Goal: Task Accomplishment & Management: Use online tool/utility

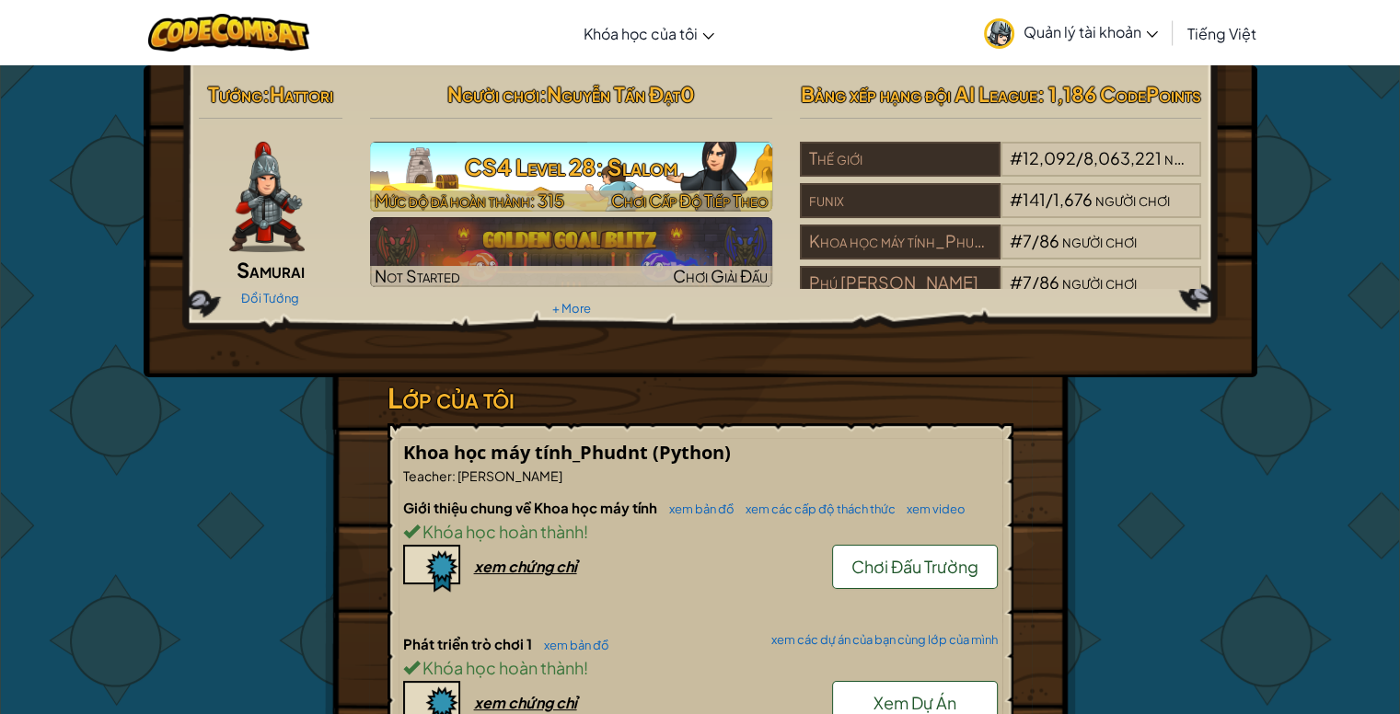
click at [712, 190] on span "Chơi Cấp Độ Tiếp Theo" at bounding box center [689, 200] width 156 height 21
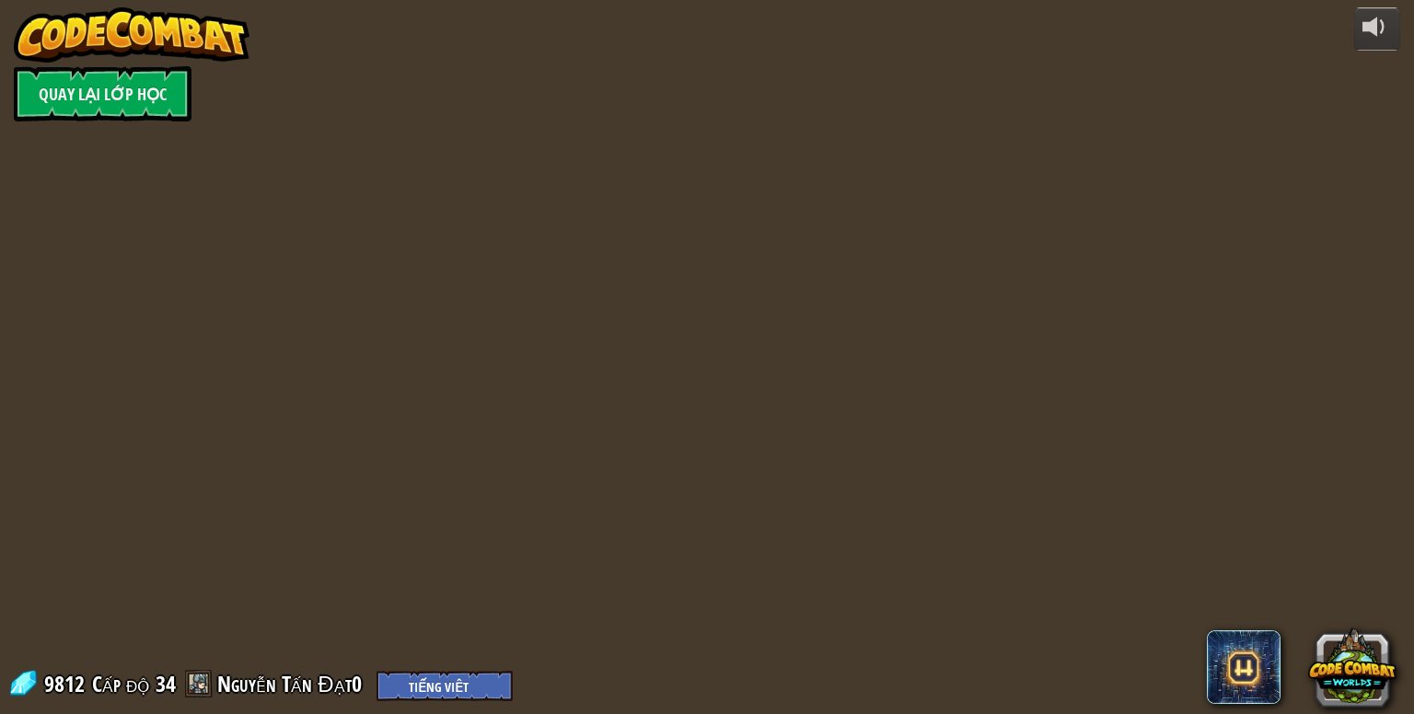
select select "vi"
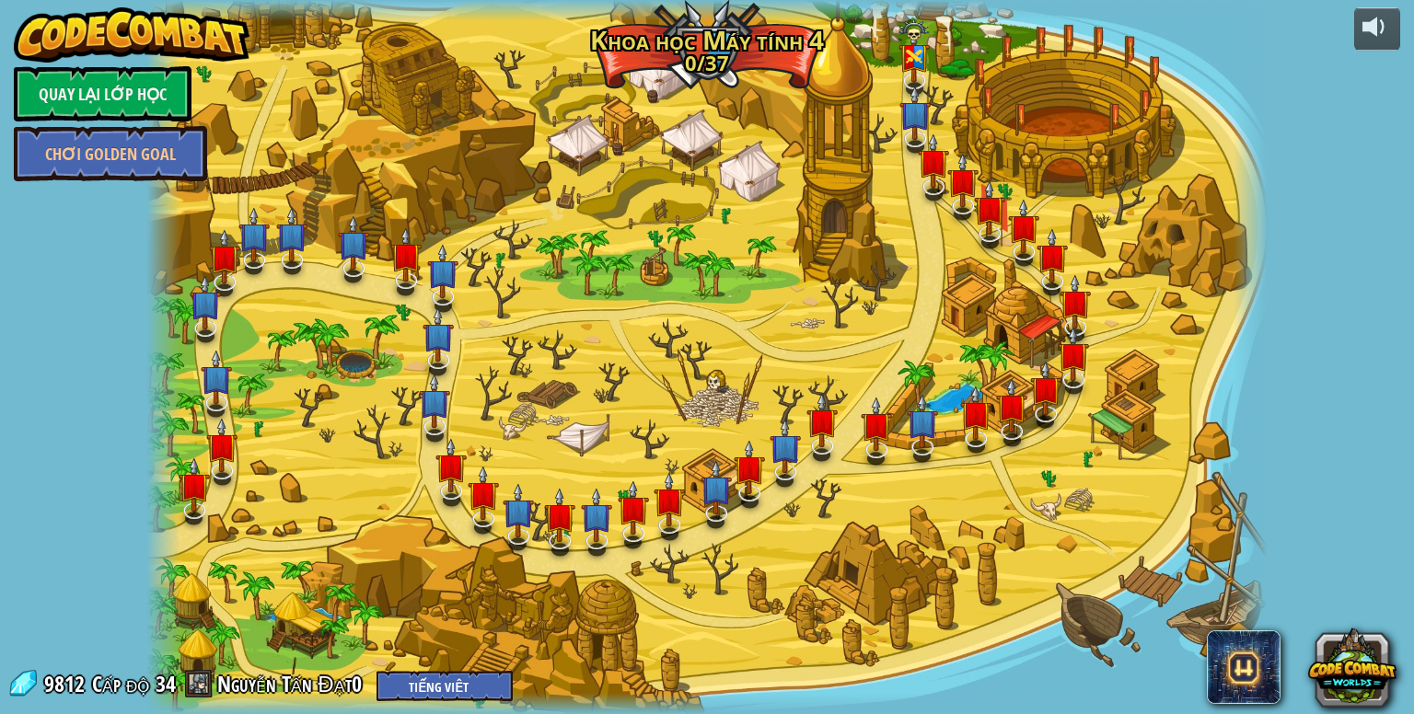
select select "vi"
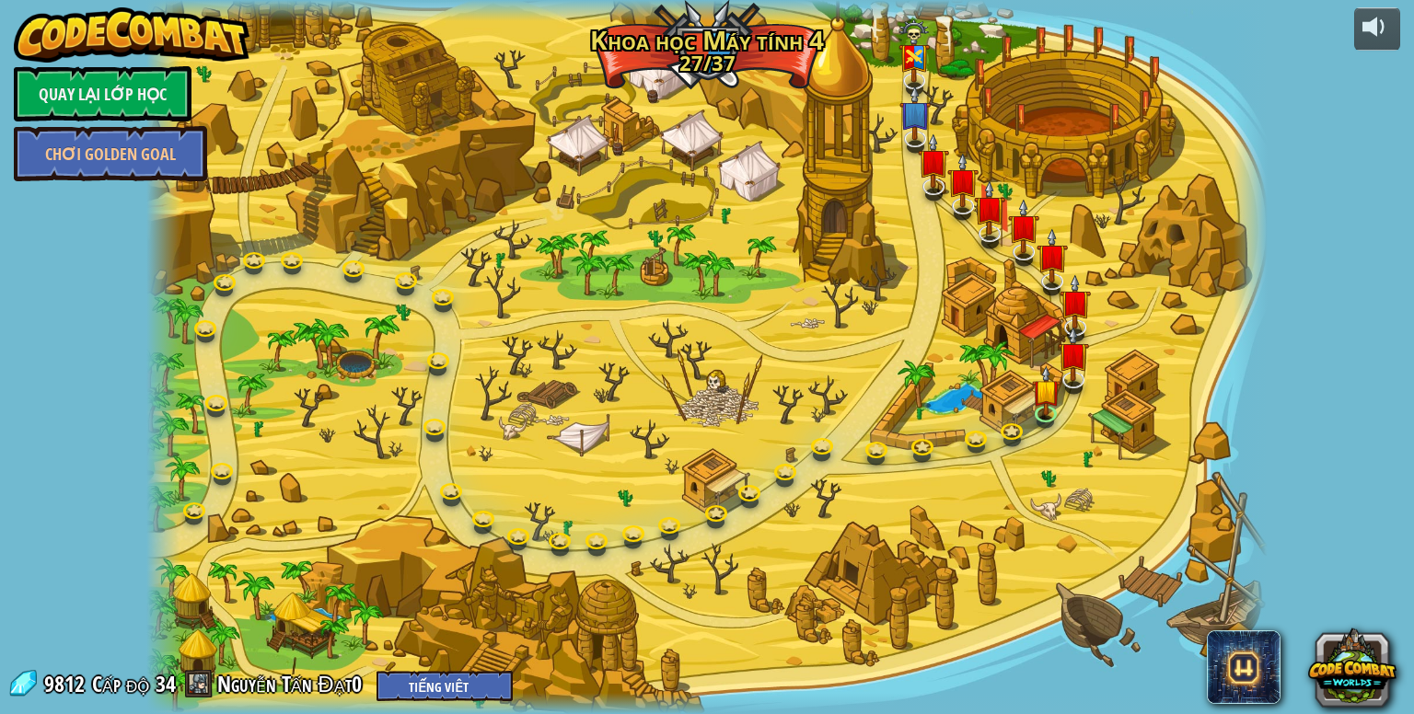
select select "vi"
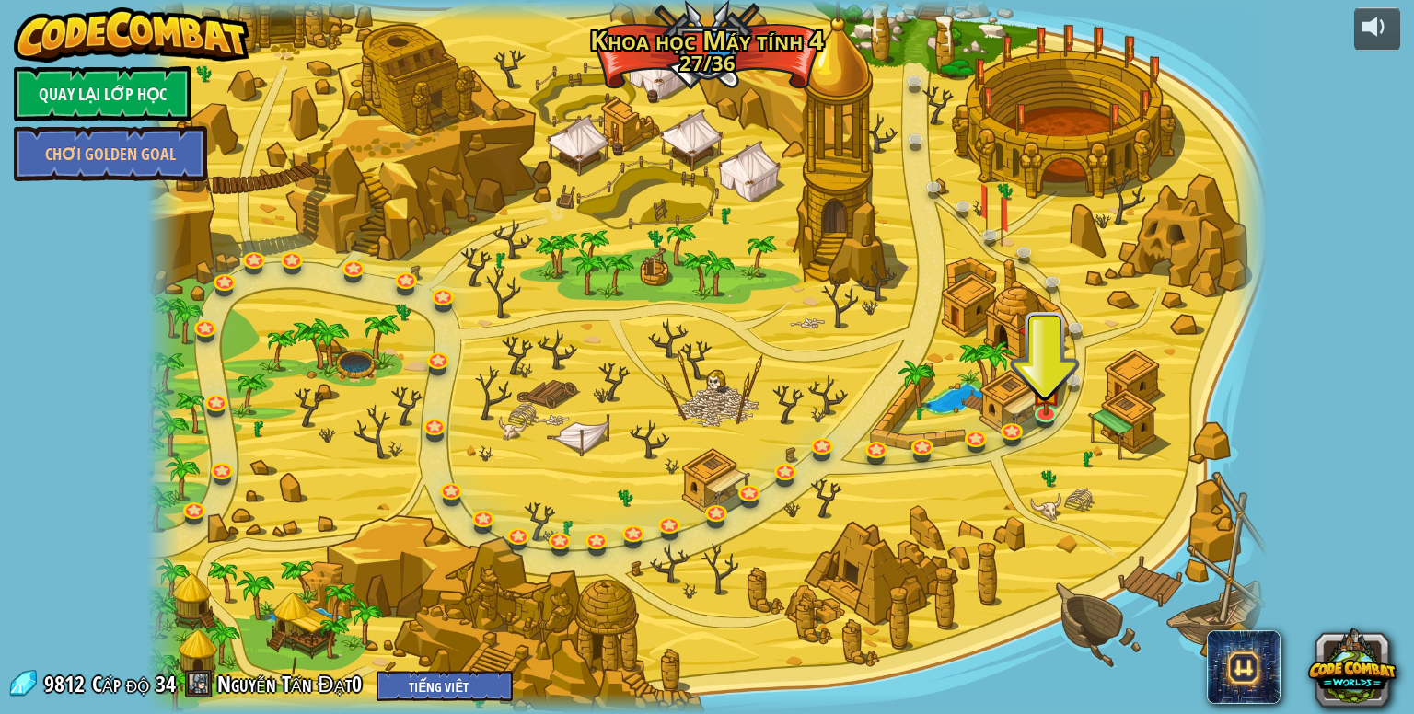
click at [1028, 403] on div at bounding box center [706, 357] width 1121 height 714
click at [1042, 399] on img at bounding box center [1045, 378] width 29 height 66
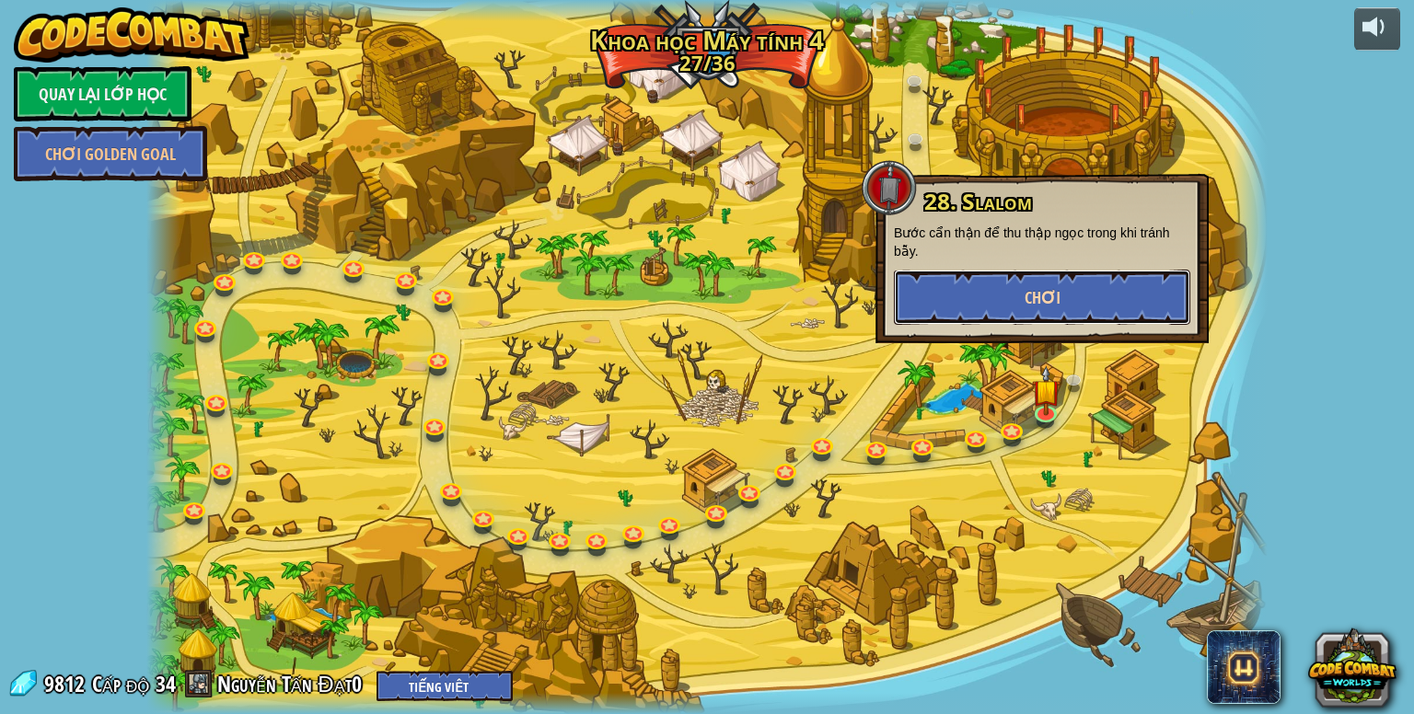
click at [1015, 312] on button "Chơi" at bounding box center [1042, 297] width 296 height 55
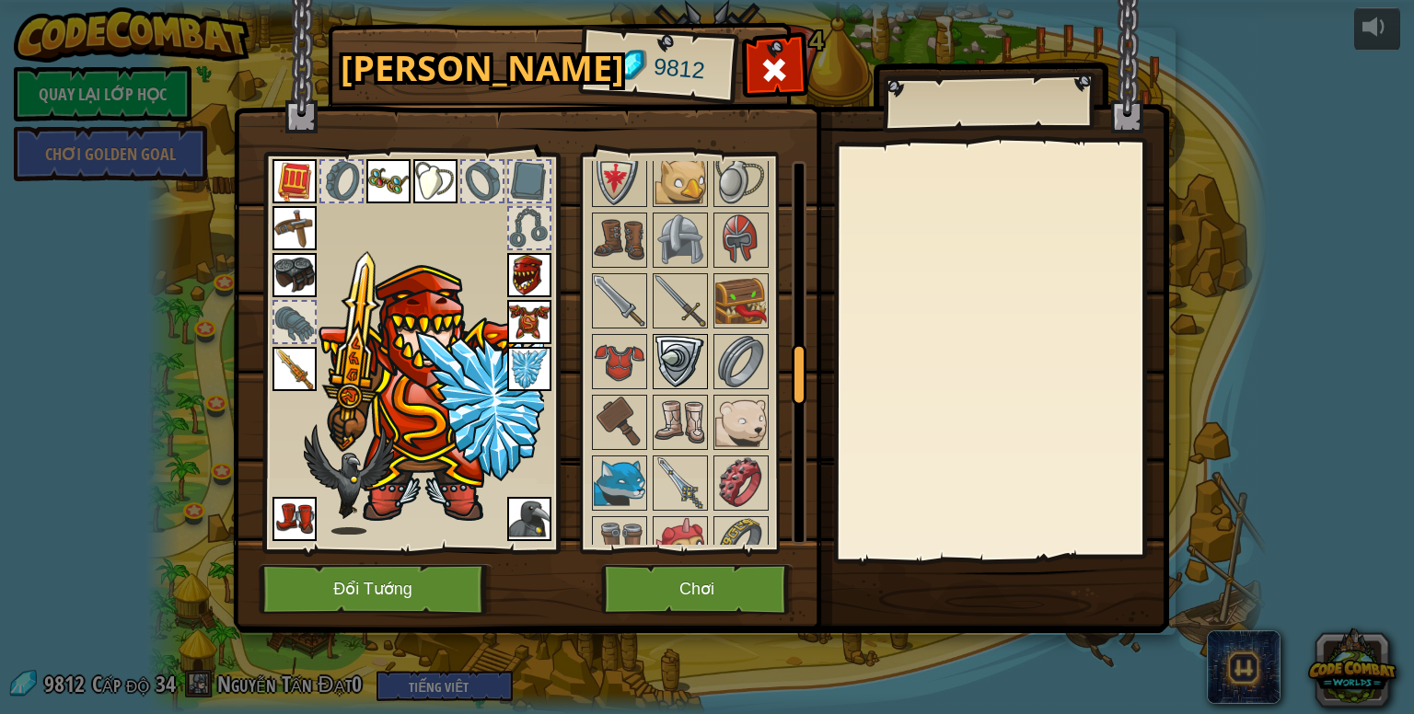
scroll to position [1288, 0]
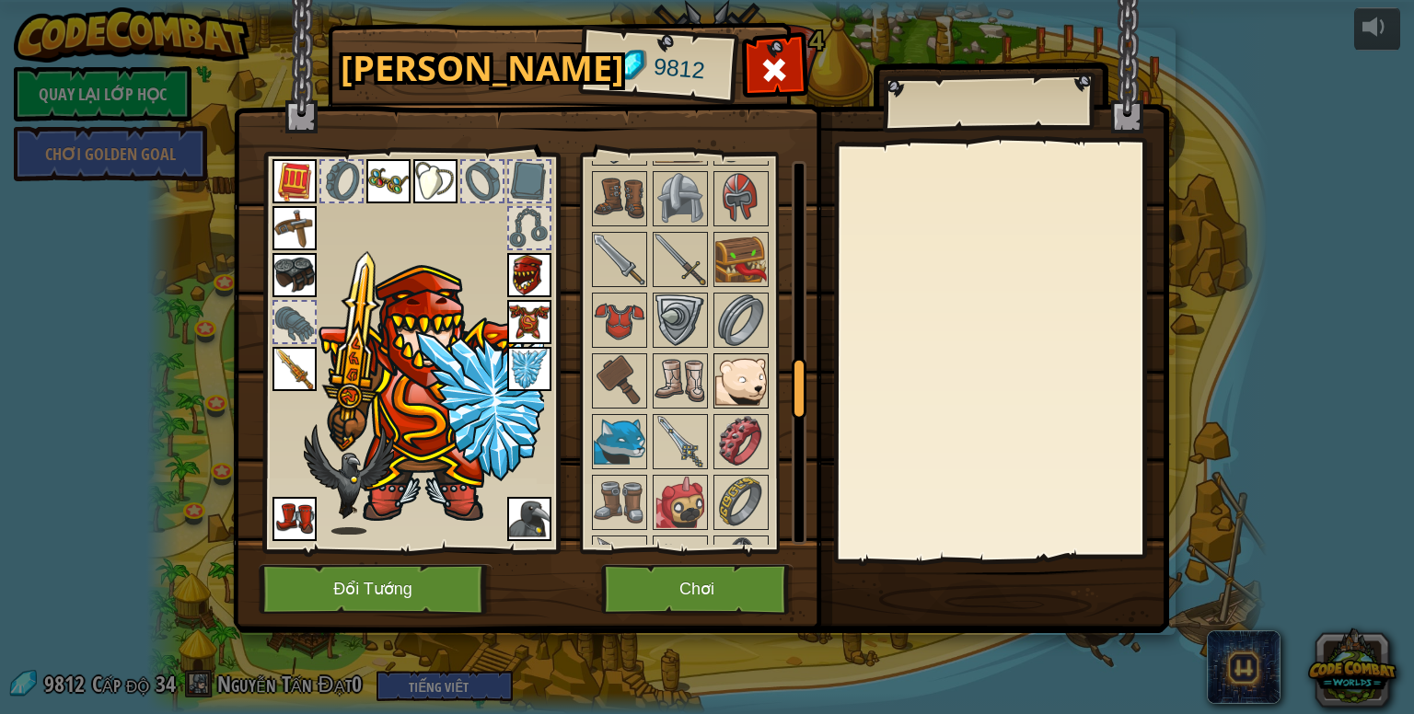
click at [740, 373] on img at bounding box center [741, 381] width 52 height 52
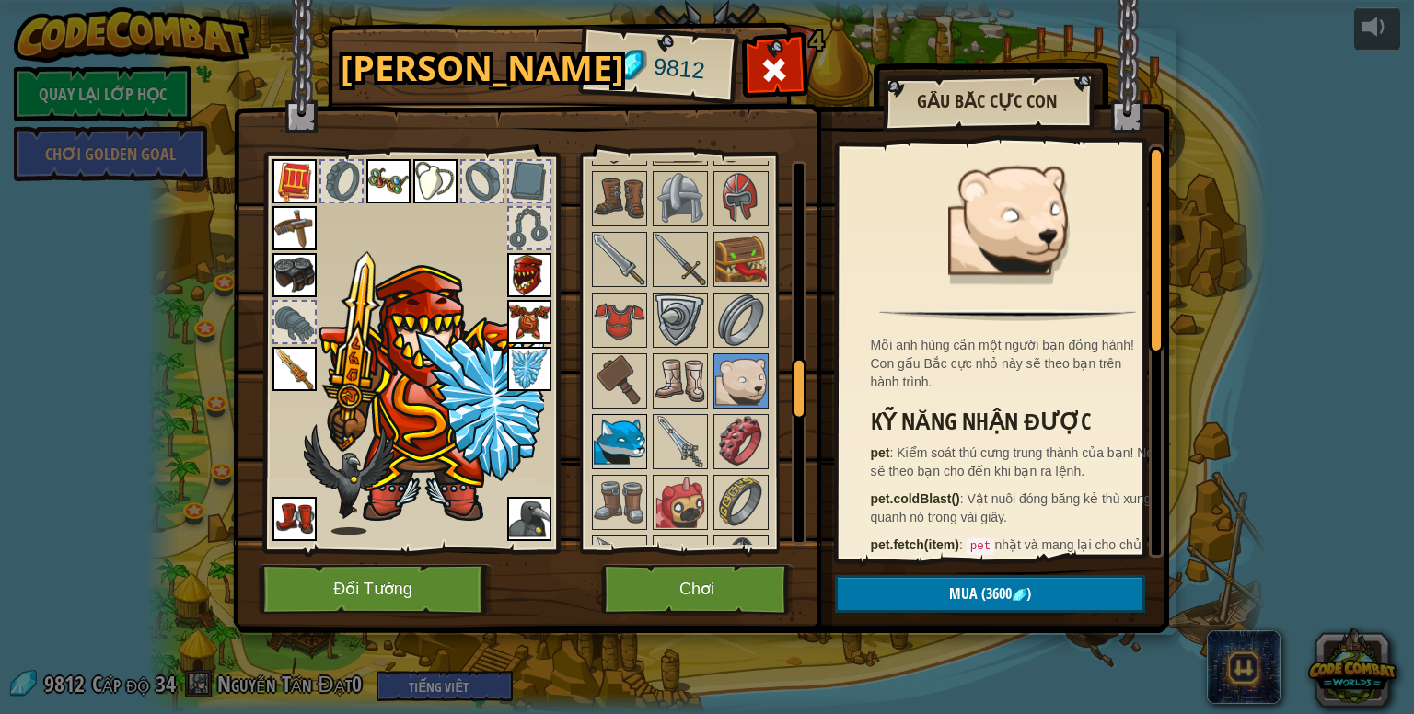
click at [626, 416] on img at bounding box center [620, 442] width 52 height 52
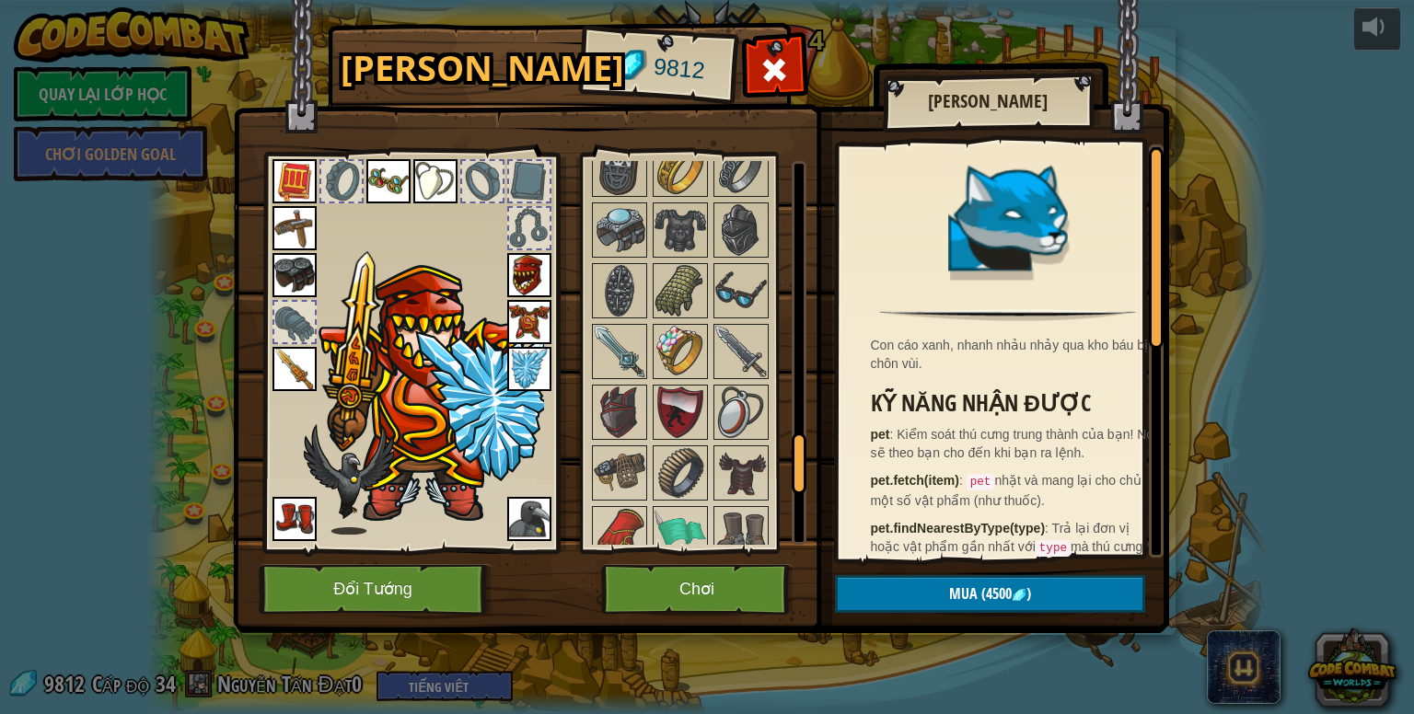
scroll to position [1806, 0]
drag, startPoint x: 841, startPoint y: 563, endPoint x: 830, endPoint y: 314, distance: 249.7
click at [831, 300] on img at bounding box center [701, 299] width 936 height 668
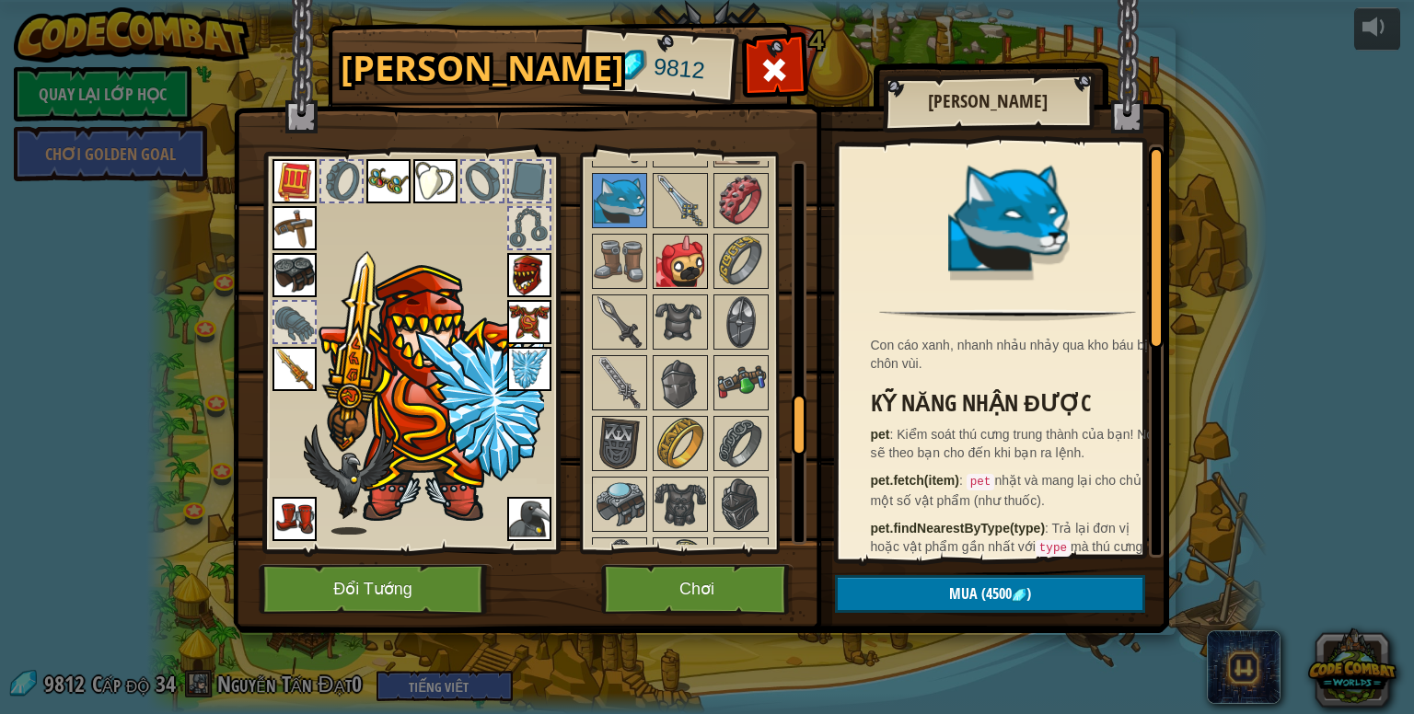
click at [692, 240] on img at bounding box center [680, 262] width 52 height 52
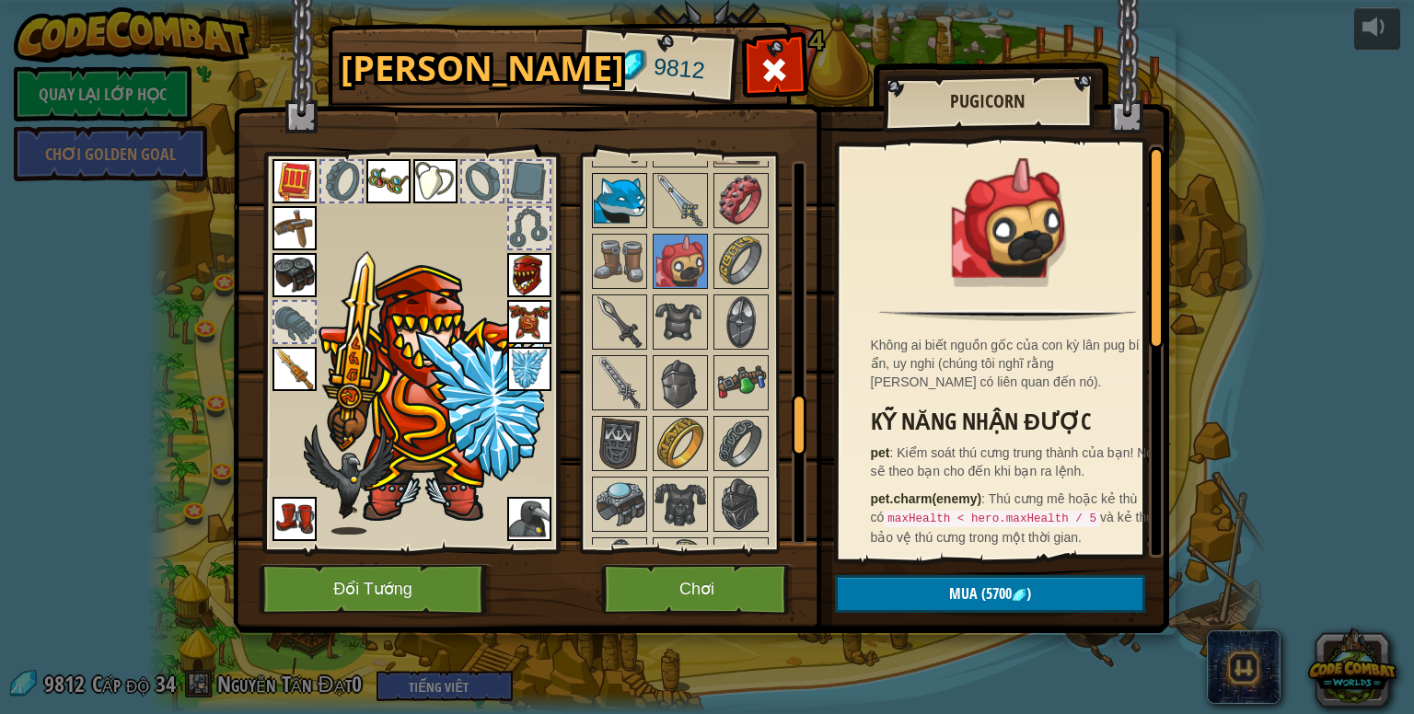
click at [618, 194] on img at bounding box center [620, 201] width 52 height 52
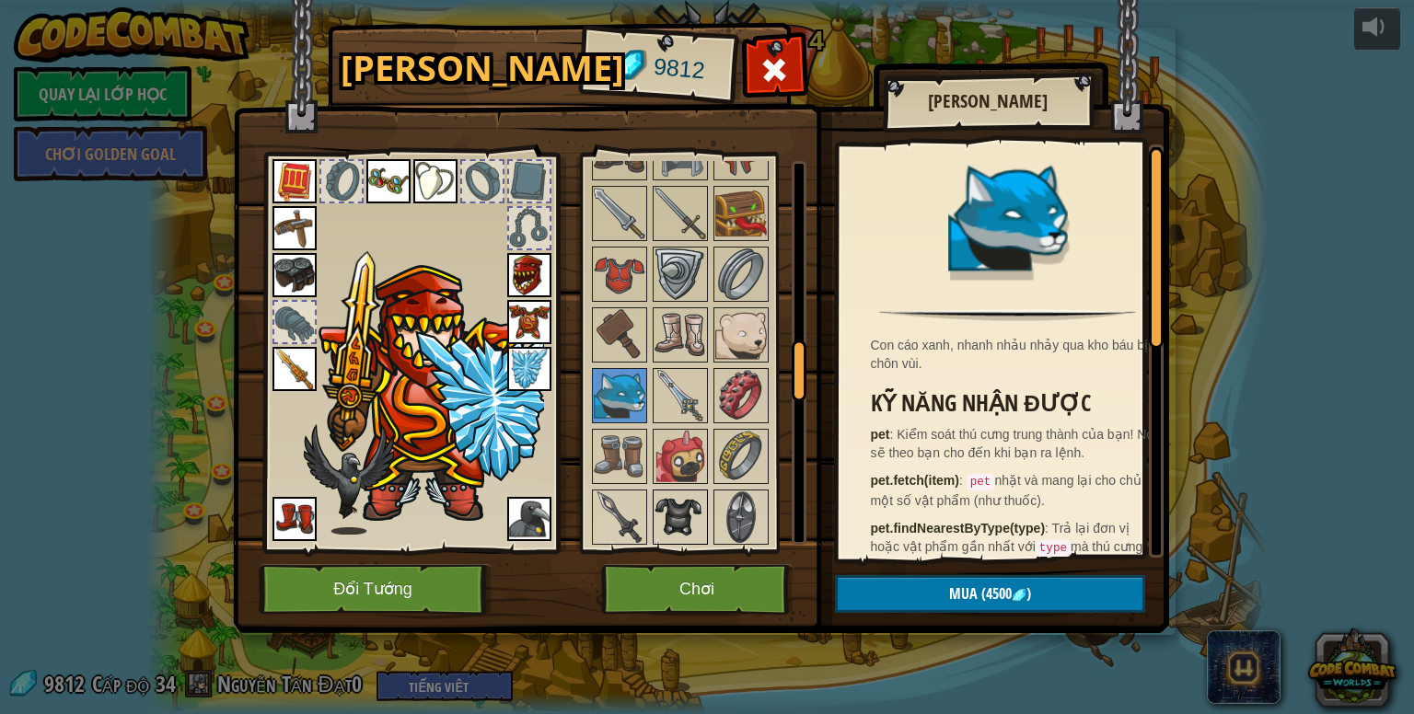
scroll to position [1346, 0]
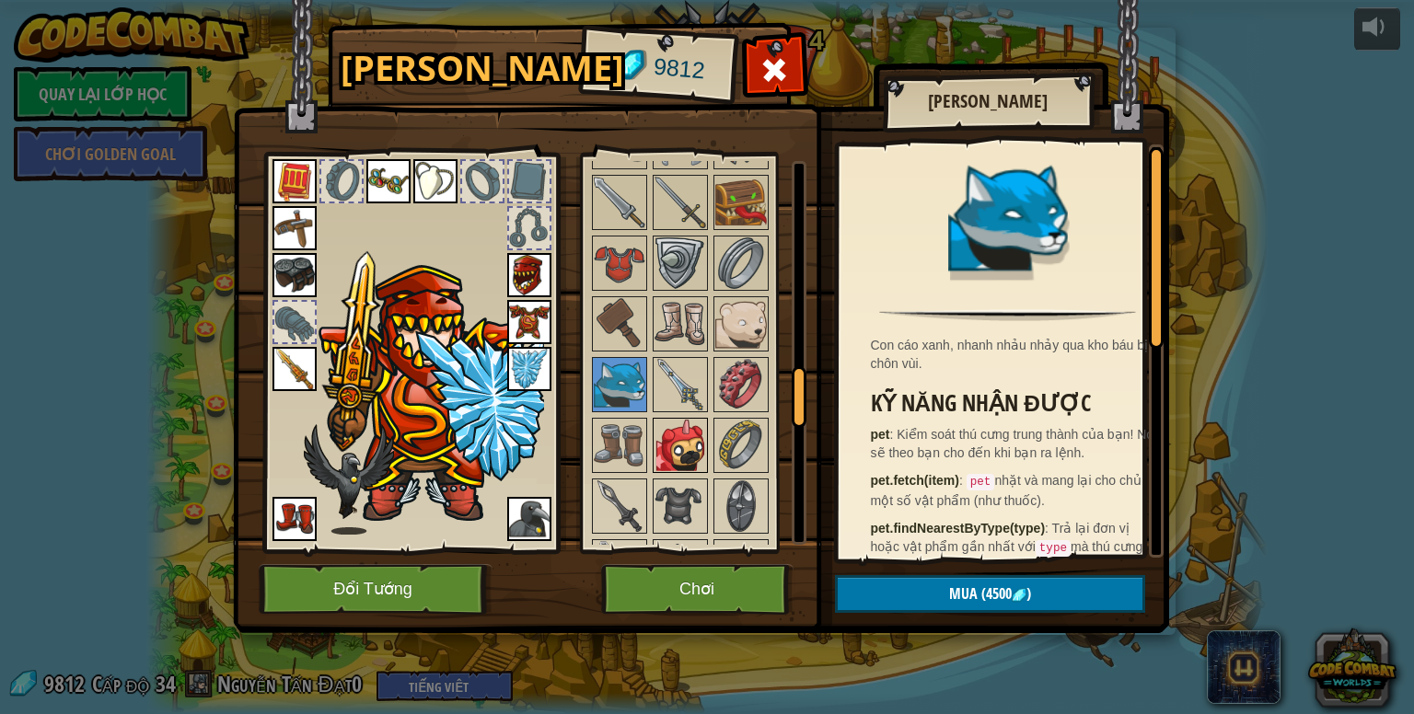
click at [703, 428] on img at bounding box center [680, 446] width 52 height 52
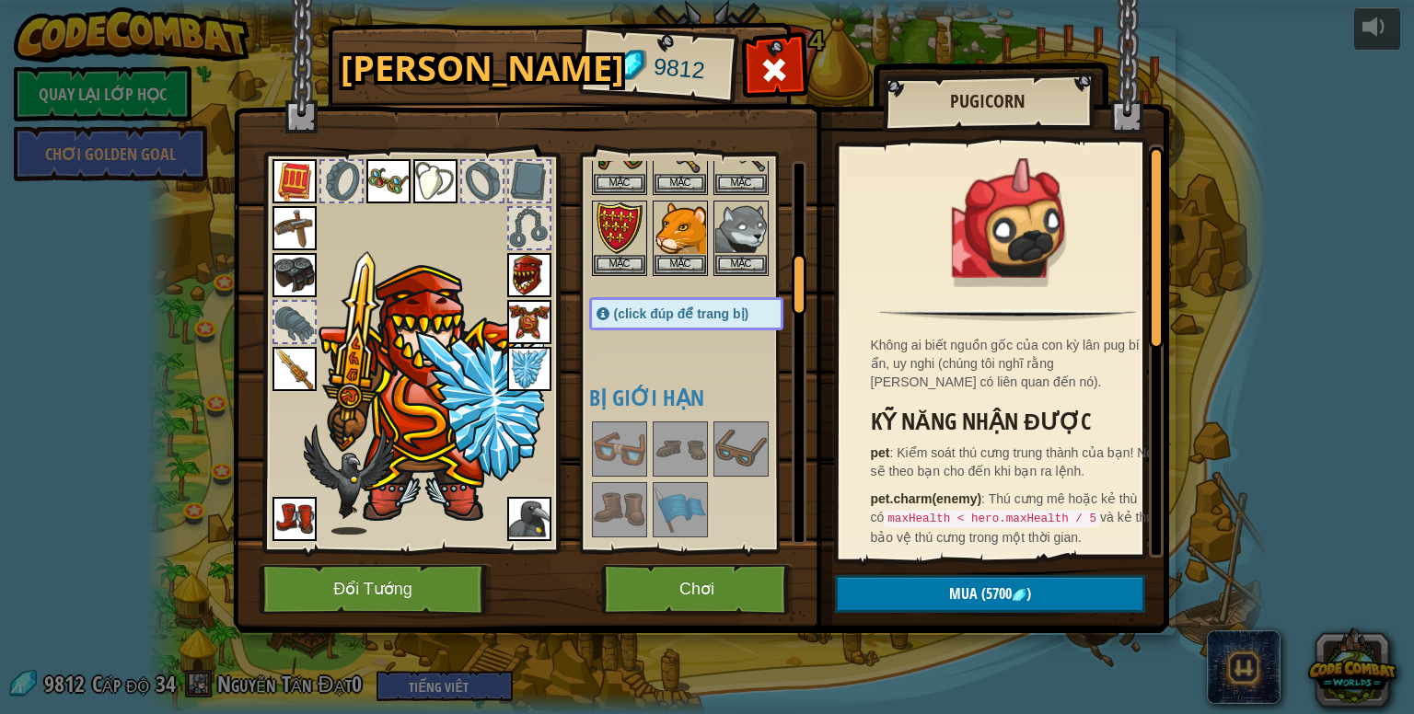
scroll to position [241, 0]
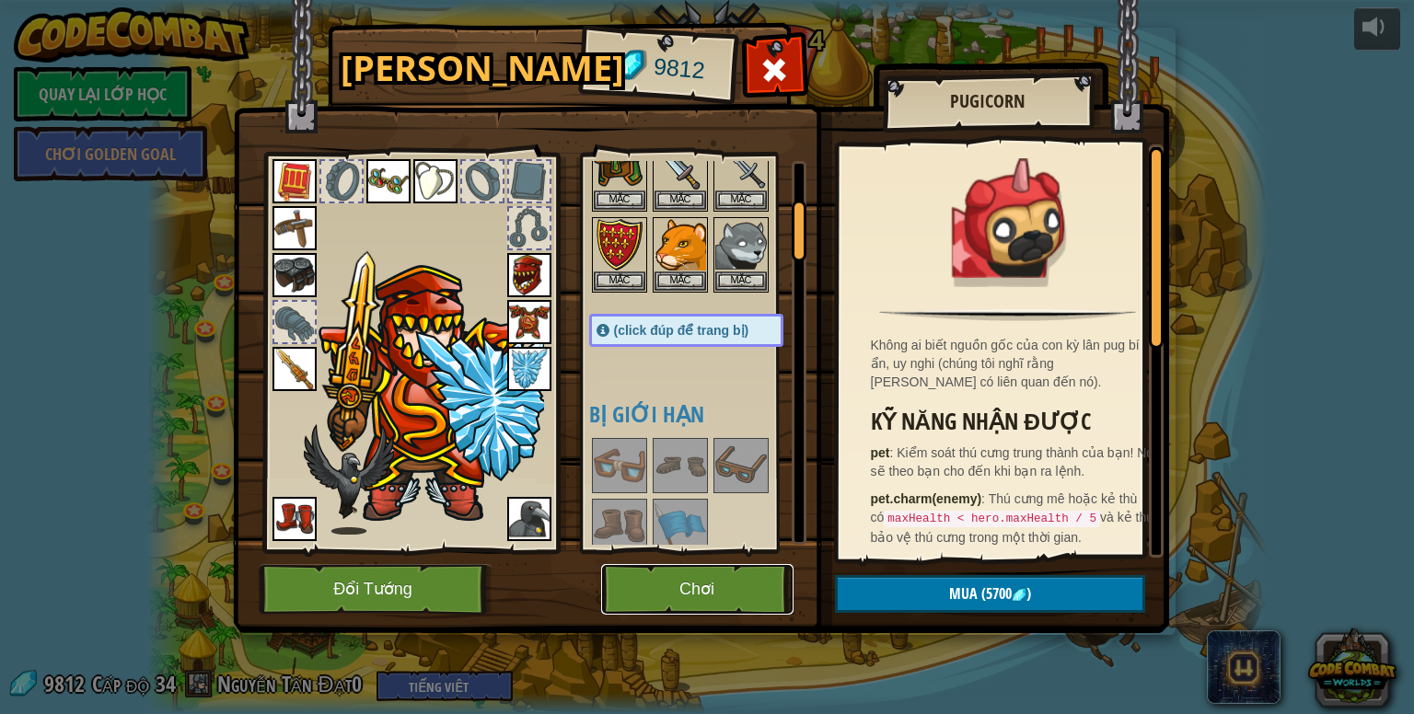
click at [689, 583] on button "Chơi" at bounding box center [697, 589] width 192 height 51
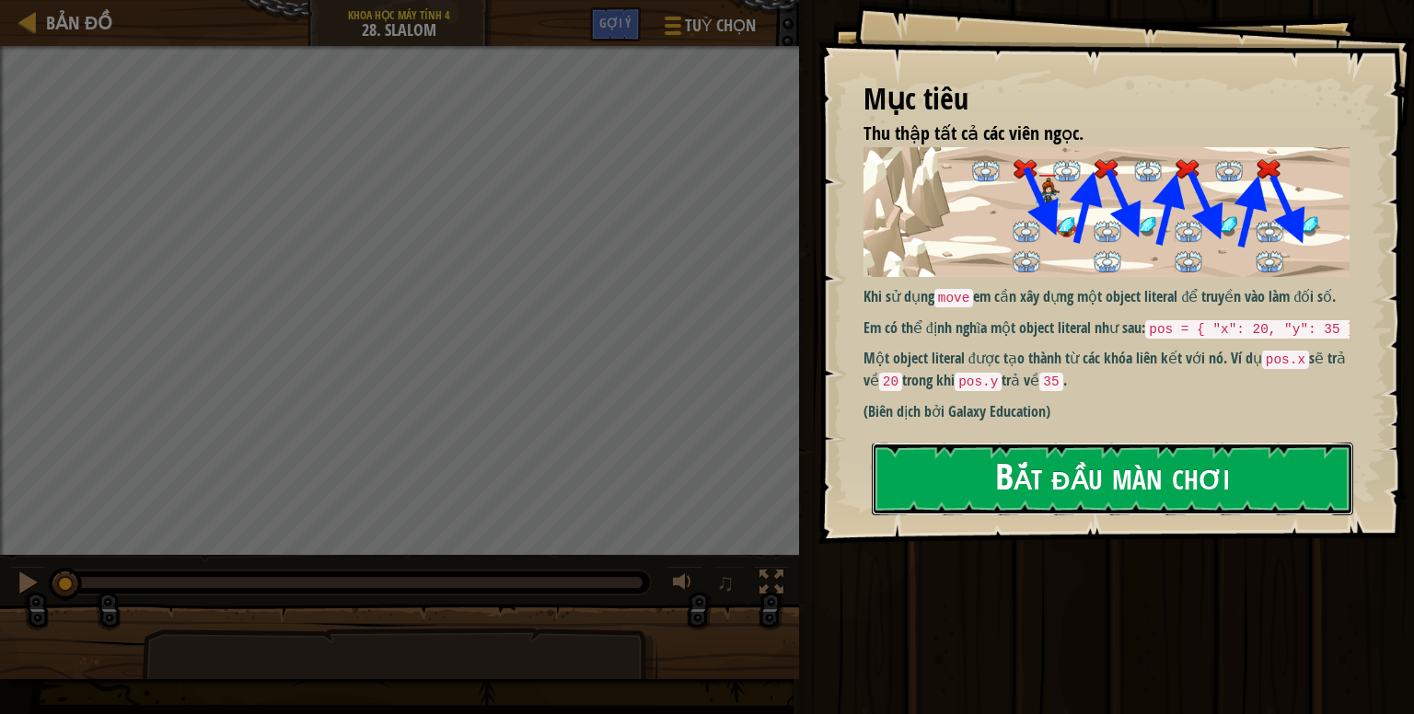
drag, startPoint x: 925, startPoint y: 336, endPoint x: 947, endPoint y: 329, distance: 23.3
click at [926, 443] on div "Bắt đầu màn chơi" at bounding box center [1112, 480] width 481 height 74
click at [945, 443] on button "Bắt đầu màn chơi" at bounding box center [1112, 479] width 481 height 73
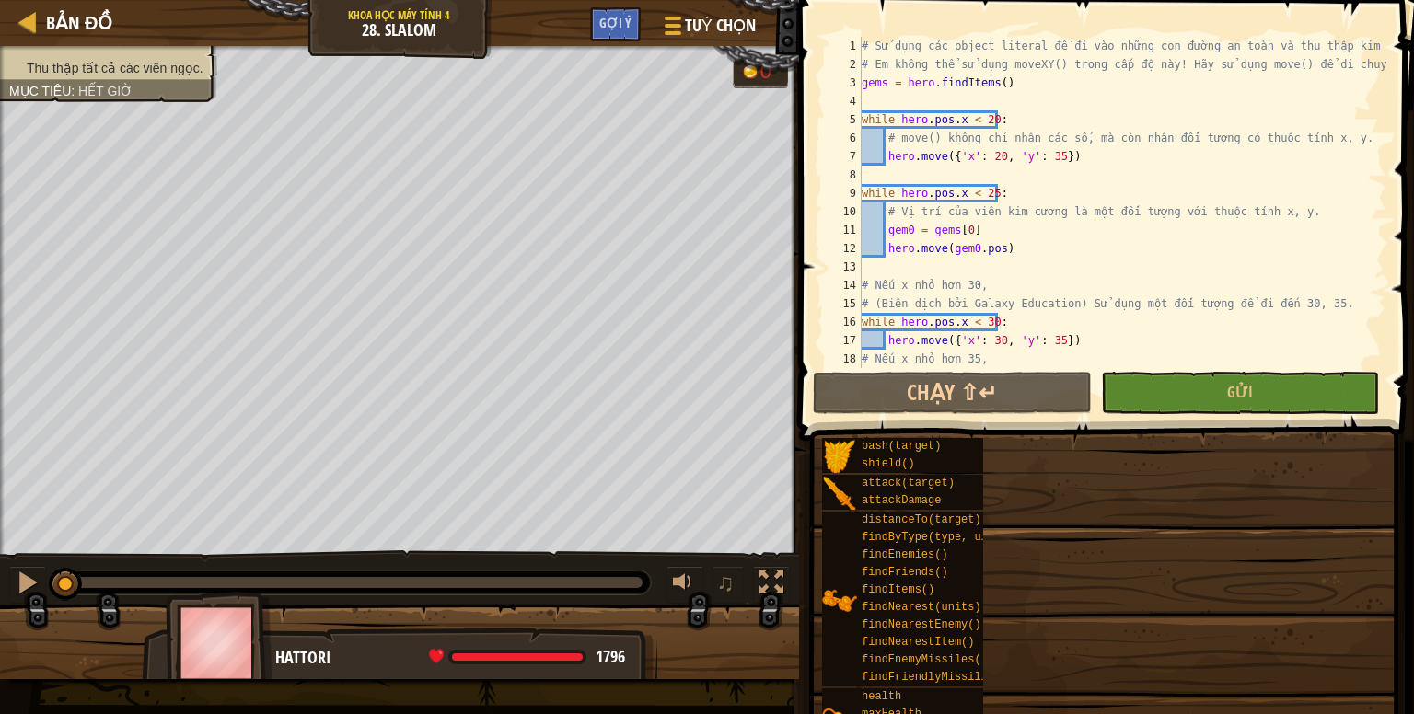
click at [947, 329] on div "# Sử dụng các object literal để đi vào những con đường an toàn và thu thập kim …" at bounding box center [1122, 230] width 528 height 387
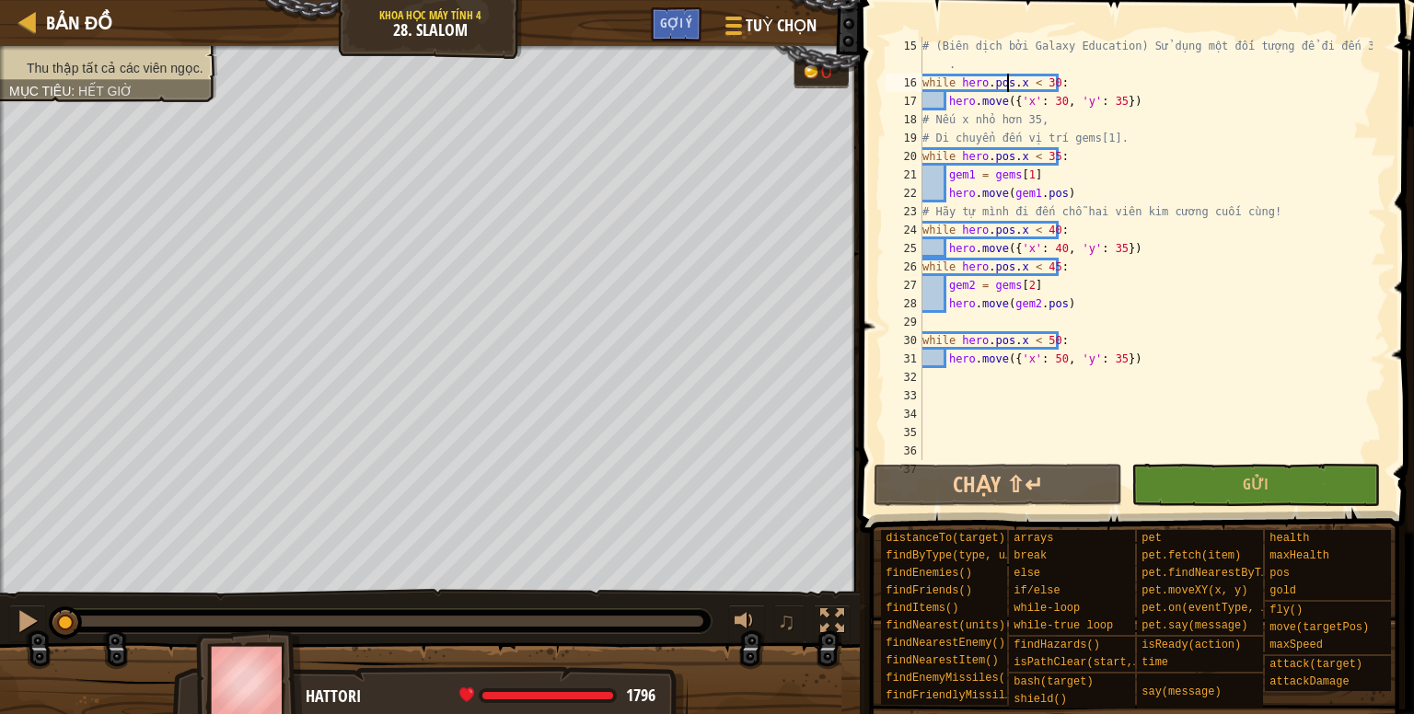
scroll to position [313, 0]
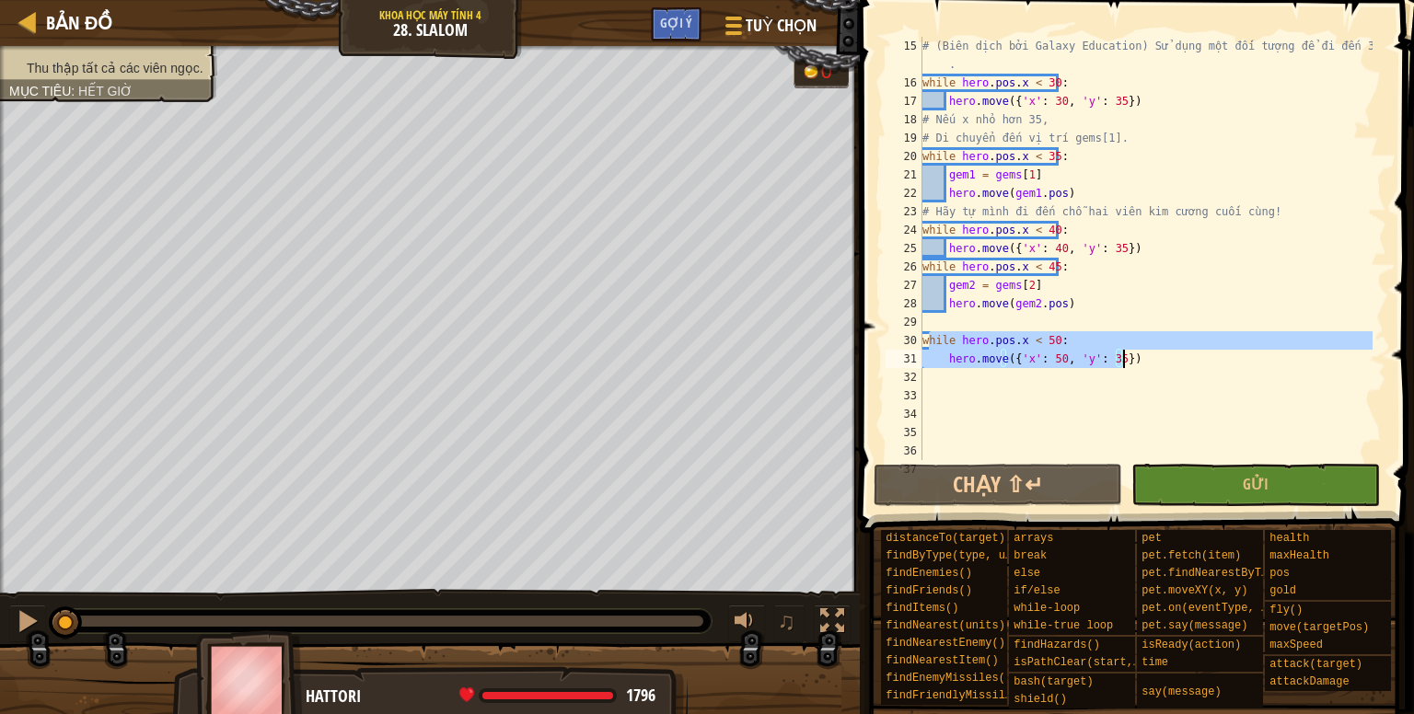
drag, startPoint x: 927, startPoint y: 337, endPoint x: 1137, endPoint y: 365, distance: 211.8
click at [1137, 365] on div "# (Biên dịch bởi Galaxy Education) Sử dụng một đối tượng để đi đến 30, 35 . whi…" at bounding box center [1145, 276] width 454 height 479
type textarea "while hero.pos.x < 50: hero.move({'x': 50, 'y': 35})"
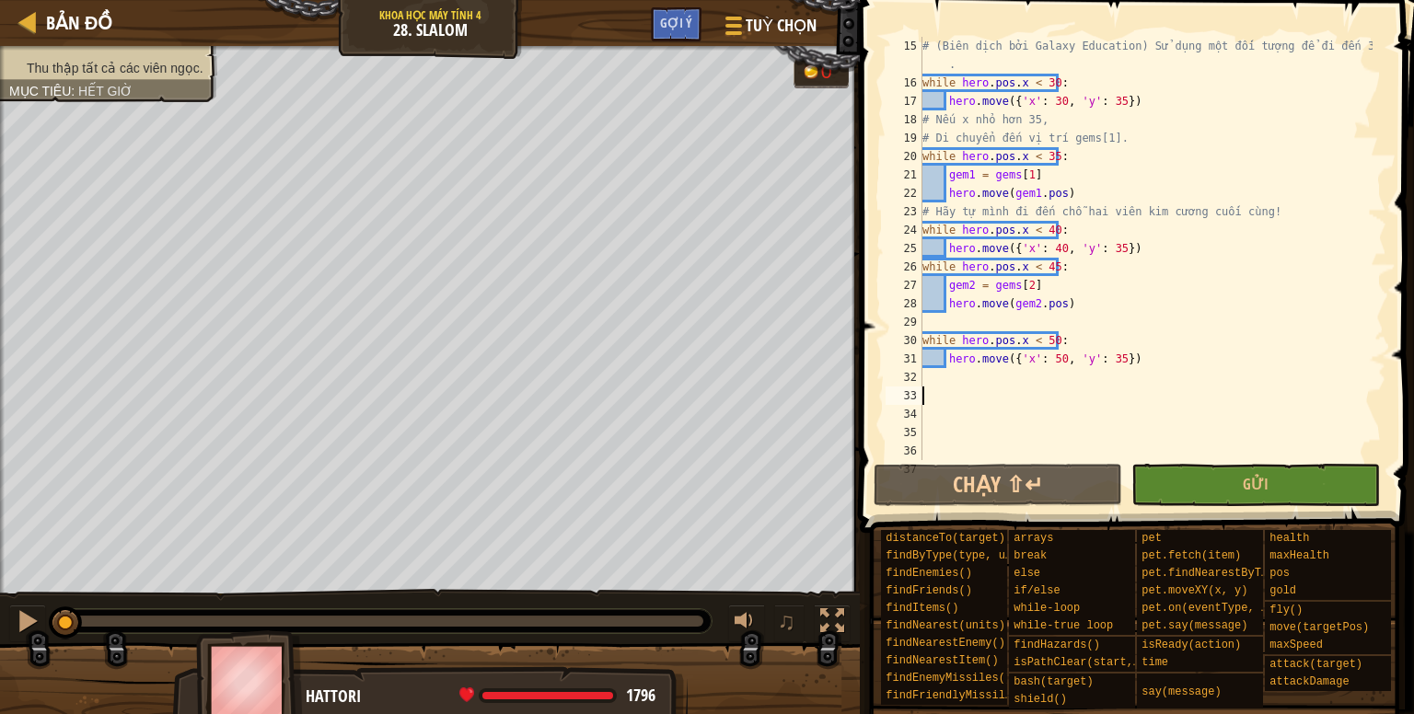
click at [942, 398] on div "# (Biên dịch bởi Galaxy Education) Sử dụng một đối tượng để đi đến 30, 35 . whi…" at bounding box center [1145, 276] width 454 height 479
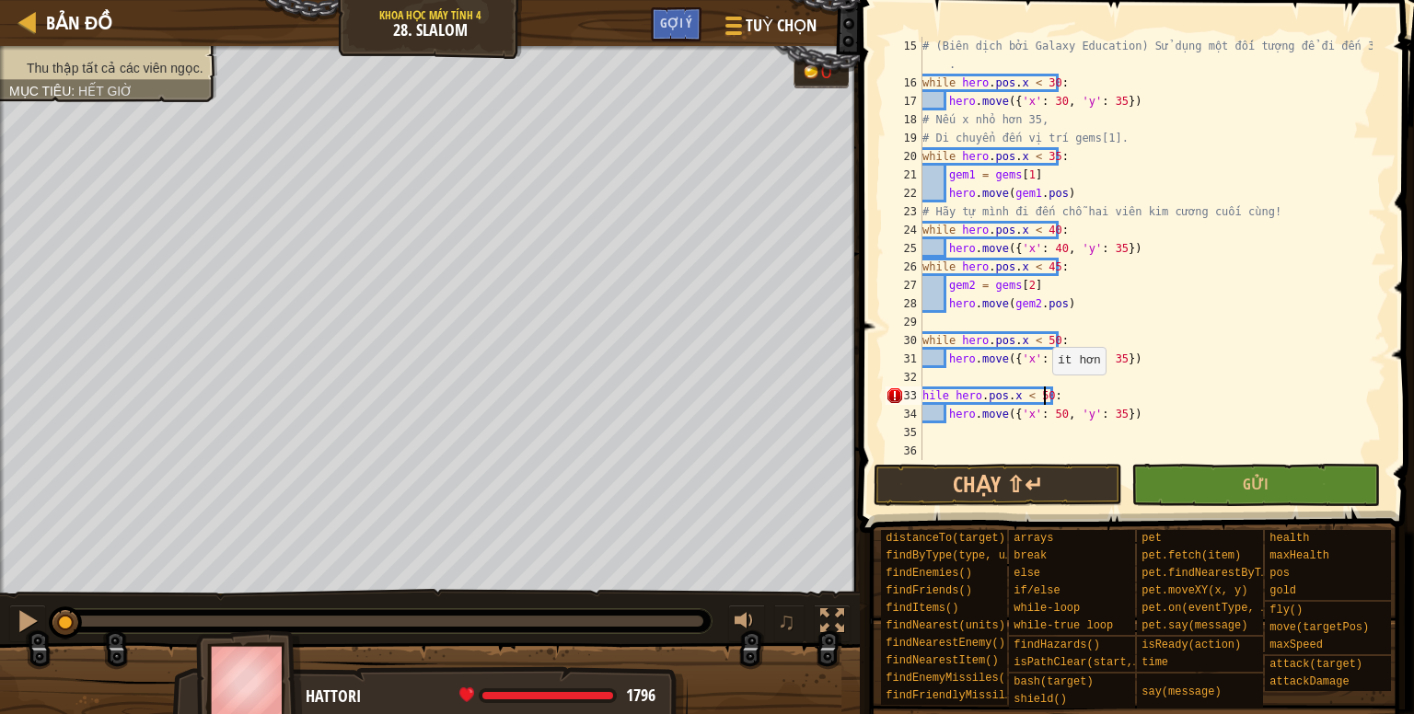
click at [1042, 393] on div "# (Biên dịch bởi Galaxy Education) Sử dụng một đối tượng để đi đến 30, 35 . whi…" at bounding box center [1145, 276] width 454 height 479
click at [1054, 415] on div "# (Biên dịch bởi Galaxy Education) Sử dụng một đối tượng để đi đến 30, 35 . whi…" at bounding box center [1145, 276] width 454 height 479
click at [1103, 422] on div "# (Biên dịch bởi Galaxy Education) Sử dụng một đối tượng để đi đến 30, 35 . whi…" at bounding box center [1145, 276] width 454 height 479
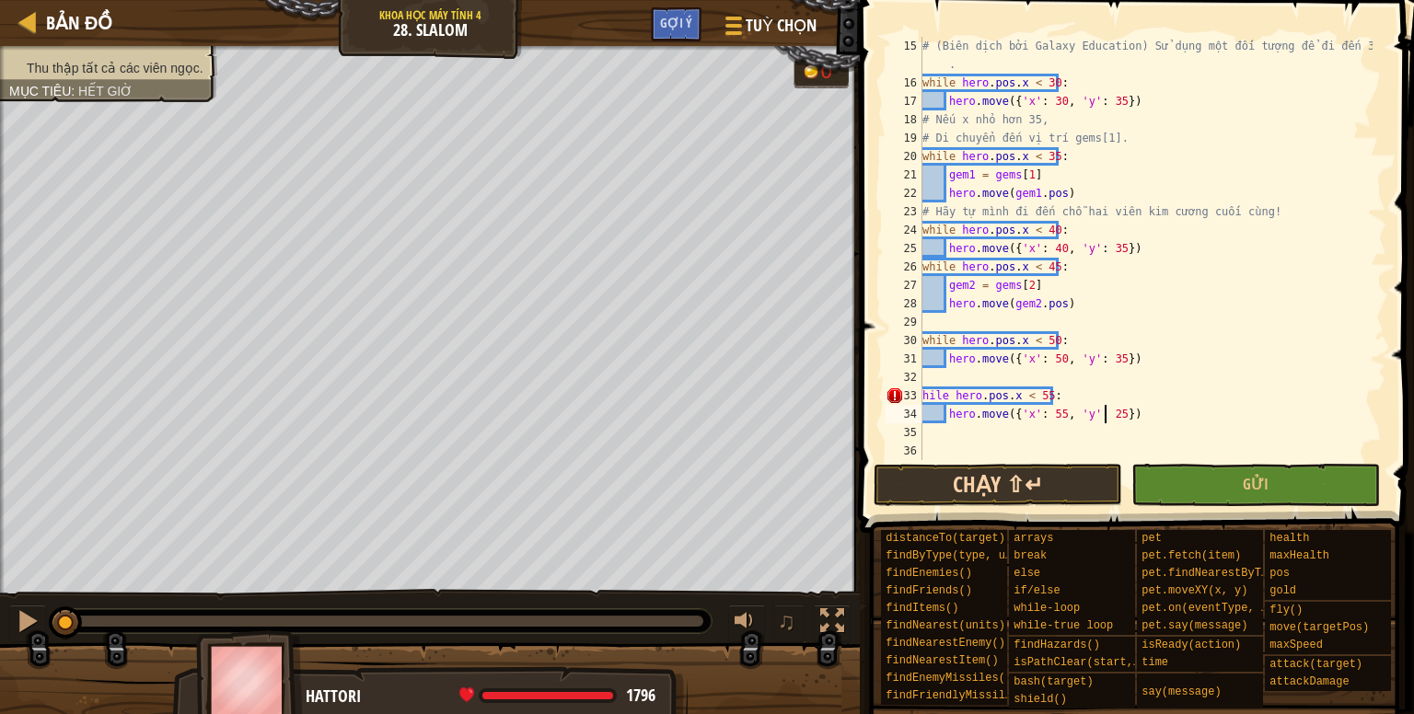
type textarea "hero.move({'x': 55, 'y': 25})"
click at [1145, 375] on div "# (Biên dịch bởi Galaxy Education) Sử dụng một đối tượng để đi đến 30, 35 . whi…" at bounding box center [1145, 276] width 454 height 479
click at [923, 394] on div "# (Biên dịch bởi Galaxy Education) Sử dụng một đối tượng để đi đến 30, 35 . whi…" at bounding box center [1145, 276] width 454 height 479
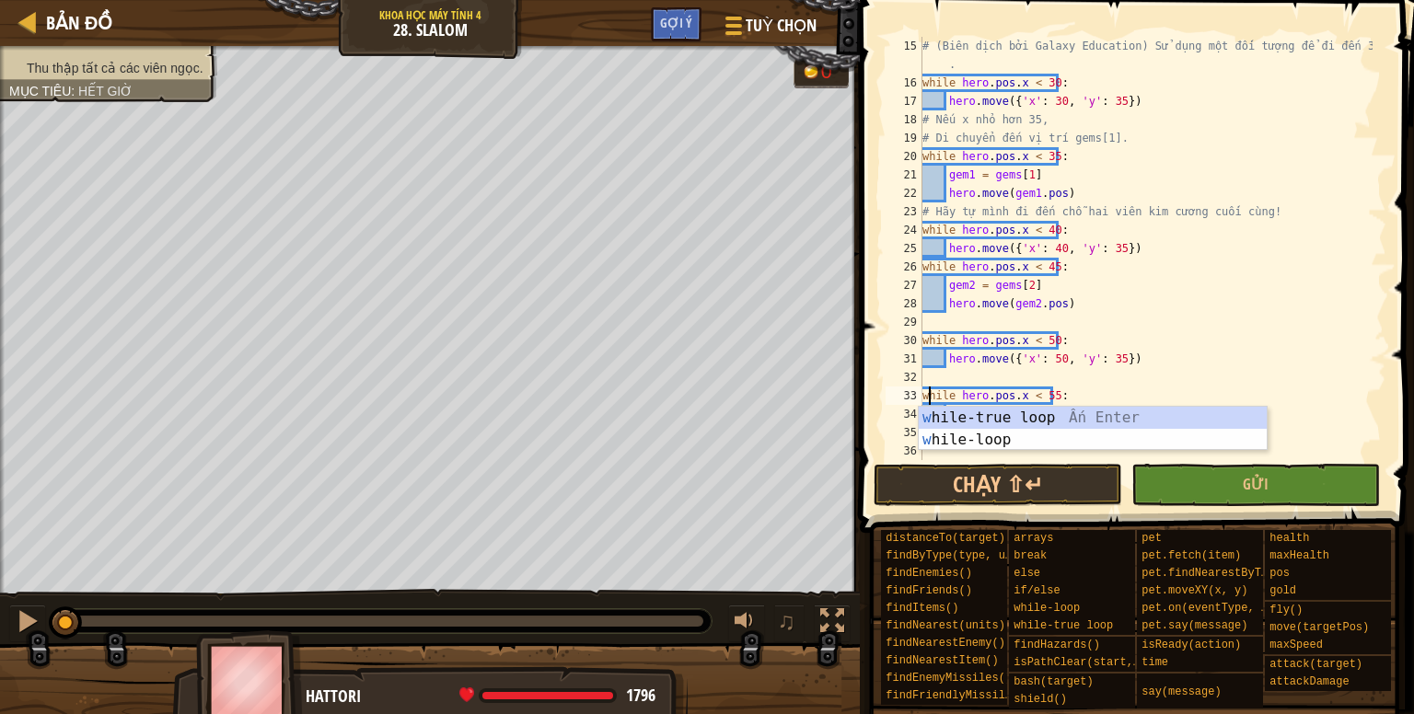
click at [1149, 355] on div "# (Biên dịch bởi Galaxy Education) Sử dụng một đối tượng để đi đến 30, 35 . whi…" at bounding box center [1145, 276] width 454 height 479
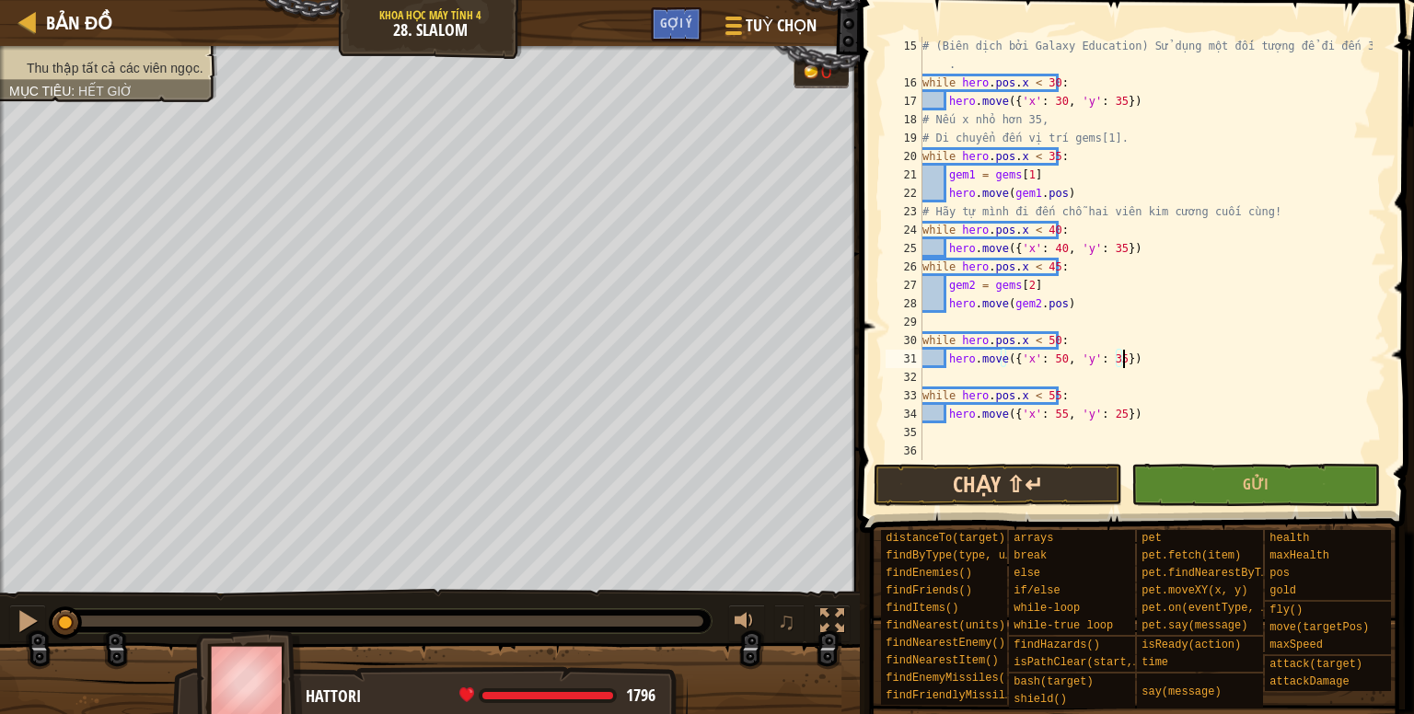
type textarea "hero.move({'x': 50, 'y': 35})"
click at [1057, 494] on button "Chạy ⇧↵" at bounding box center [997, 485] width 248 height 42
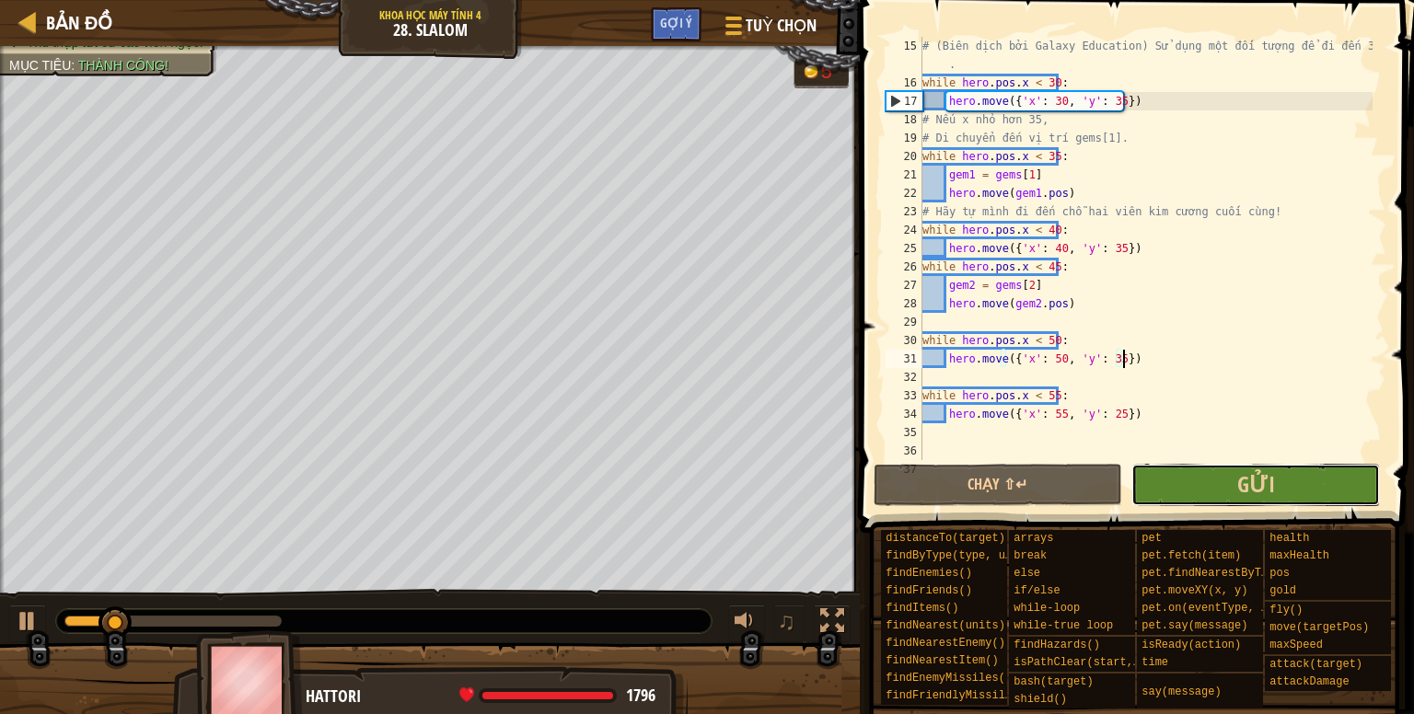
click at [1303, 469] on button "Gửi" at bounding box center [1255, 485] width 248 height 42
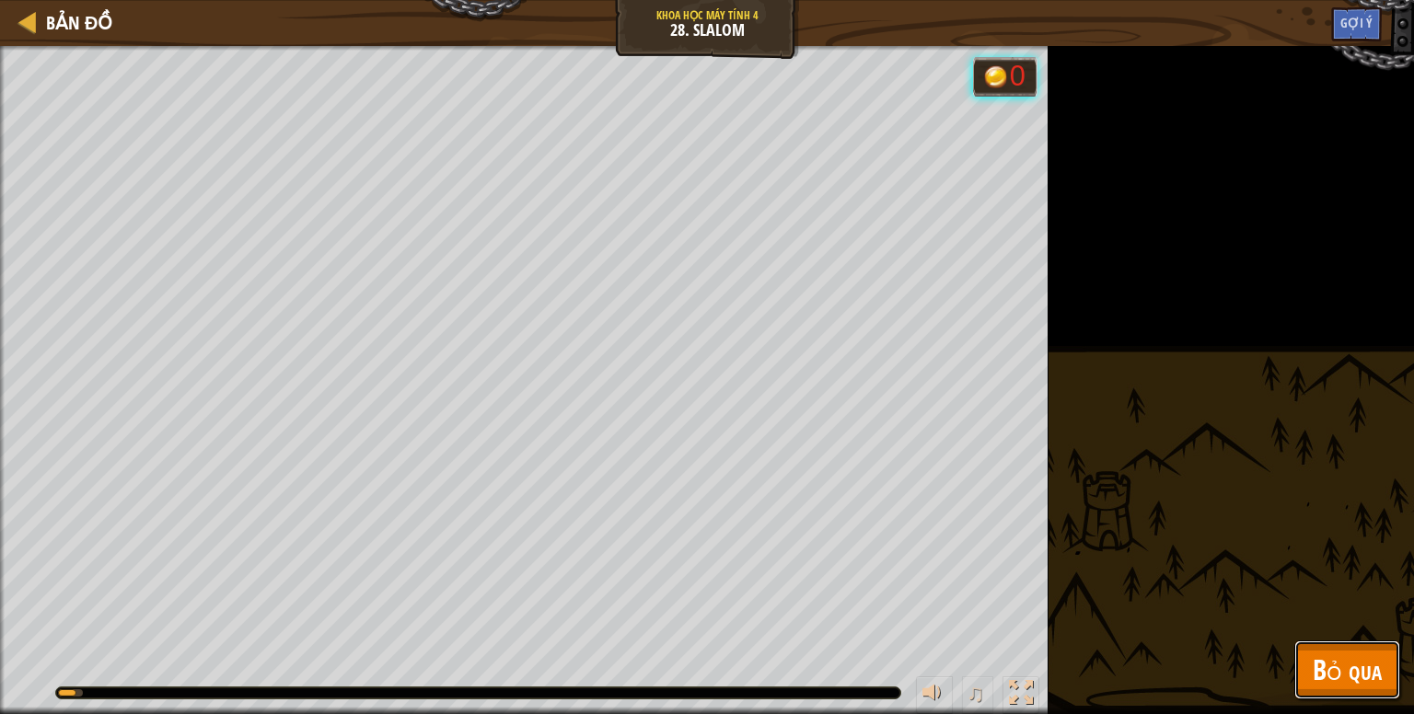
click at [1348, 665] on span "Bỏ qua" at bounding box center [1346, 670] width 69 height 38
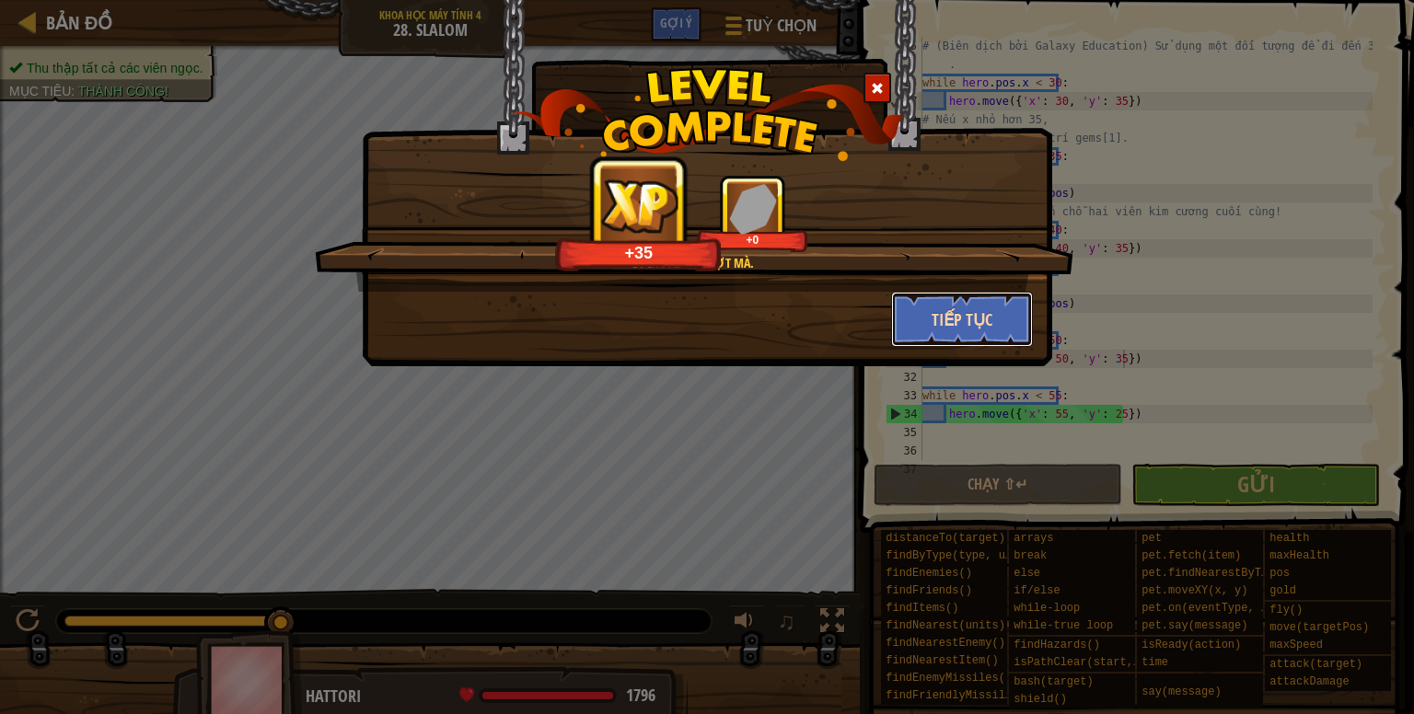
click at [1010, 318] on button "Tiếp tục" at bounding box center [962, 319] width 143 height 55
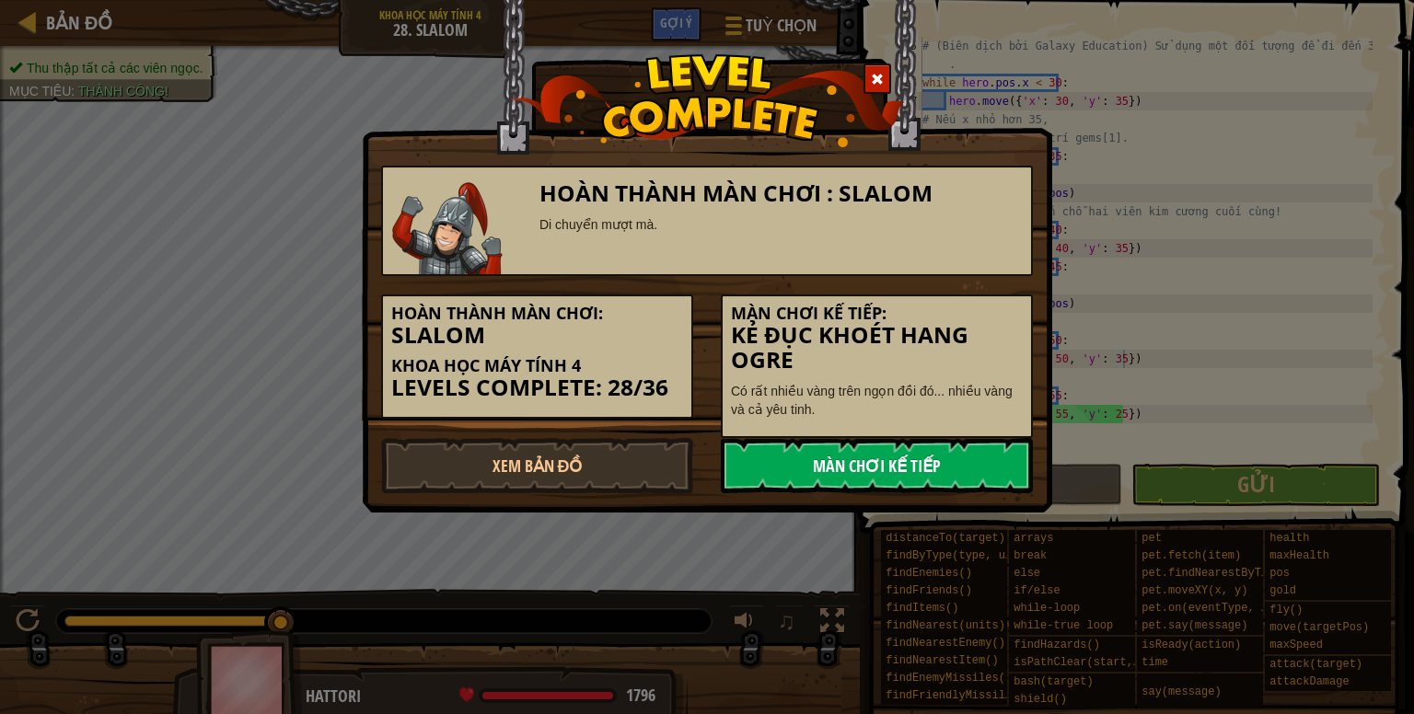
click at [941, 454] on link "Màn chơi kế tiếp" at bounding box center [877, 465] width 312 height 55
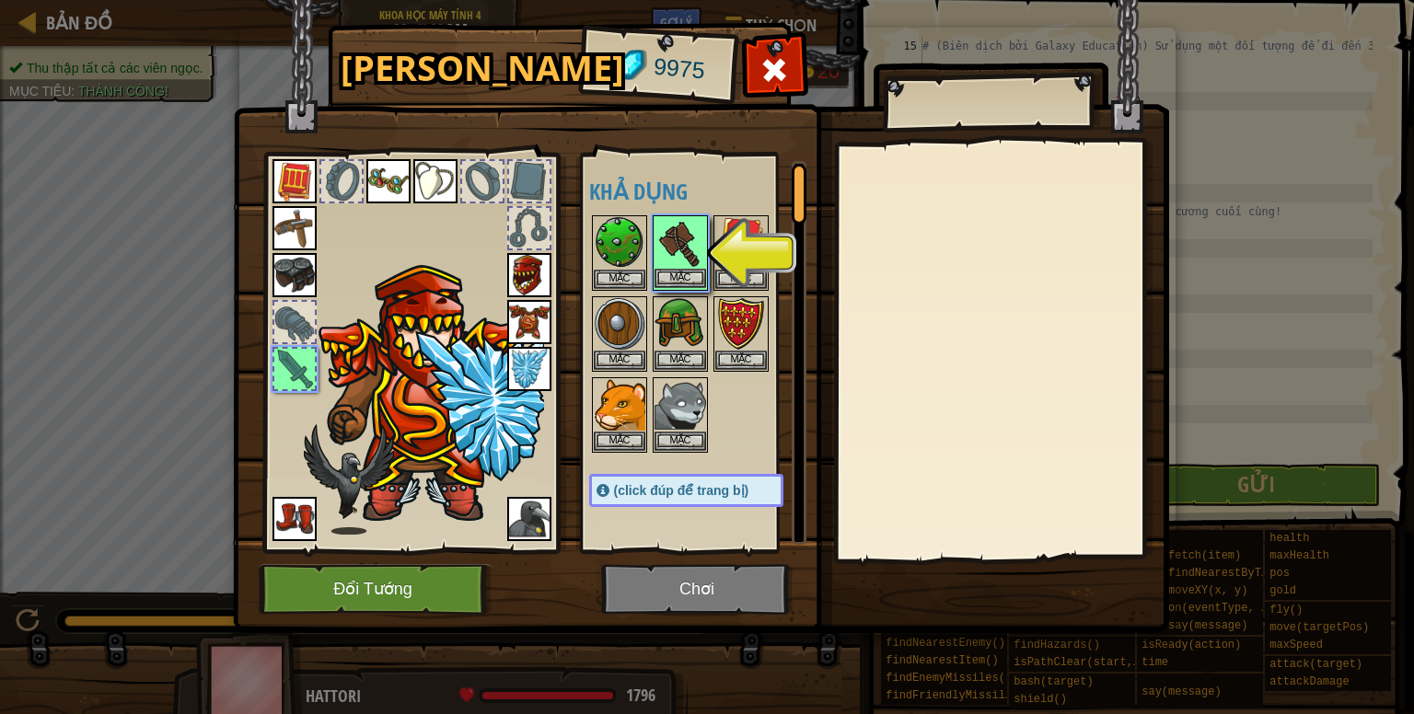
click at [702, 259] on img at bounding box center [680, 243] width 52 height 52
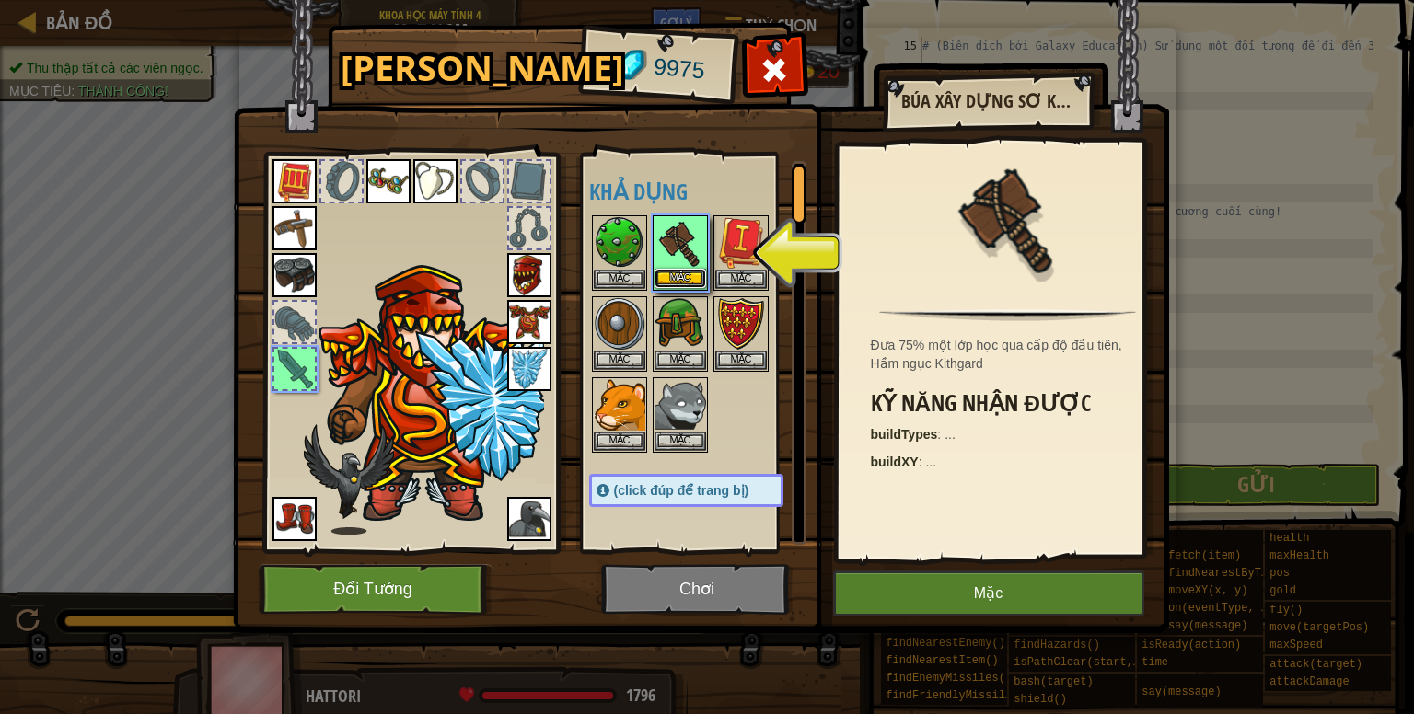
click at [682, 273] on button "Mặc" at bounding box center [680, 278] width 52 height 19
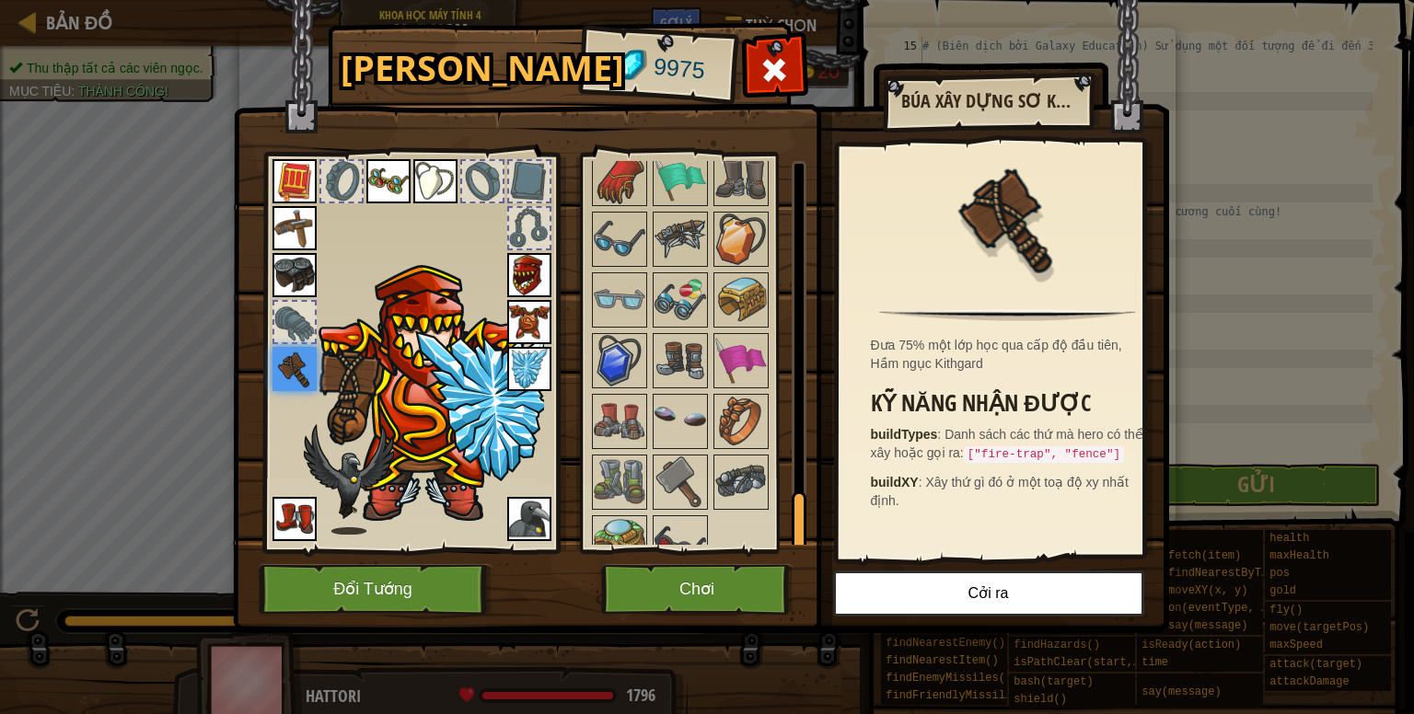
scroll to position [2212, 0]
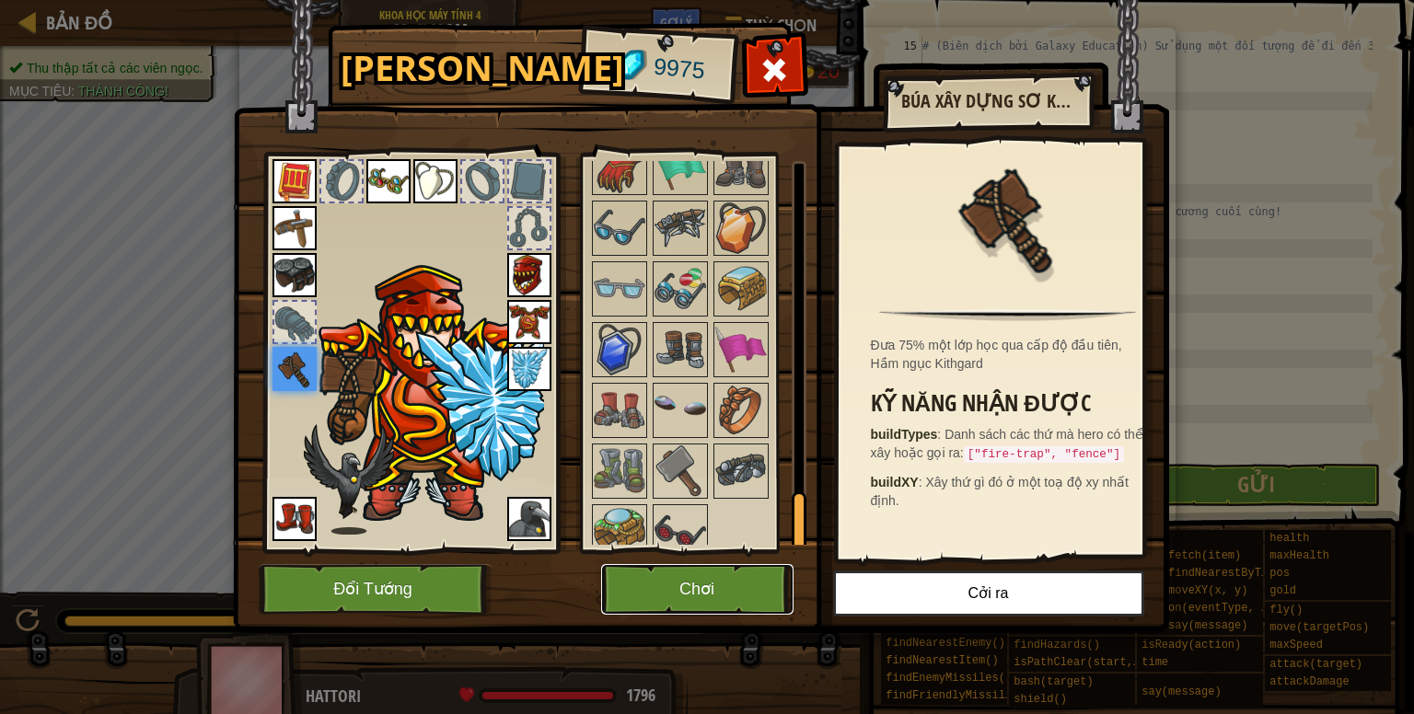
click at [675, 582] on button "Chơi" at bounding box center [697, 589] width 192 height 51
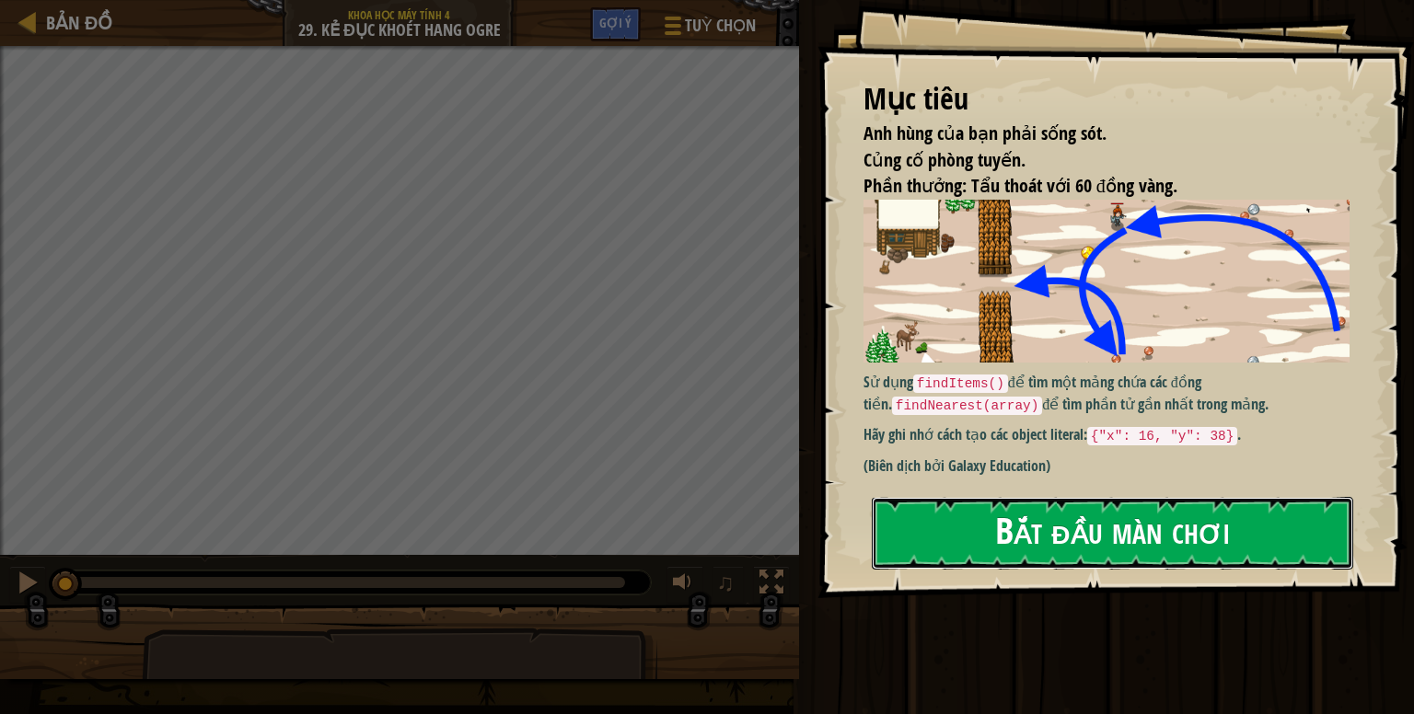
click at [1070, 542] on button "Bắt đầu màn chơi" at bounding box center [1112, 533] width 481 height 73
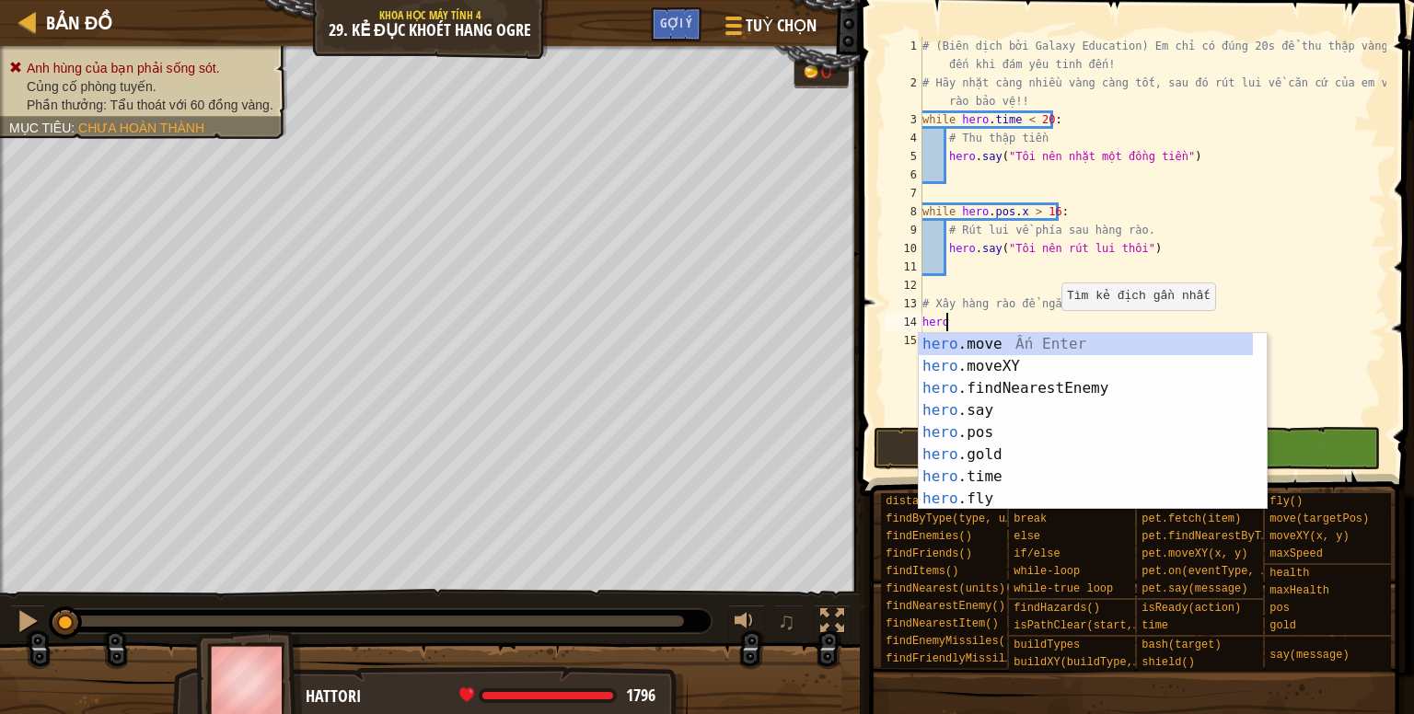
scroll to position [8, 1]
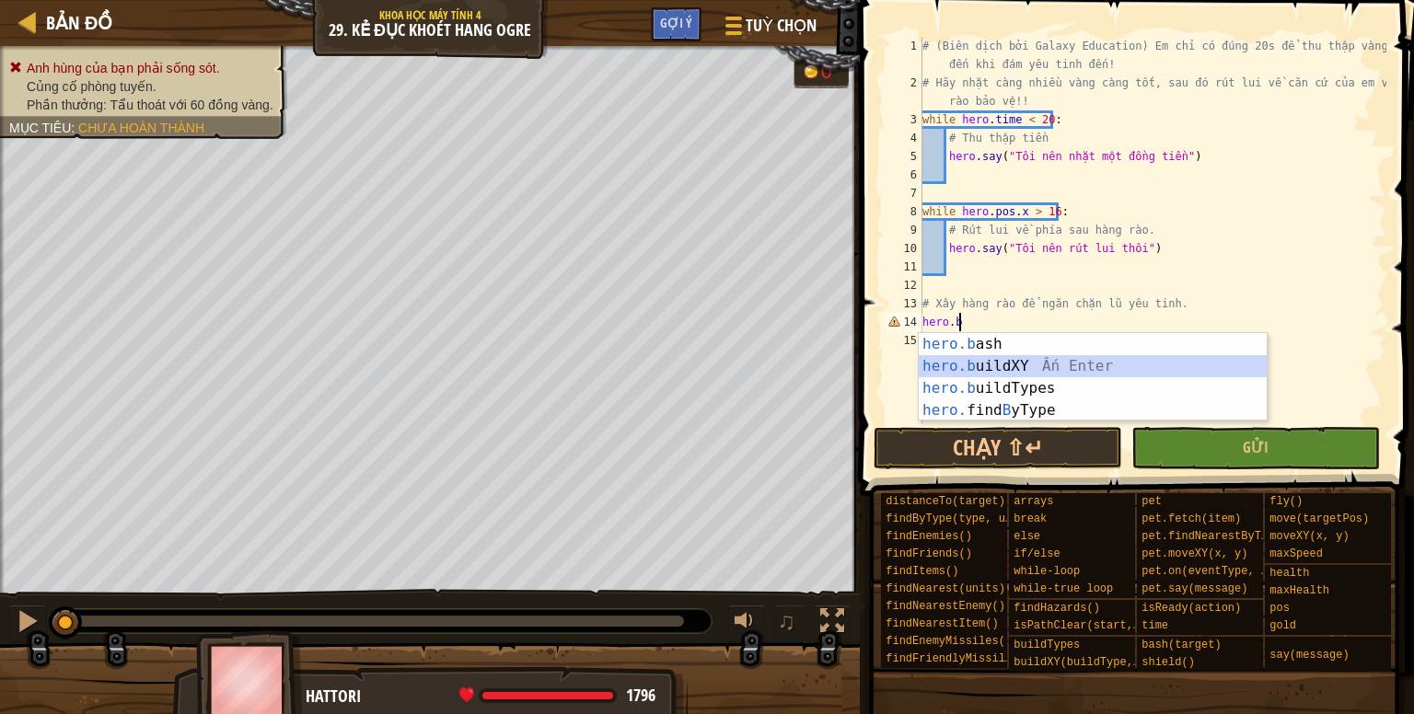
click at [999, 364] on div "hero.b ash Ấn Enter hero.b uildXY Ấn Enter hero.b uildTypes Ấn Enter hero. find…" at bounding box center [1092, 399] width 348 height 133
type textarea "hero.buildXY("fence", 36, 30)"
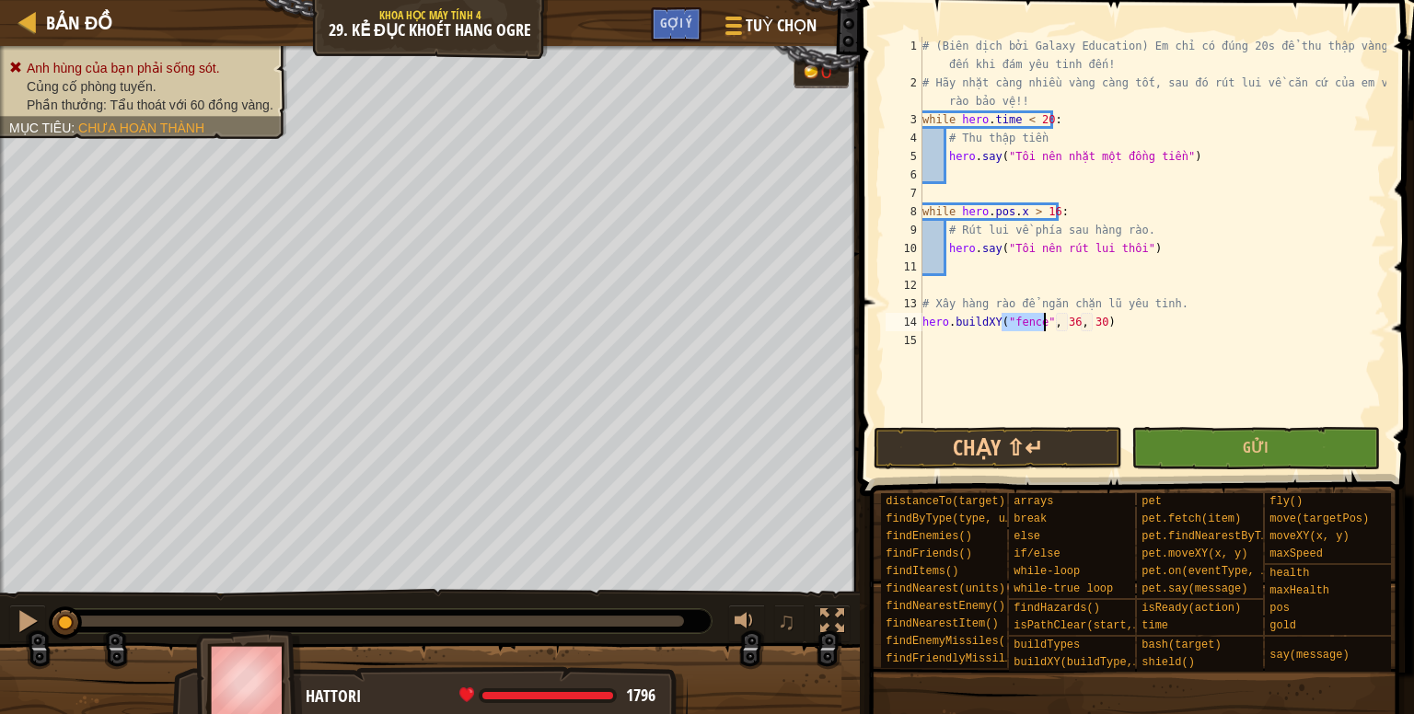
click at [1060, 340] on div "# (Biên dịch bởi Galaxy Education) Em chỉ có đúng 20s để thu thập vàng cho đến …" at bounding box center [1152, 258] width 468 height 442
click at [1068, 324] on div "# (Biên dịch bởi Galaxy Education) Em chỉ có đúng 20s để thu thập vàng cho đến …" at bounding box center [1152, 258] width 468 height 442
click at [1092, 326] on div "# (Biên dịch bởi Galaxy Education) Em chỉ có đúng 20s để thu thập vàng cho đến …" at bounding box center [1152, 258] width 468 height 442
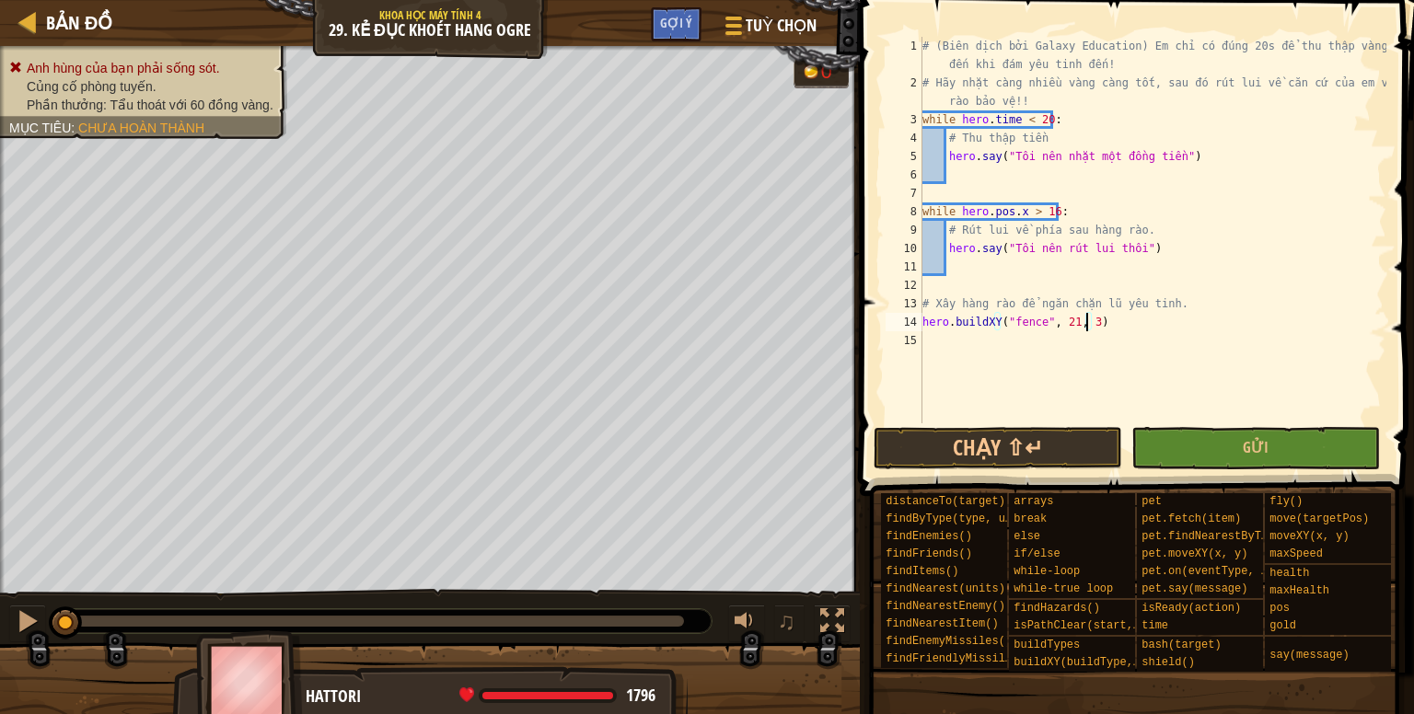
type textarea "hero.buildXY("fence", 21, 37)"
click at [960, 179] on div "# (Biên dịch bởi Galaxy Education) Em chỉ có đúng 20s để thu thập vàng cho đến …" at bounding box center [1152, 258] width 468 height 442
drag, startPoint x: 946, startPoint y: 160, endPoint x: 1217, endPoint y: 152, distance: 270.7
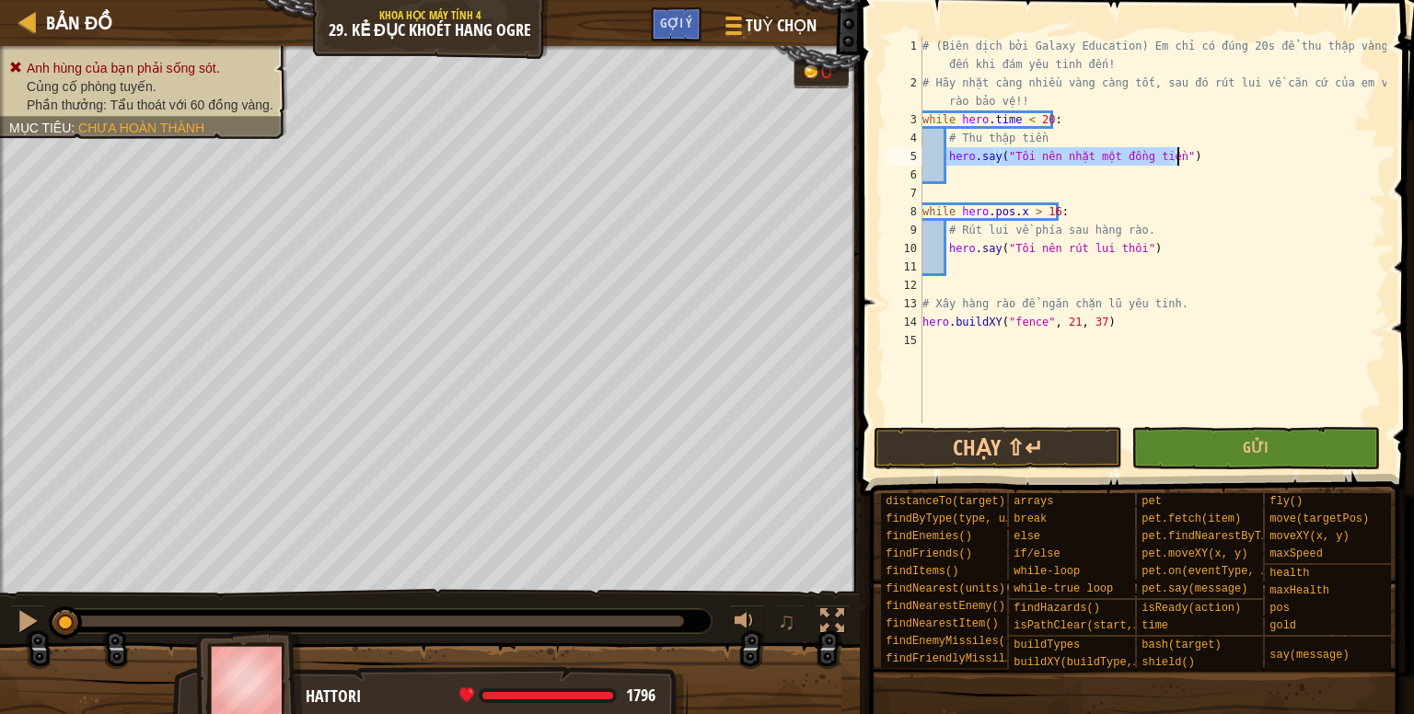
click at [1217, 152] on div "# (Biên dịch bởi Galaxy Education) Em chỉ có đúng 20s để thu thập vàng cho đến …" at bounding box center [1152, 258] width 468 height 442
type textarea "hero.say("Tôi nên nhặt một đồng tiền")"
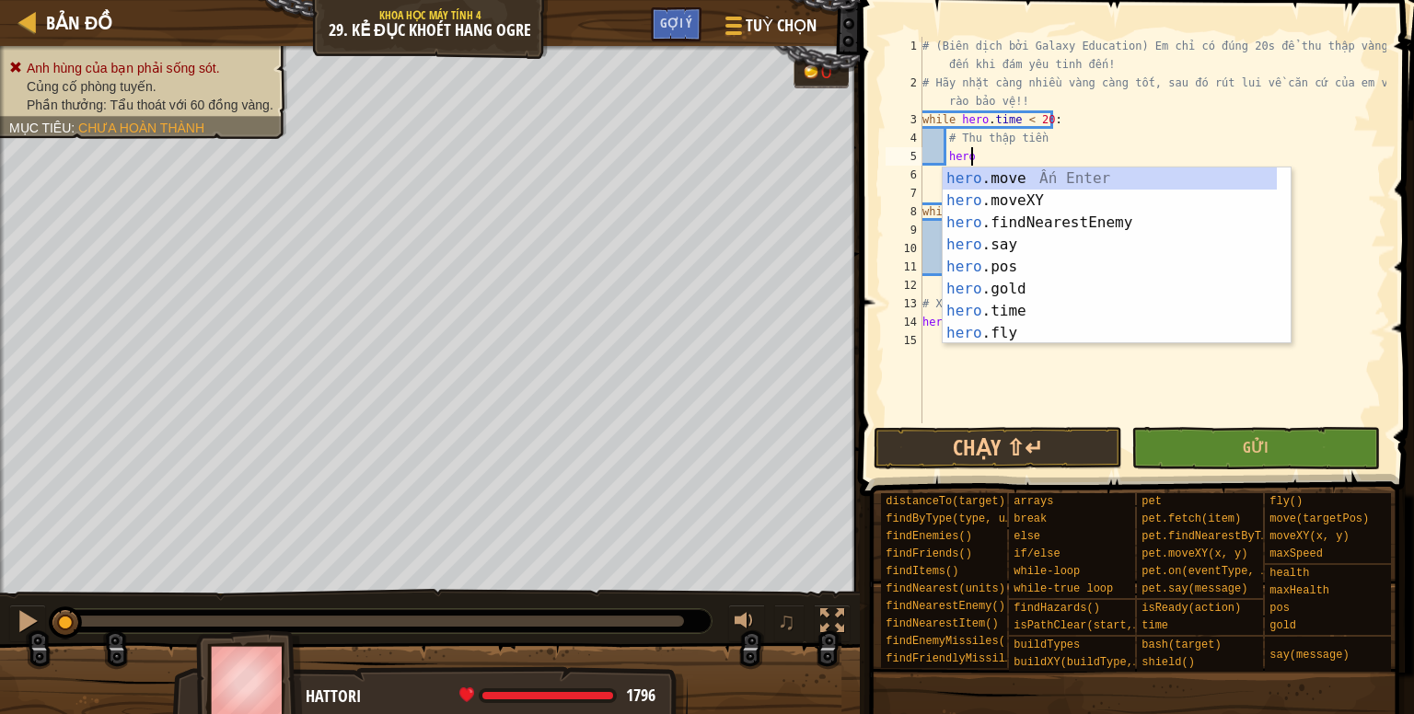
scroll to position [8, 3]
type textarea "hero.f"
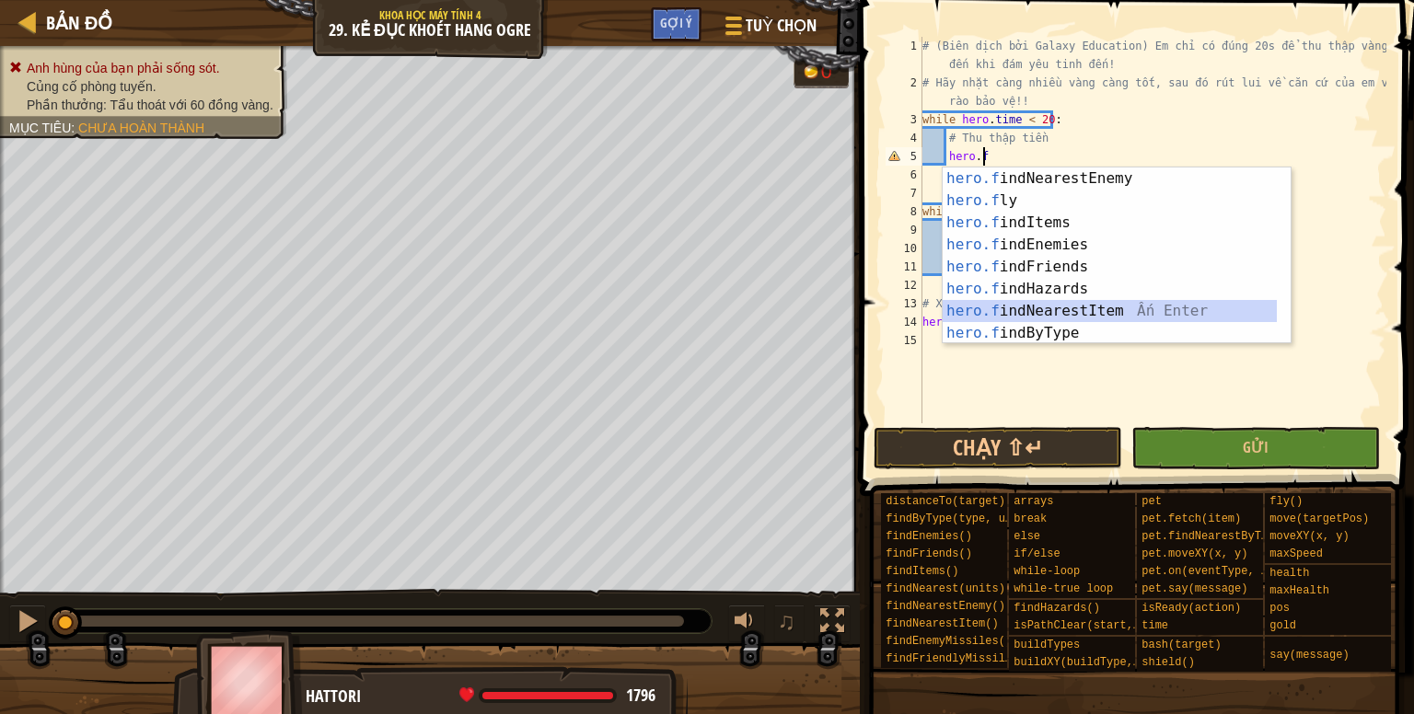
click at [1074, 310] on div "hero.f indNearestEnemy Ấn Enter hero.f ly Ấn Enter hero.f indItems Ấn Enter her…" at bounding box center [1109, 278] width 334 height 221
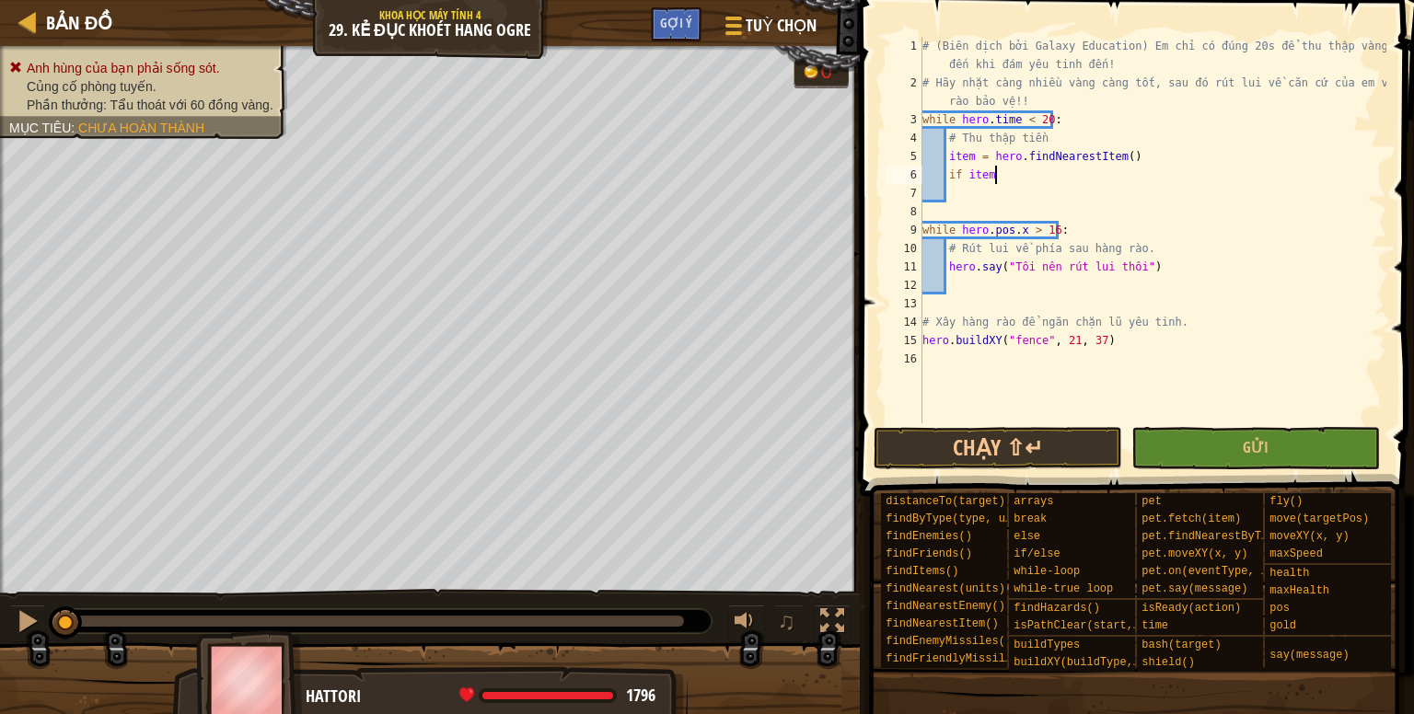
type textarea "if item :"
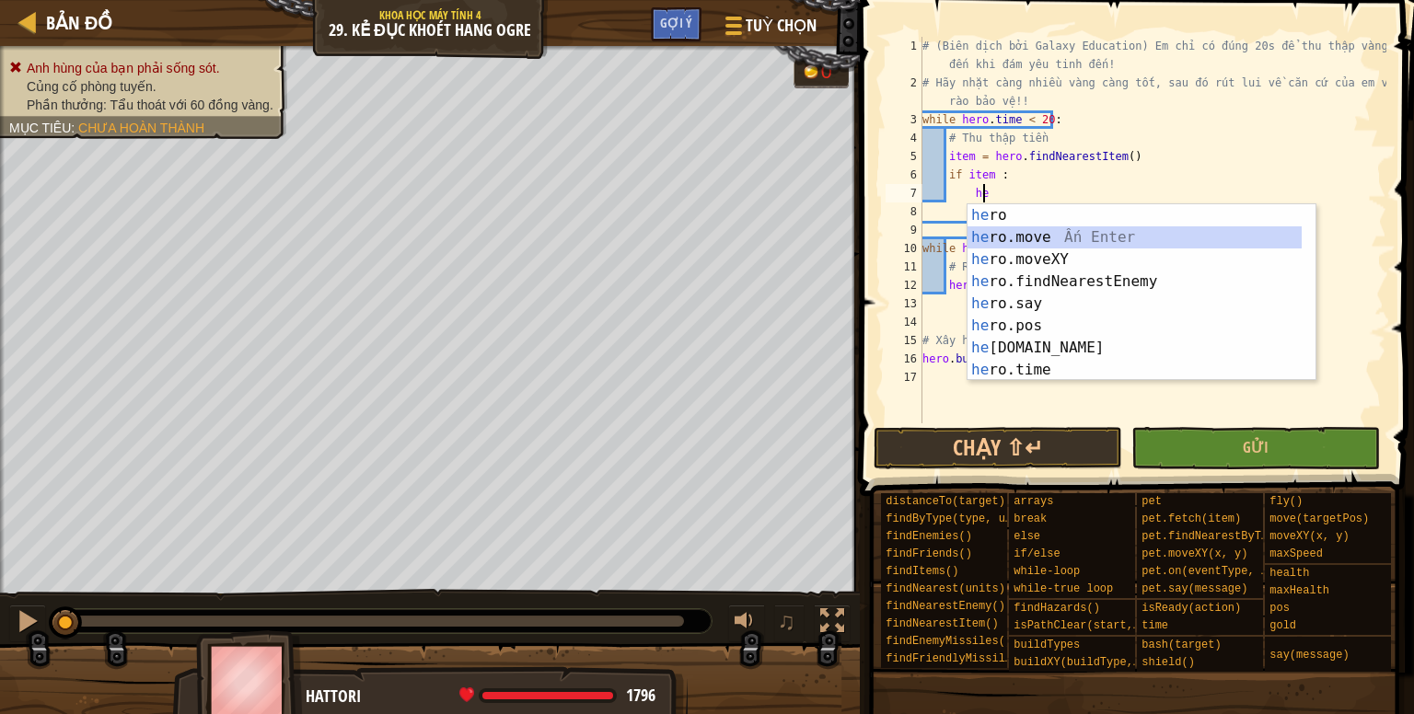
click at [1005, 236] on div "he ro Ấn Enter he ro.move Ấn Enter he ro.moveXY Ấn Enter he ro.findNearestEnemy…" at bounding box center [1134, 314] width 334 height 221
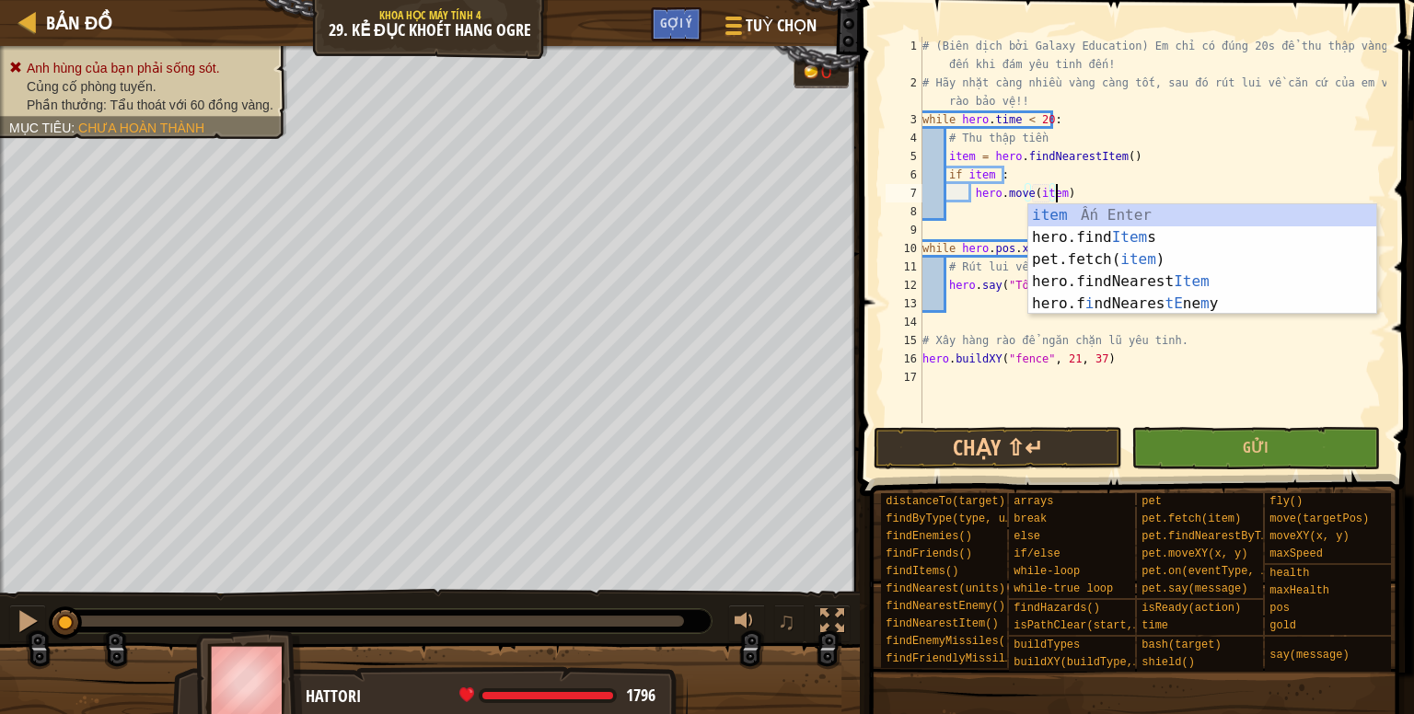
scroll to position [8, 10]
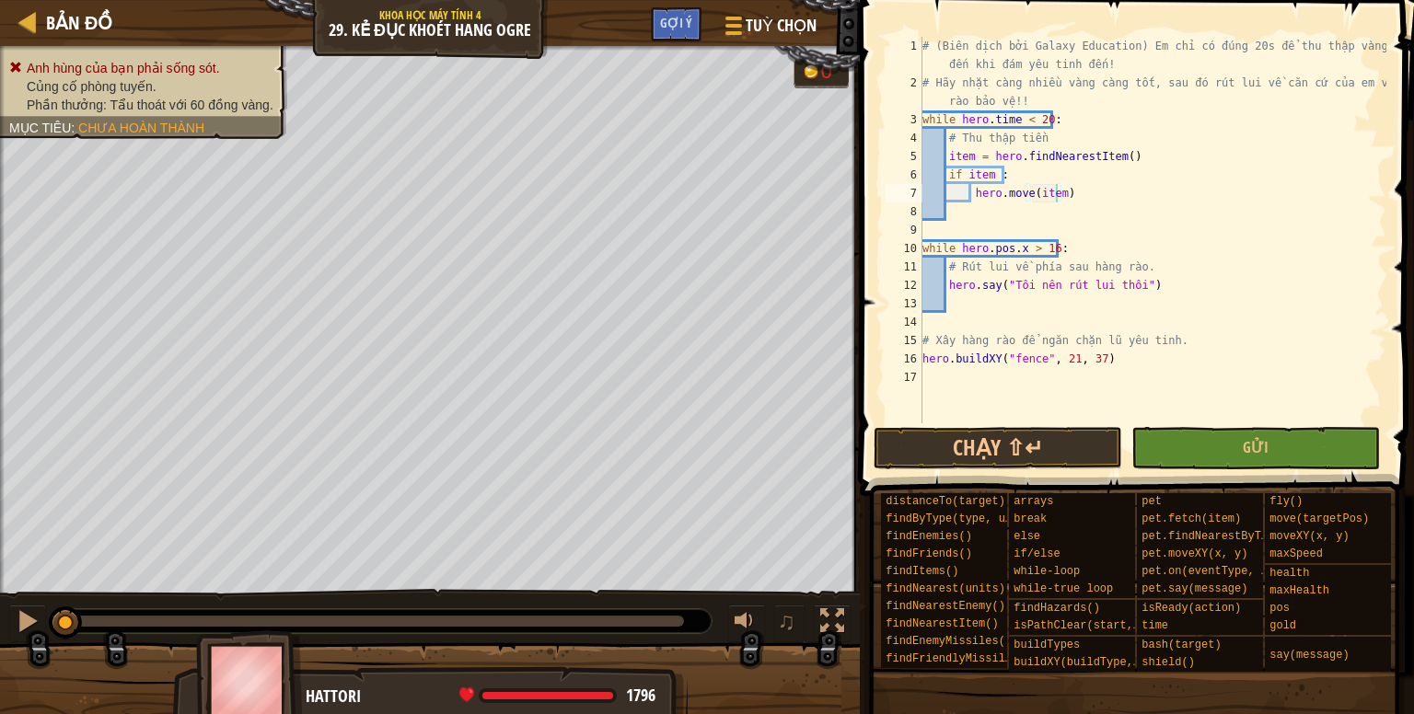
click at [872, 322] on span at bounding box center [1138, 222] width 569 height 550
drag, startPoint x: 943, startPoint y: 283, endPoint x: 1171, endPoint y: 284, distance: 227.3
click at [1171, 284] on div "# (Biên dịch bởi Galaxy Education) Em chỉ có đúng 20s để thu thập vàng cho đến …" at bounding box center [1152, 258] width 468 height 442
type textarea "hero.say("Tôi nên rút lui thôi")"
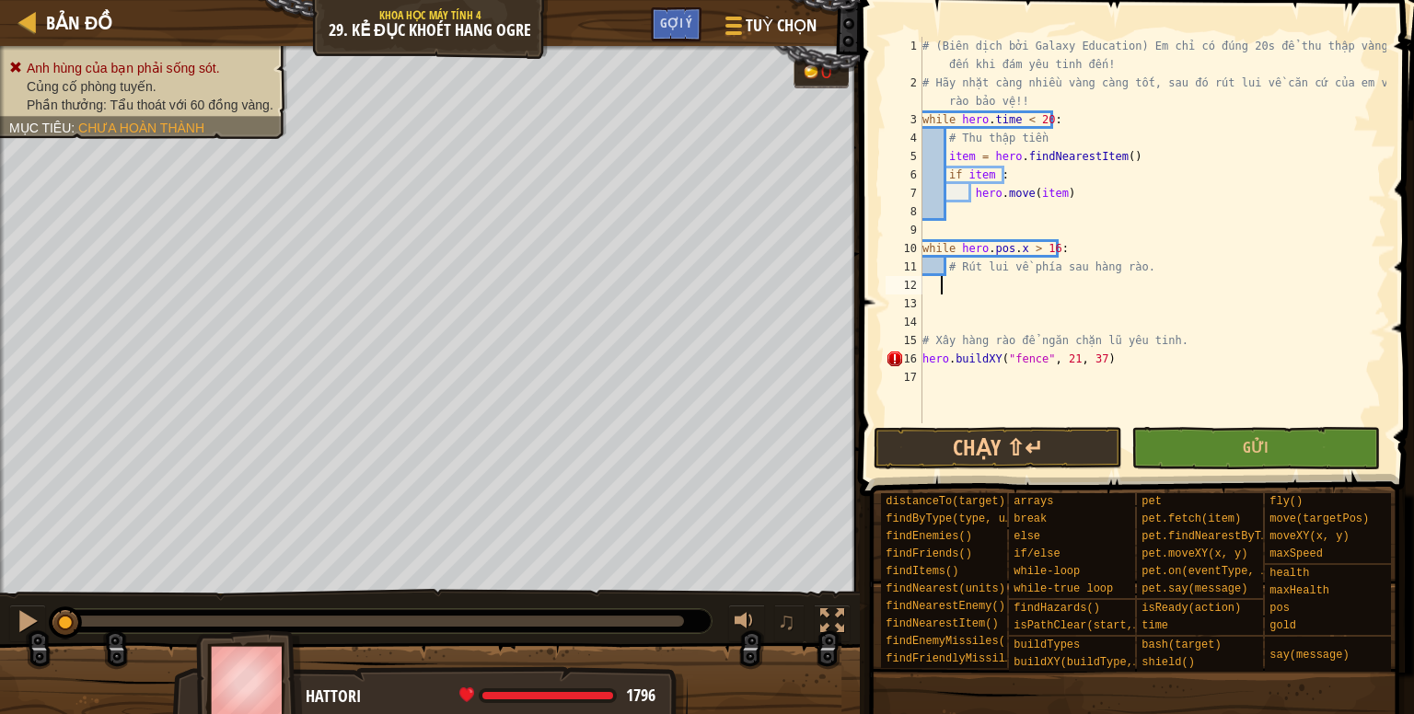
click at [944, 212] on div "# (Biên dịch bởi Galaxy Education) Em chỉ có đúng 20s để thu thập vàng cho đến …" at bounding box center [1152, 258] width 468 height 442
click at [1054, 176] on div "# (Biên dịch bởi Galaxy Education) Em chỉ có đúng 20s để thu thập vàng cho đến …" at bounding box center [1152, 258] width 468 height 442
click at [1058, 191] on div "# (Biên dịch bởi Galaxy Education) Em chỉ có đúng 20s để thu thập vàng cho đến …" at bounding box center [1152, 258] width 468 height 442
type textarea "hero.move(item.pos)"
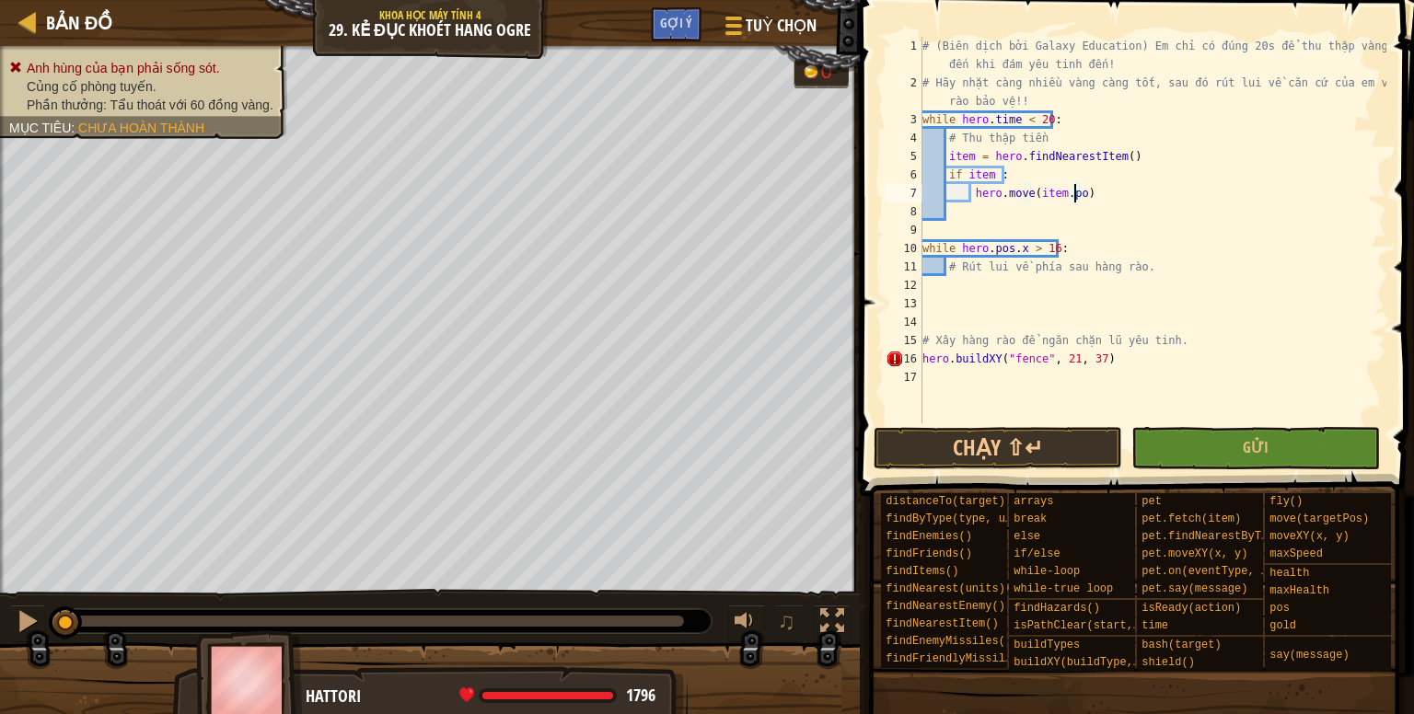
scroll to position [8, 12]
click at [953, 213] on div "# (Biên dịch bởi Galaxy Education) Em chỉ có đúng 20s để thu thập vàng cho đến …" at bounding box center [1152, 258] width 468 height 442
drag, startPoint x: 946, startPoint y: 269, endPoint x: 1146, endPoint y: 260, distance: 199.9
click at [1146, 260] on div "# (Biên dịch bởi Galaxy Education) Em chỉ có đúng 20s để thu thập vàng cho đến …" at bounding box center [1152, 258] width 468 height 442
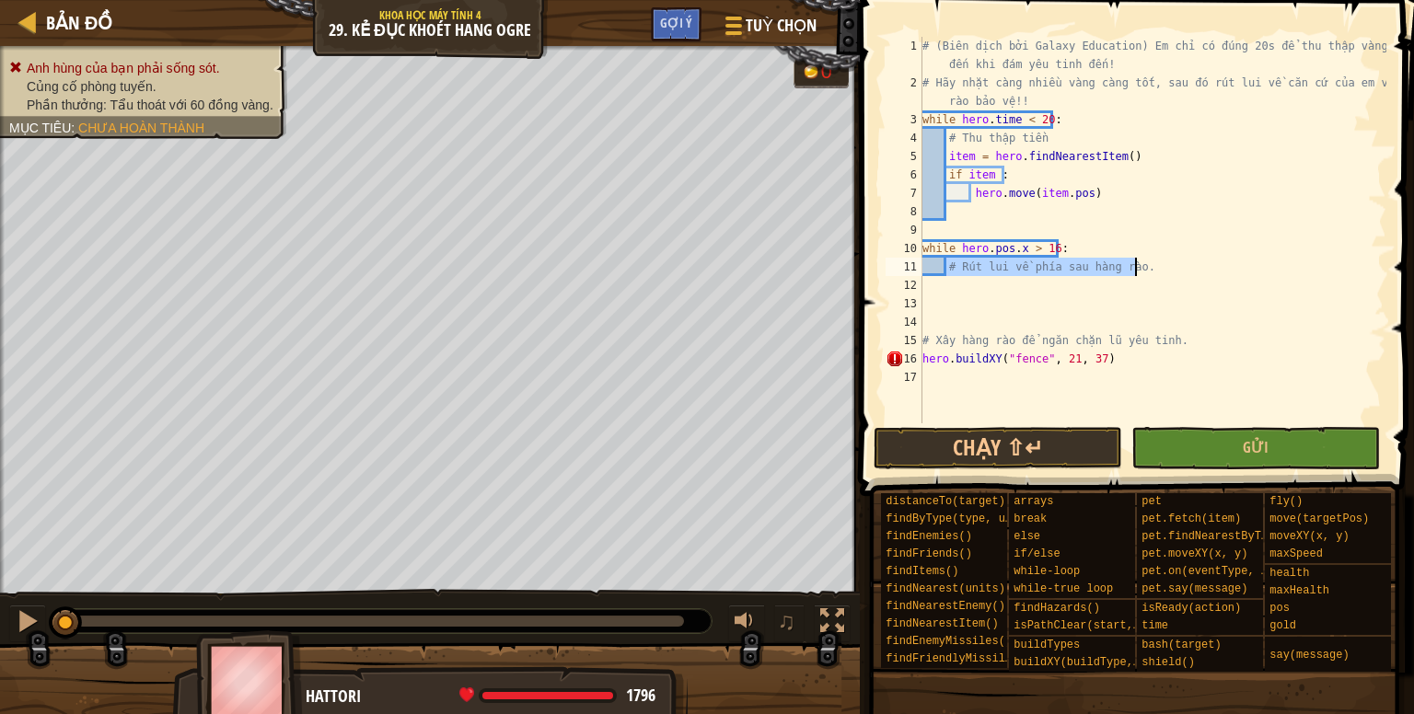
type textarea "# Rút lui về phía sau hàng rào."
click at [946, 328] on div "# (Biên dịch bởi Galaxy Education) Em chỉ có đúng 20s để thu thập vàng cho đến …" at bounding box center [1152, 258] width 468 height 442
click at [1159, 259] on div "# (Biên dịch bởi Galaxy Education) Em chỉ có đúng 20s để thu thập vàng cho đến …" at bounding box center [1152, 258] width 468 height 442
click at [1267, 155] on div "# (Biên dịch bởi Galaxy Education) Em chỉ có đúng 20s để thu thập vàng cho đến …" at bounding box center [1152, 258] width 468 height 442
click at [1149, 262] on div "# (Biên dịch bởi Galaxy Education) Em chỉ có đúng 20s để thu thập vàng cho đến …" at bounding box center [1152, 258] width 468 height 442
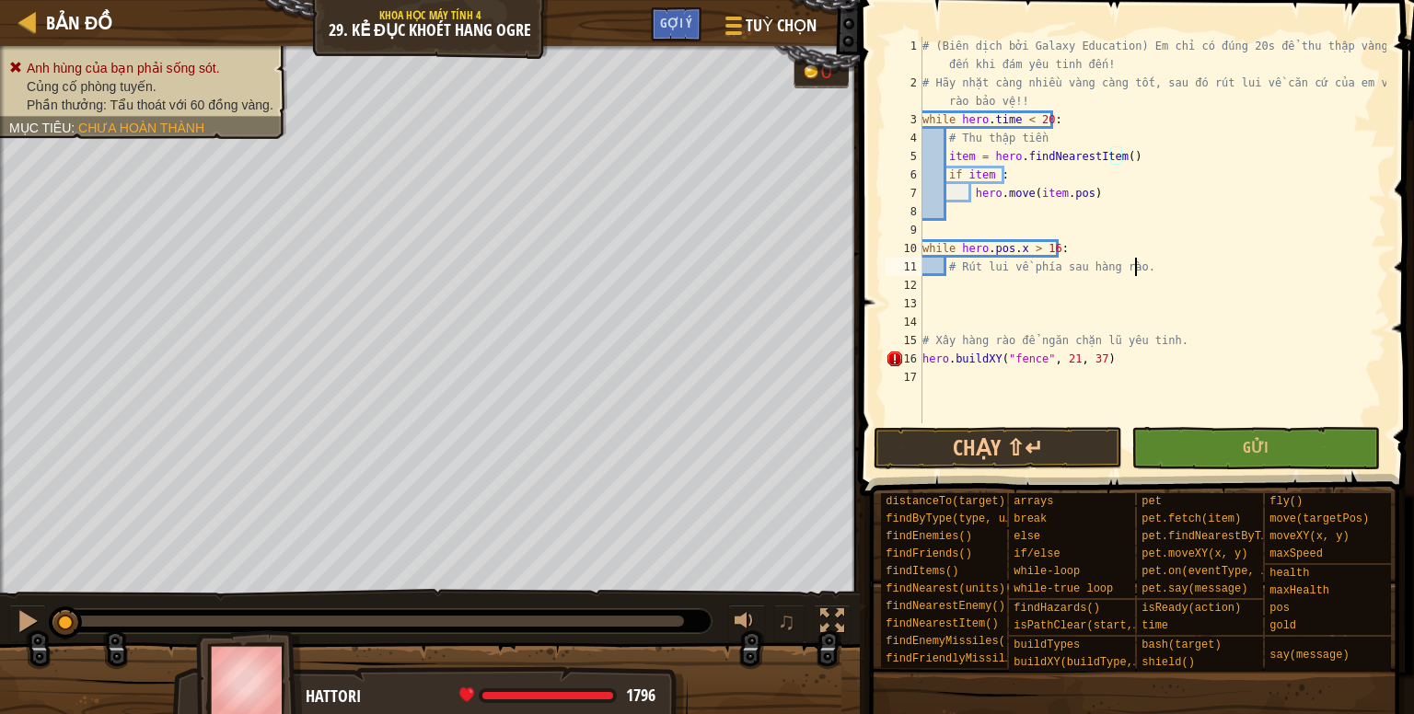
type textarea "# Rút lui về phía sau hàng rào."
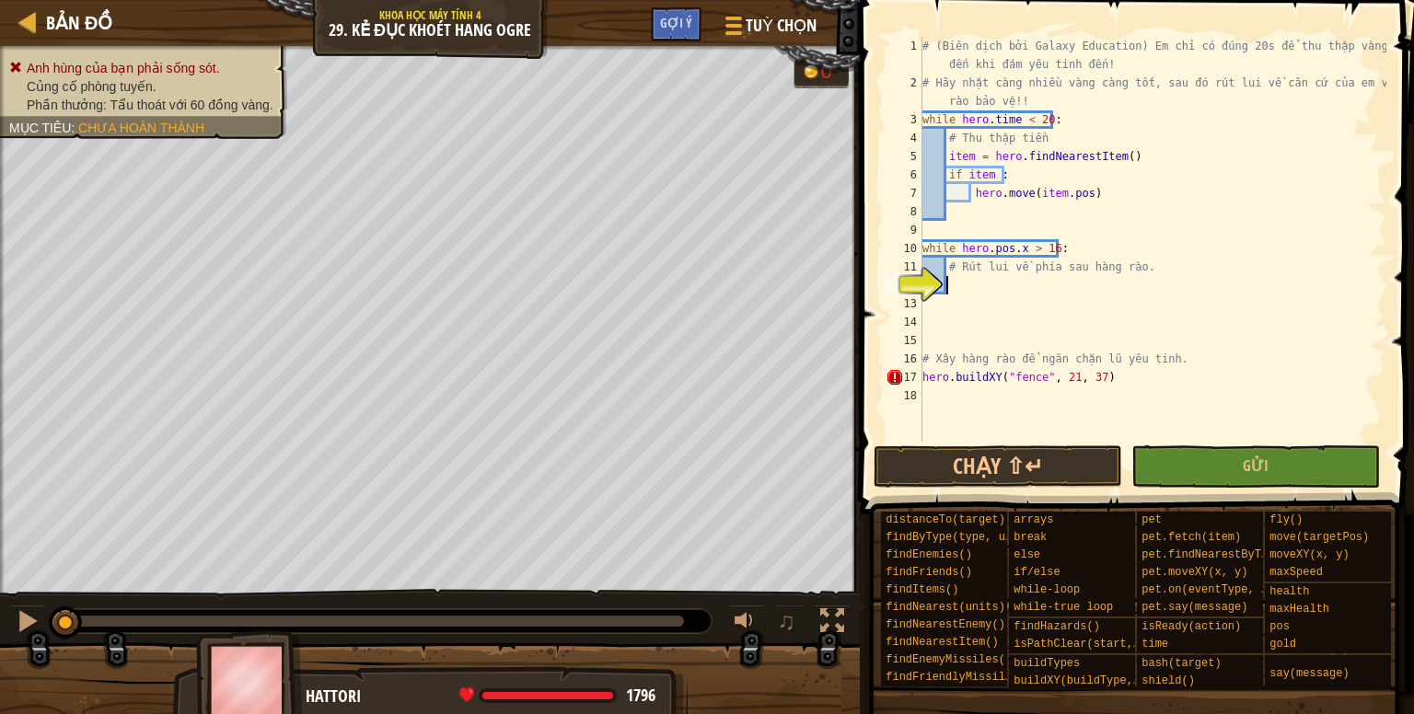
scroll to position [8, 1]
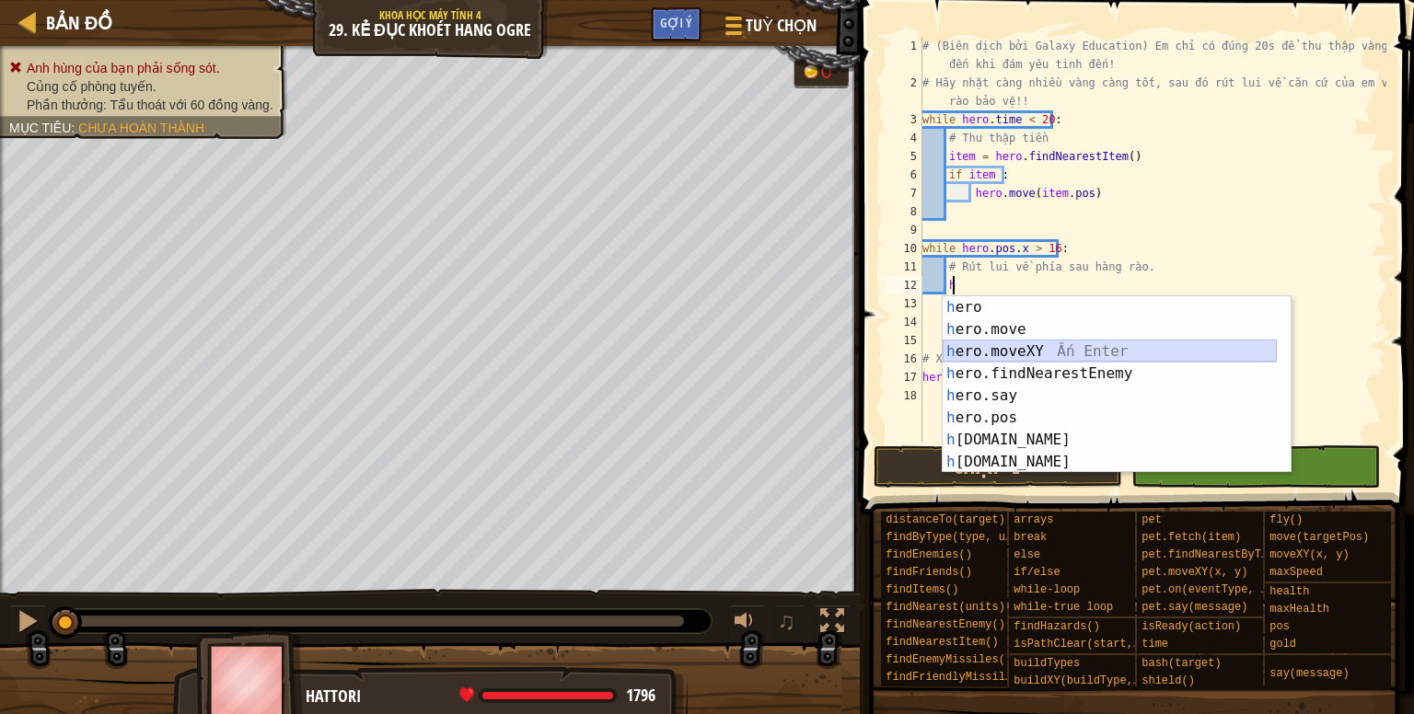
click at [977, 345] on div "h ero Ấn Enter h ero.move Ấn Enter h ero.moveXY Ấn Enter h ero.findNearestEnemy…" at bounding box center [1109, 406] width 334 height 221
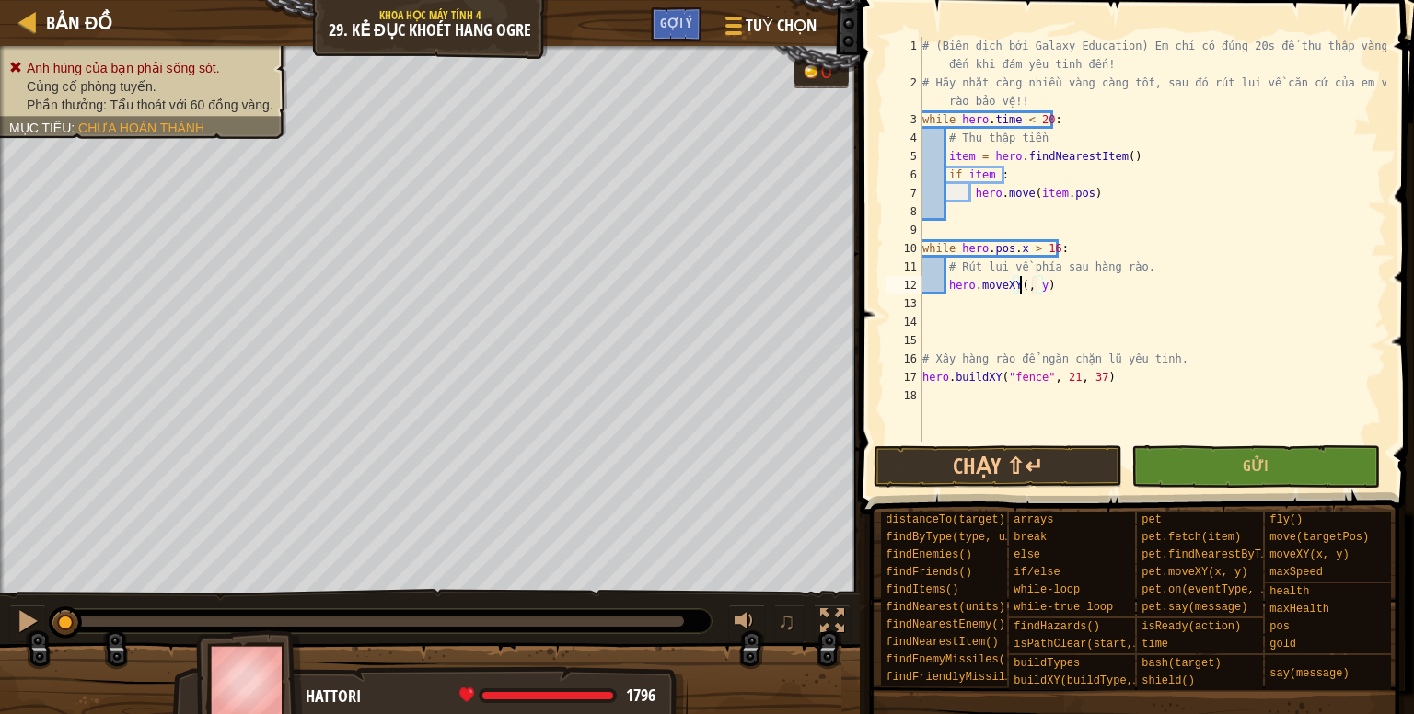
scroll to position [8, 8]
type textarea "hero.moveXY(12, y)"
click at [1055, 288] on div "# (Biên dịch bởi Galaxy Education) Em chỉ có đúng 20s để thu thập vàng cho đến …" at bounding box center [1152, 267] width 468 height 460
click at [1053, 289] on div "# (Biên dịch bởi Galaxy Education) Em chỉ có đúng 20s để thu thập vàng cho đến …" at bounding box center [1152, 267] width 468 height 460
click at [1057, 304] on div "# (Biên dịch bởi Galaxy Education) Em chỉ có đúng 20s để thu thập vàng cho đến …" at bounding box center [1152, 267] width 468 height 460
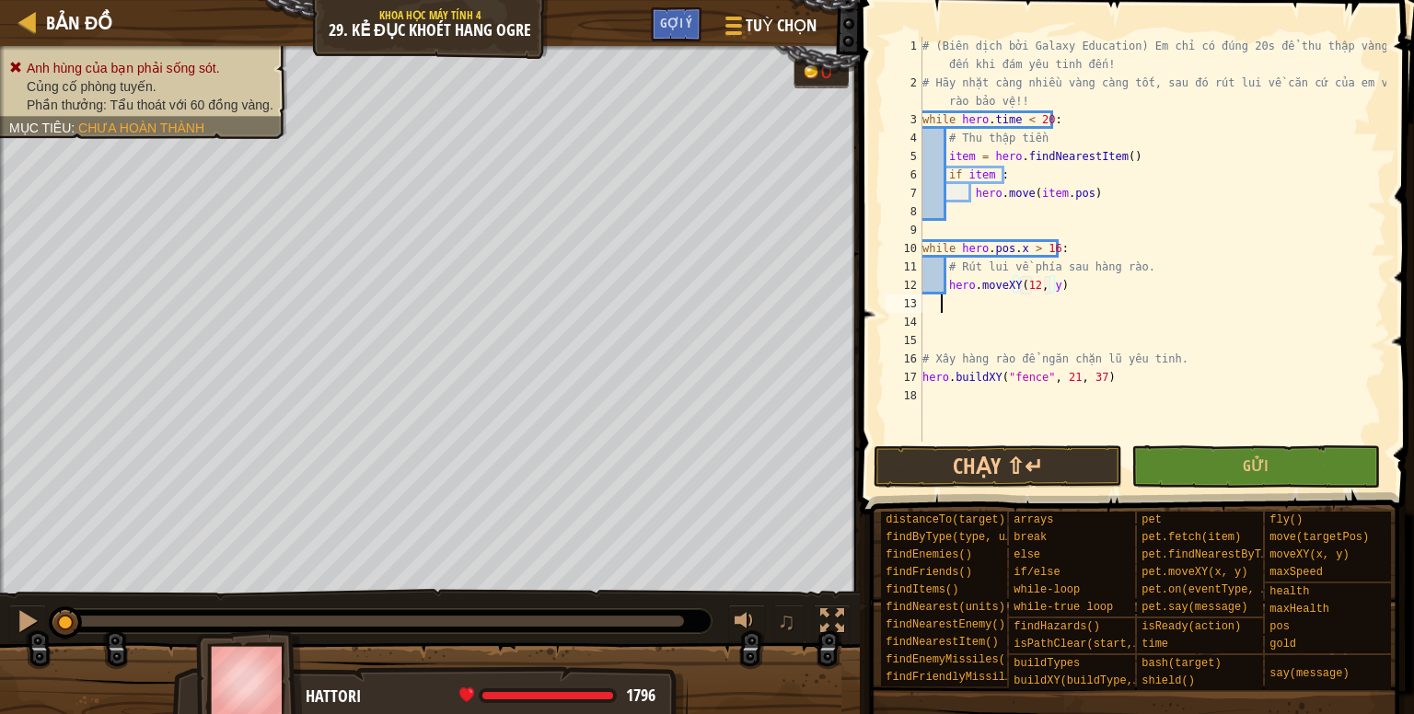
scroll to position [8, 0]
click at [1052, 284] on div "# (Biên dịch bởi Galaxy Education) Em chỉ có đúng 20s để thu thập vàng cho đến …" at bounding box center [1152, 267] width 468 height 460
type textarea "hero.moveXY(12, 37)"
click at [1031, 323] on div "# (Biên dịch bởi Galaxy Education) Em chỉ có đúng 20s để thu thập vàng cho đến …" at bounding box center [1152, 267] width 468 height 460
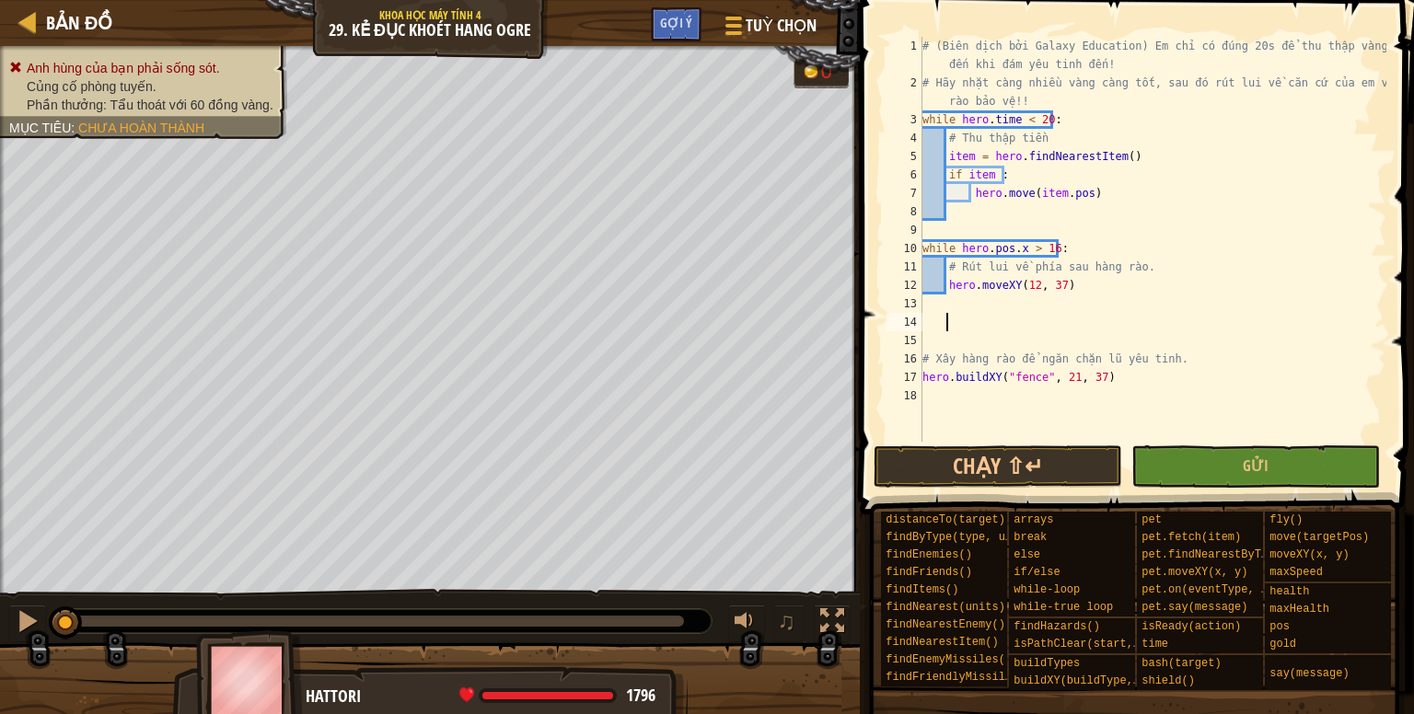
scroll to position [8, 0]
click at [1013, 449] on button "Chạy ⇧↵" at bounding box center [997, 466] width 248 height 42
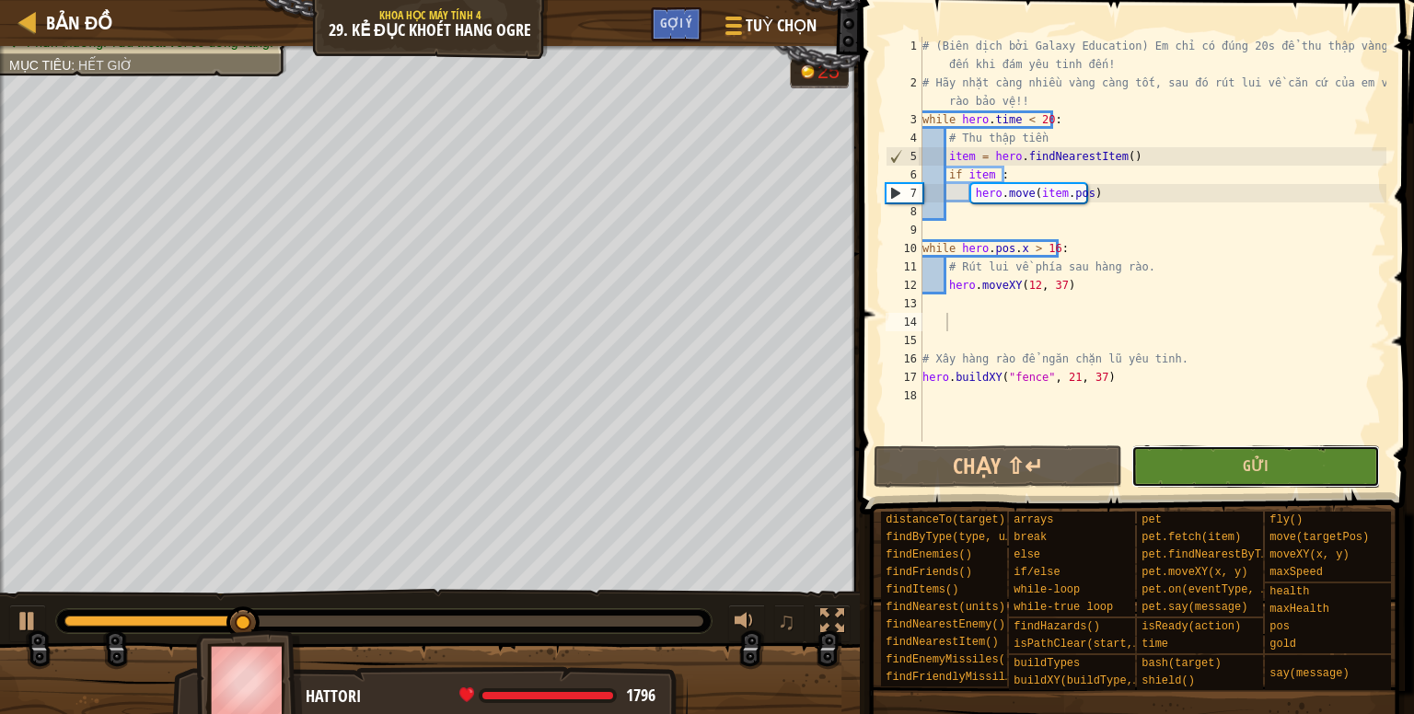
click at [1209, 461] on button "Gửi" at bounding box center [1255, 466] width 248 height 42
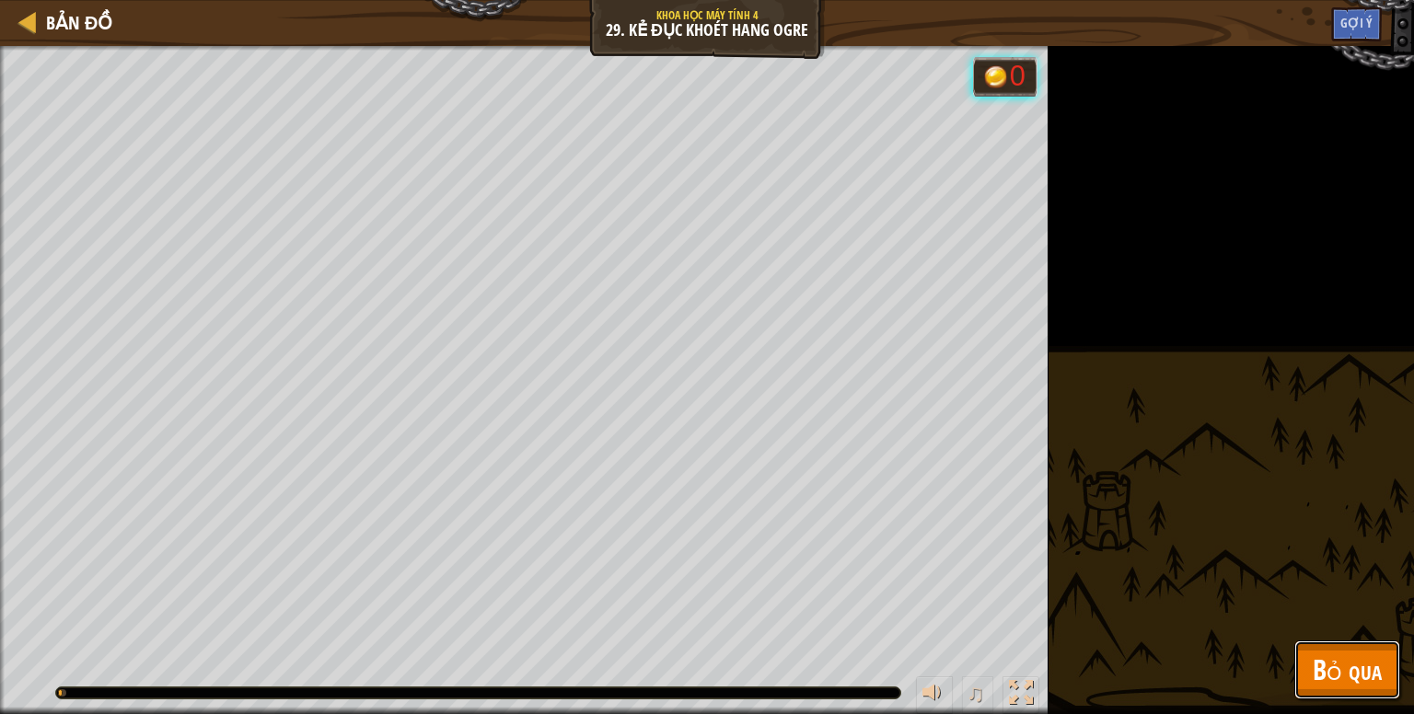
click at [1325, 656] on span "Bỏ qua" at bounding box center [1346, 670] width 69 height 38
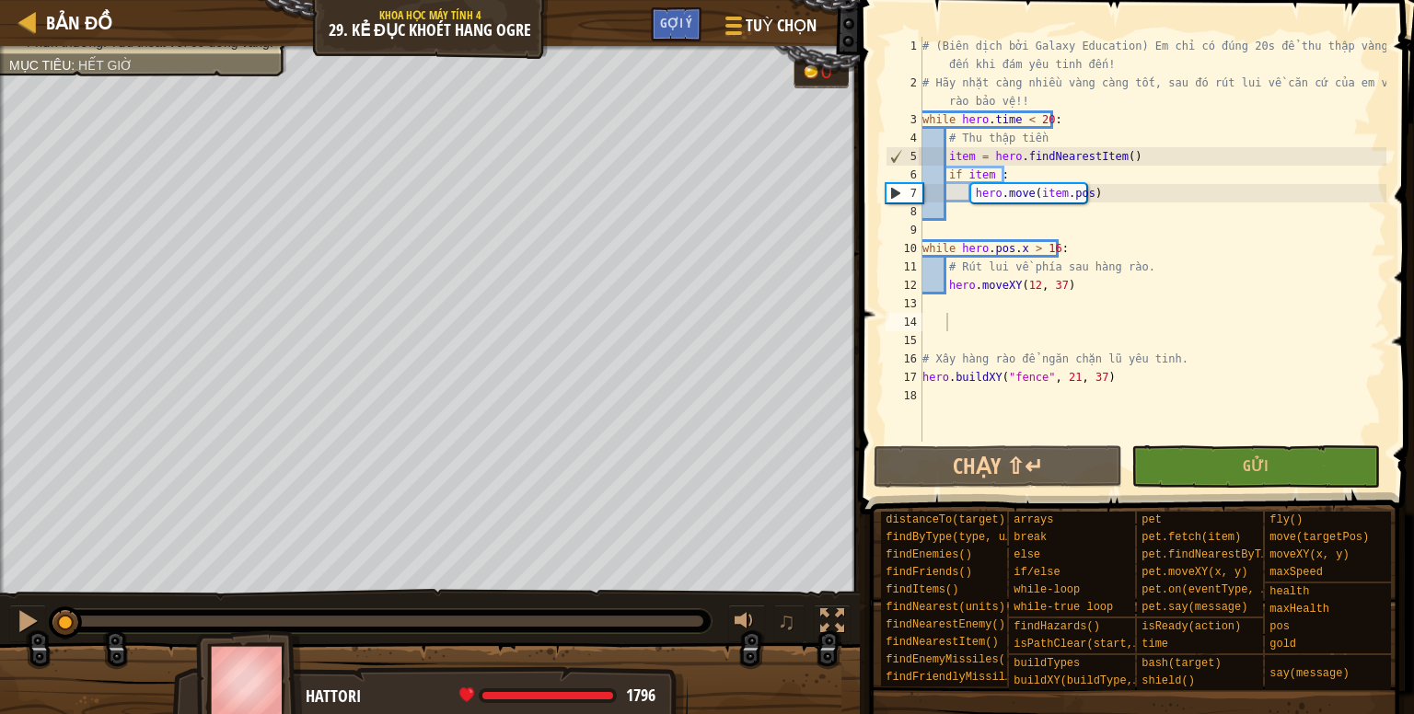
drag, startPoint x: 693, startPoint y: 623, endPoint x: 0, endPoint y: 495, distance: 704.7
click at [0, 498] on div "Anh hùng của bạn phải sống sót. Củng cố phòng tuyến. Phần thưởng: Tẩu thoát với…" at bounding box center [707, 382] width 1414 height 672
click at [1027, 283] on div "# (Biên dịch bởi Galaxy Education) Em chỉ có đúng 20s để thu thập vàng cho đến …" at bounding box center [1152, 267] width 468 height 460
click at [1033, 284] on div "# (Biên dịch bởi Galaxy Education) Em chỉ có đúng 20s để thu thập vàng cho đến …" at bounding box center [1152, 267] width 468 height 460
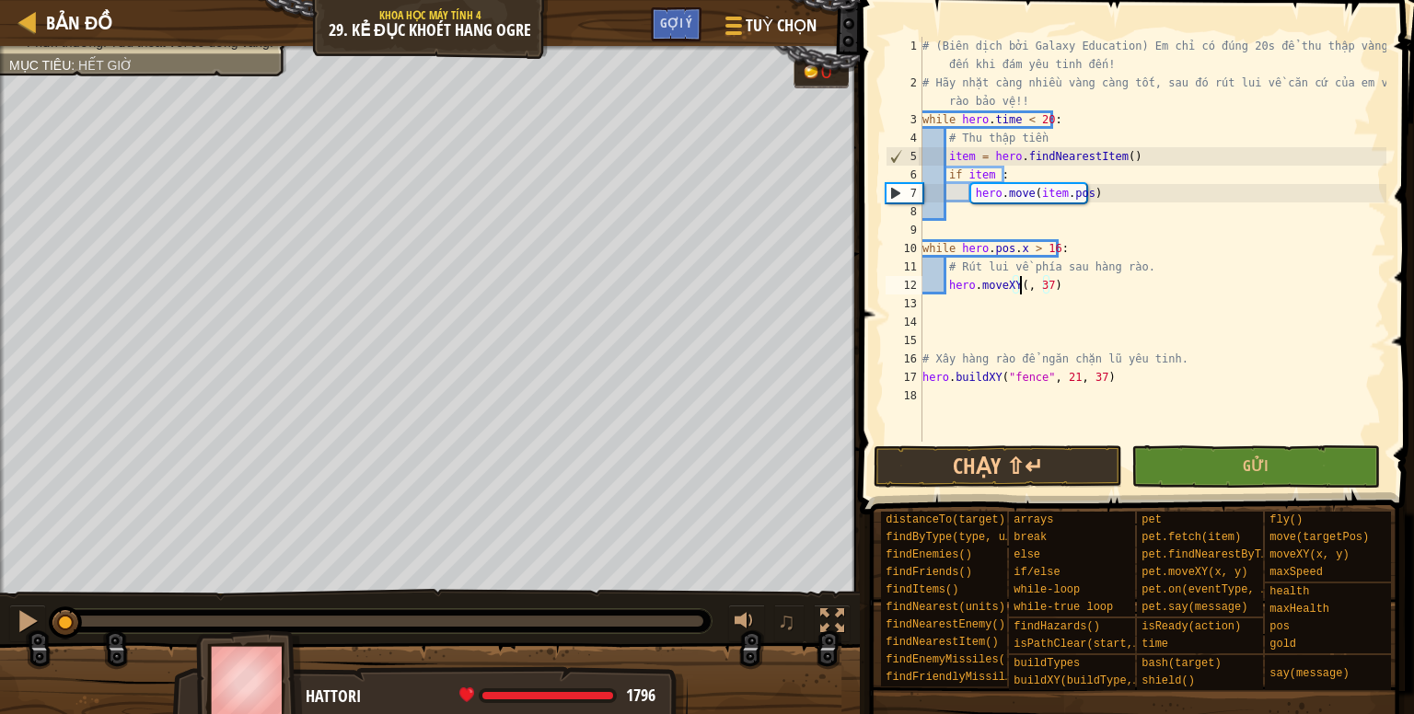
scroll to position [8, 8]
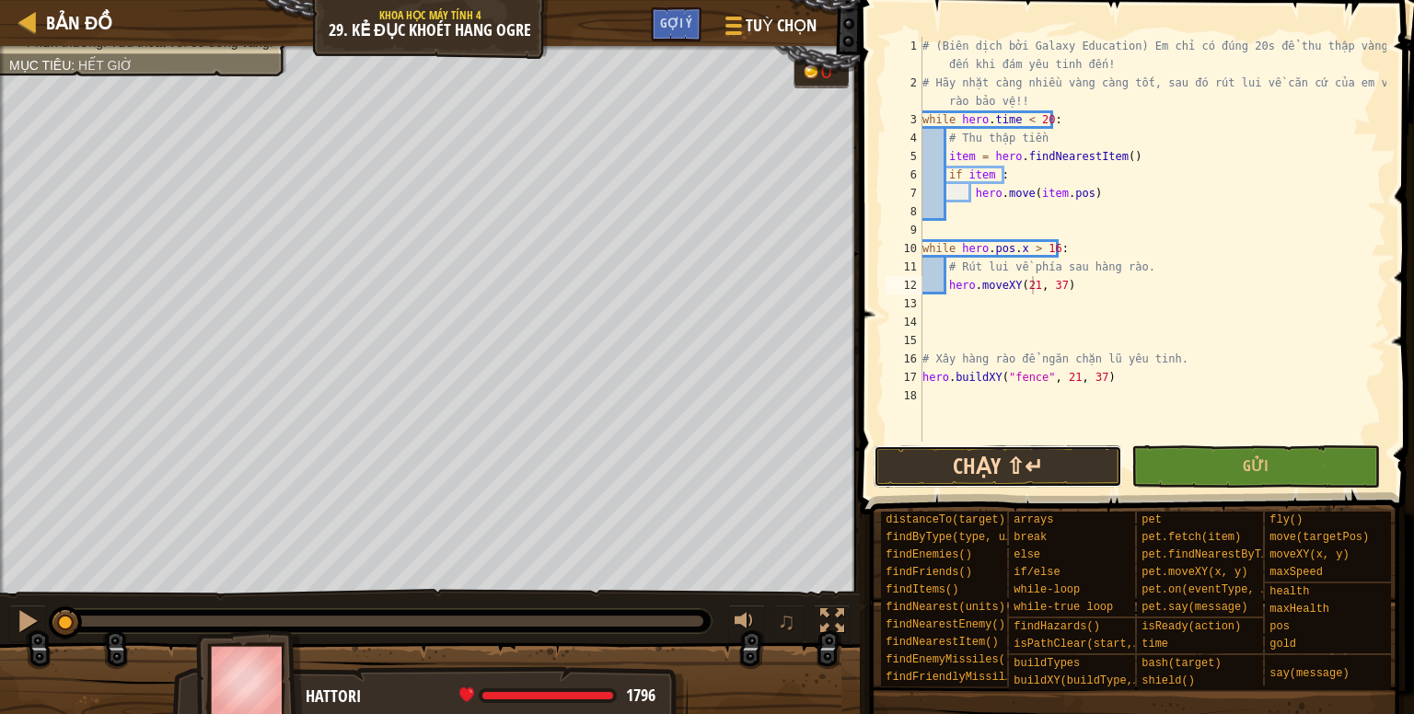
click at [1019, 479] on button "Chạy ⇧↵" at bounding box center [997, 466] width 248 height 42
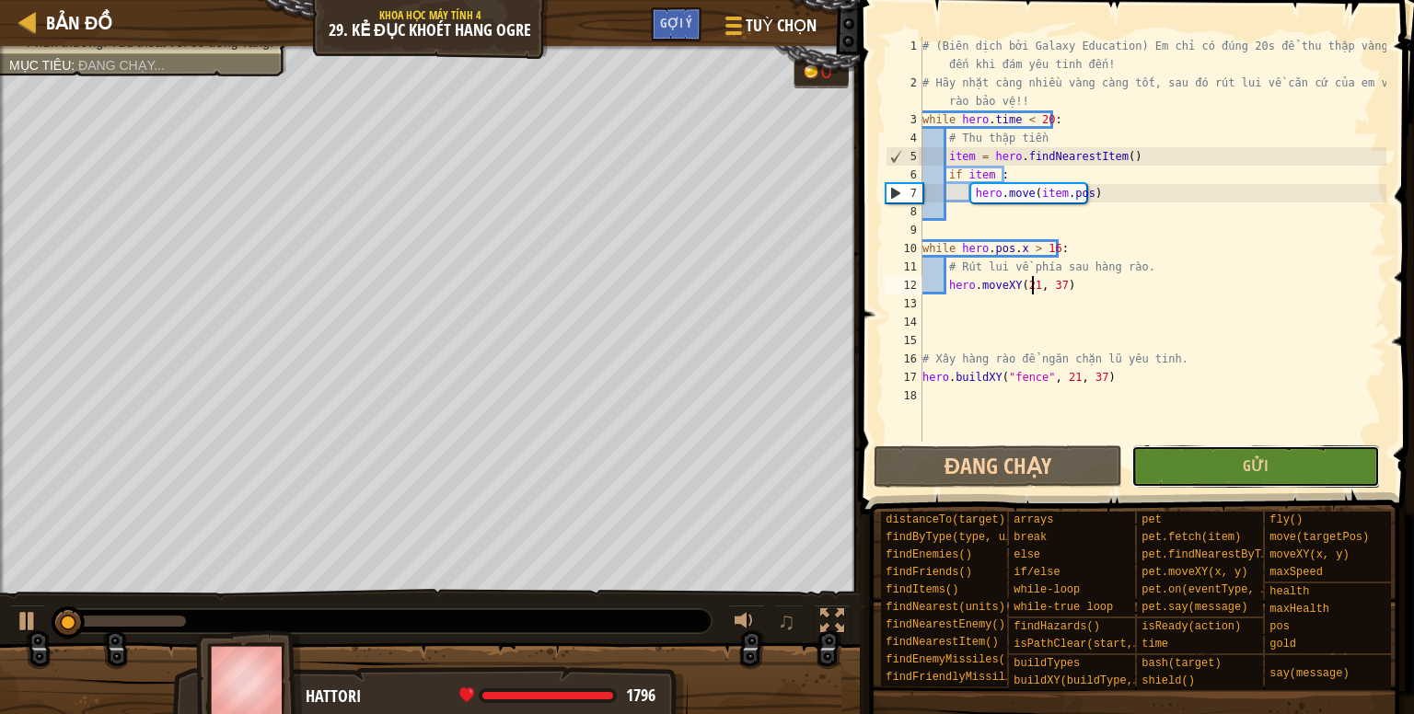
click at [1167, 471] on button "Gửi" at bounding box center [1255, 466] width 248 height 42
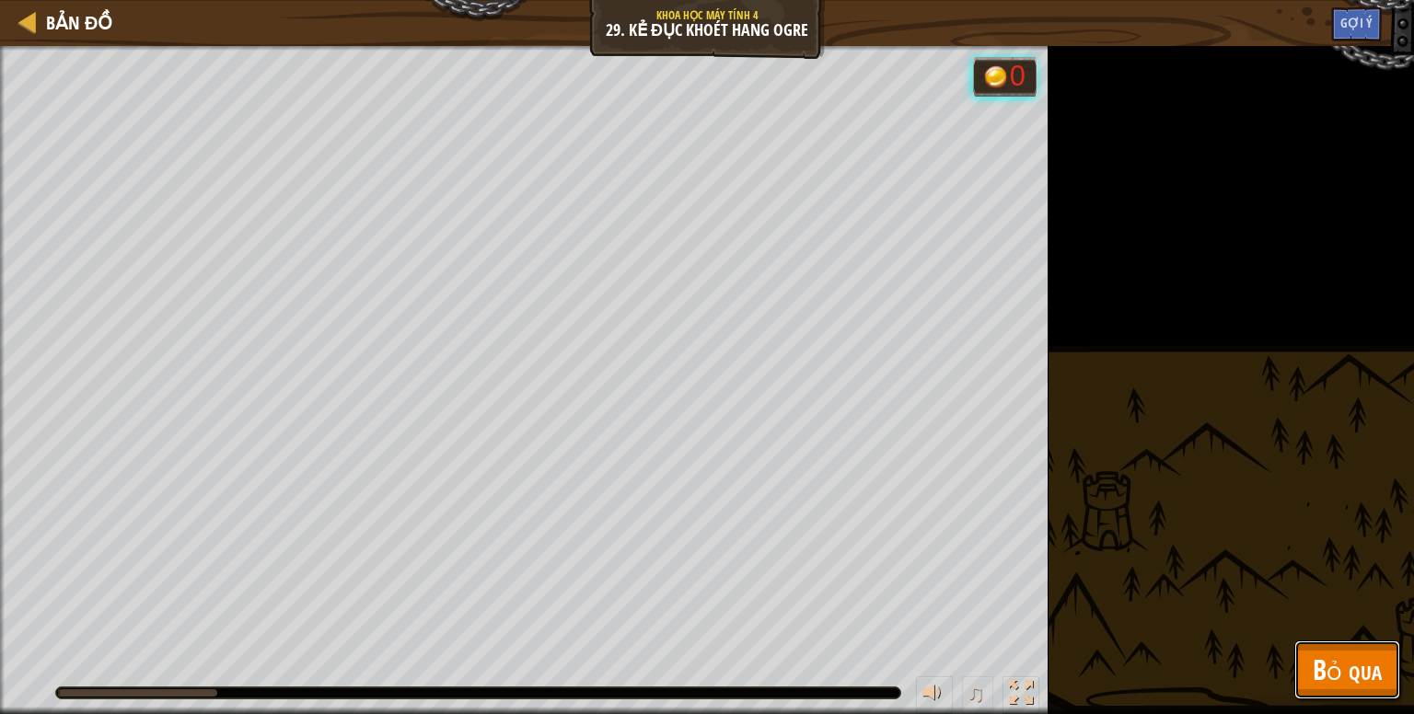
click at [1322, 667] on span "Bỏ qua" at bounding box center [1346, 670] width 69 height 38
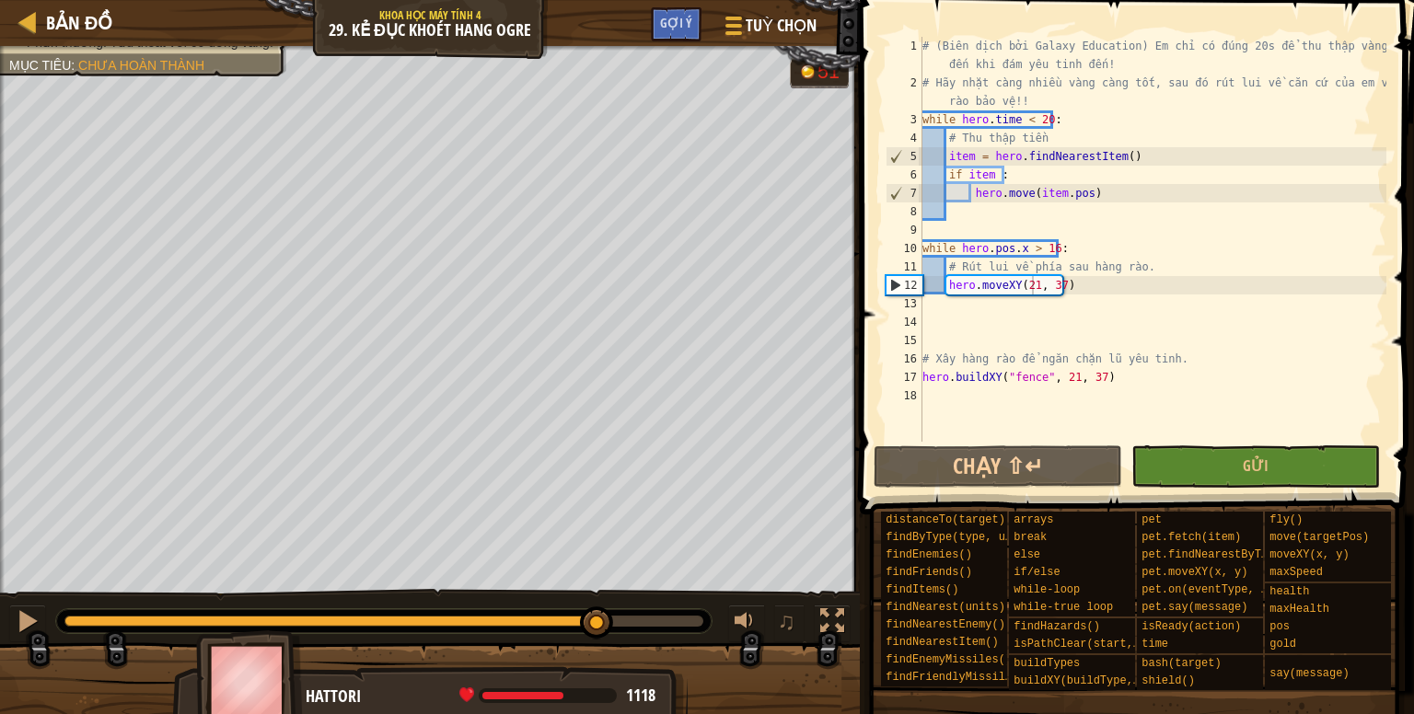
click at [450, 575] on div "Anh hùng của bạn phải sống sót. Củng cố phòng tuyến. Phần thưởng: Tẩu thoát với…" at bounding box center [707, 382] width 1414 height 672
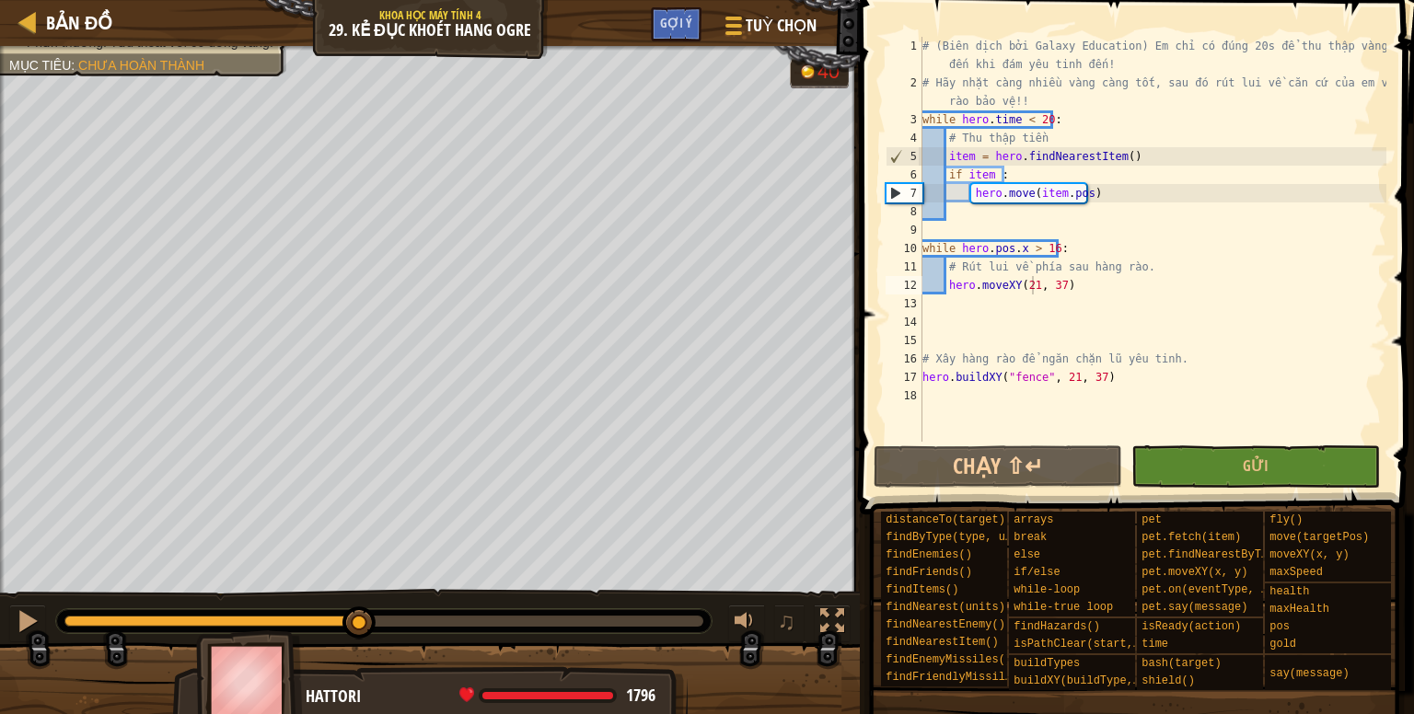
drag, startPoint x: 611, startPoint y: 616, endPoint x: 359, endPoint y: 660, distance: 256.0
click at [359, 660] on div "Anh hùng của bạn phải sống sót. Củng cố phòng tuyến. Phần thưởng: Tẩu thoát với…" at bounding box center [707, 382] width 1414 height 672
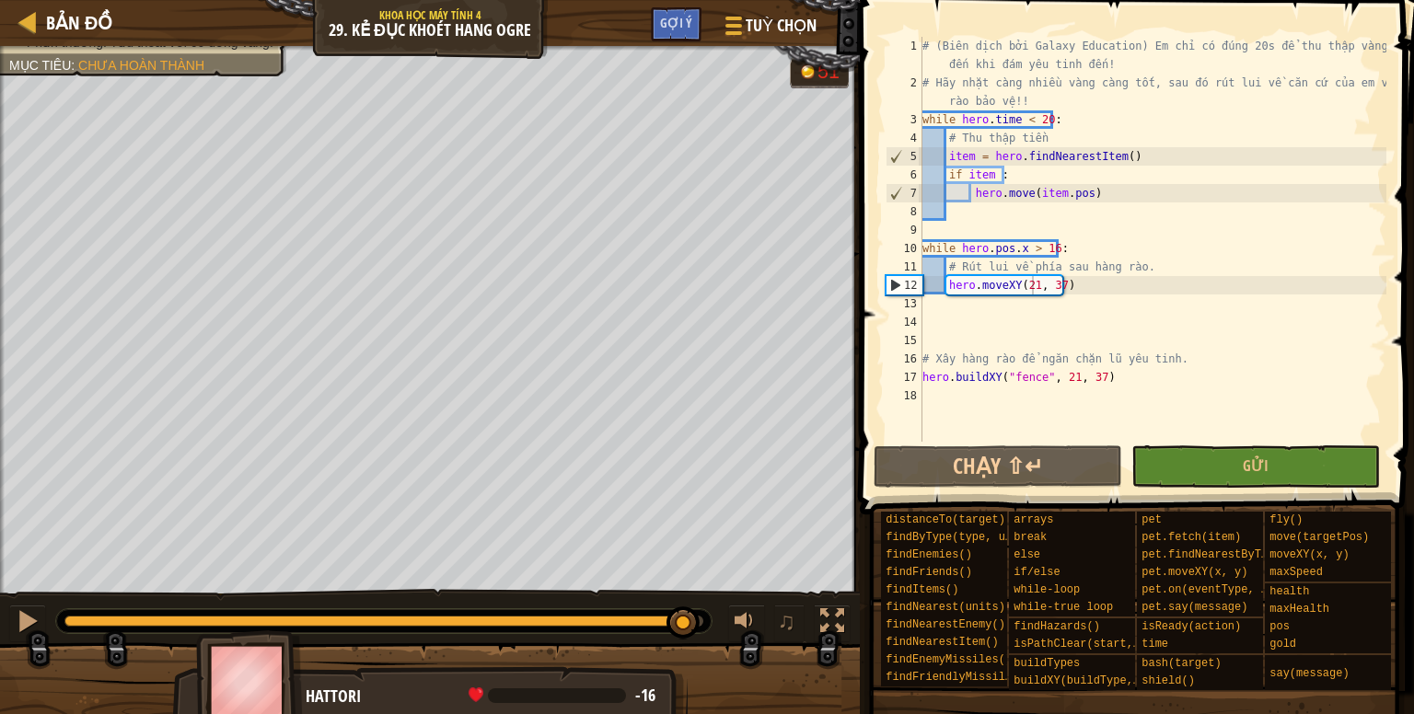
drag, startPoint x: 685, startPoint y: 601, endPoint x: 806, endPoint y: 594, distance: 121.7
click at [803, 596] on div "♫" at bounding box center [430, 616] width 860 height 55
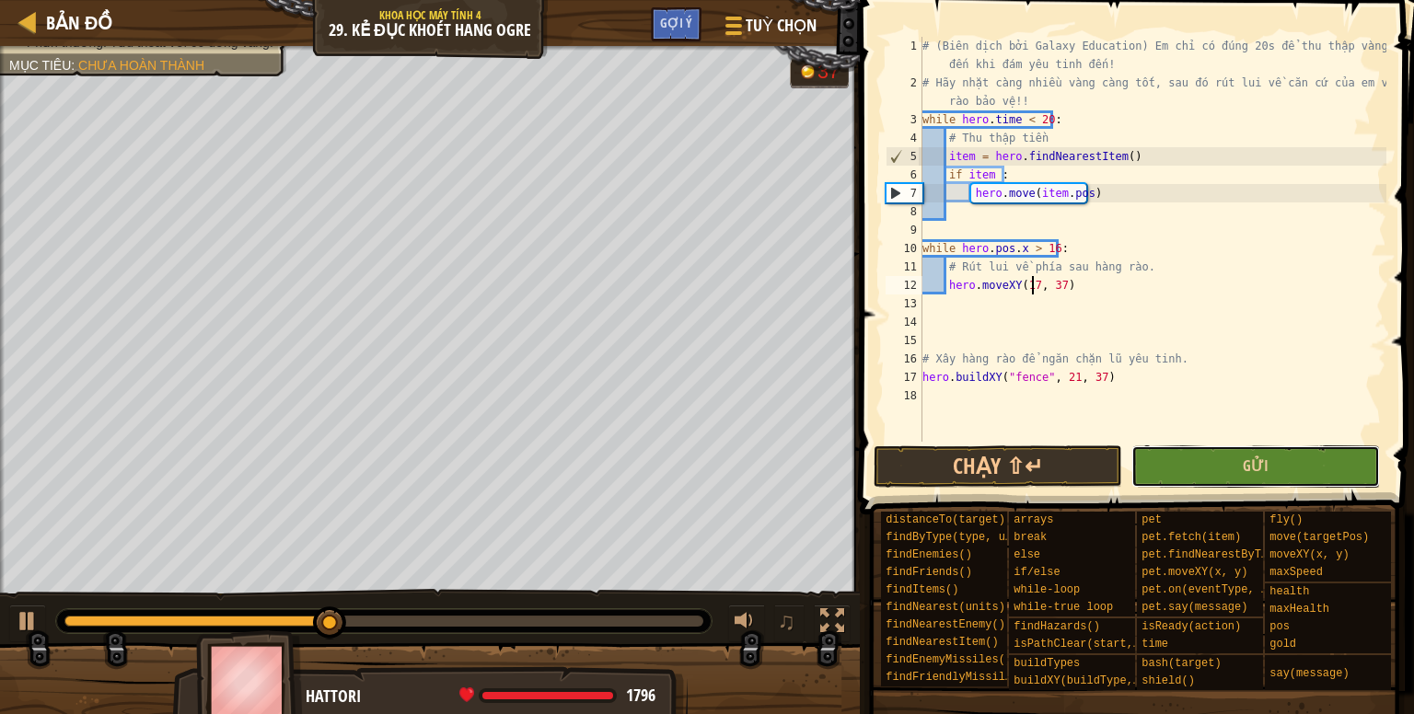
click at [1163, 468] on button "Gửi" at bounding box center [1255, 466] width 248 height 42
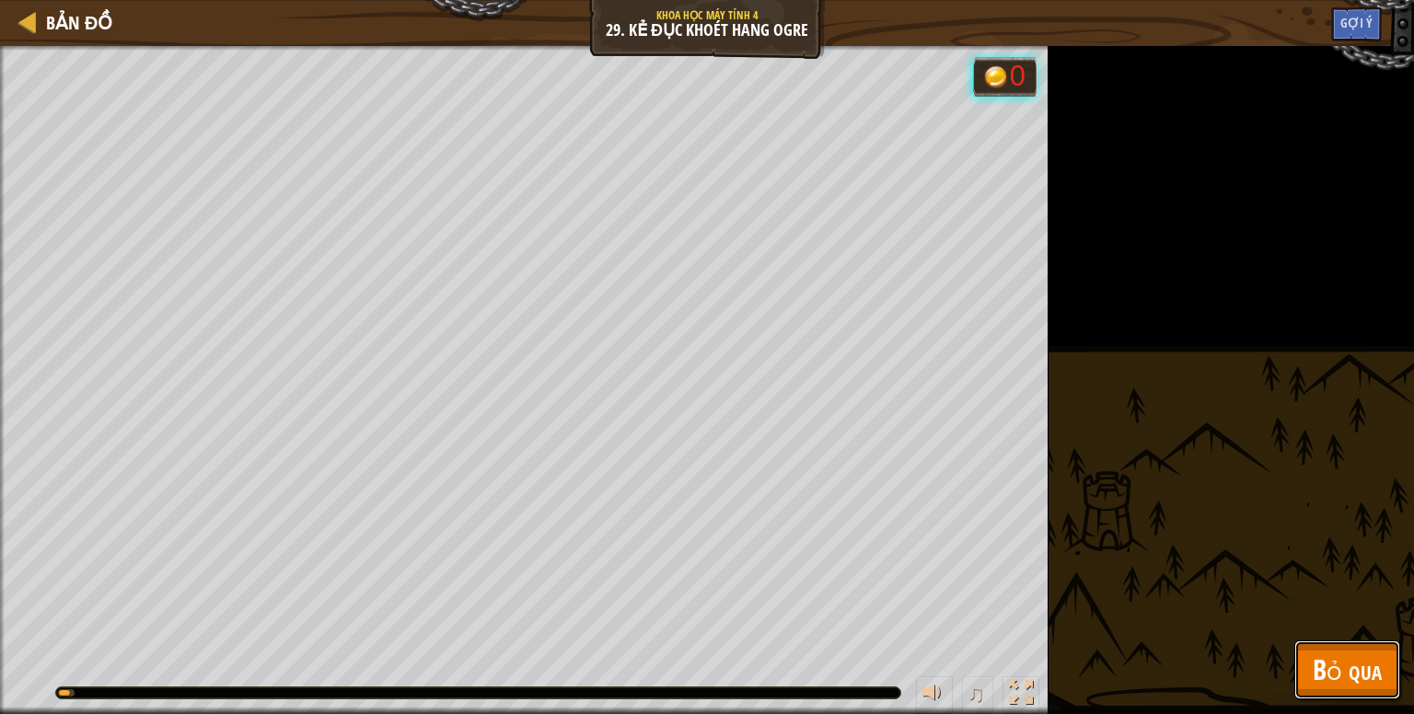
click at [1305, 646] on button "Bỏ qua" at bounding box center [1347, 670] width 106 height 59
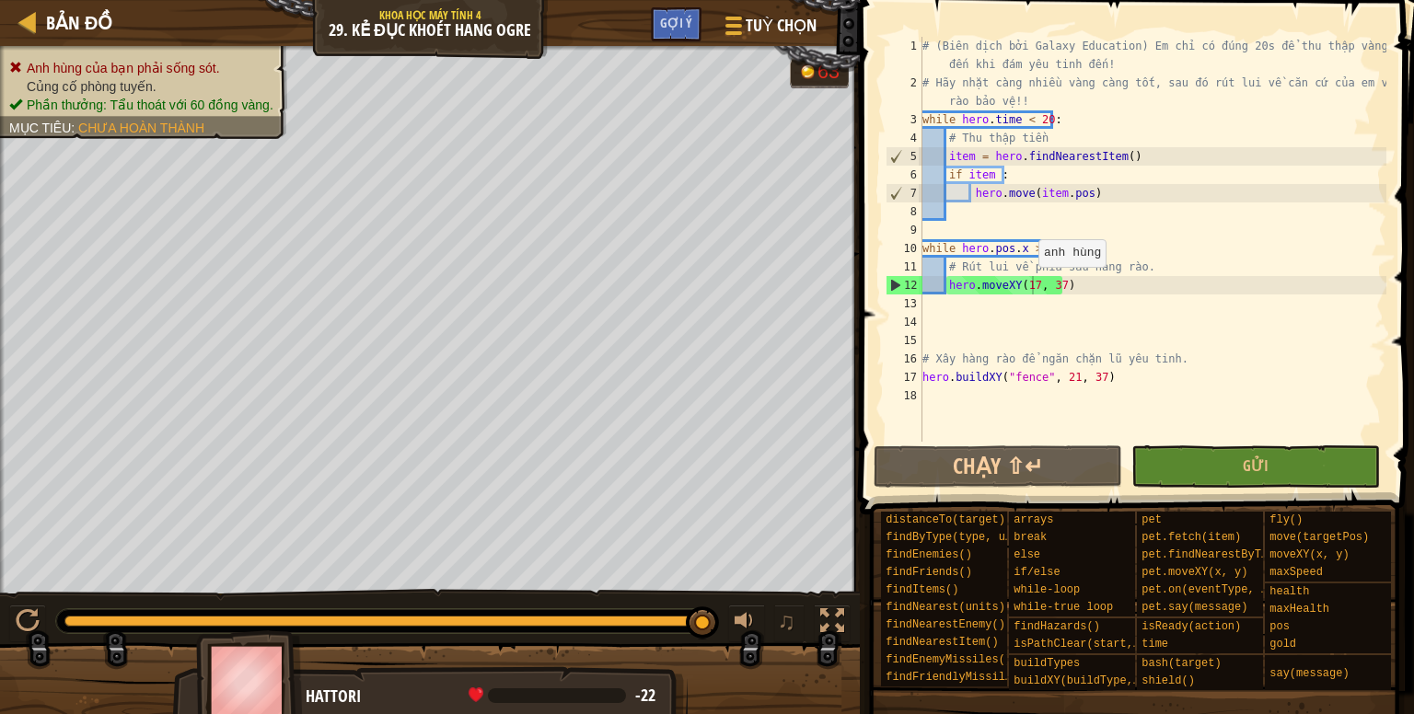
click at [1029, 284] on div "# (Biên dịch bởi Galaxy Education) Em chỉ có đúng 20s để thu thập vàng cho đến …" at bounding box center [1152, 267] width 468 height 460
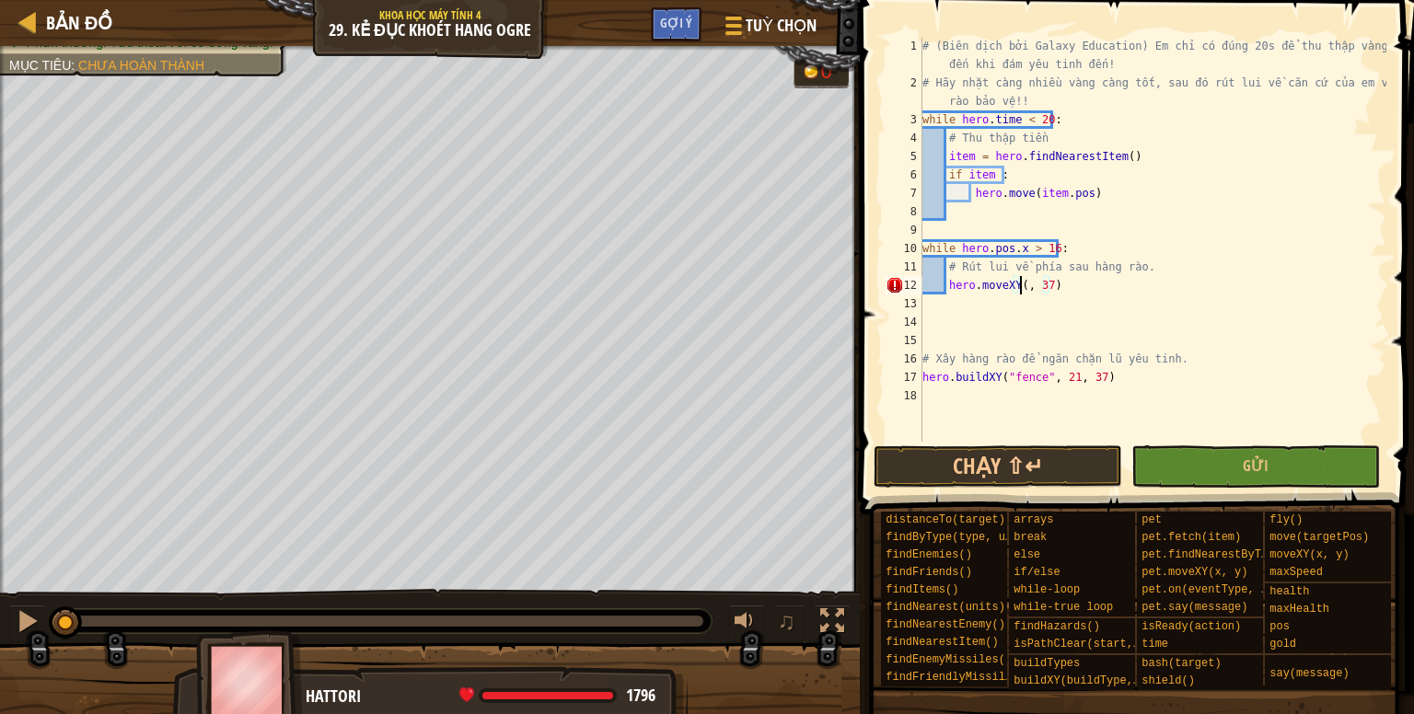
drag, startPoint x: 712, startPoint y: 630, endPoint x: 0, endPoint y: 557, distance: 716.0
click at [0, 557] on div "Anh hùng của bạn phải sống sót. Củng cố phòng tuyến. Phần thưởng: Tẩu thoát với…" at bounding box center [707, 382] width 1414 height 672
type textarea "hero.moveXY(15, 37)"
click at [1090, 464] on button "Chạy ⇧↵" at bounding box center [997, 466] width 248 height 42
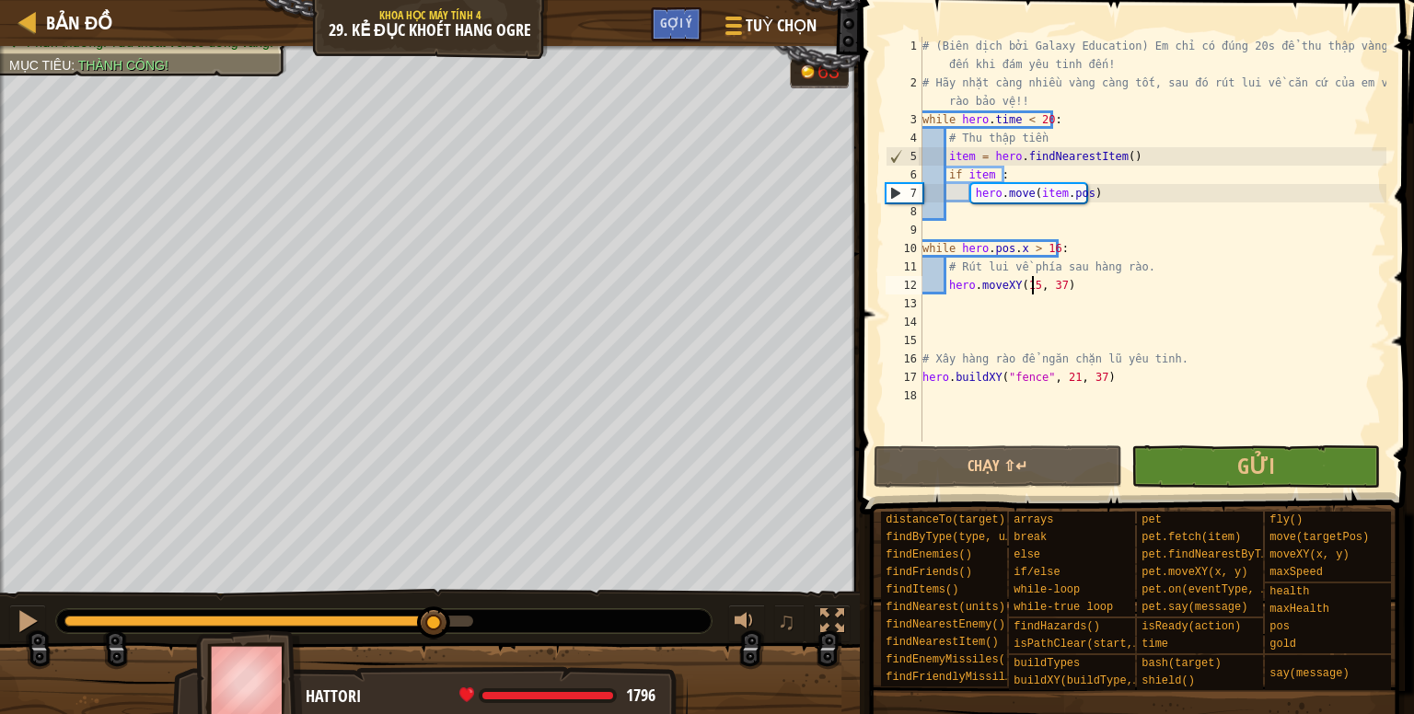
drag, startPoint x: 127, startPoint y: 611, endPoint x: 434, endPoint y: 595, distance: 307.8
click at [434, 595] on div "♫" at bounding box center [430, 616] width 860 height 55
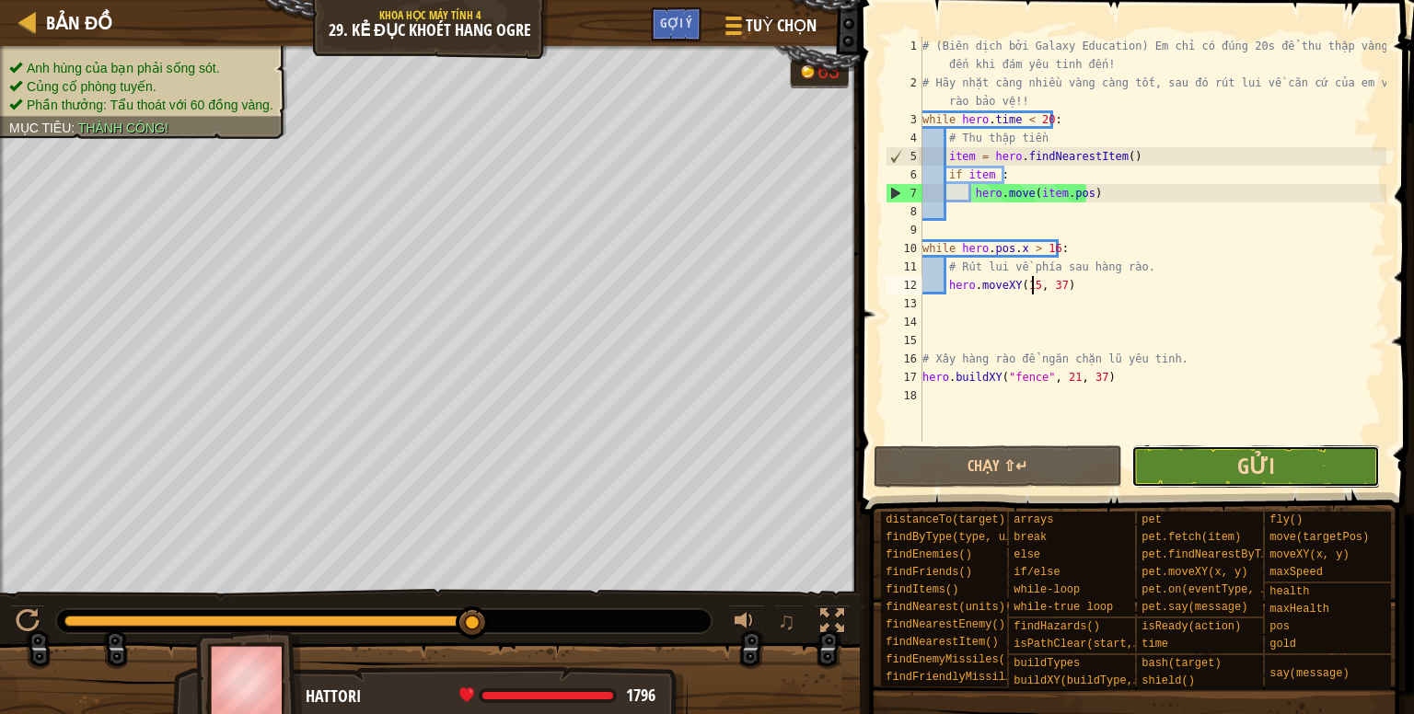
click at [1254, 463] on span "Gửi" at bounding box center [1256, 465] width 38 height 29
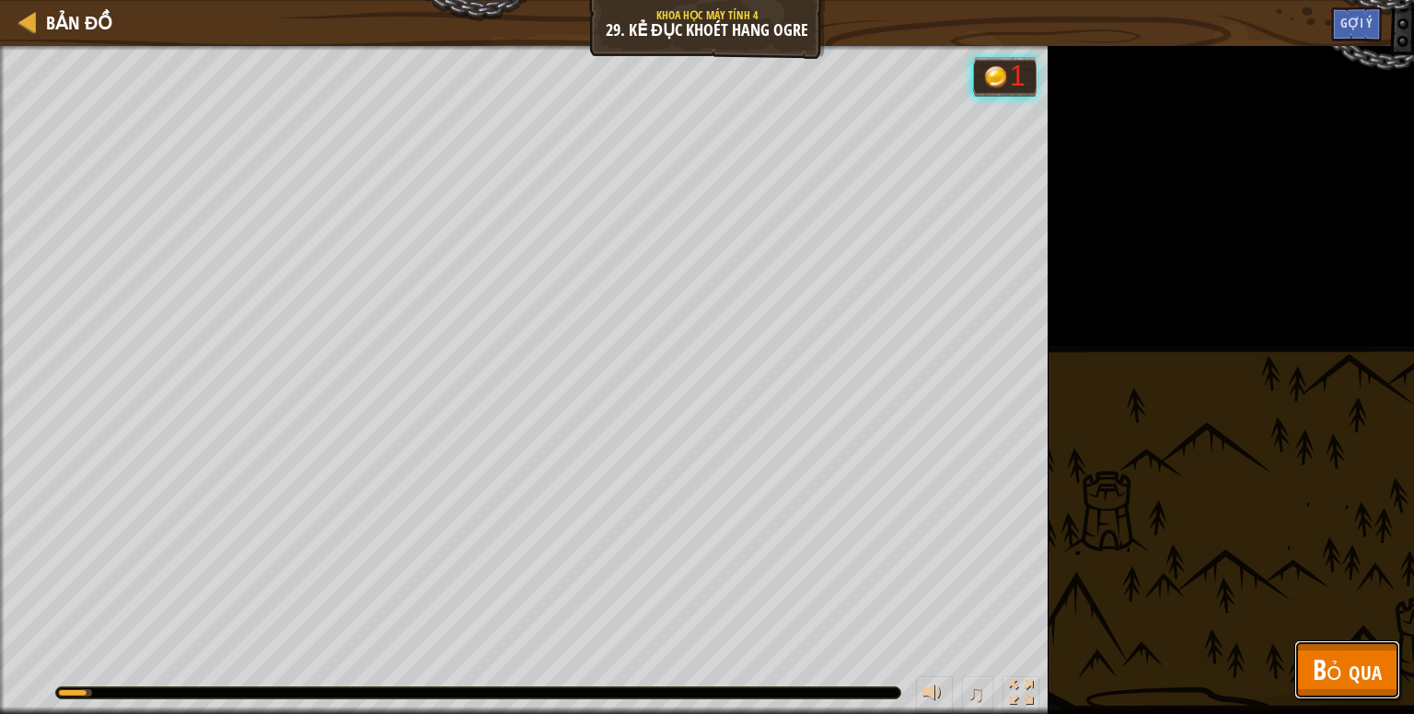
click at [1311, 649] on button "Bỏ qua" at bounding box center [1347, 670] width 106 height 59
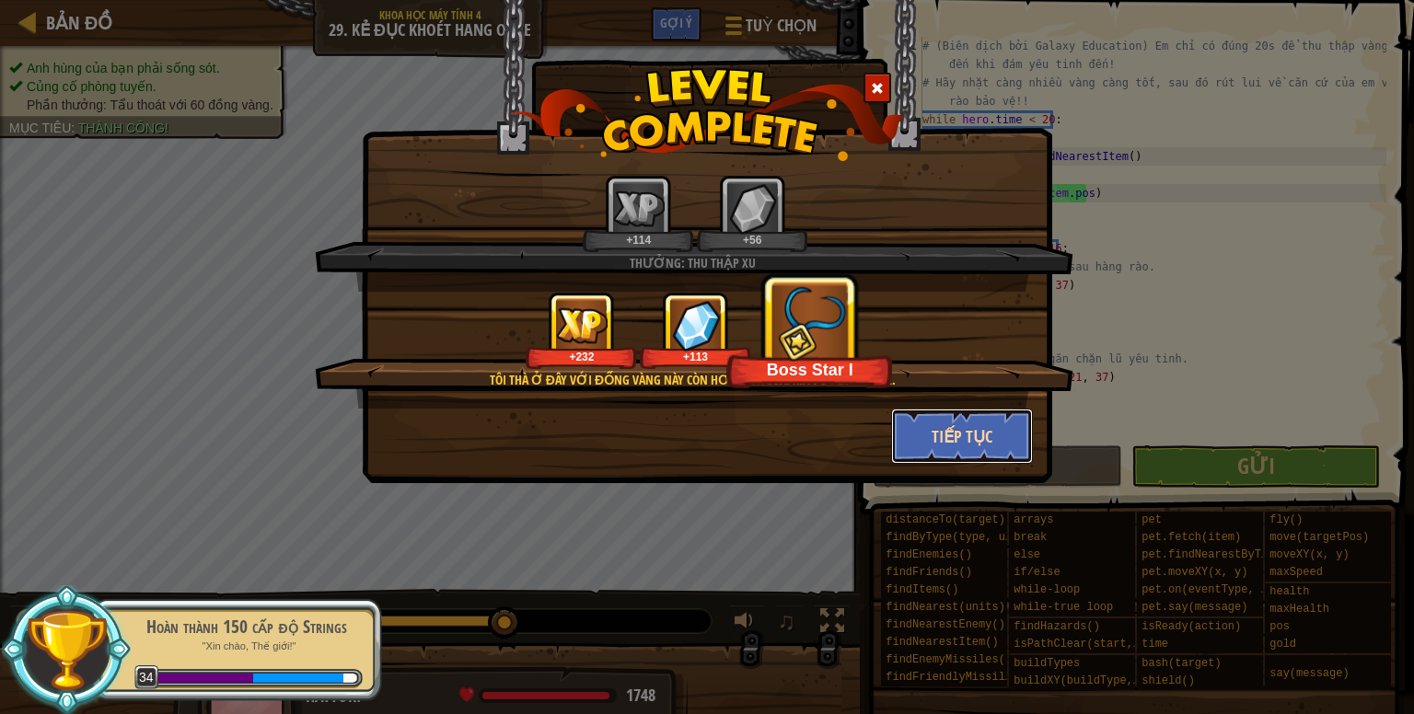
click at [955, 441] on button "Tiếp tục" at bounding box center [962, 436] width 143 height 55
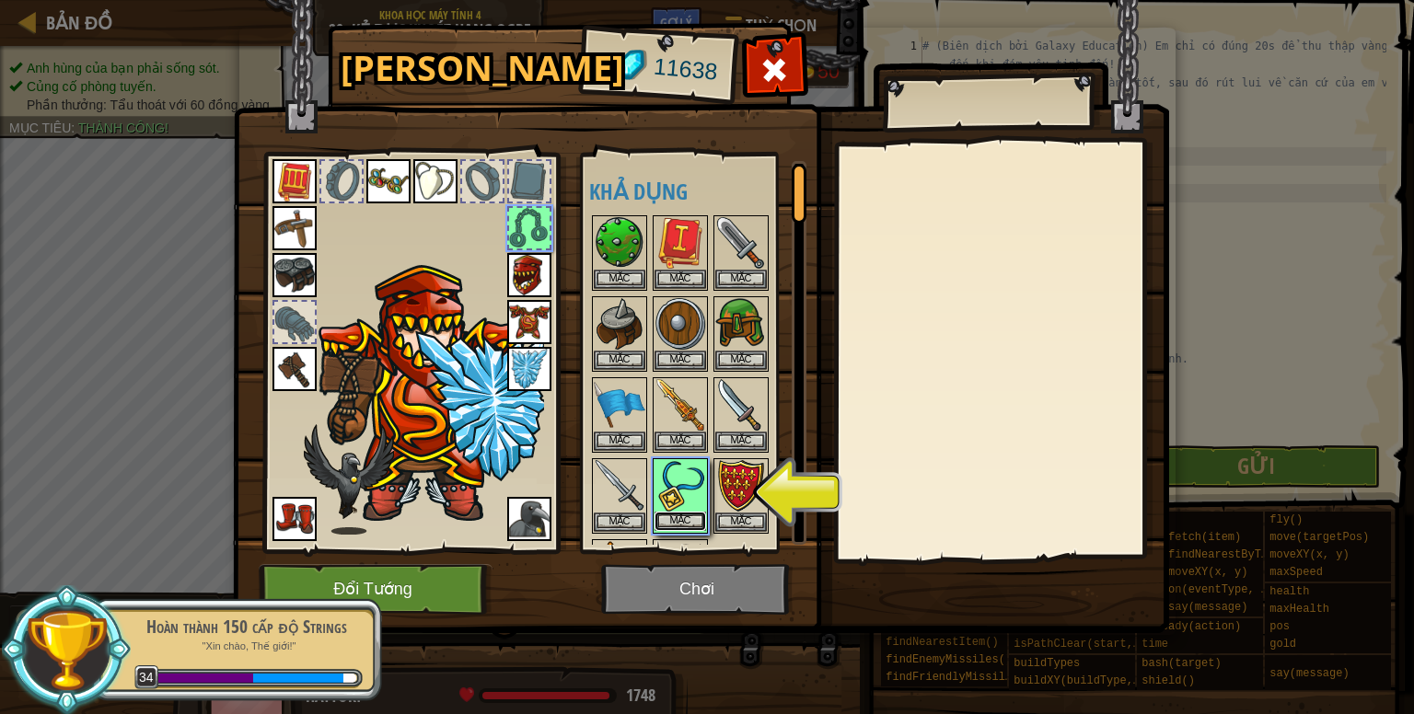
drag, startPoint x: 681, startPoint y: 520, endPoint x: 679, endPoint y: 509, distance: 11.2
click at [679, 512] on button "Mặc" at bounding box center [680, 521] width 52 height 19
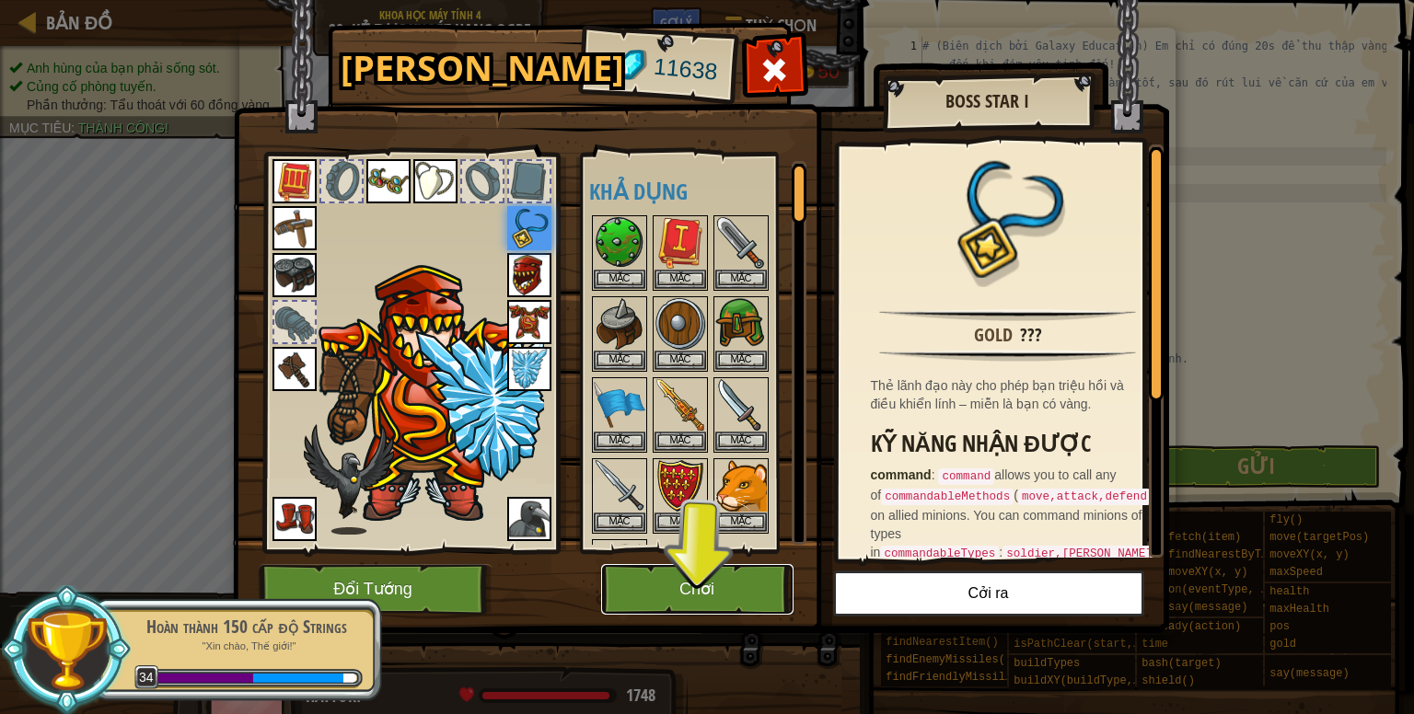
click at [685, 586] on button "Chơi" at bounding box center [697, 589] width 192 height 51
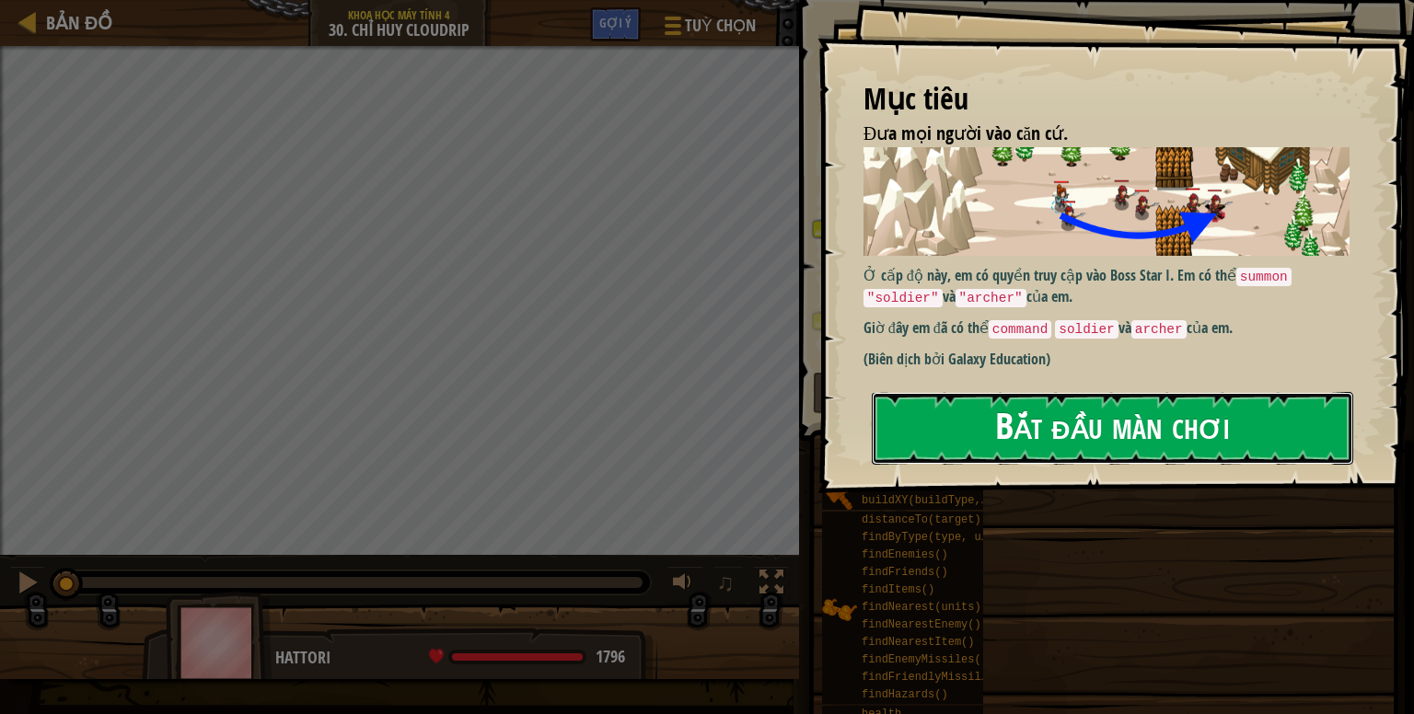
click at [975, 414] on button "Bắt đầu màn chơi" at bounding box center [1112, 428] width 481 height 73
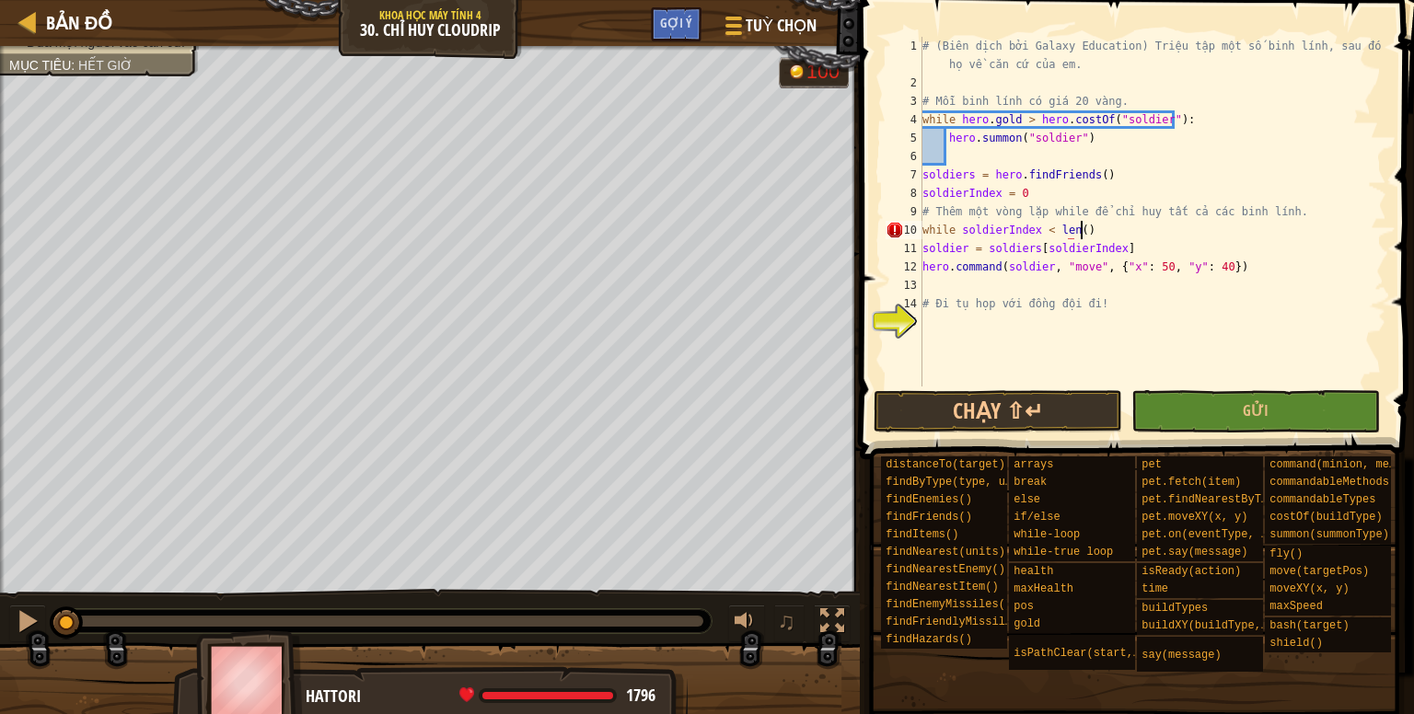
scroll to position [8, 11]
drag, startPoint x: 1024, startPoint y: 230, endPoint x: 1124, endPoint y: 193, distance: 106.0
click at [1124, 193] on div "# (Biên dịch bởi Galaxy Education) Triệu tập một số binh lính, sau đó dẫn họ về…" at bounding box center [1152, 239] width 468 height 405
click at [1075, 234] on div "# (Biên dịch bởi Galaxy Education) Triệu tập một số binh lính, sau đó dẫn họ về…" at bounding box center [1152, 239] width 468 height 405
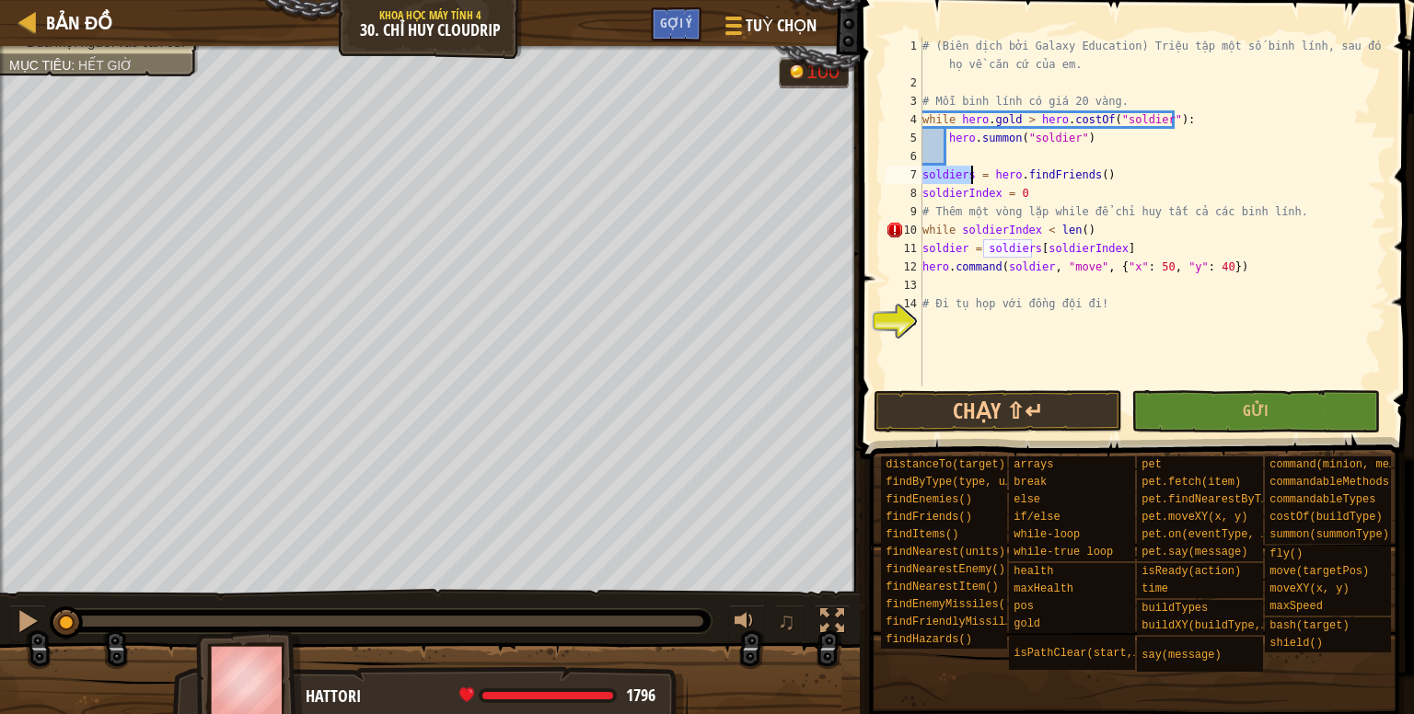
drag, startPoint x: 924, startPoint y: 175, endPoint x: 969, endPoint y: 177, distance: 45.1
click at [969, 177] on div "# (Biên dịch bởi Galaxy Education) Triệu tập một số binh lính, sau đó dẫn họ về…" at bounding box center [1152, 239] width 468 height 405
click at [1075, 225] on div "# (Biên dịch bởi Galaxy Education) Triệu tập một số binh lính, sau đó dẫn họ về…" at bounding box center [1152, 239] width 468 height 405
paste textarea "soldiers"
click at [1183, 240] on div "# (Biên dịch bởi Galaxy Education) Triệu tập một số binh lính, sau đó dẫn họ về…" at bounding box center [1152, 239] width 468 height 405
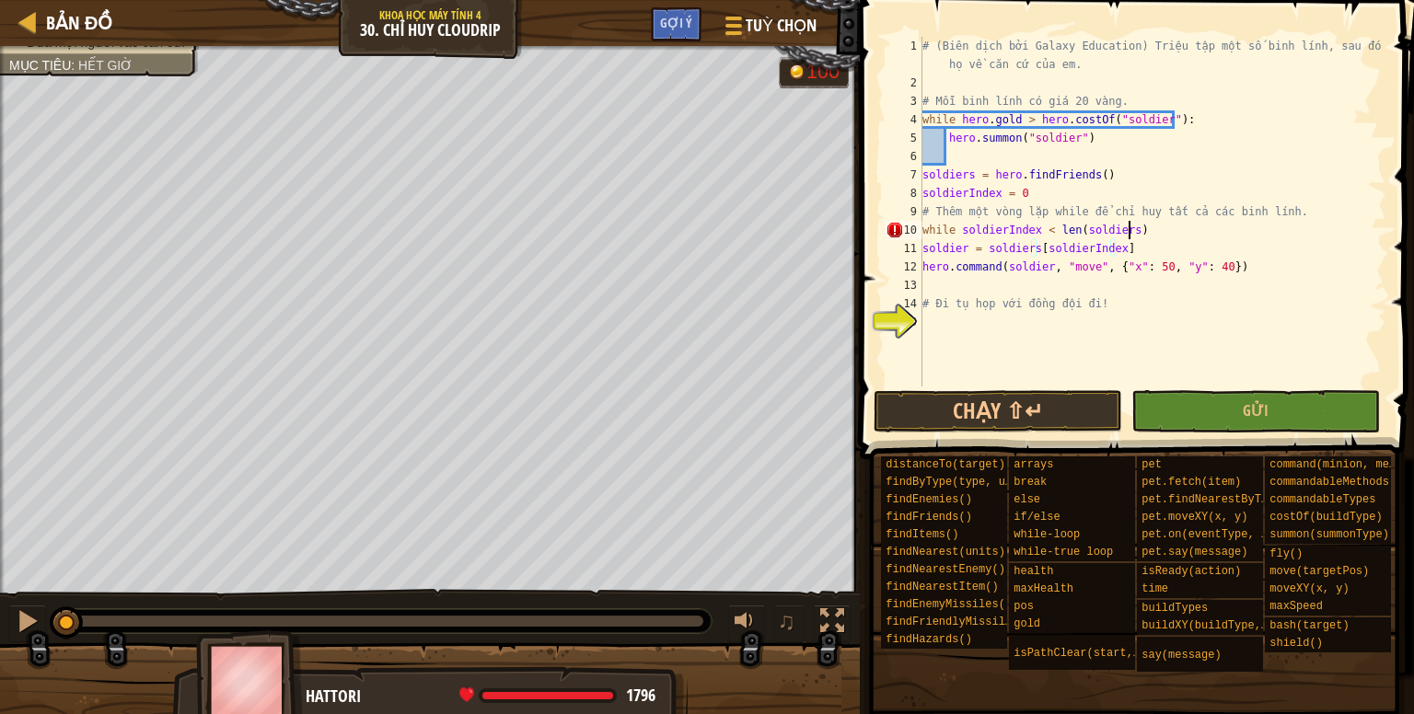
click at [1162, 223] on div "# (Biên dịch bởi Galaxy Education) Triệu tập một số binh lính, sau đó dẫn họ về…" at bounding box center [1152, 239] width 468 height 405
click at [924, 242] on div "# (Biên dịch bởi Galaxy Education) Triệu tập một số binh lính, sau đó dẫn họ về…" at bounding box center [1152, 239] width 468 height 405
click at [923, 274] on div "# (Biên dịch bởi Galaxy Education) Triệu tập một số binh lính, sau đó dẫn họ về…" at bounding box center [1152, 239] width 468 height 405
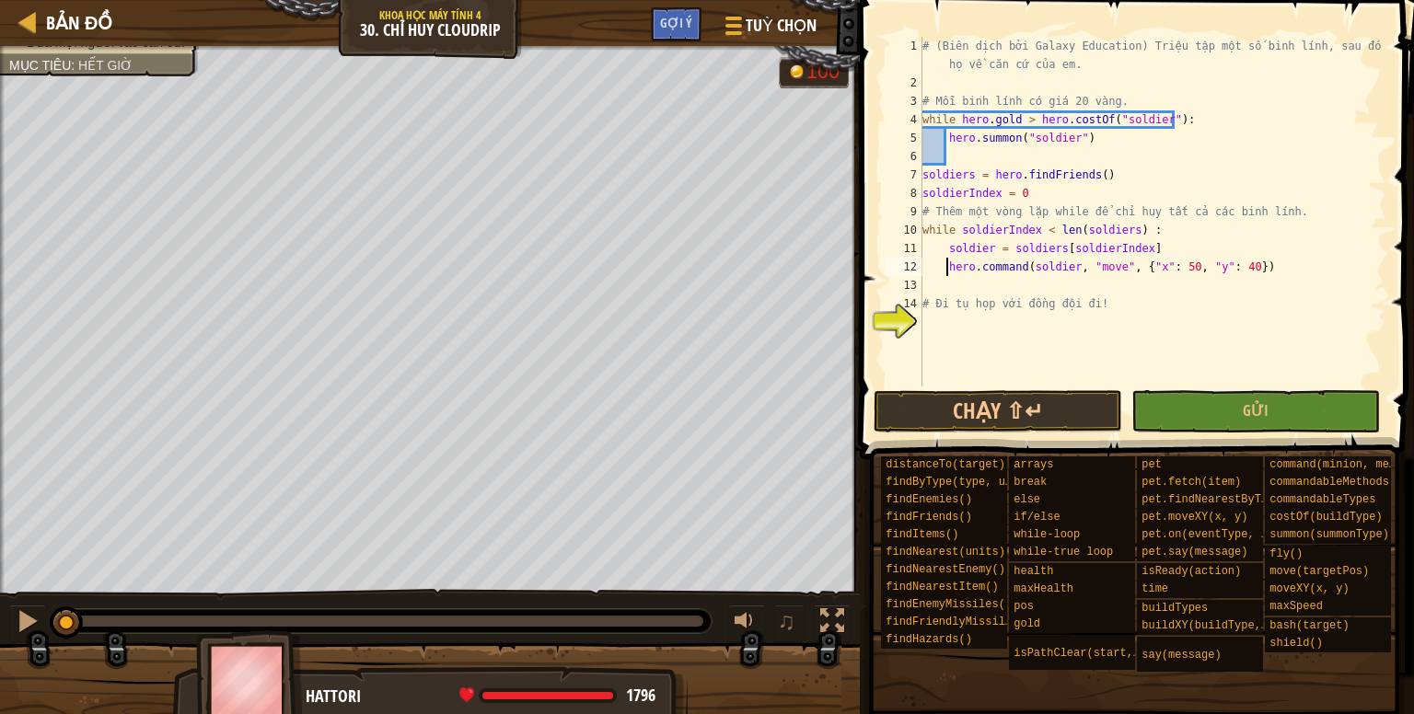
click at [1200, 310] on div "# (Biên dịch bởi Galaxy Education) Triệu tập một số binh lính, sau đó dẫn họ về…" at bounding box center [1152, 239] width 468 height 405
type textarea "# Đi tụ họp với đồng đội đi!"
click at [675, 26] on span "Gợi ý" at bounding box center [676, 22] width 32 height 17
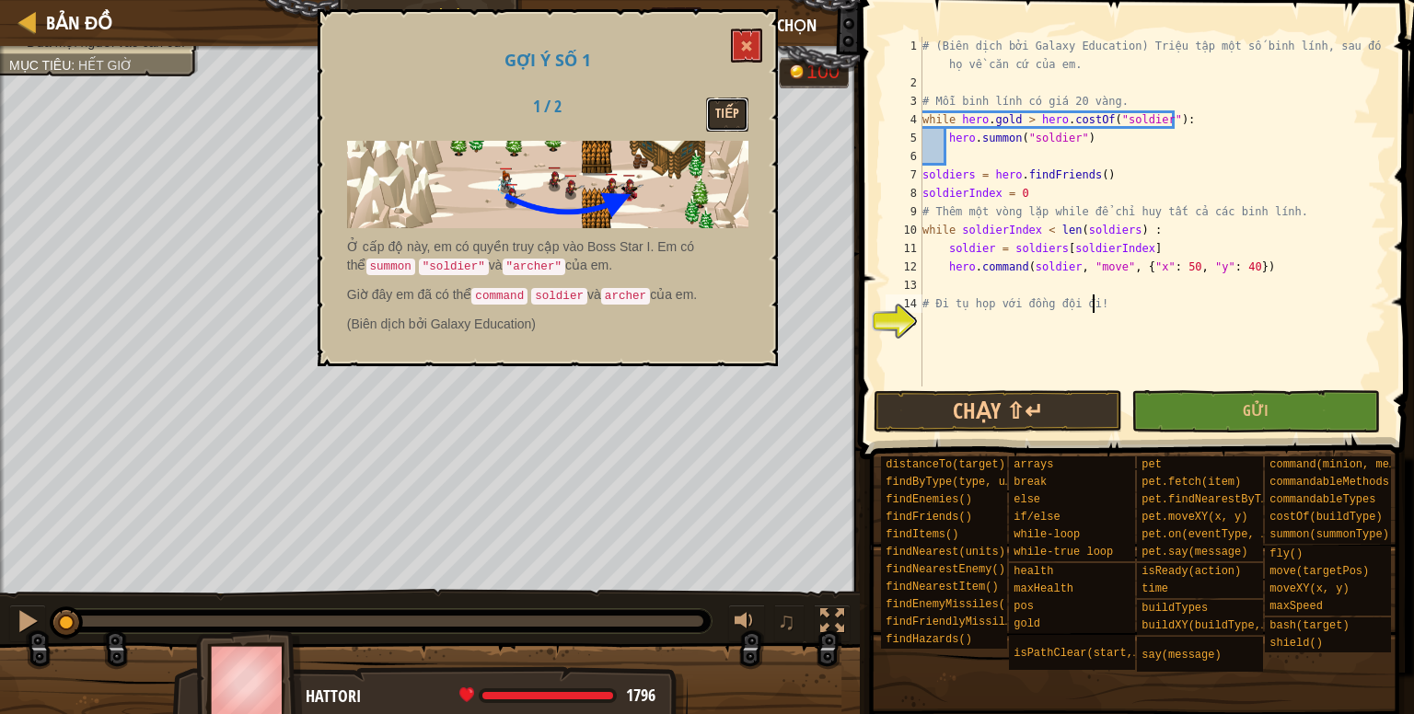
click at [733, 115] on button "Tiếp" at bounding box center [727, 115] width 42 height 34
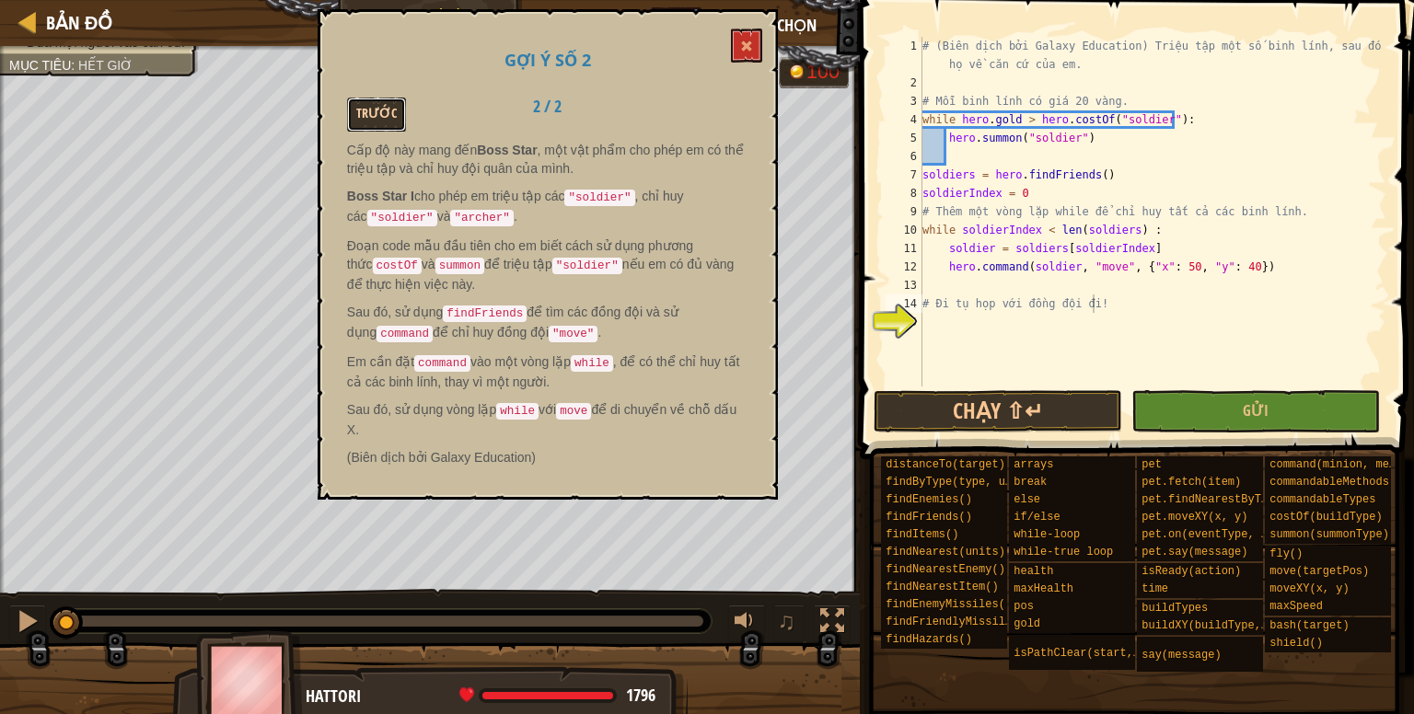
click at [383, 98] on button "Trước" at bounding box center [376, 115] width 59 height 34
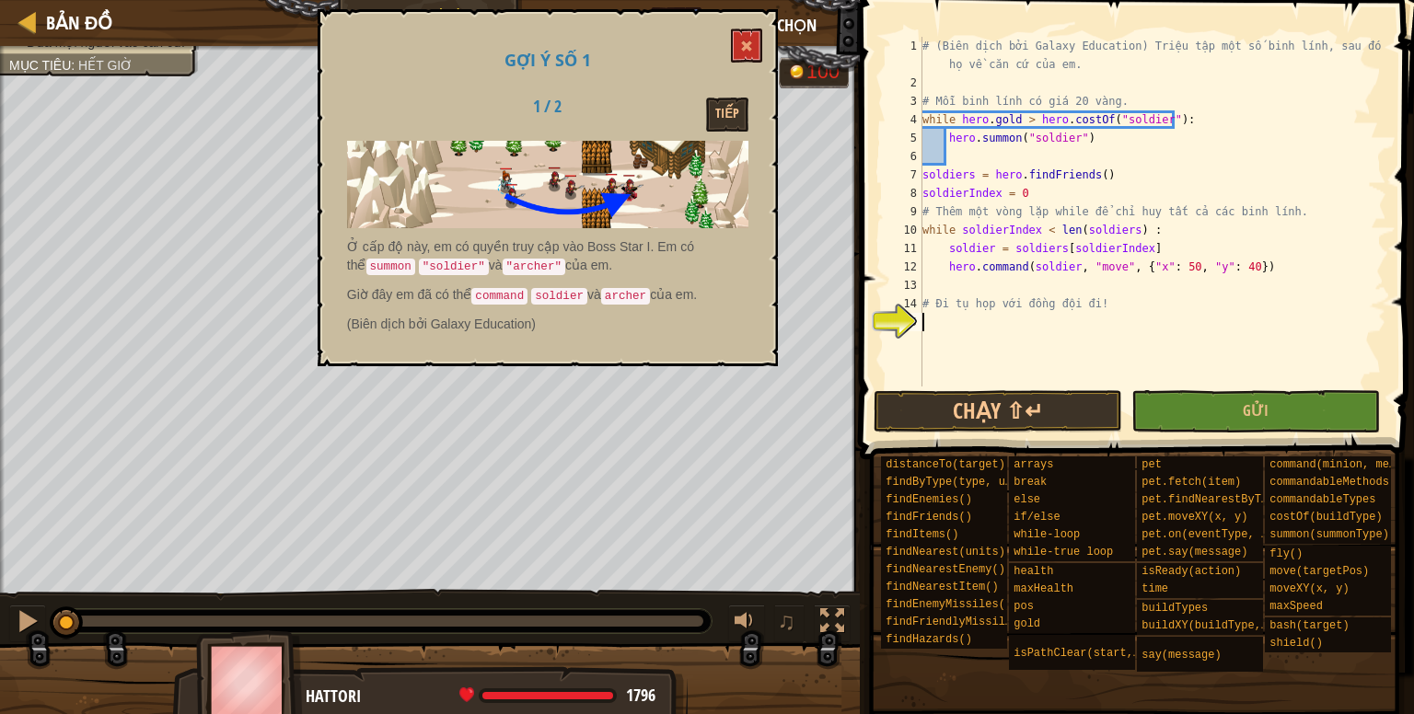
click at [937, 314] on div "# (Biên dịch bởi Galaxy Education) Triệu tập một số binh lính, sau đó dẫn họ về…" at bounding box center [1152, 239] width 468 height 405
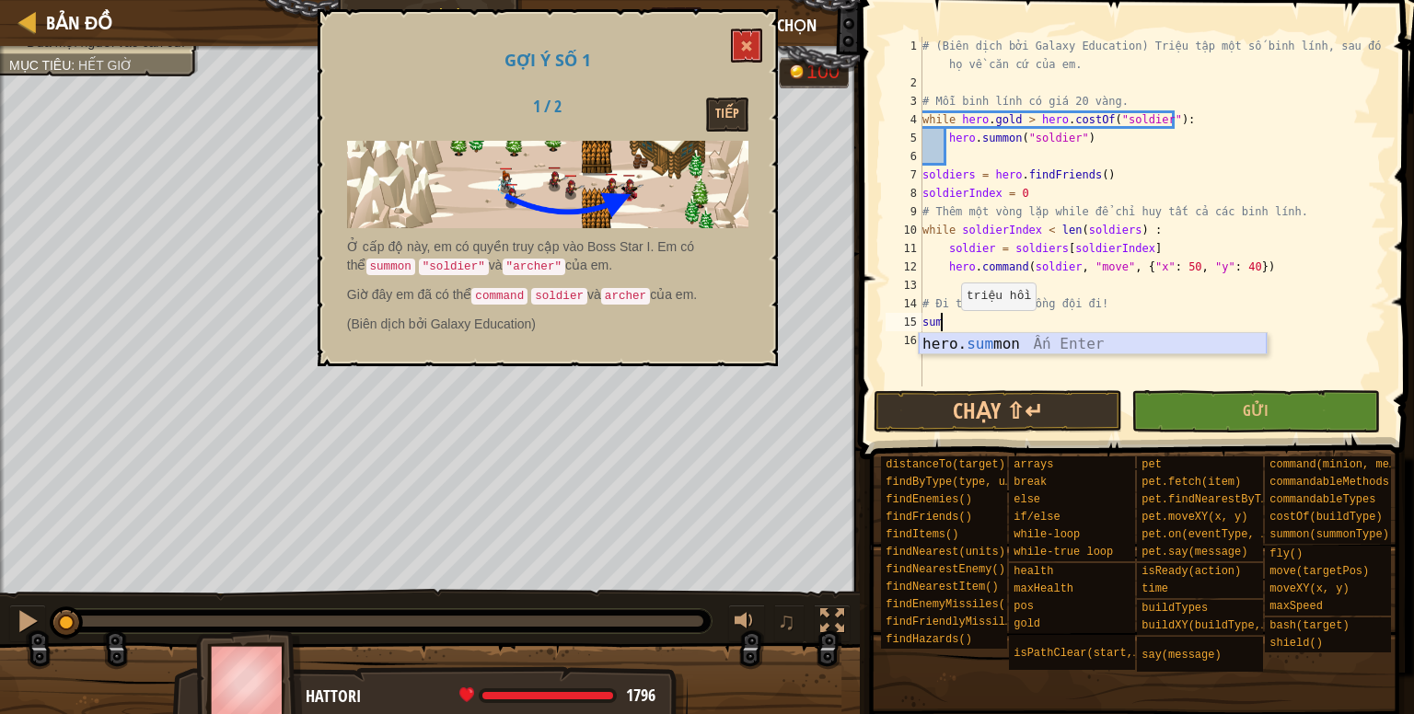
click at [969, 342] on div "hero. sum mon Ấn Enter" at bounding box center [1092, 366] width 348 height 66
type textarea "hero.[PERSON_NAME]("soldier")"
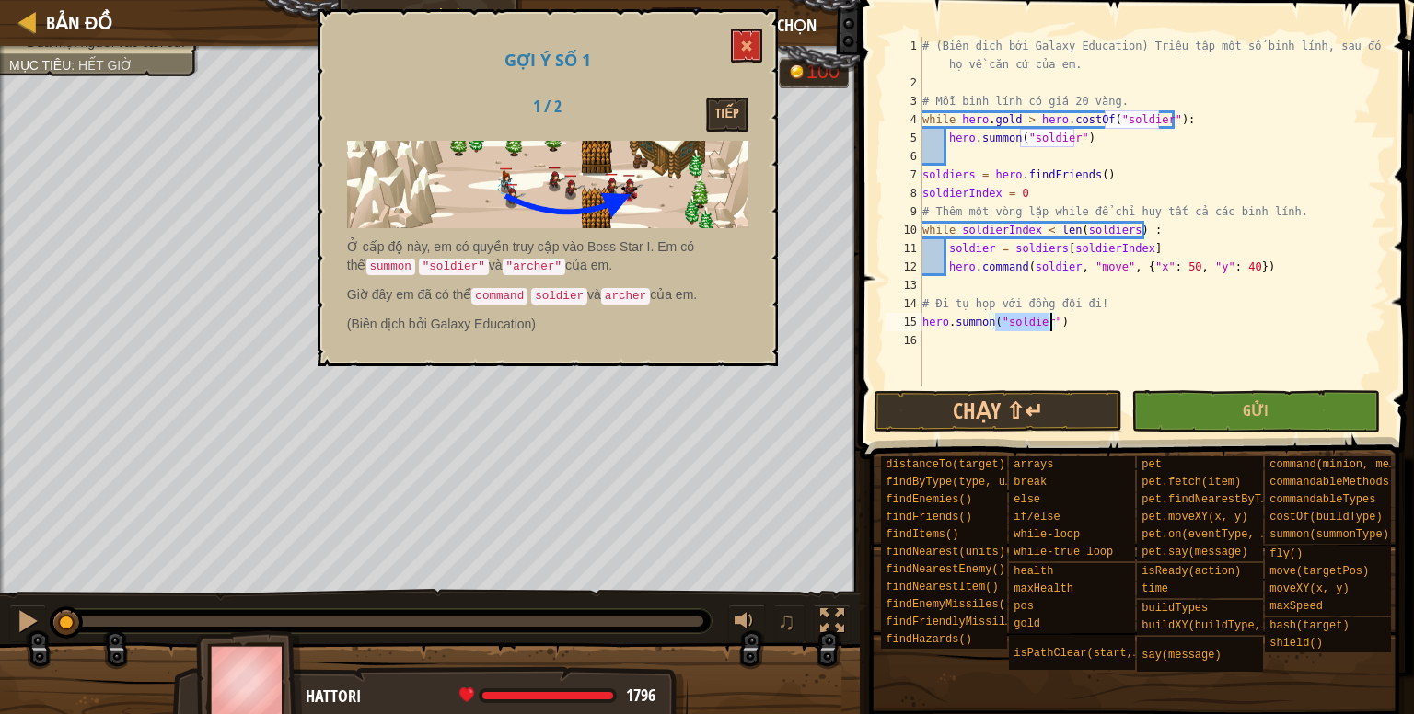
click at [1065, 325] on div "# (Biên dịch bởi Galaxy Education) Triệu tập một số binh lính, sau đó dẫn họ về…" at bounding box center [1152, 239] width 468 height 405
click at [924, 342] on div "# (Biên dịch bởi Galaxy Education) Triệu tập một số binh lính, sau đó dẫn họ về…" at bounding box center [1152, 239] width 468 height 405
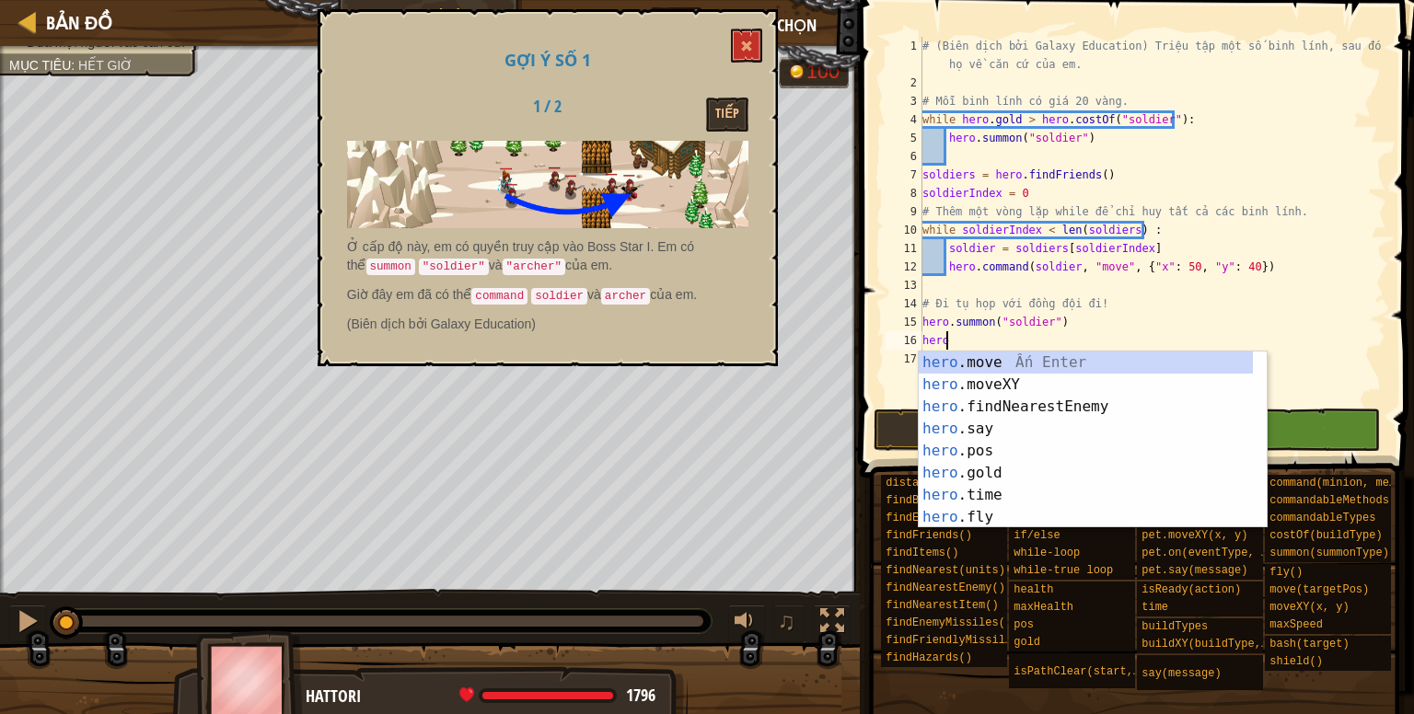
scroll to position [8, 1]
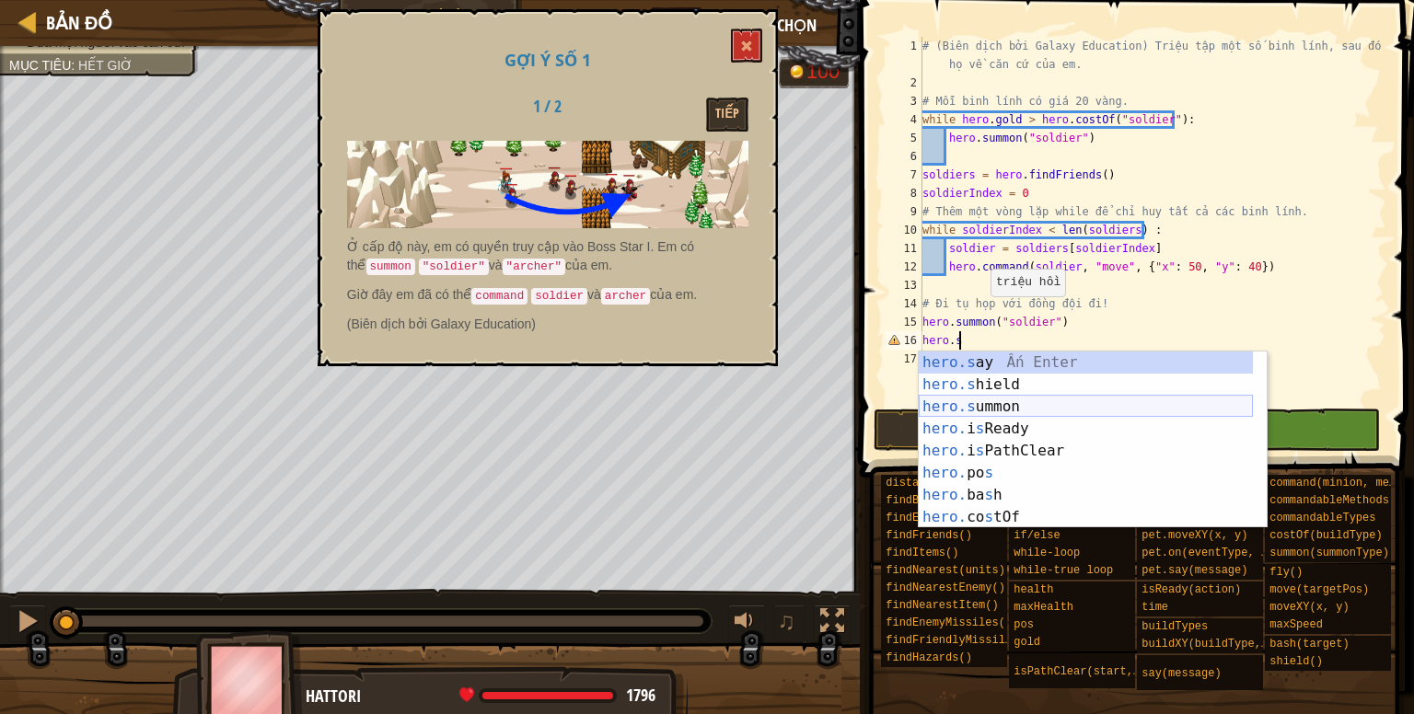
click at [972, 401] on div "hero.s ay Ấn Enter hero.s hield Ấn Enter hero.s ummon Ấn Enter hero. i s Ready …" at bounding box center [1085, 462] width 334 height 221
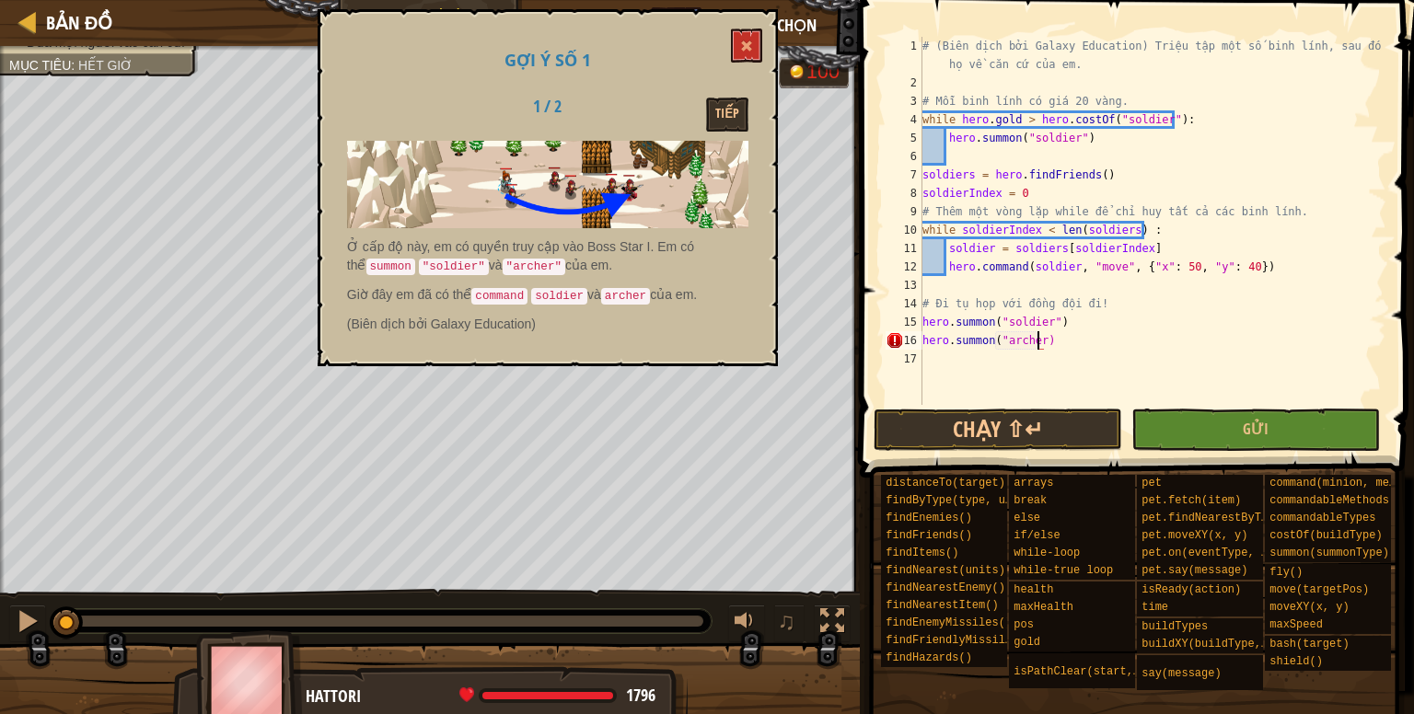
scroll to position [8, 9]
click at [1174, 336] on div "# (Biên dịch bởi Galaxy Education) Triệu tập một số binh lính, sau đó dẫn họ về…" at bounding box center [1152, 248] width 468 height 423
click at [1076, 420] on button "Chạy ⇧↵" at bounding box center [997, 430] width 248 height 42
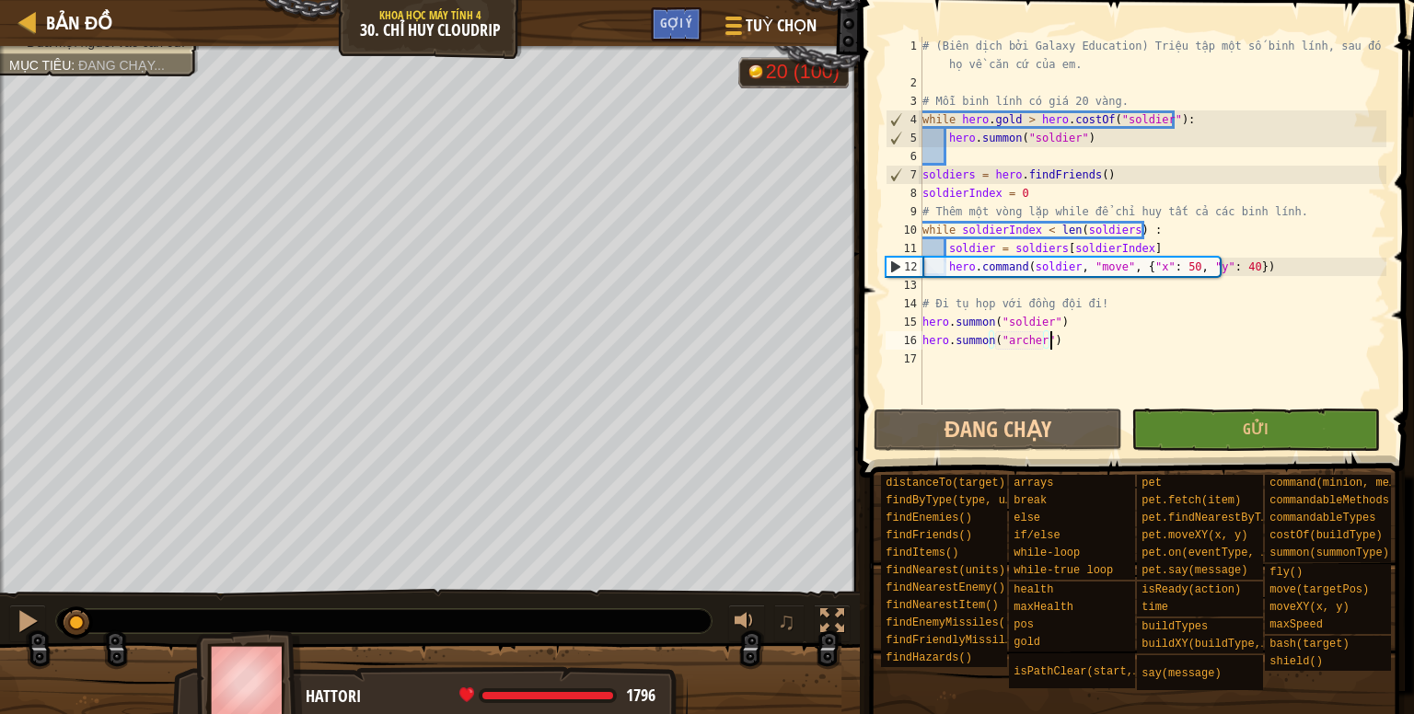
drag, startPoint x: 75, startPoint y: 622, endPoint x: 149, endPoint y: 620, distance: 74.6
click at [149, 620] on div at bounding box center [383, 621] width 655 height 24
click at [1248, 419] on span "Gửi" at bounding box center [1255, 429] width 26 height 20
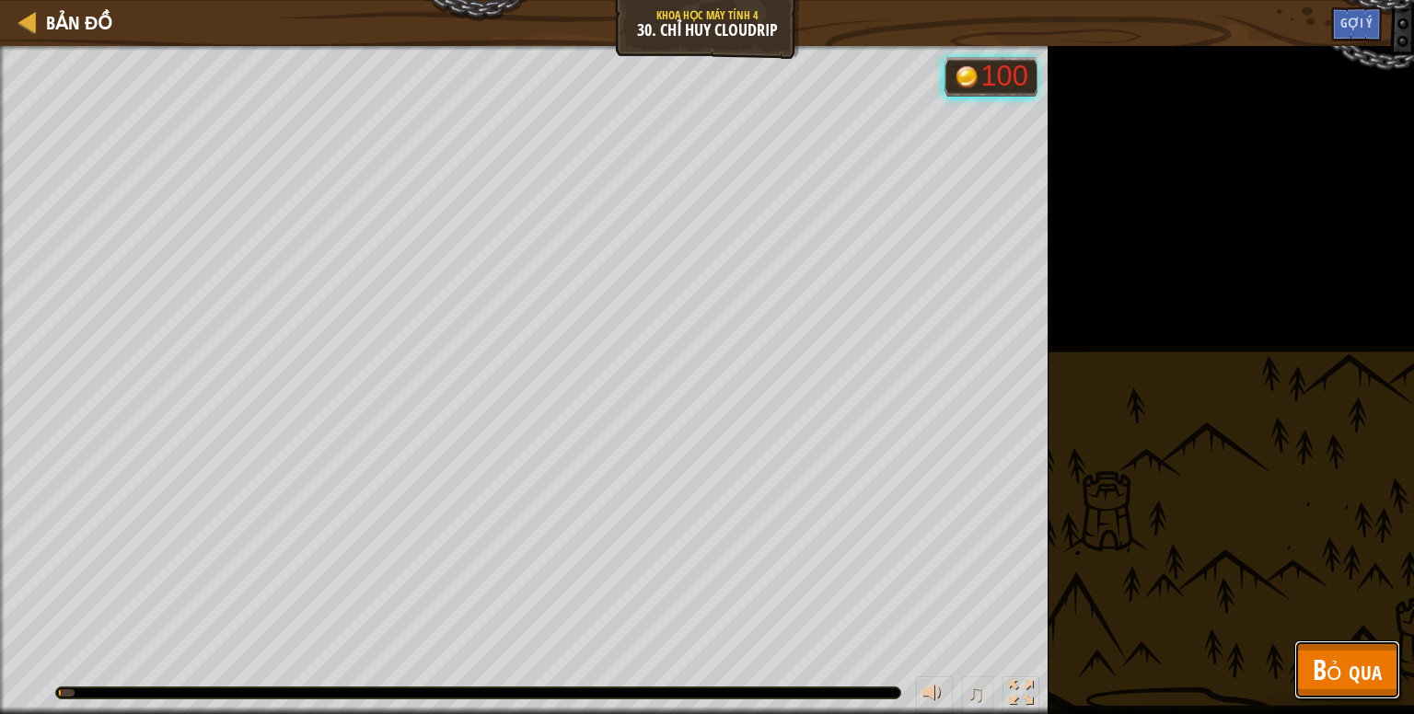
click at [1363, 670] on span "Bỏ qua" at bounding box center [1346, 670] width 69 height 38
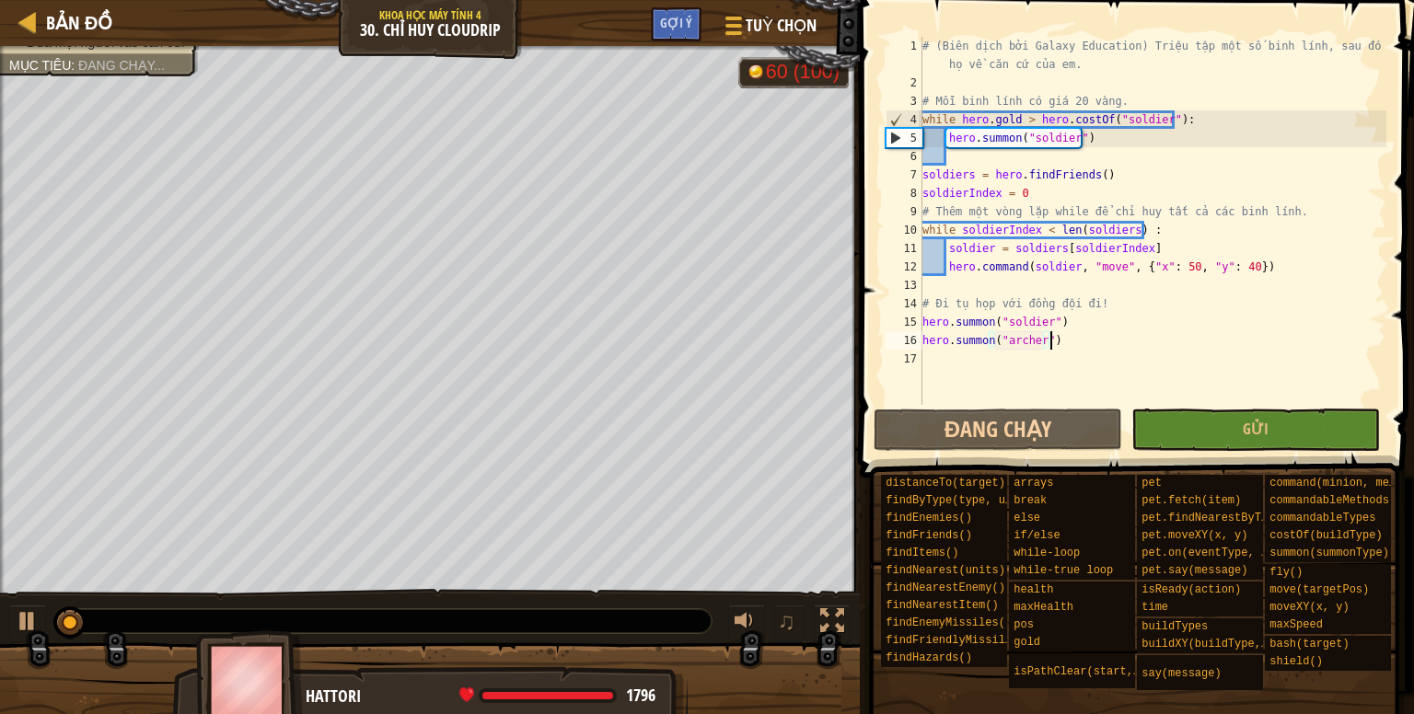
click at [895, 144] on div "5" at bounding box center [904, 138] width 36 height 18
click at [950, 321] on div "# (Biên dịch bởi Galaxy Education) Triệu tập một số binh lính, sau đó dẫn họ về…" at bounding box center [1152, 248] width 468 height 423
type textarea "hero.[PERSON_NAME]("soldier")"
click at [975, 283] on div "# (Biên dịch bởi Galaxy Education) Triệu tập một số binh lính, sau đó dẫn họ về…" at bounding box center [1152, 248] width 468 height 423
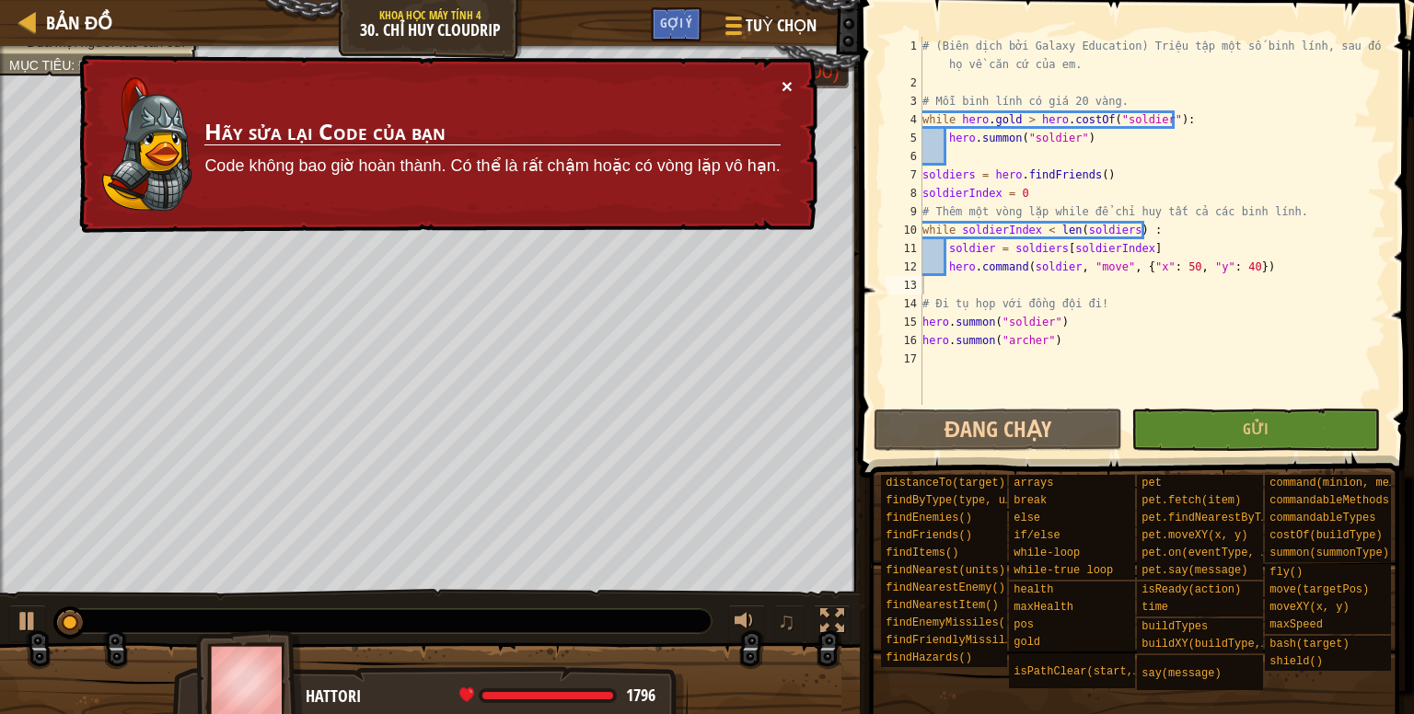
click at [790, 82] on button "×" at bounding box center [786, 85] width 11 height 19
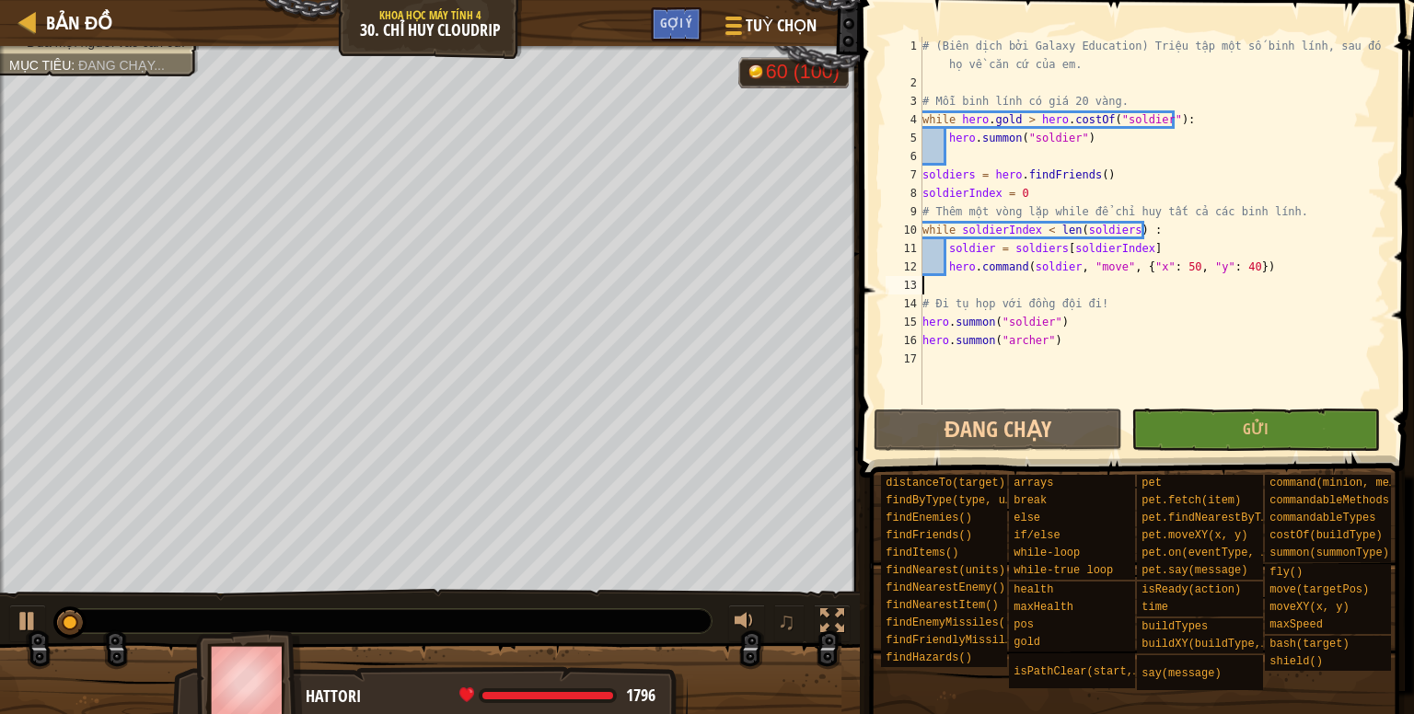
click at [1104, 292] on div "# (Biên dịch bởi Galaxy Education) Triệu tập một số binh lính, sau đó dẫn họ về…" at bounding box center [1152, 248] width 468 height 423
click at [1096, 298] on div "# (Biên dịch bởi Galaxy Education) Triệu tập một số binh lính, sau đó dẫn họ về…" at bounding box center [1152, 248] width 468 height 423
type textarea "# Đi tụ họp với đồng đội đi!"
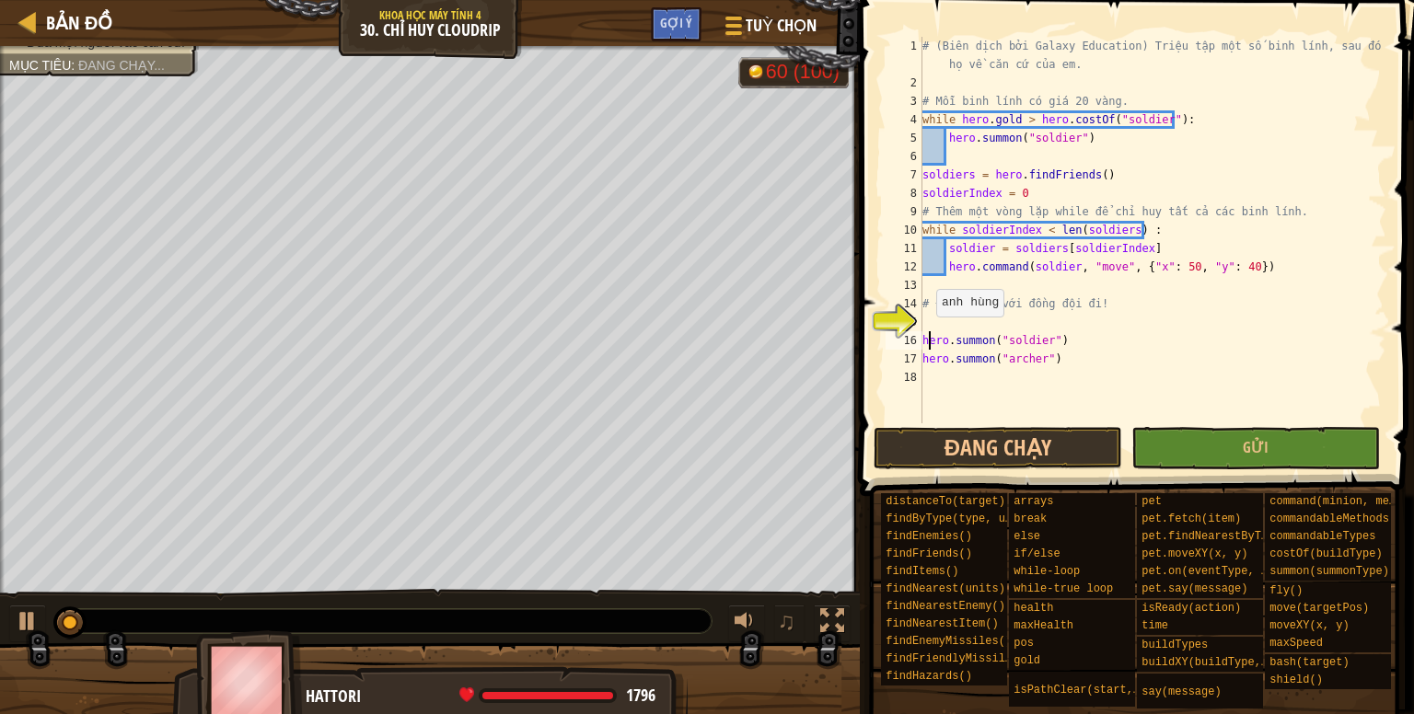
click at [927, 335] on div "# (Biên dịch bởi Galaxy Education) Triệu tập một số binh lính, sau đó dẫn họ về…" at bounding box center [1152, 258] width 468 height 442
type textarea "hero.[PERSON_NAME]("soldier")"
click at [939, 320] on div "# (Biên dịch bởi Galaxy Education) Triệu tập một số binh lính, sau đó dẫn họ về…" at bounding box center [1152, 258] width 468 height 442
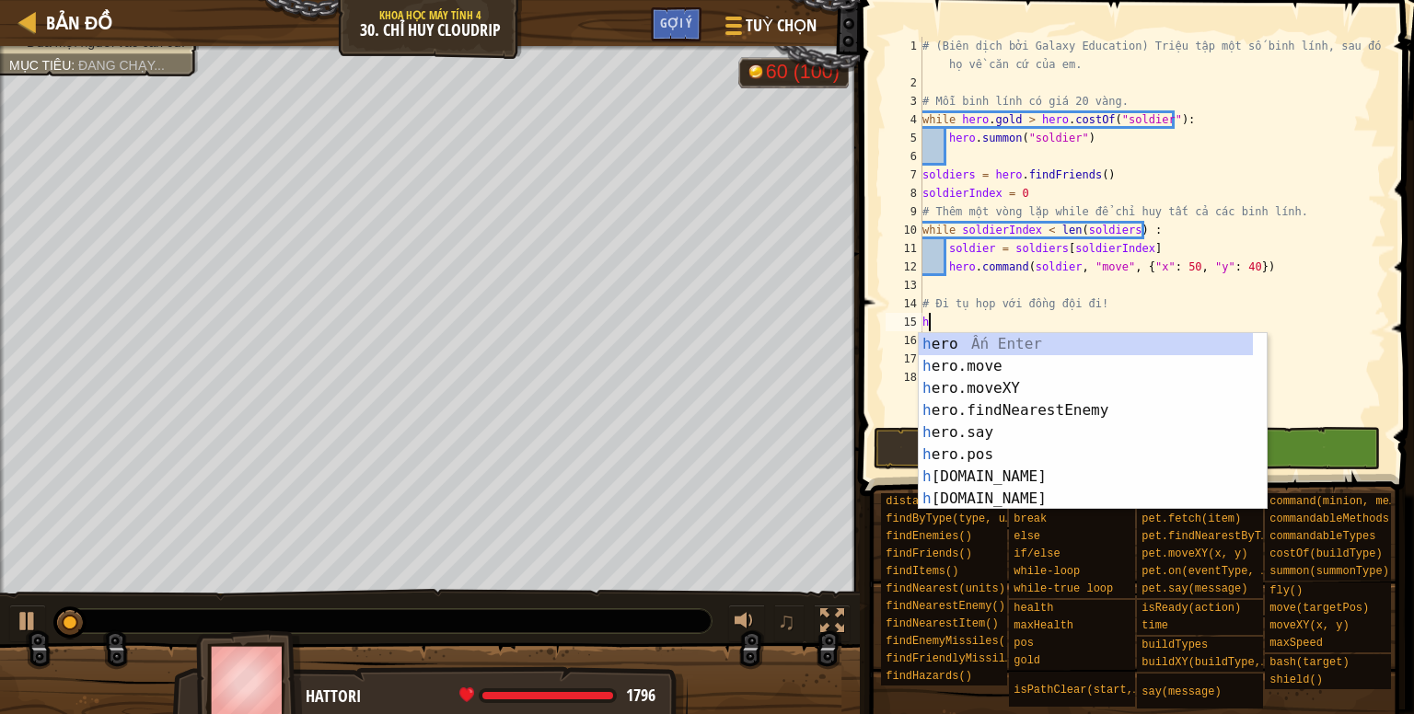
click at [976, 298] on div "# (Biên dịch bởi Galaxy Education) Triệu tập một số binh lính, sau đó dẫn họ về…" at bounding box center [1152, 258] width 468 height 442
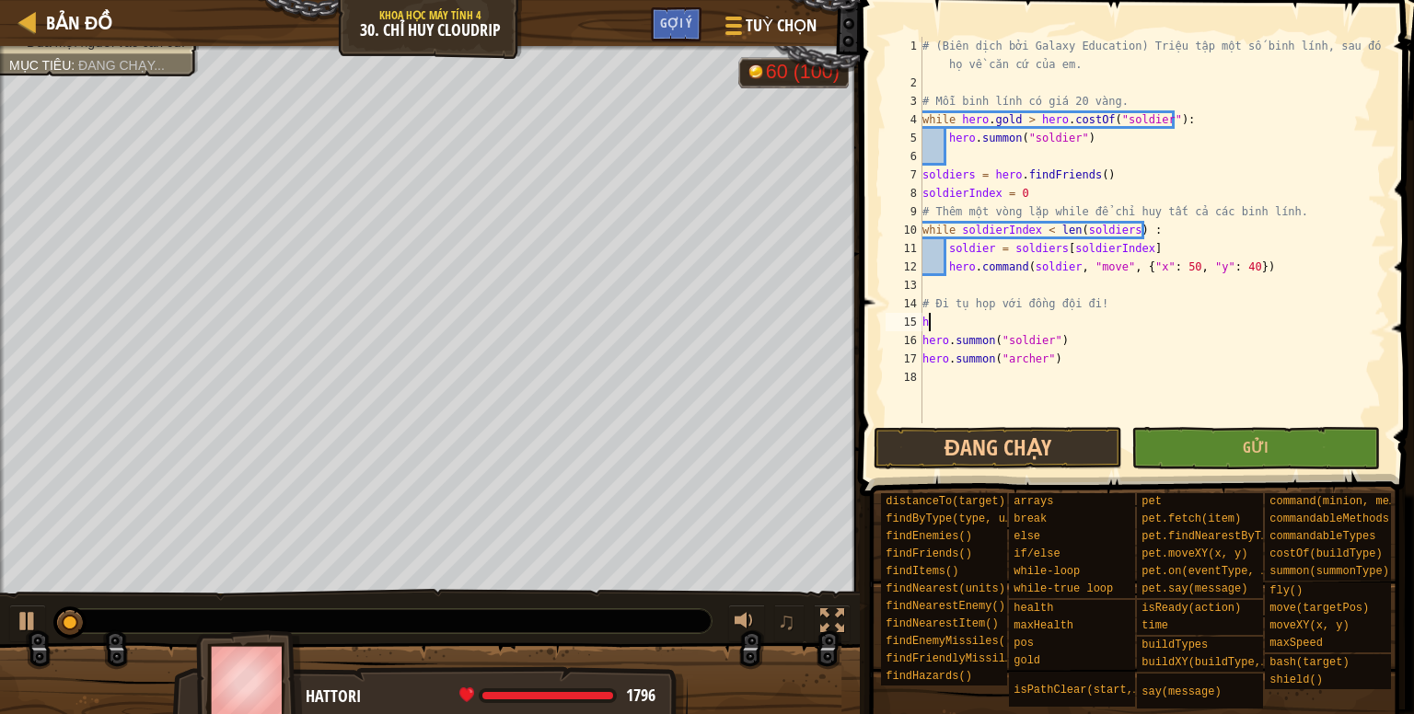
click at [936, 325] on div "# (Biên dịch bởi Galaxy Education) Triệu tập một số binh lính, sau đó dẫn họ về…" at bounding box center [1152, 258] width 468 height 442
type textarea "h"
type textarea "w"
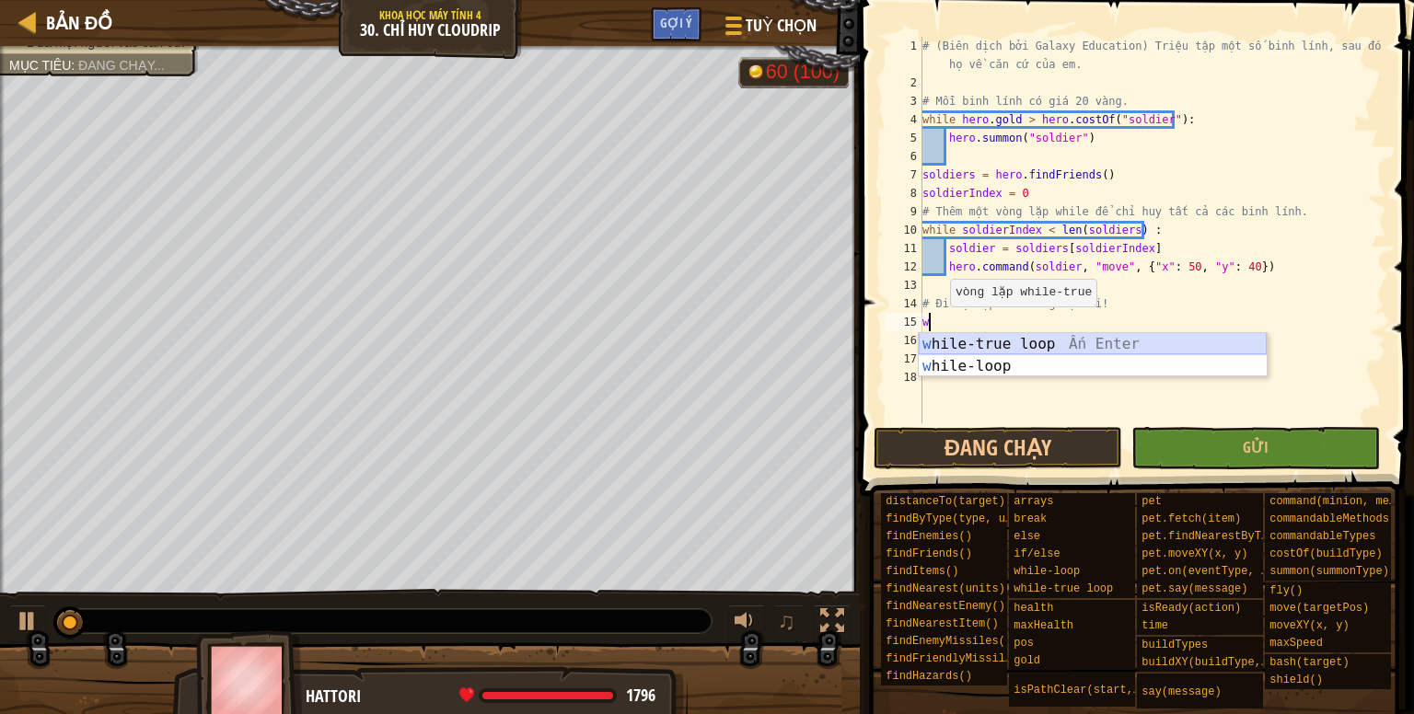
click at [989, 343] on div "w hile-true loop Ấn Enter w hile-loop Ấn Enter" at bounding box center [1092, 377] width 348 height 88
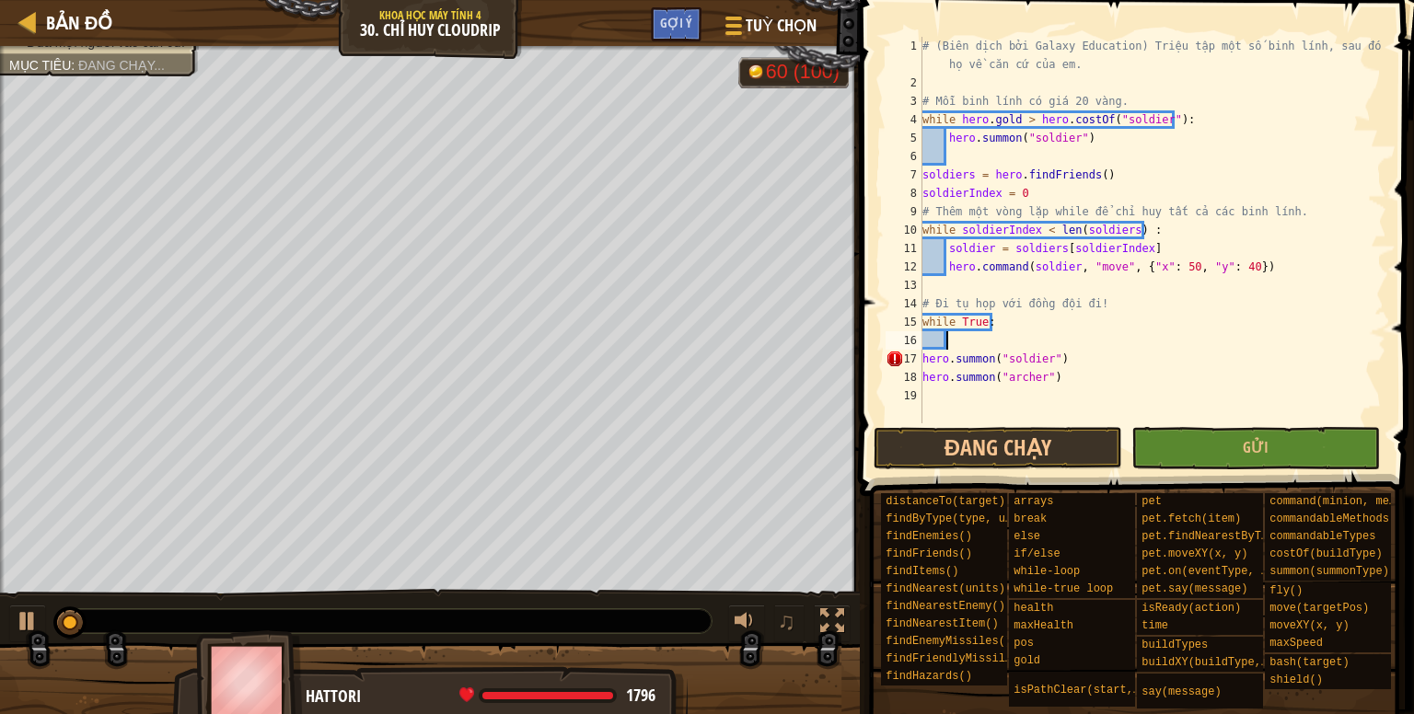
click at [972, 341] on div "# (Biên dịch bởi Galaxy Education) Triệu tập một số binh lính, sau đó dẫn họ về…" at bounding box center [1152, 258] width 468 height 442
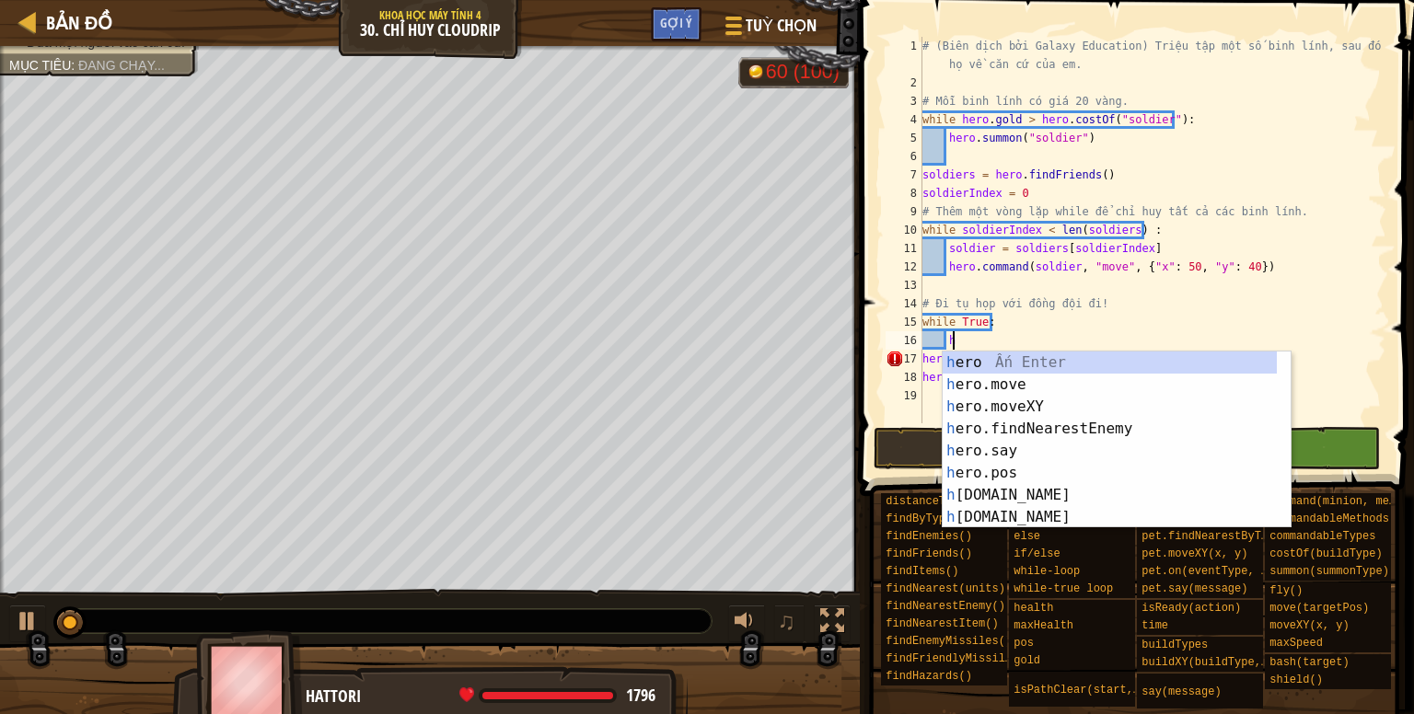
scroll to position [8, 1]
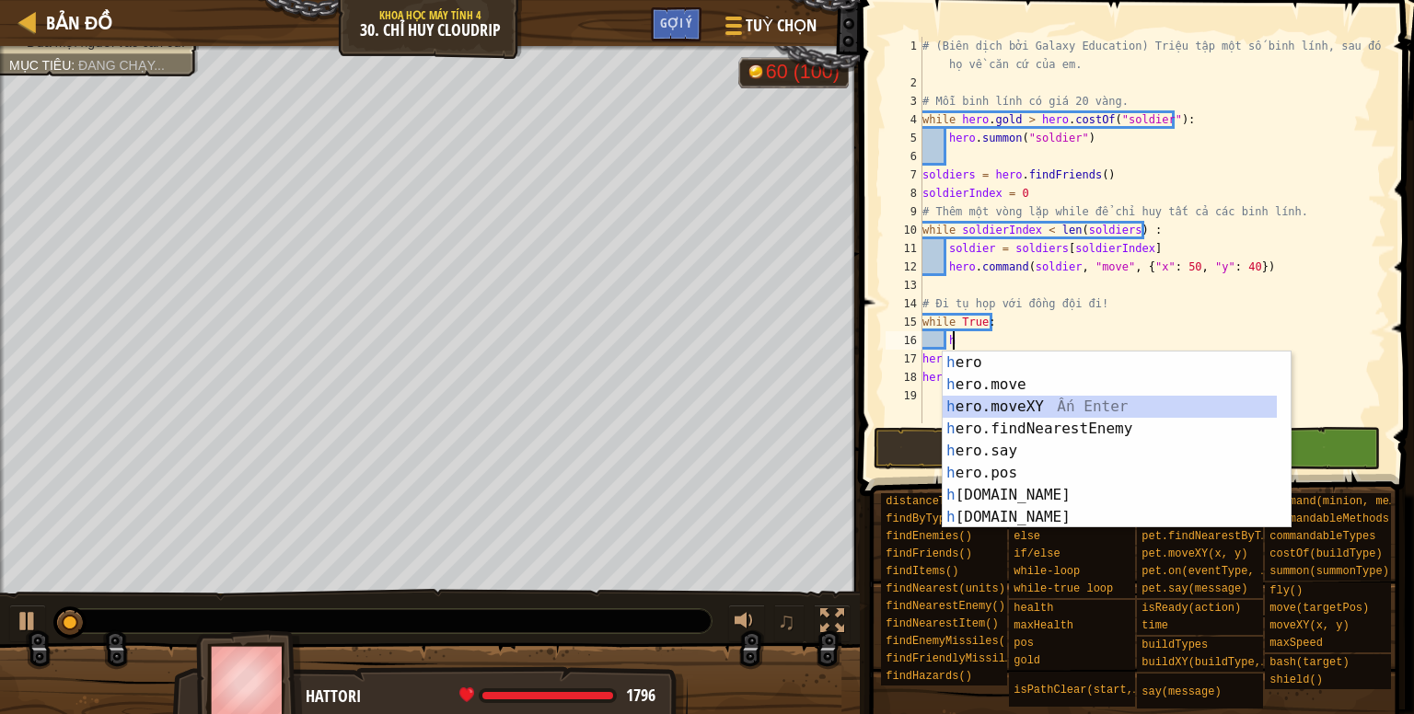
click at [1020, 404] on div "h ero Ấn Enter h ero.move Ấn Enter h ero.moveXY Ấn Enter h ero.findNearestEnemy…" at bounding box center [1116, 462] width 348 height 221
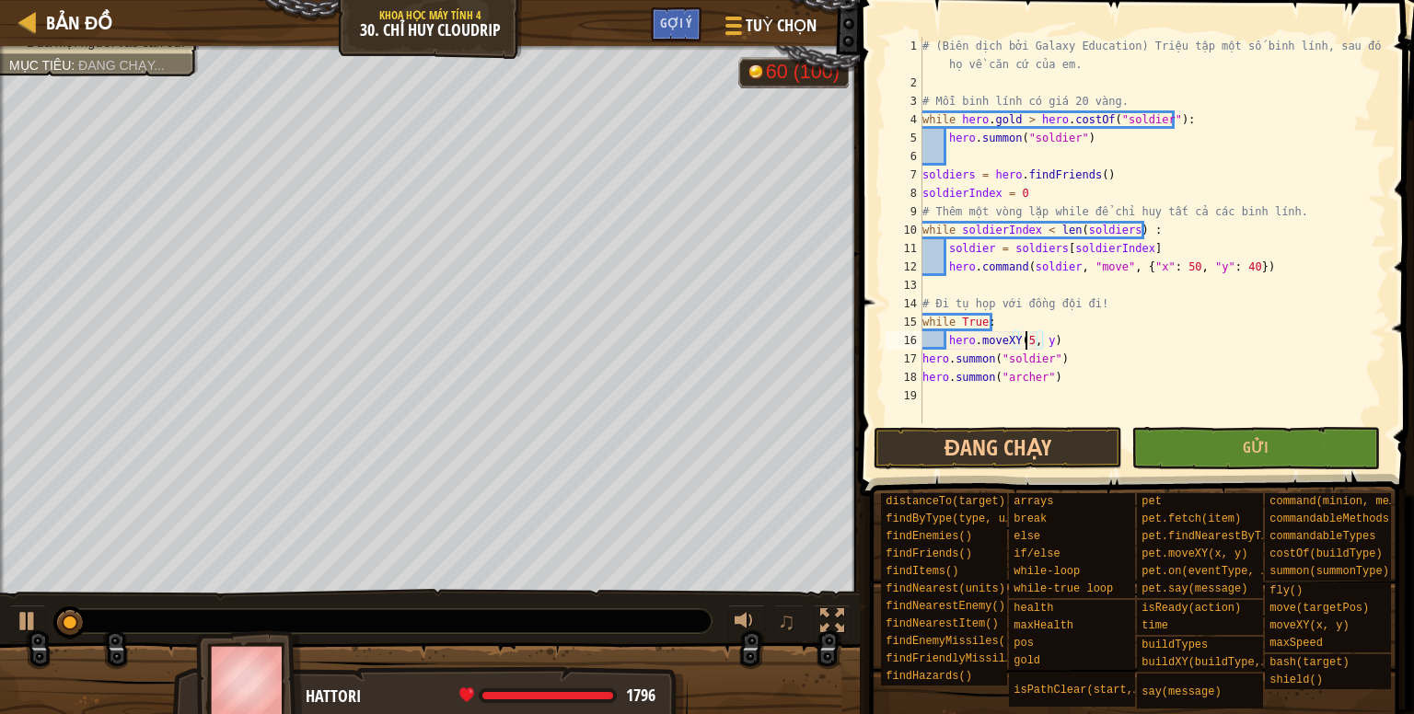
scroll to position [8, 8]
click at [1052, 344] on div "# (Biên dịch bởi Galaxy Education) Triệu tập một số binh lính, sau đó dẫn họ về…" at bounding box center [1152, 258] width 468 height 442
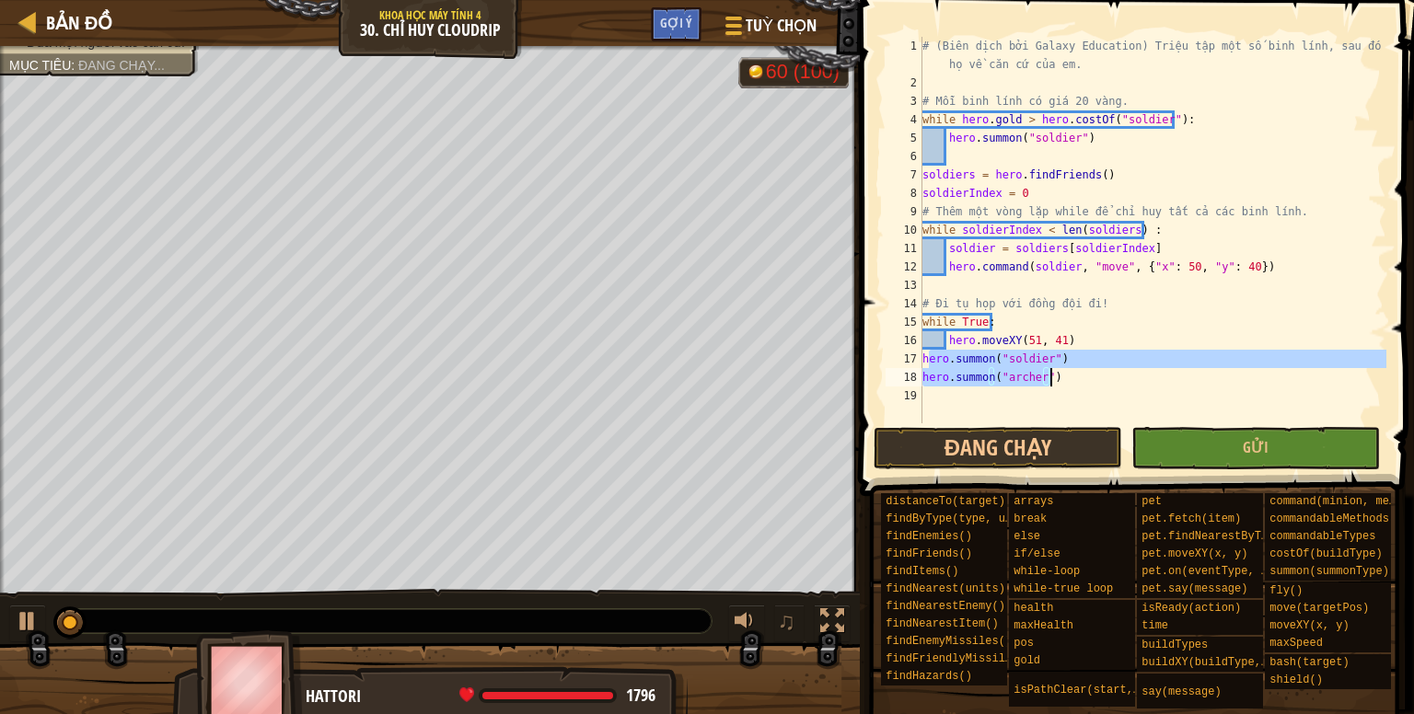
drag, startPoint x: 930, startPoint y: 354, endPoint x: 1055, endPoint y: 375, distance: 126.8
click at [1055, 375] on div "# (Biên dịch bởi Galaxy Education) Triệu tập một số binh lính, sau đó dẫn họ về…" at bounding box center [1152, 258] width 468 height 442
click at [1097, 380] on div "# (Biên dịch bởi Galaxy Education) Triệu tập một số binh lính, sau đó dẫn họ về…" at bounding box center [1152, 230] width 468 height 387
drag, startPoint x: 924, startPoint y: 358, endPoint x: 1088, endPoint y: 393, distance: 167.5
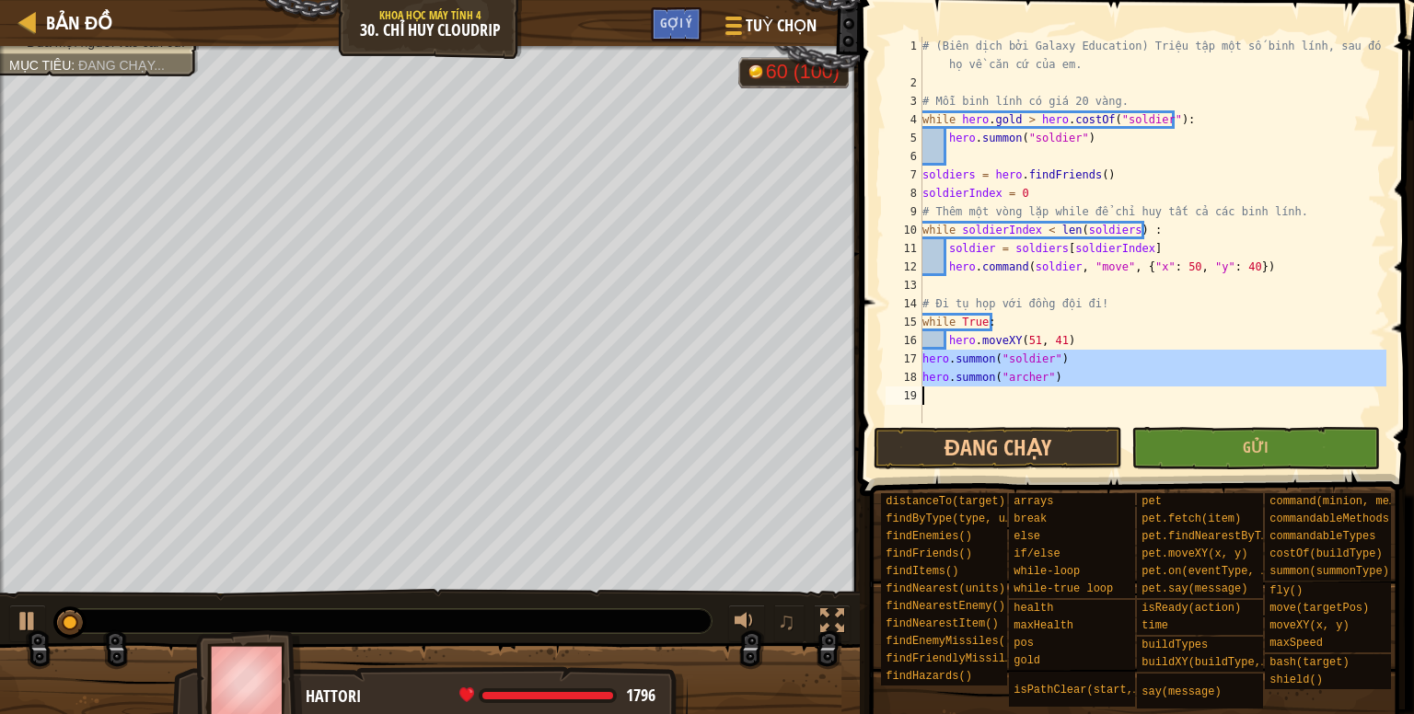
click at [1088, 393] on div "# (Biên dịch bởi Galaxy Education) Triệu tập một số binh lính, sau đó dẫn họ về…" at bounding box center [1152, 258] width 468 height 442
type textarea "hero.summon("archer")"
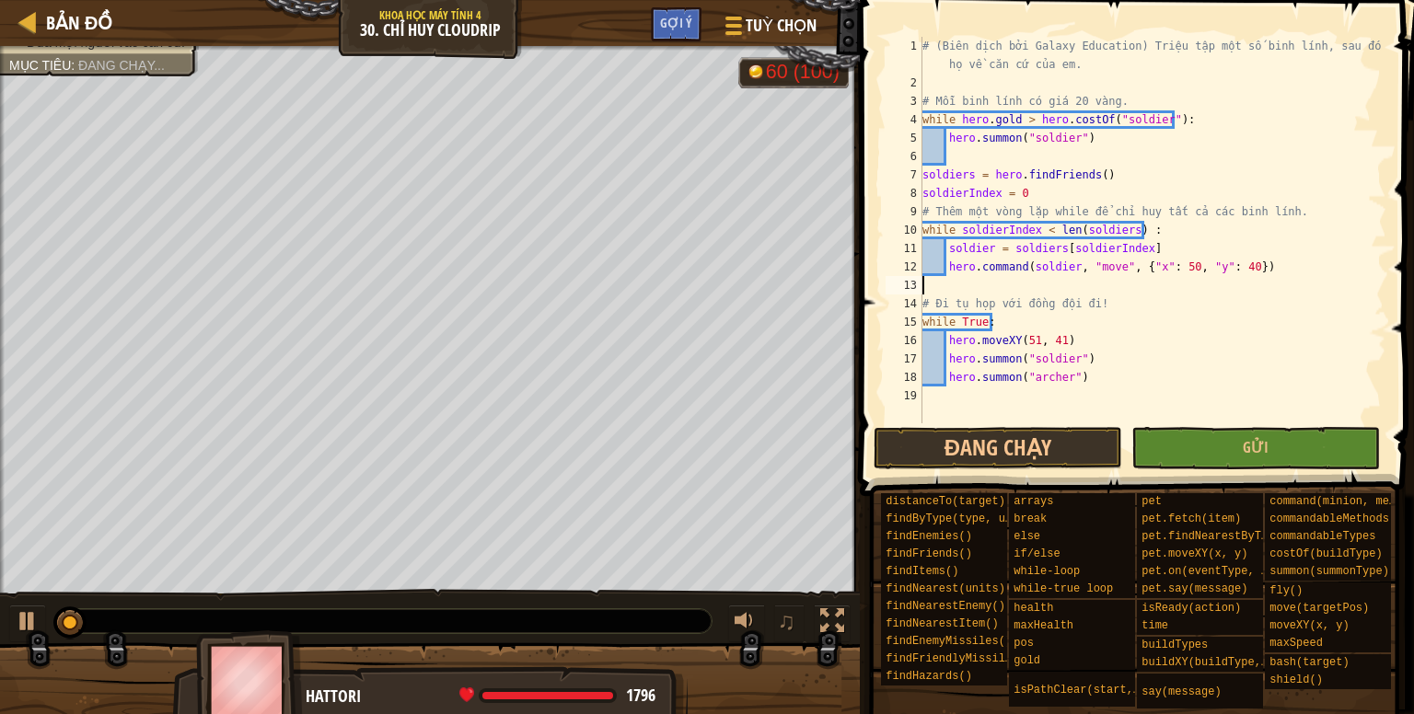
click at [1096, 290] on div "# (Biên dịch bởi Galaxy Education) Triệu tập một số binh lính, sau đó dẫn họ về…" at bounding box center [1152, 258] width 468 height 442
click at [1026, 440] on button "Đang chạy" at bounding box center [997, 448] width 248 height 42
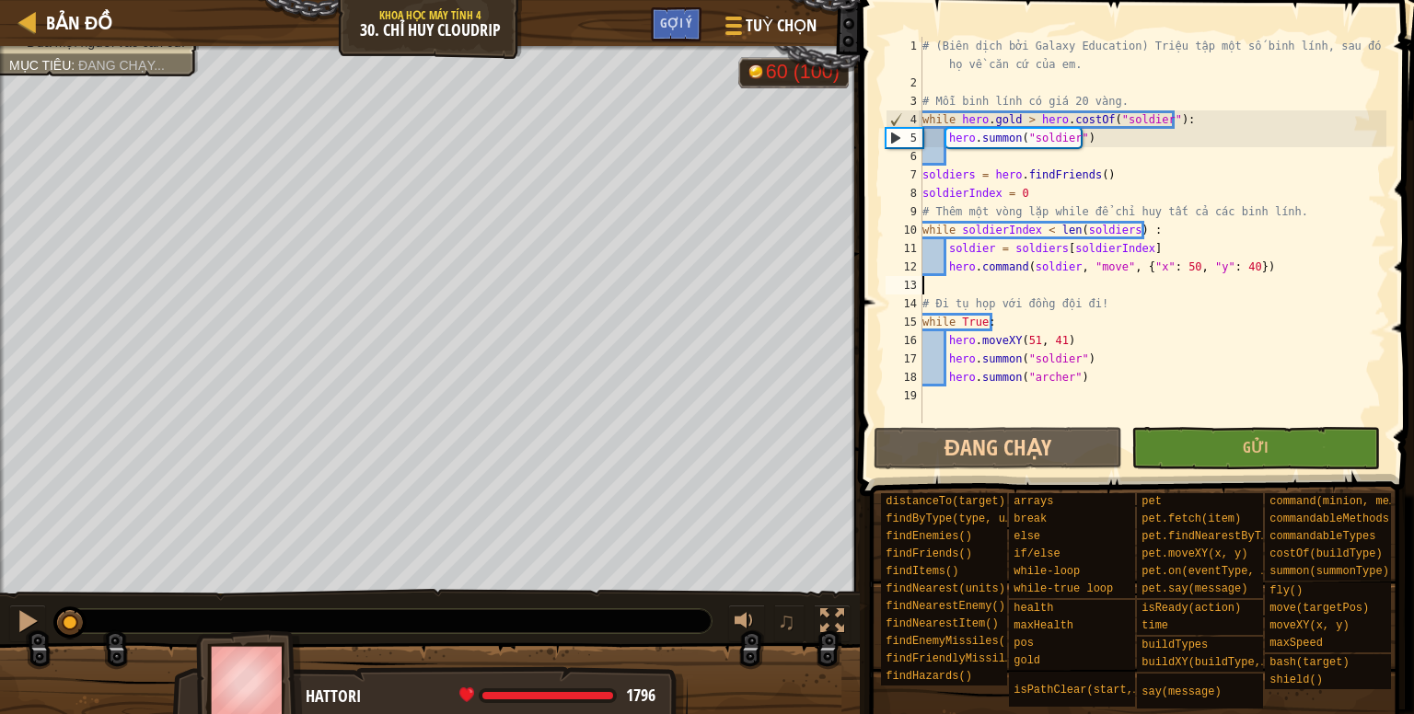
drag, startPoint x: 55, startPoint y: 620, endPoint x: 145, endPoint y: 623, distance: 90.2
click at [145, 623] on div at bounding box center [383, 621] width 655 height 24
click at [18, 609] on div at bounding box center [28, 621] width 24 height 24
drag, startPoint x: 68, startPoint y: 623, endPoint x: 225, endPoint y: 595, distance: 159.0
click at [1246, 435] on button "Gửi" at bounding box center [1255, 448] width 248 height 42
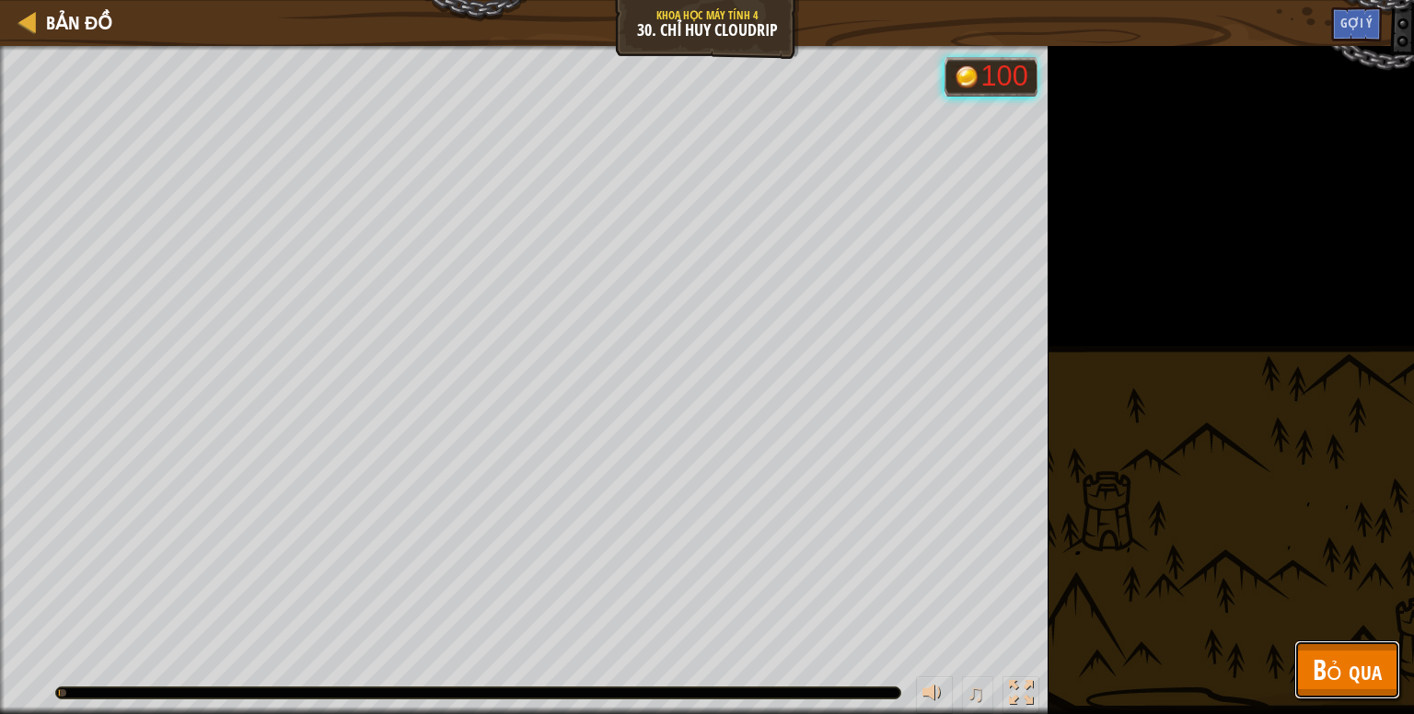
click at [1394, 682] on button "Bỏ qua" at bounding box center [1347, 670] width 106 height 59
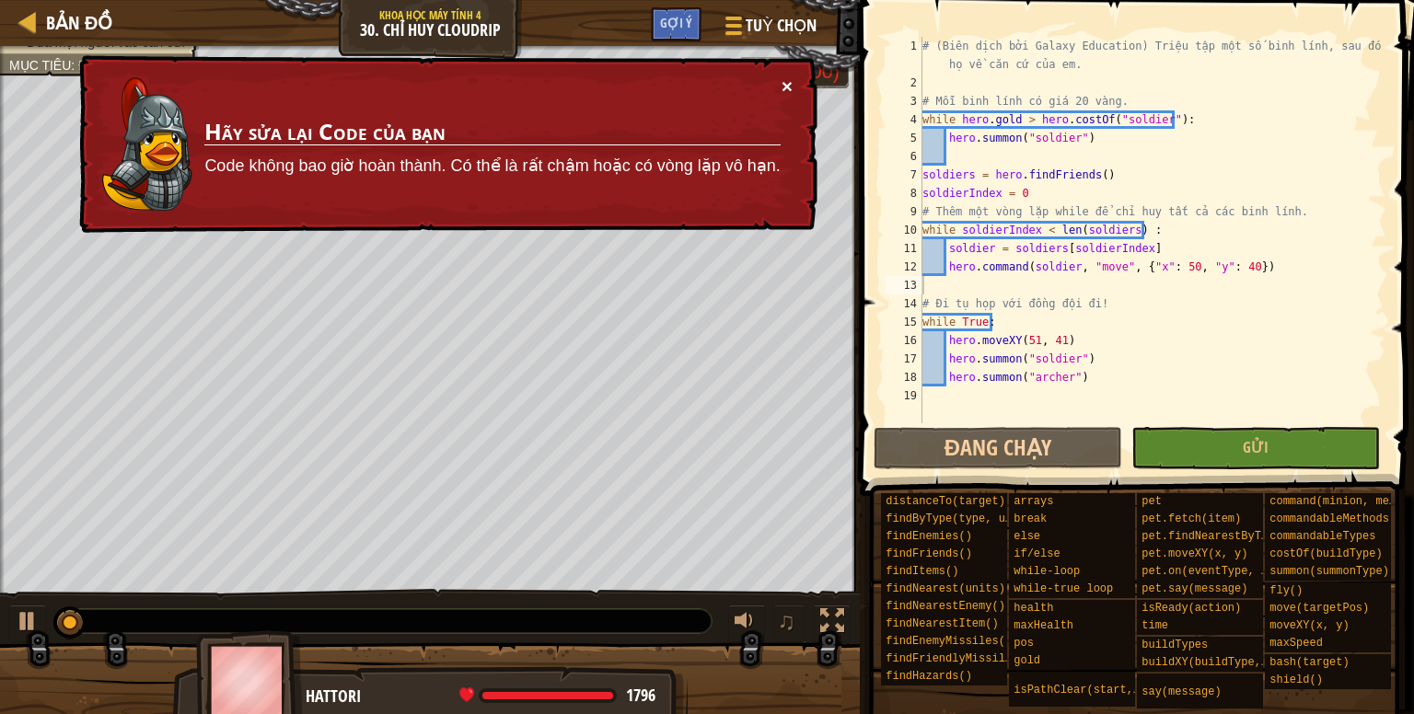
click at [788, 78] on button "×" at bounding box center [786, 85] width 11 height 19
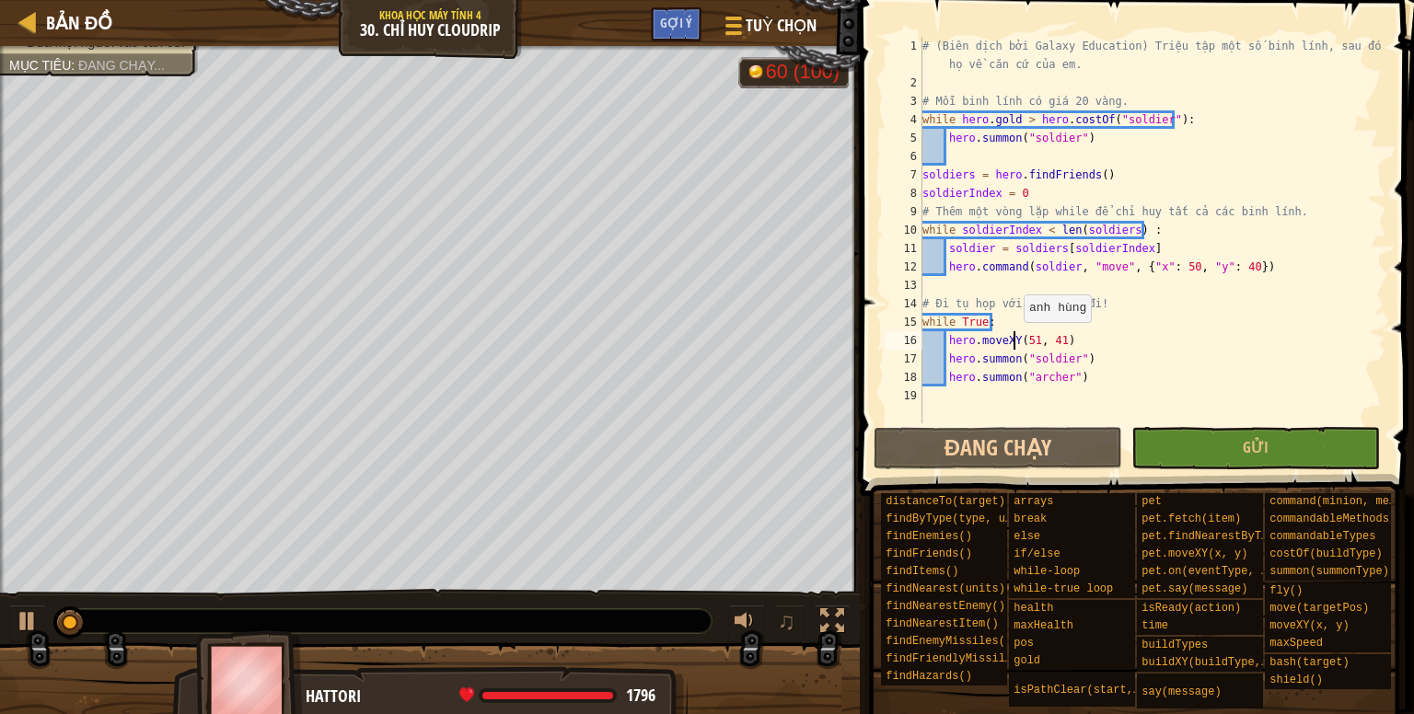
click at [1013, 340] on div "# (Biên dịch bởi Galaxy Education) Triệu tập một số binh lính, sau đó dẫn họ về…" at bounding box center [1152, 258] width 468 height 442
click at [1015, 318] on div "# (Biên dịch bởi Galaxy Education) Triệu tập một số binh lính, sau đó dẫn họ về…" at bounding box center [1152, 258] width 468 height 442
drag, startPoint x: 1044, startPoint y: 341, endPoint x: 1007, endPoint y: 345, distance: 37.1
click at [1007, 345] on div "# (Biên dịch bởi Galaxy Education) Triệu tập một số binh lính, sau đó dẫn họ về…" at bounding box center [1152, 258] width 468 height 442
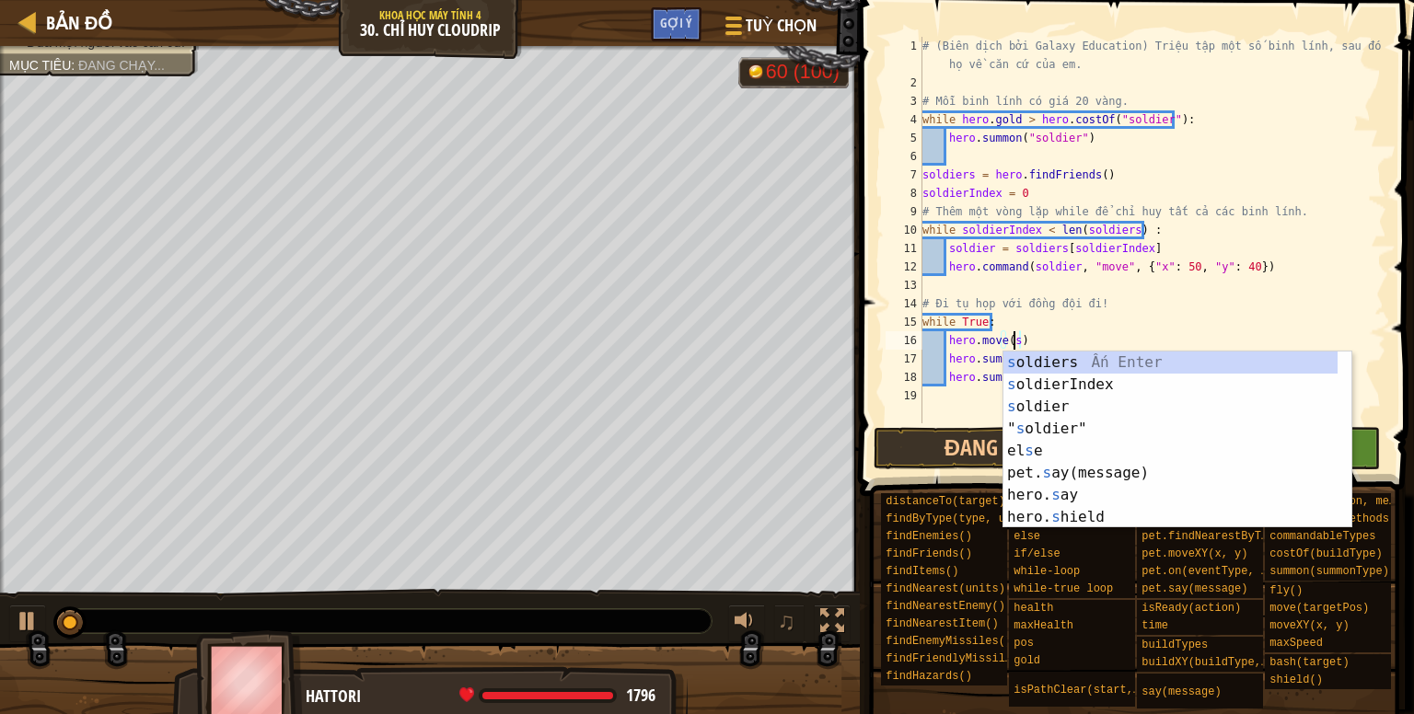
scroll to position [8, 6]
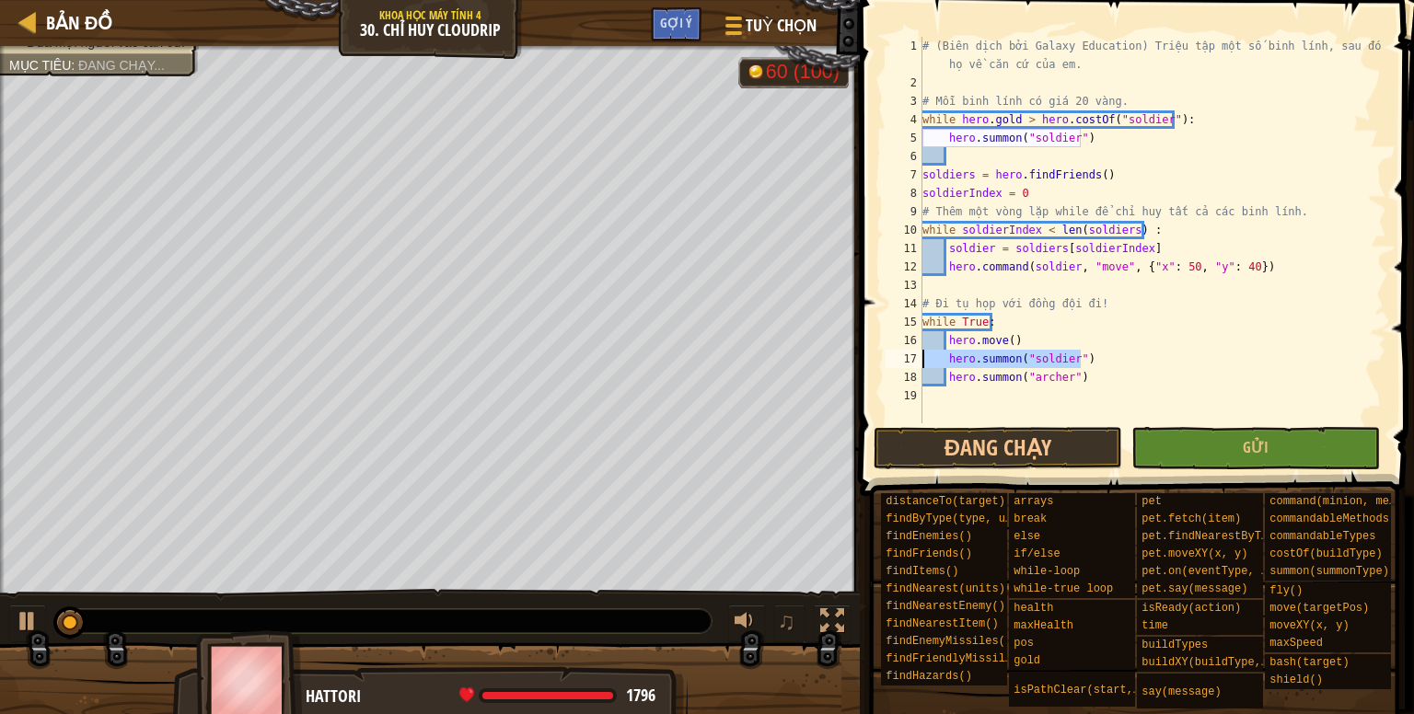
drag, startPoint x: 1080, startPoint y: 351, endPoint x: 925, endPoint y: 352, distance: 154.6
click at [925, 352] on div "# (Biên dịch bởi Galaxy Education) Triệu tập một số binh lính, sau đó dẫn họ về…" at bounding box center [1152, 258] width 468 height 442
click at [926, 354] on div "# (Biên dịch bởi Galaxy Education) Triệu tập một số binh lính, sau đó dẫn họ về…" at bounding box center [1152, 230] width 468 height 387
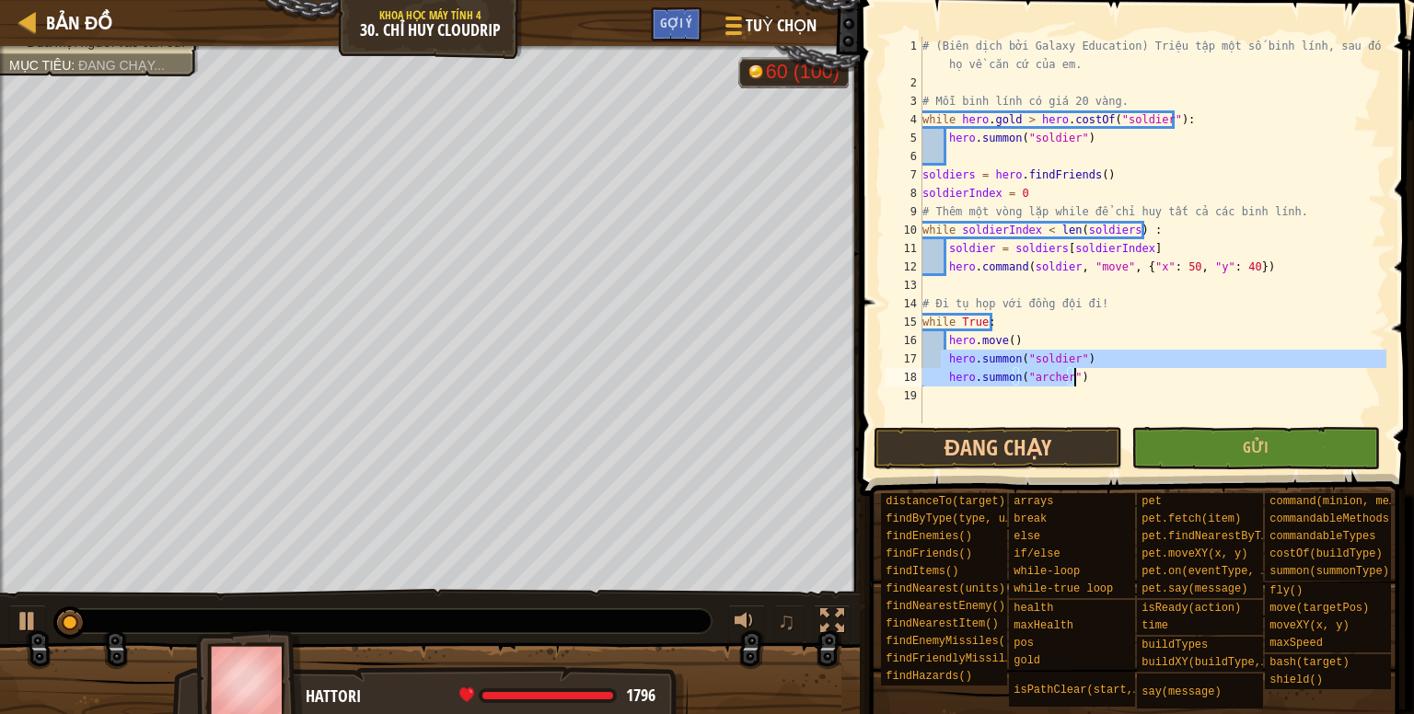
drag, startPoint x: 938, startPoint y: 356, endPoint x: 1110, endPoint y: 376, distance: 173.3
click at [1110, 376] on div "# (Biên dịch bởi Galaxy Education) Triệu tập một số binh lính, sau đó dẫn họ về…" at bounding box center [1152, 258] width 468 height 442
type textarea "\"
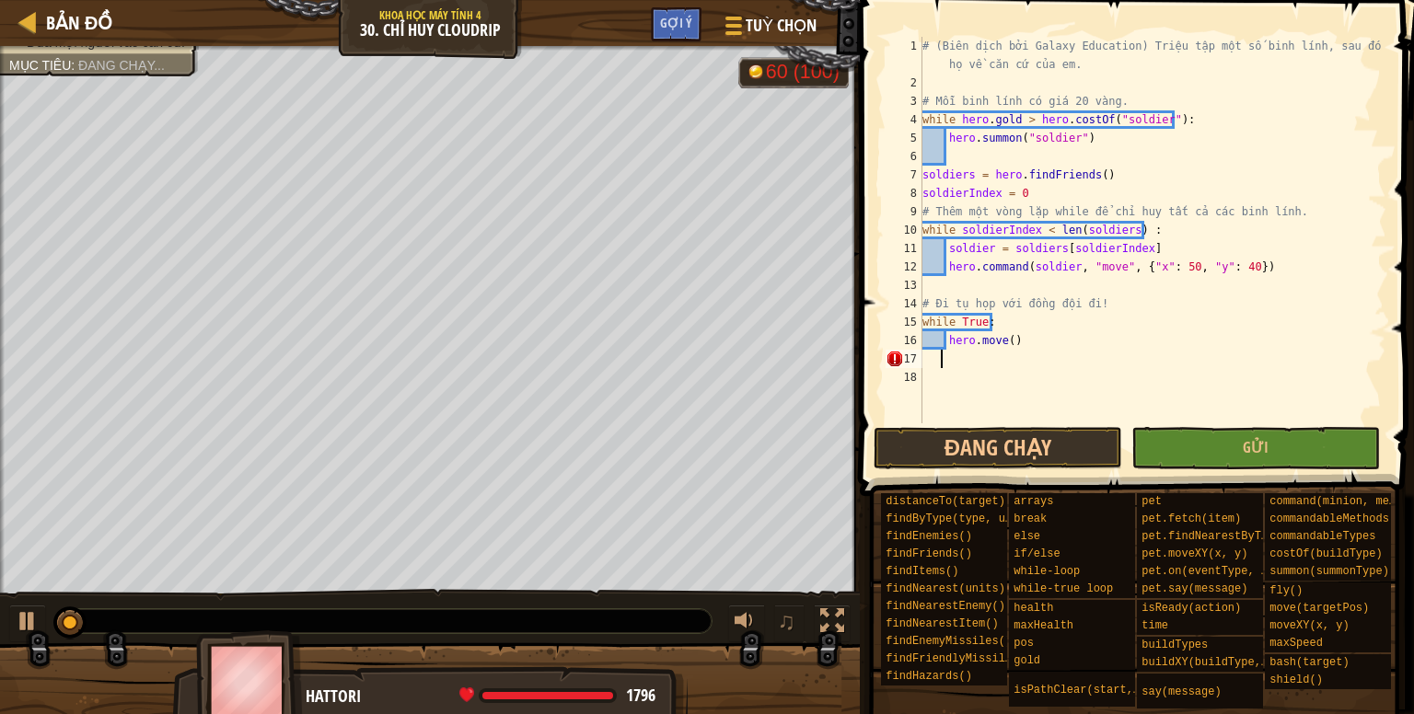
scroll to position [8, 0]
click at [1006, 340] on div "# (Biên dịch bởi Galaxy Education) Triệu tập một số binh lính, sau đó dẫn họ về…" at bounding box center [1152, 258] width 468 height 442
click at [1123, 337] on div "# (Biên dịch bởi Galaxy Education) Triệu tập một số binh lính, sau đó dẫn họ về…" at bounding box center [1152, 258] width 468 height 442
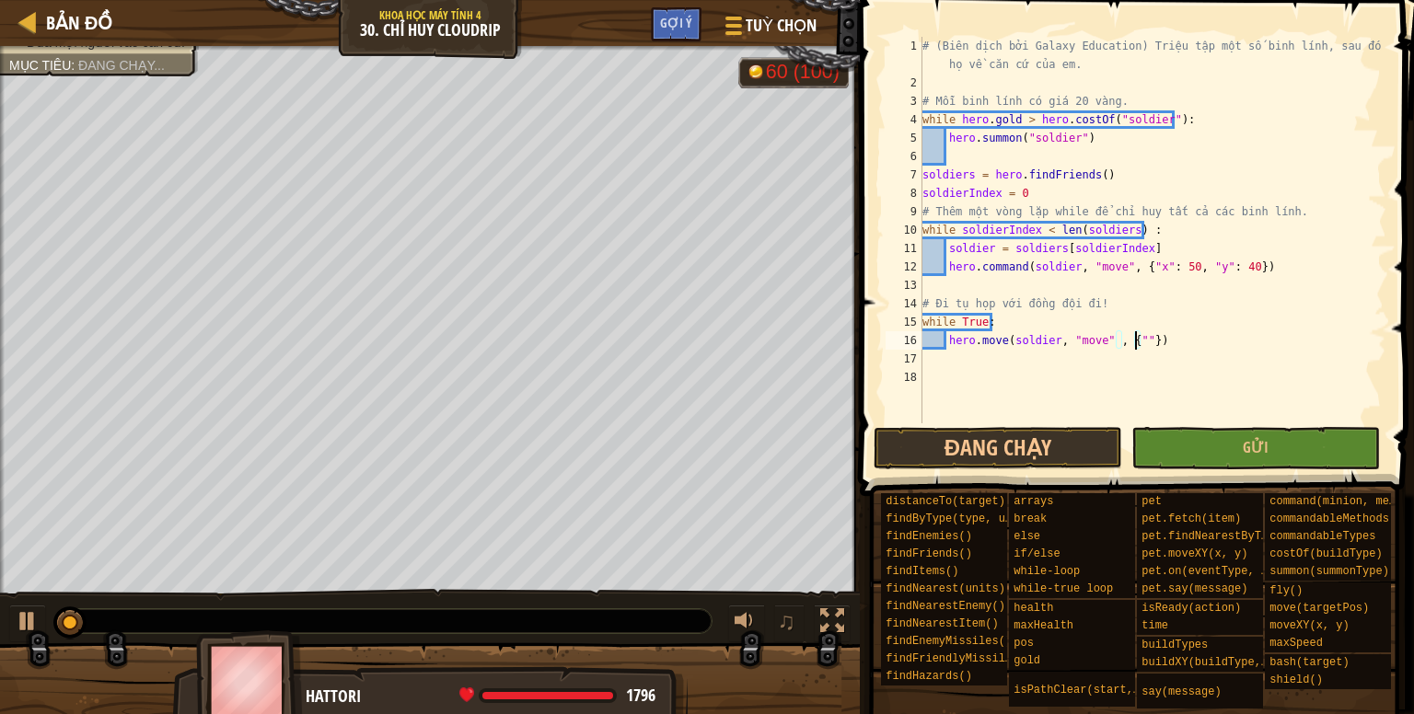
click at [1130, 346] on div "# (Biên dịch bởi Galaxy Education) Triệu tập một số binh lính, sau đó dẫn họ về…" at bounding box center [1152, 258] width 468 height 442
click at [1143, 343] on div "# (Biên dịch bởi Galaxy Education) Triệu tập một số binh lính, sau đó dẫn họ về…" at bounding box center [1152, 258] width 468 height 442
click at [1186, 333] on div "# (Biên dịch bởi Galaxy Education) Triệu tập một số binh lính, sau đó dẫn họ về…" at bounding box center [1152, 258] width 468 height 442
click at [1207, 336] on div "# (Biên dịch bởi Galaxy Education) Triệu tập một số binh lính, sau đó dẫn họ về…" at bounding box center [1152, 258] width 468 height 442
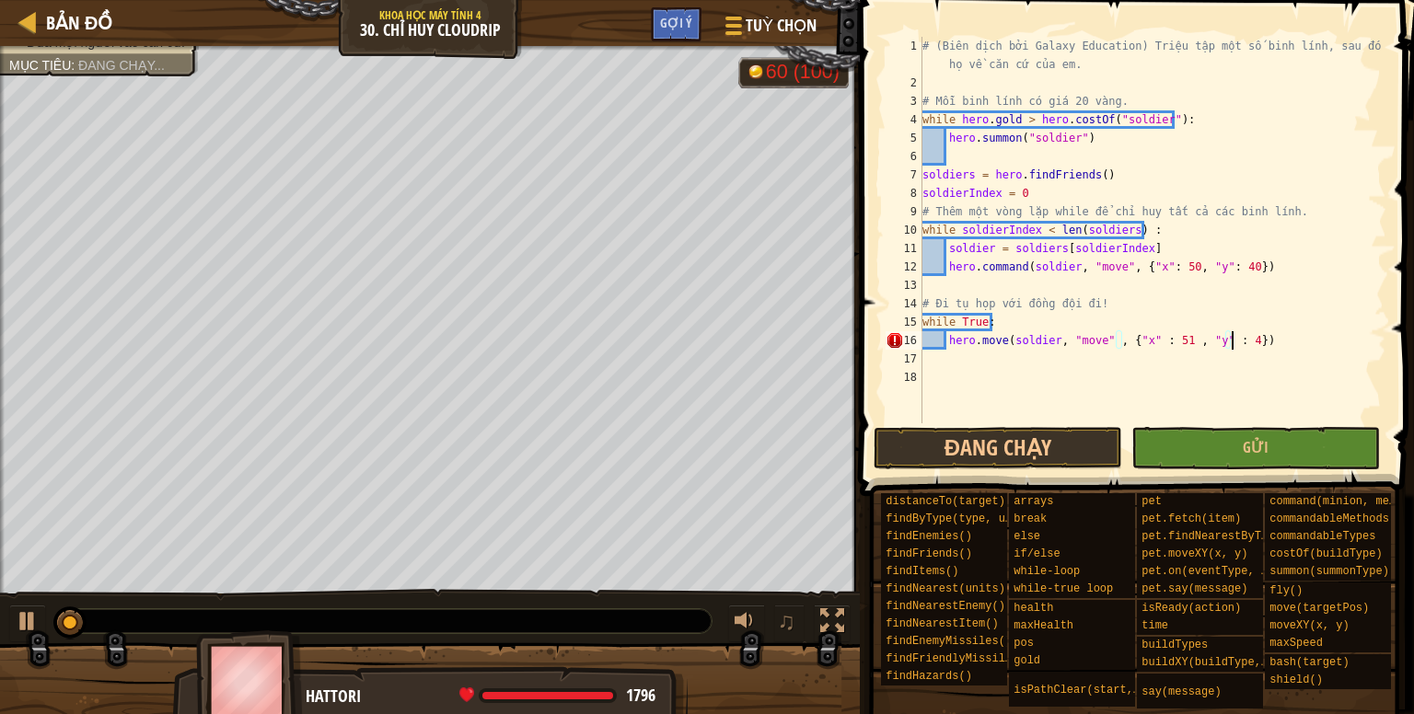
scroll to position [8, 26]
click at [1104, 341] on div "# (Biên dịch bởi Galaxy Education) Triệu tập một số binh lính, sau đó dẫn họ về…" at bounding box center [1152, 258] width 468 height 442
drag, startPoint x: 1113, startPoint y: 342, endPoint x: 1026, endPoint y: 336, distance: 86.8
click at [1008, 340] on div "# (Biên dịch bởi Galaxy Education) Triệu tập một số binh lính, sau đó dẫn họ về…" at bounding box center [1152, 258] width 468 height 442
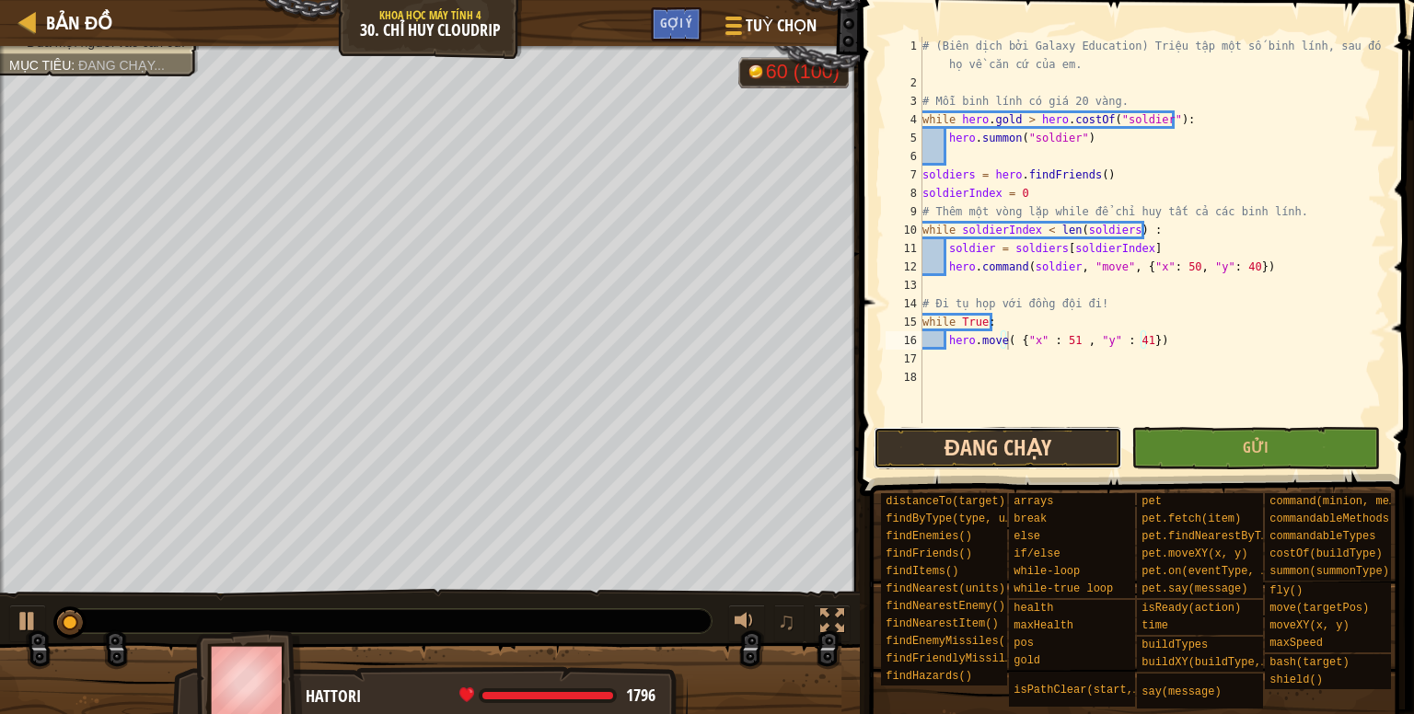
click at [1056, 438] on button "Đang chạy" at bounding box center [997, 448] width 248 height 42
click at [971, 439] on button "Đang chạy" at bounding box center [997, 448] width 248 height 42
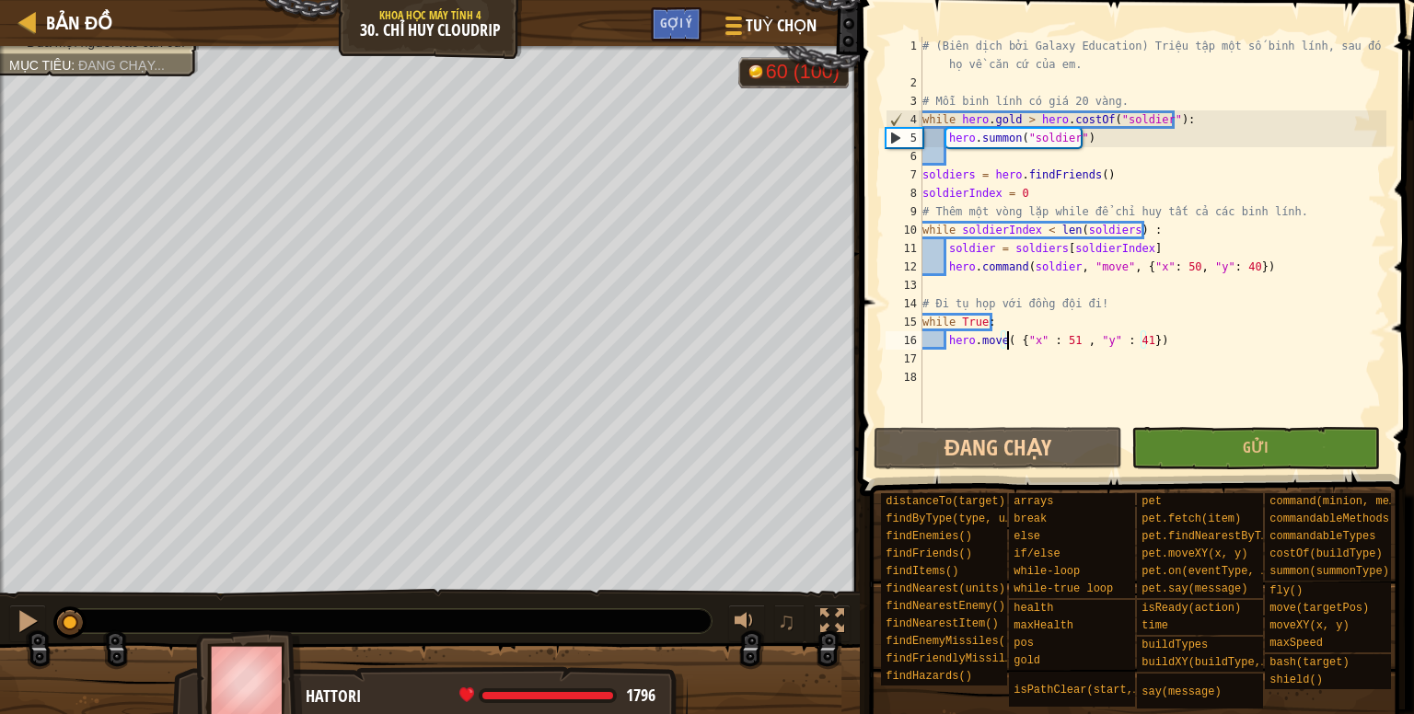
drag, startPoint x: 52, startPoint y: 618, endPoint x: 309, endPoint y: 623, distance: 257.7
drag, startPoint x: 74, startPoint y: 606, endPoint x: 443, endPoint y: 589, distance: 369.4
drag, startPoint x: 67, startPoint y: 608, endPoint x: 22, endPoint y: 629, distance: 49.4
click at [22, 629] on div "♫" at bounding box center [430, 616] width 860 height 55
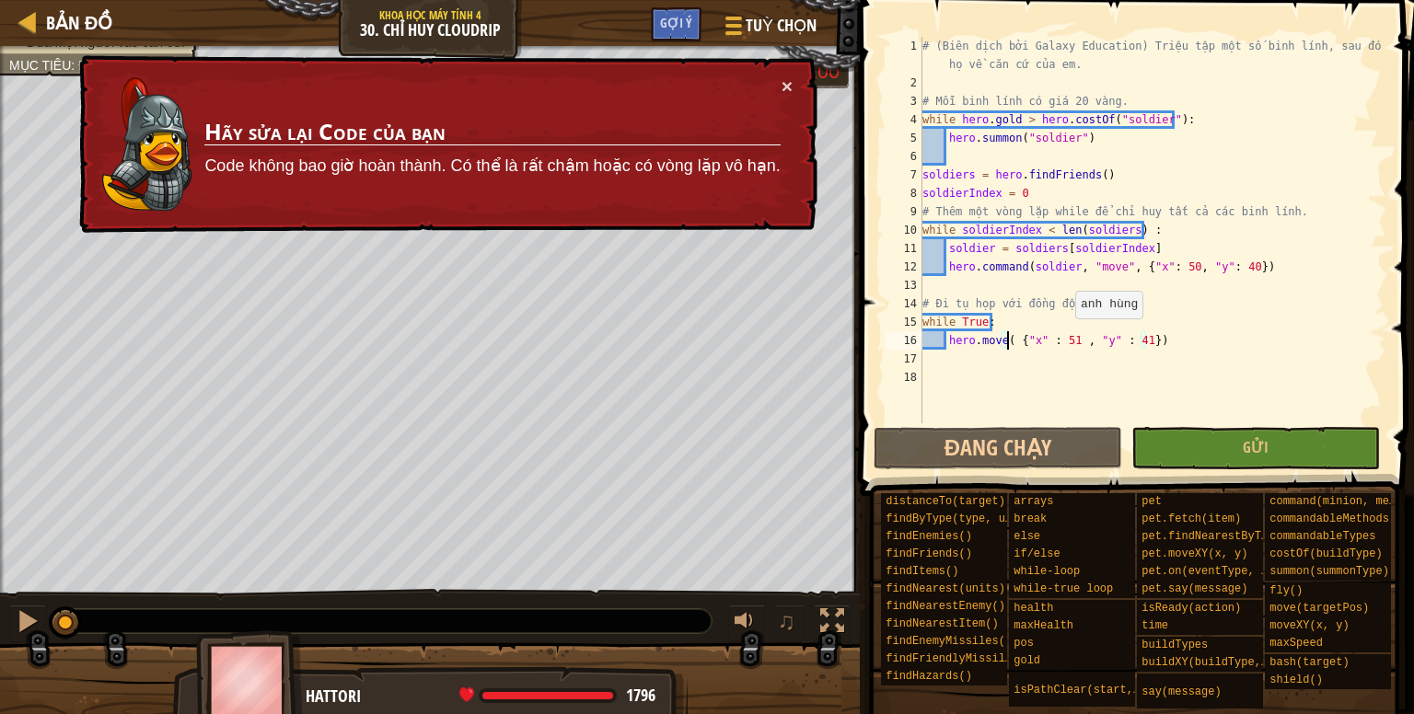
click at [1066, 336] on div "# (Biên dịch bởi Galaxy Education) Triệu tập một số binh lính, sau đó dẫn họ về…" at bounding box center [1152, 258] width 468 height 442
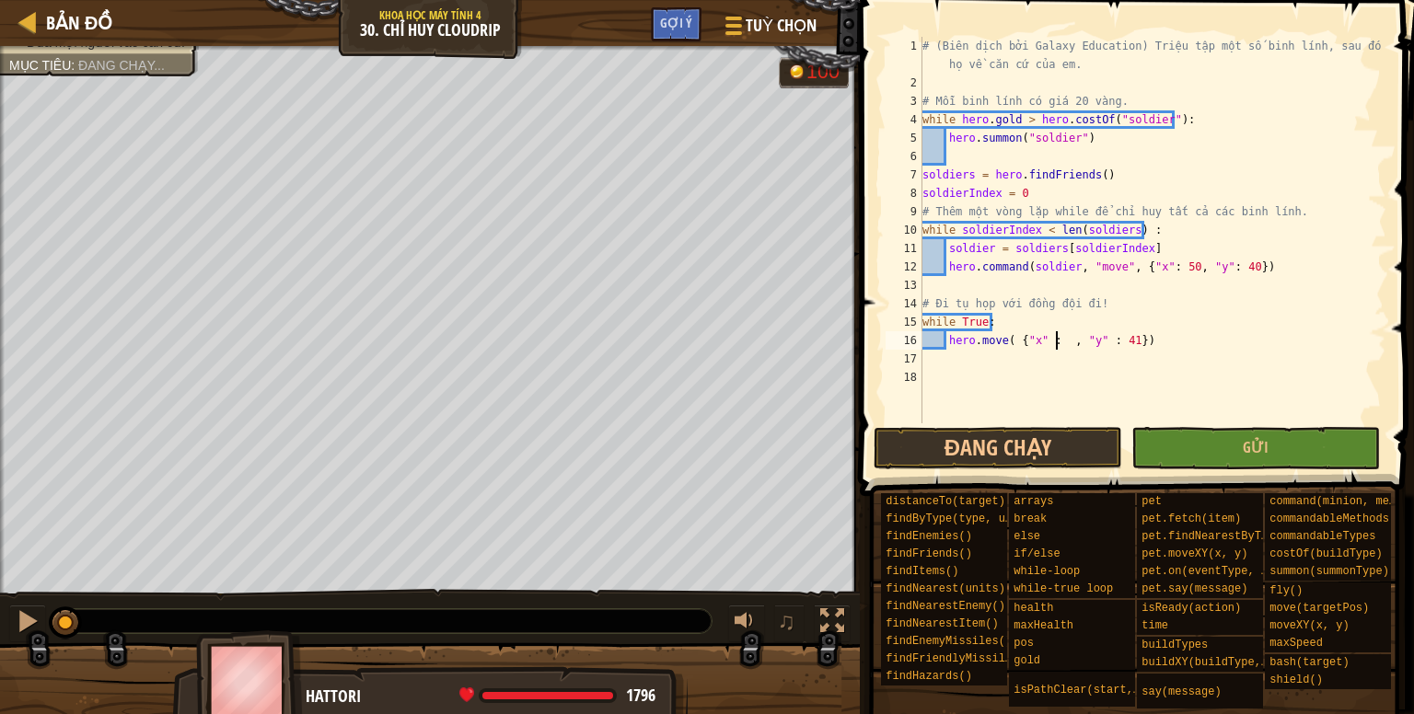
scroll to position [8, 11]
click at [1132, 341] on div "# (Biên dịch bởi Galaxy Education) Triệu tập một số binh lính, sau đó dẫn họ về…" at bounding box center [1152, 258] width 468 height 442
type textarea "hero.move( {"x" : 48 , "y" : 40})"
click at [1087, 445] on button "Đang chạy" at bounding box center [997, 448] width 248 height 42
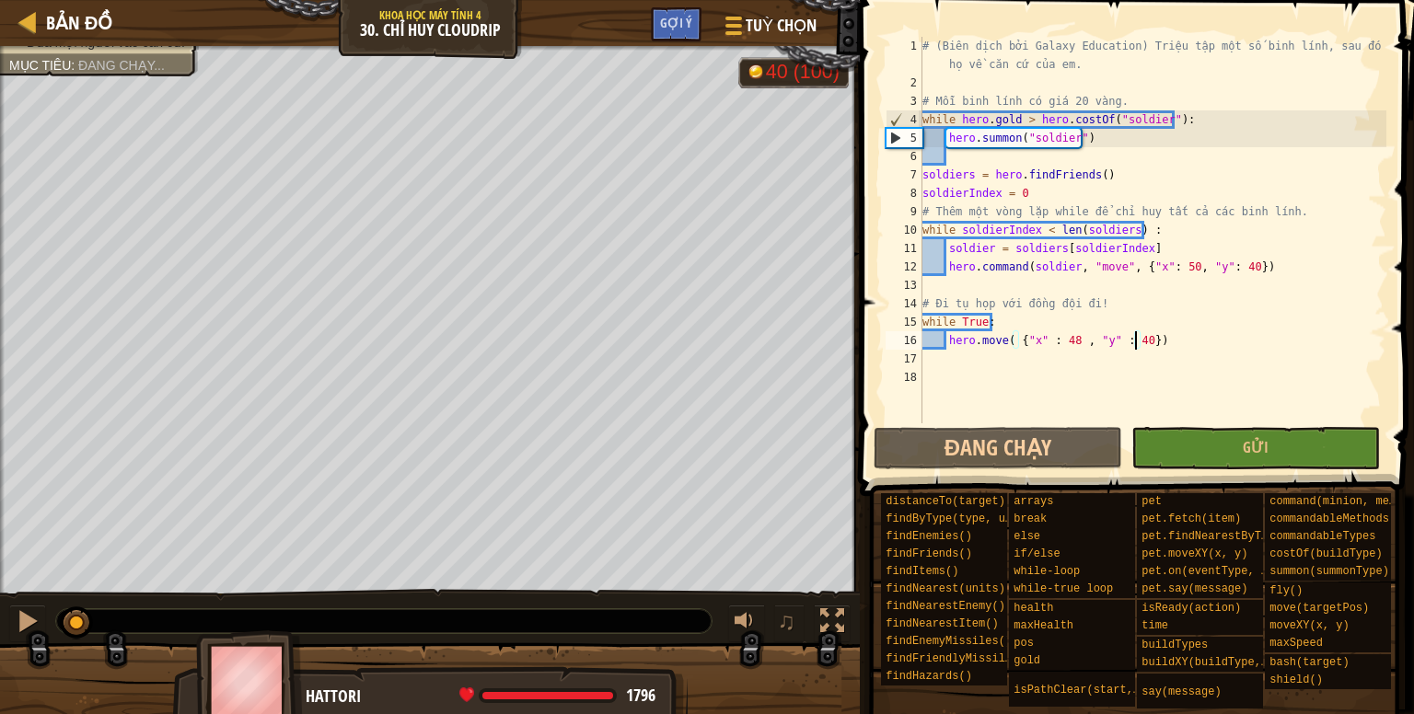
drag, startPoint x: 61, startPoint y: 616, endPoint x: 517, endPoint y: 597, distance: 456.9
click at [517, 597] on div "♫" at bounding box center [430, 616] width 860 height 55
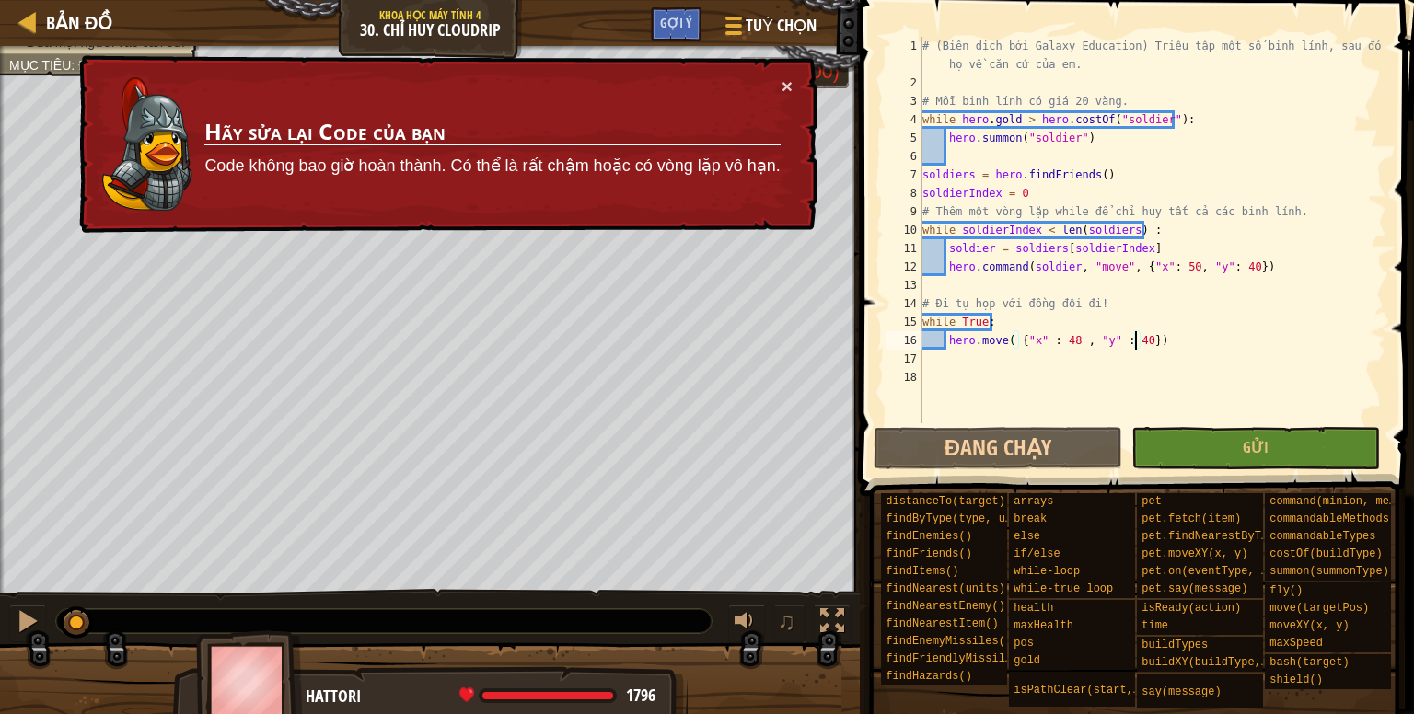
click at [924, 361] on div "# (Biên dịch bởi Galaxy Education) Triệu tập một số binh lính, sau đó dẫn họ về…" at bounding box center [1152, 258] width 468 height 442
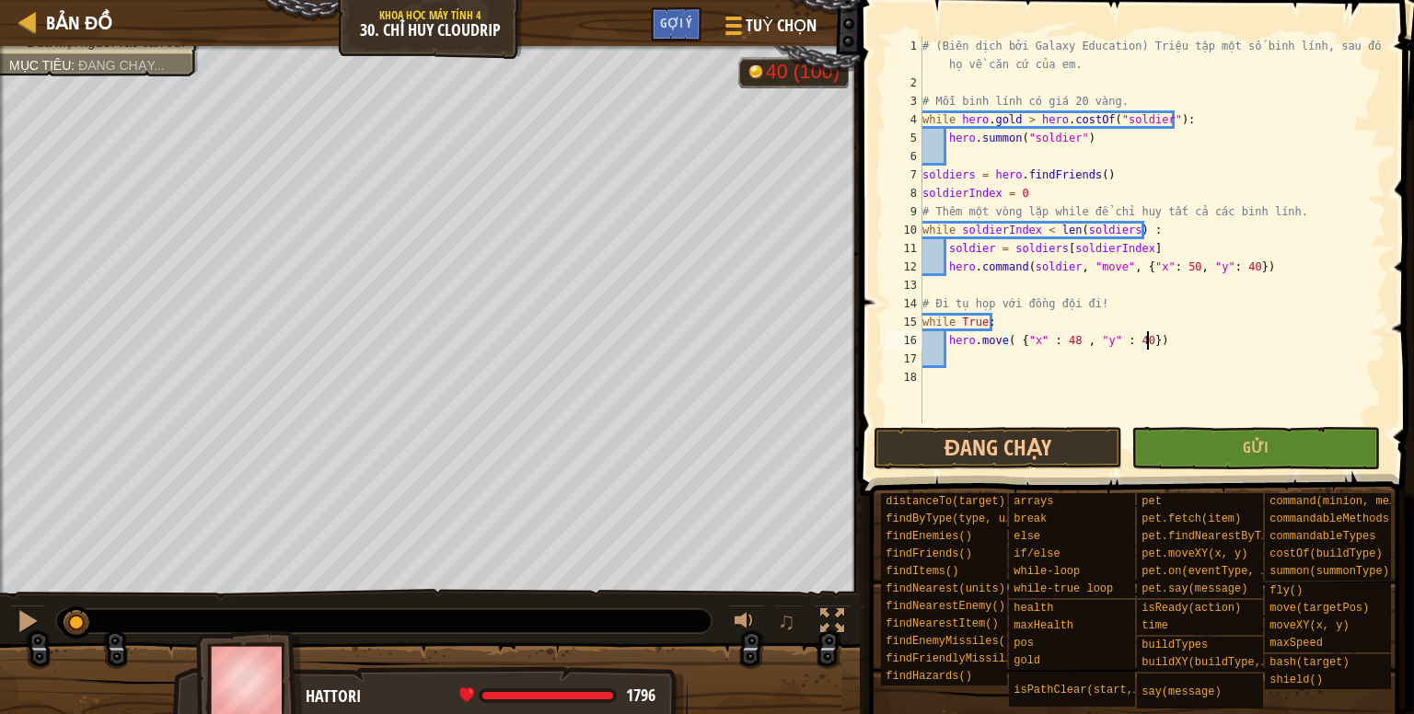
click at [1150, 333] on div "# (Biên dịch bởi Galaxy Education) Triệu tập một số binh lính, sau đó dẫn họ về…" at bounding box center [1152, 258] width 468 height 442
click at [1001, 310] on div "# (Biên dịch bởi Galaxy Education) Triệu tập một số binh lính, sau đó dẫn họ về…" at bounding box center [1152, 258] width 468 height 442
click at [996, 330] on div "# (Biên dịch bởi Galaxy Education) Triệu tập một số binh lính, sau đó dẫn họ về…" at bounding box center [1152, 258] width 468 height 442
type textarea "while True:"
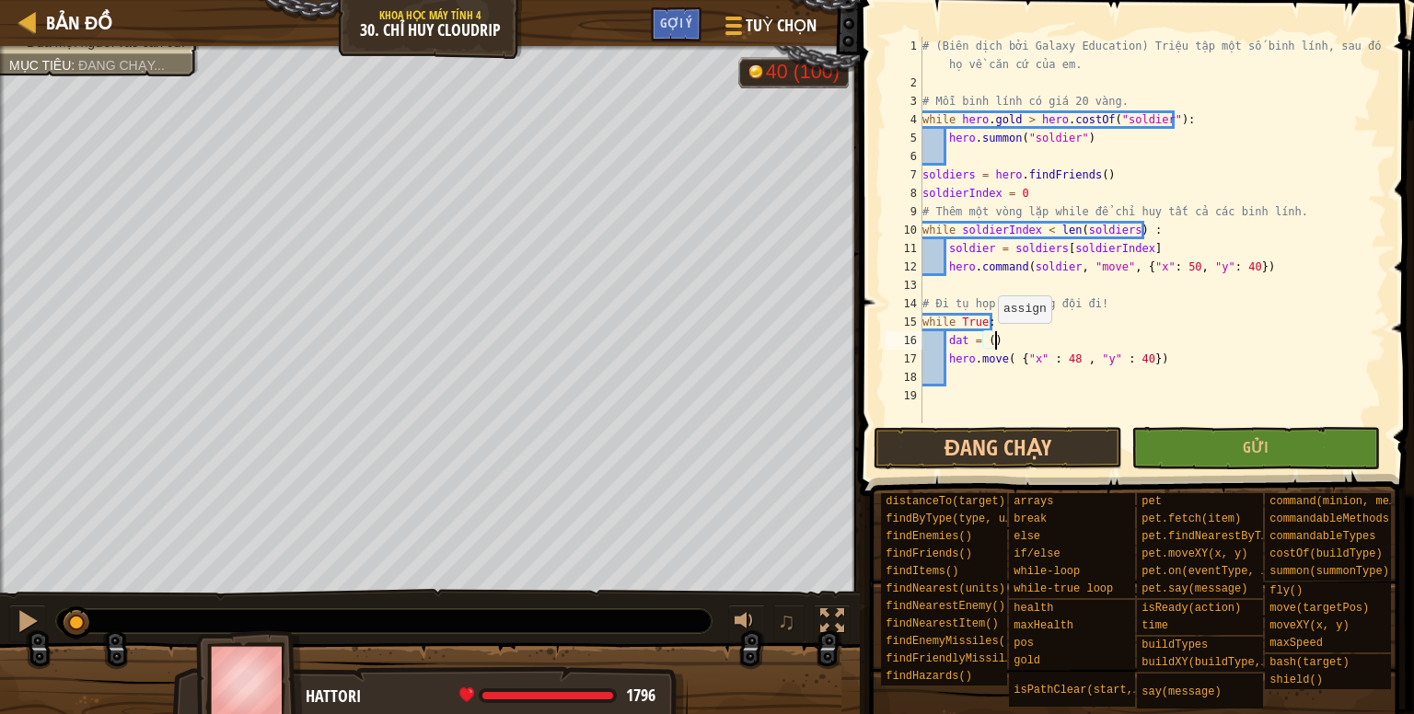
click at [988, 341] on div "# (Biên dịch bởi Galaxy Education) Triệu tập một số binh lính, sau đó dẫn họ về…" at bounding box center [1152, 258] width 468 height 442
drag, startPoint x: 1012, startPoint y: 356, endPoint x: 1019, endPoint y: 367, distance: 12.8
click at [1013, 358] on div "# (Biên dịch bởi Galaxy Education) Triệu tập một số binh lính, sau đó dẫn họ về…" at bounding box center [1152, 258] width 468 height 442
type textarea "hero.move({"x" : 48 , "y" : 40})"
click at [1011, 392] on div "# (Biên dịch bởi Galaxy Education) Triệu tập một số binh lính, sau đó dẫn họ về…" at bounding box center [1152, 258] width 468 height 442
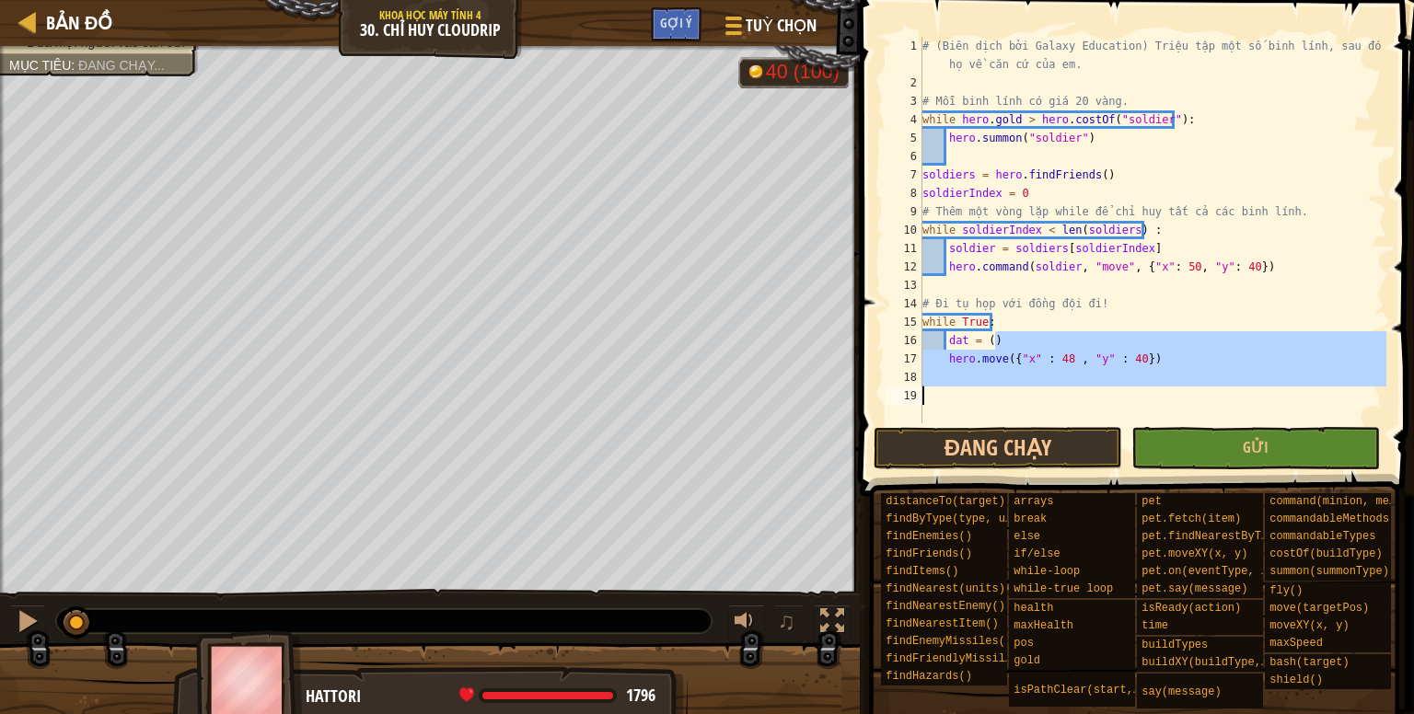
scroll to position [8, 2]
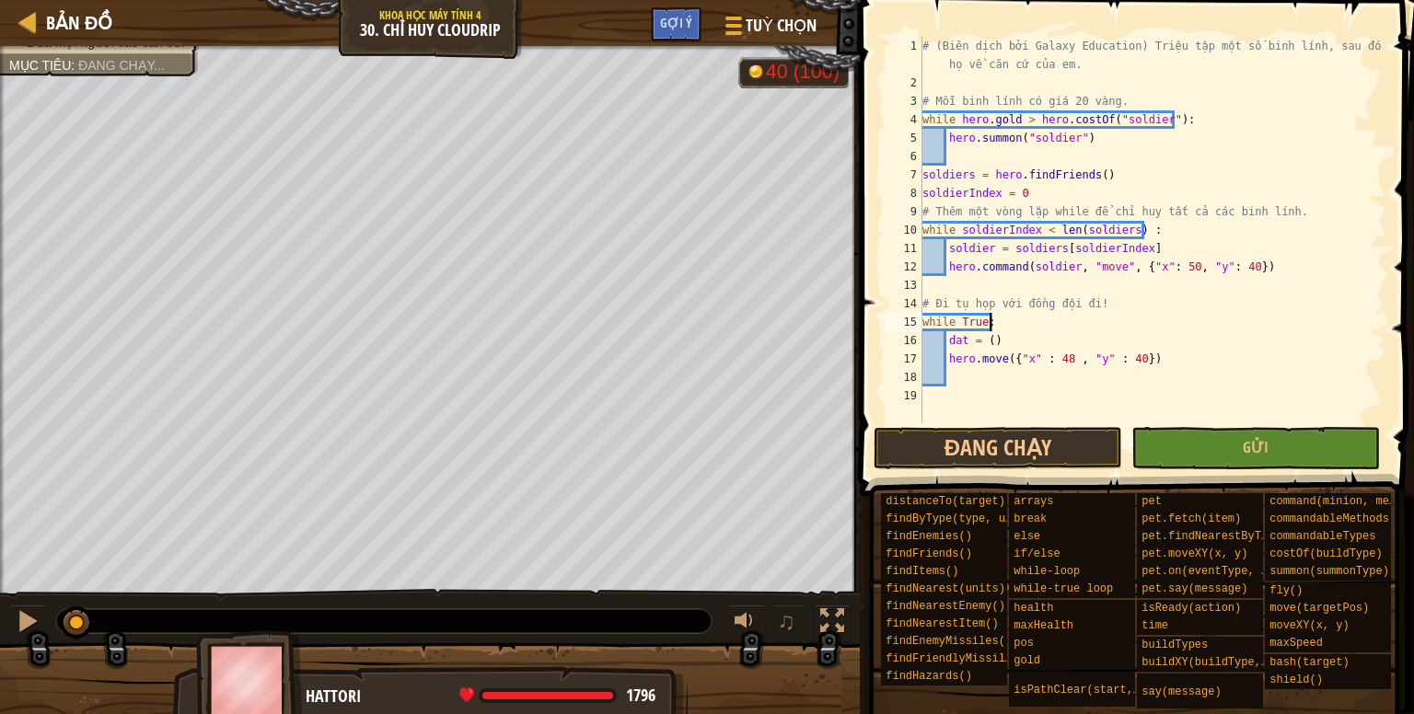
click at [1023, 317] on div "# (Biên dịch bởi Galaxy Education) Triệu tập một số binh lính, sau đó dẫn họ về…" at bounding box center [1152, 258] width 468 height 442
click at [988, 333] on div "# (Biên dịch bởi Galaxy Education) Triệu tập một số binh lính, sau đó dẫn họ về…" at bounding box center [1152, 258] width 468 height 442
drag, startPoint x: 1007, startPoint y: 354, endPoint x: 1134, endPoint y: 356, distance: 127.0
click at [1134, 356] on div "# (Biên dịch bởi Galaxy Education) Triệu tập một số binh lính, sau đó dẫn họ về…" at bounding box center [1152, 258] width 468 height 442
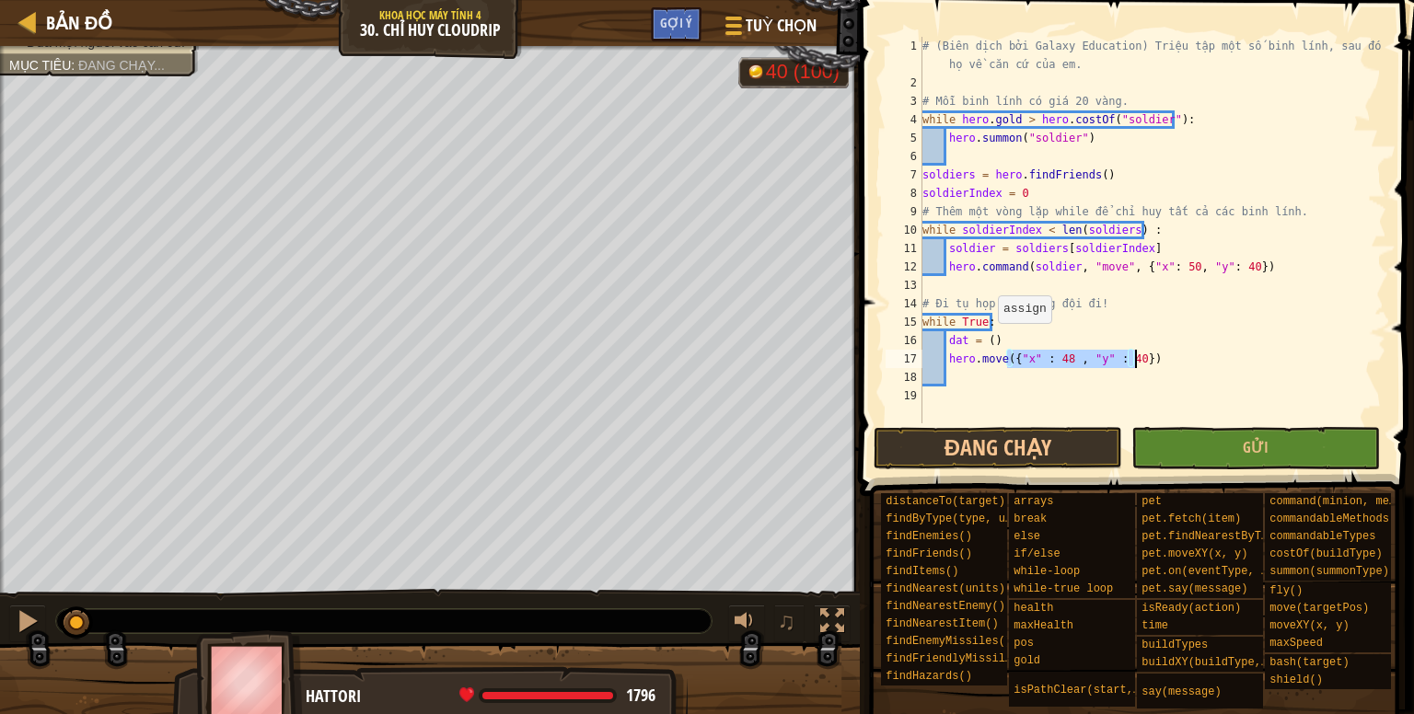
click at [988, 341] on div "# (Biên dịch bởi Galaxy Education) Triệu tập một số binh lính, sau đó dẫn họ về…" at bounding box center [1152, 258] width 468 height 442
paste textarea "{"x" : 48 , "y" : 40}"
drag, startPoint x: 1156, startPoint y: 360, endPoint x: 947, endPoint y: 358, distance: 208.9
click at [947, 358] on div "# (Biên dịch bởi Galaxy Education) Triệu tập một số binh lính, sau đó dẫn họ về…" at bounding box center [1152, 258] width 468 height 442
click at [1084, 347] on div "# (Biên dịch bởi Galaxy Education) Triệu tập một số binh lính, sau đó dẫn họ về…" at bounding box center [1152, 258] width 468 height 442
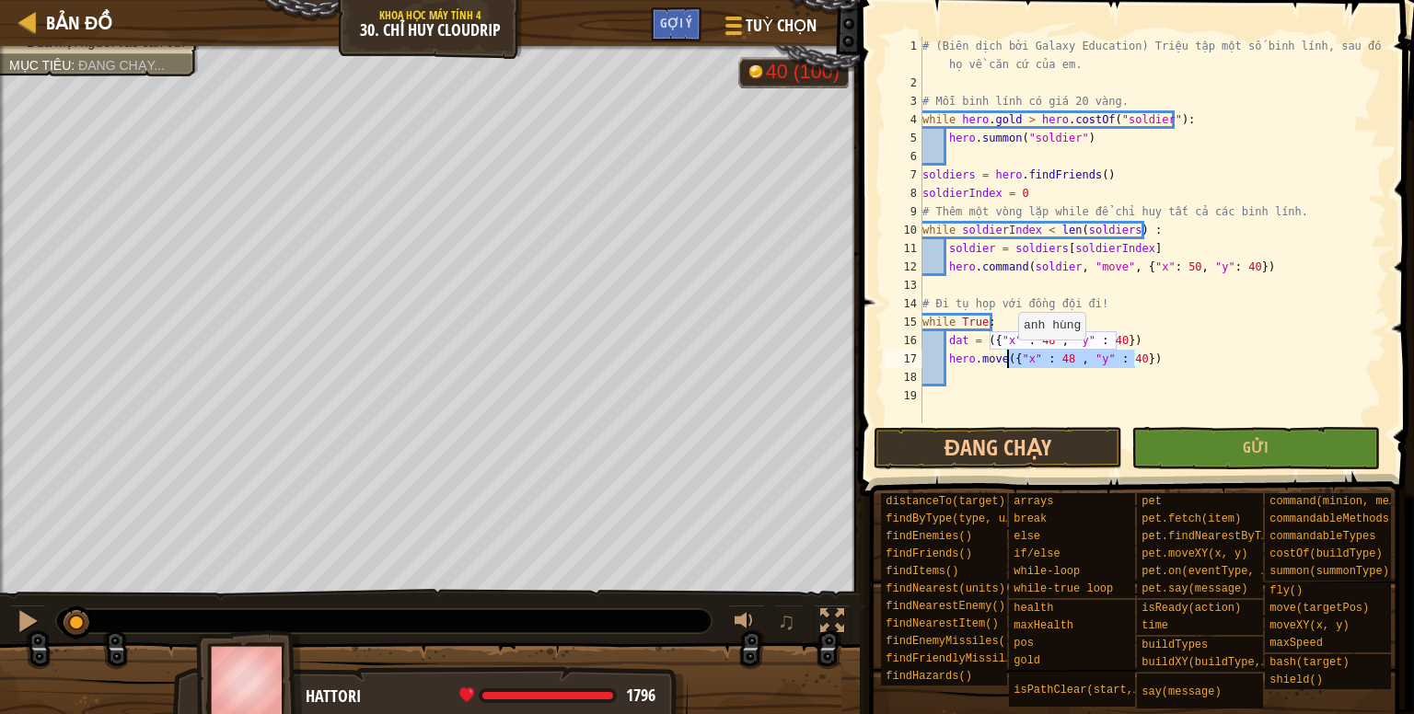
drag, startPoint x: 1135, startPoint y: 355, endPoint x: 1009, endPoint y: 358, distance: 126.1
click at [1009, 358] on div "# (Biên dịch bởi Galaxy Education) Triệu tập một số binh lính, sau đó dẫn họ về…" at bounding box center [1152, 258] width 468 height 442
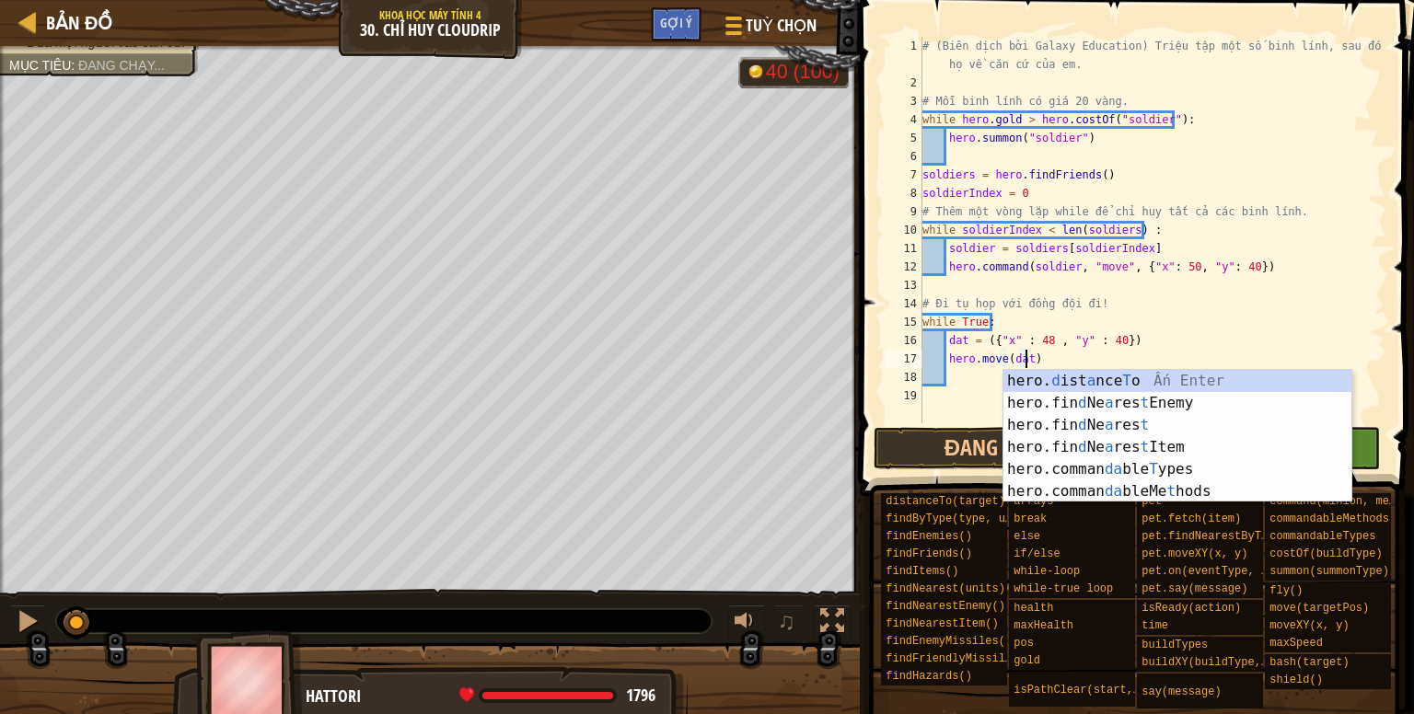
scroll to position [8, 7]
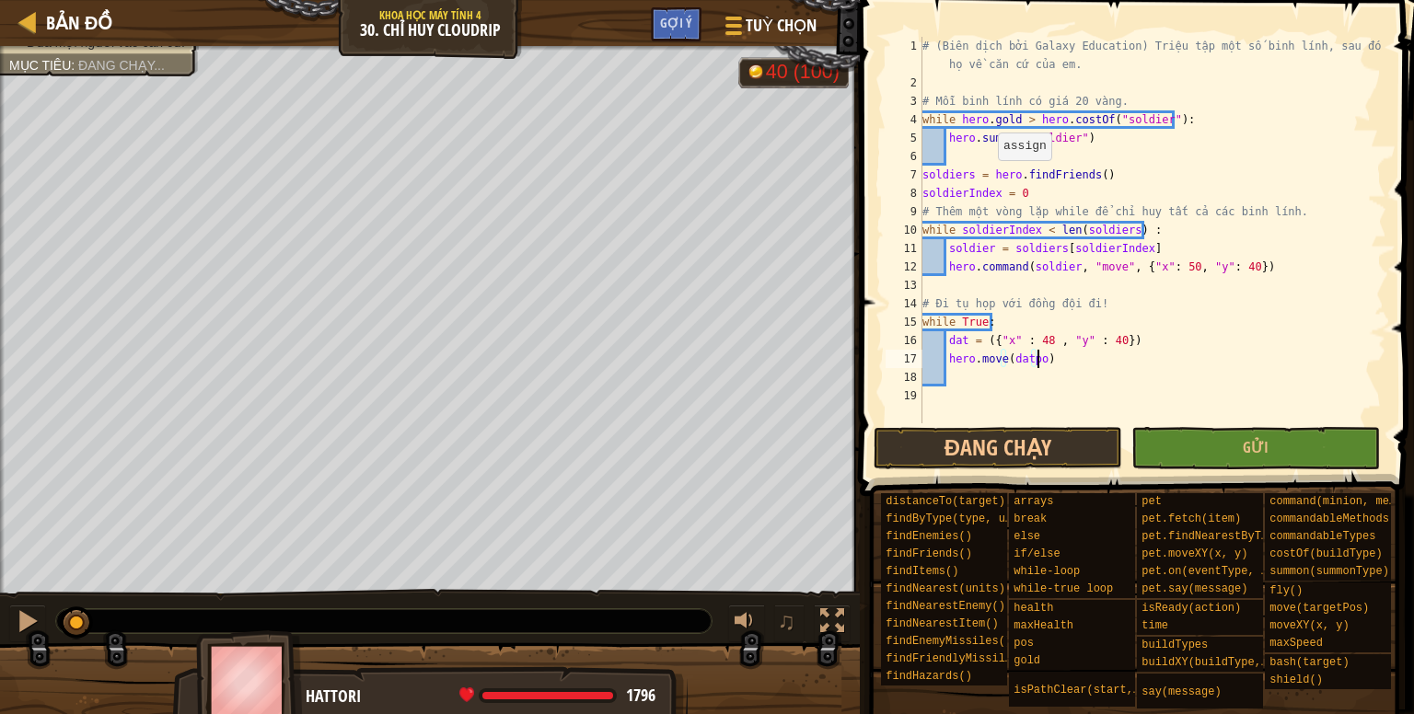
type textarea "hero.move(datpos)"
click at [1107, 378] on div "# (Biên dịch bởi Galaxy Education) Triệu tập một số binh lính, sau đó dẫn họ về…" at bounding box center [1152, 258] width 468 height 442
click at [1045, 428] on button "Đang chạy" at bounding box center [997, 448] width 248 height 42
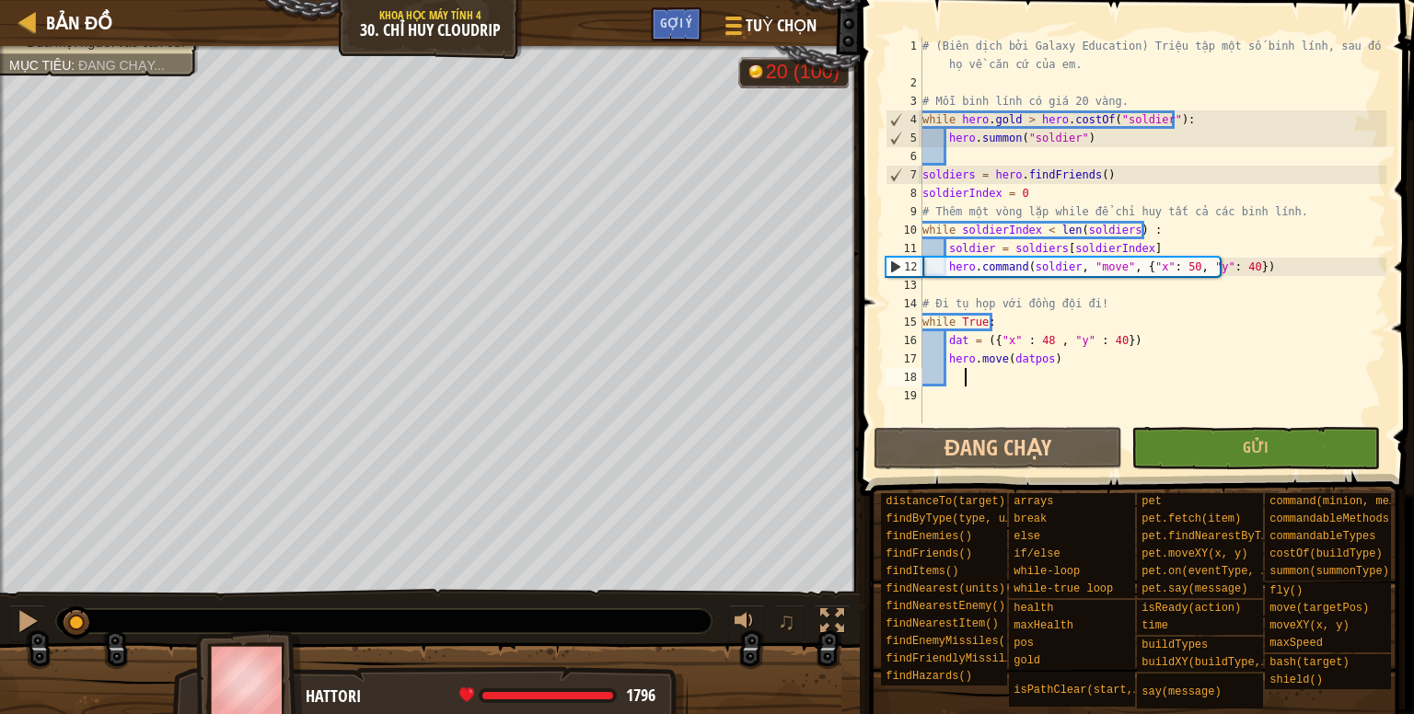
drag, startPoint x: 82, startPoint y: 629, endPoint x: 114, endPoint y: 615, distance: 35.0
click at [1021, 445] on button "Đang chạy" at bounding box center [997, 448] width 248 height 42
click at [983, 321] on div "# (Biên dịch bởi Galaxy Education) Triệu tập một số binh lính, sau đó dẫn họ về…" at bounding box center [1152, 258] width 468 height 442
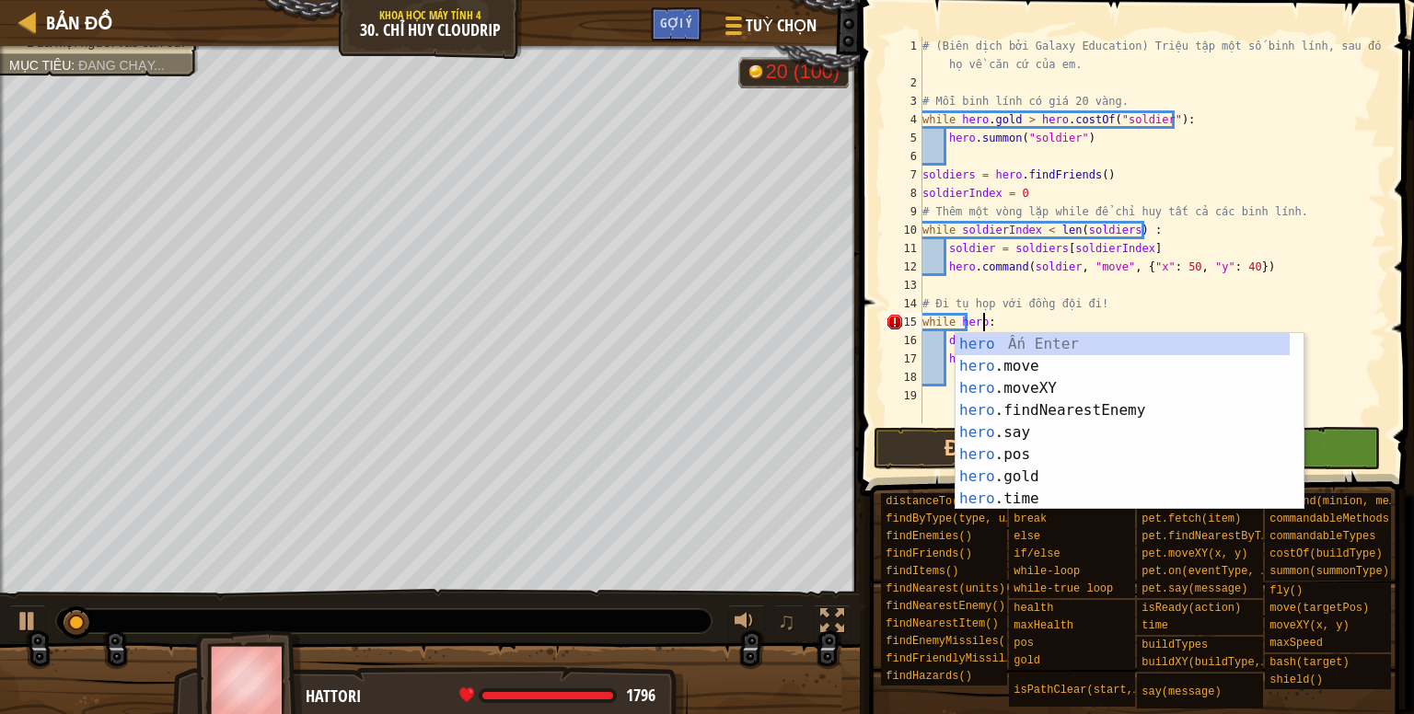
scroll to position [8, 5]
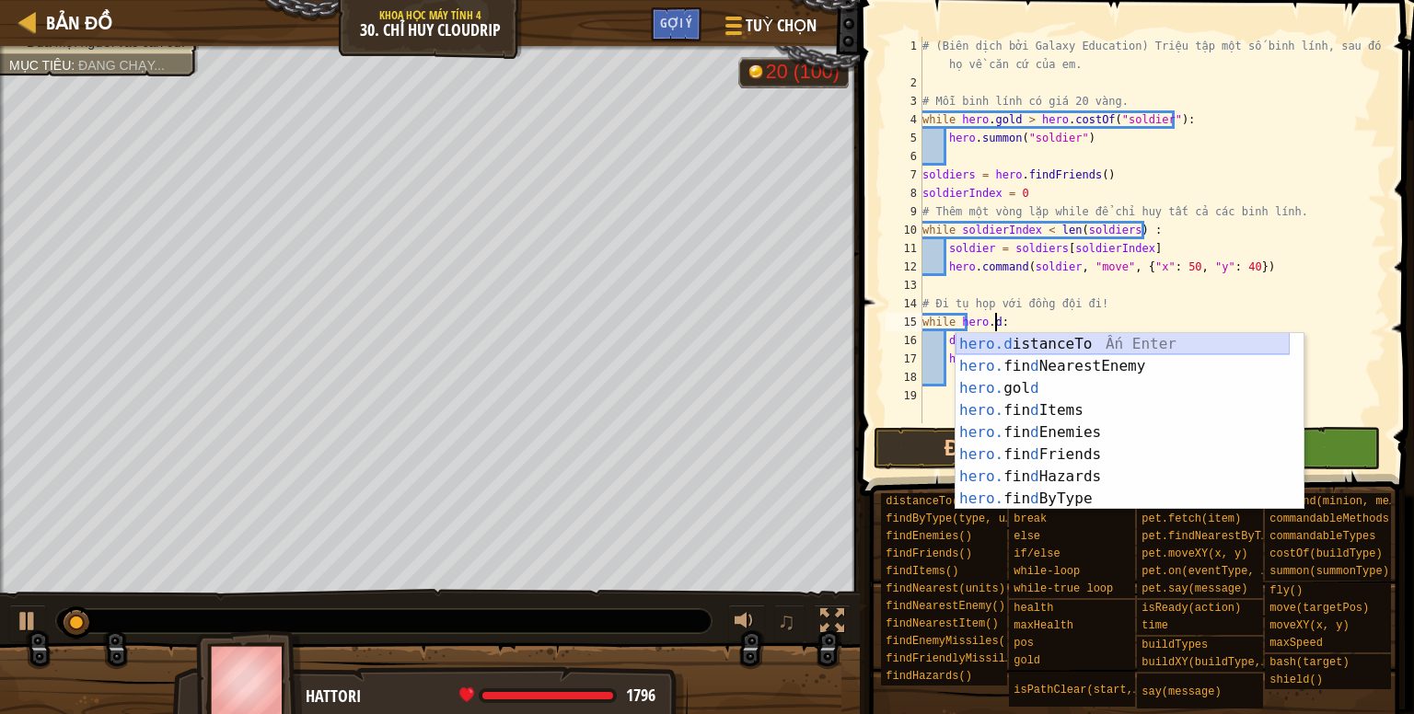
click at [1080, 338] on div "hero.d istanceTo Ấn Enter hero. fin d NearestEnemy Ấn Enter hero. gol d Ấn Ente…" at bounding box center [1122, 443] width 334 height 221
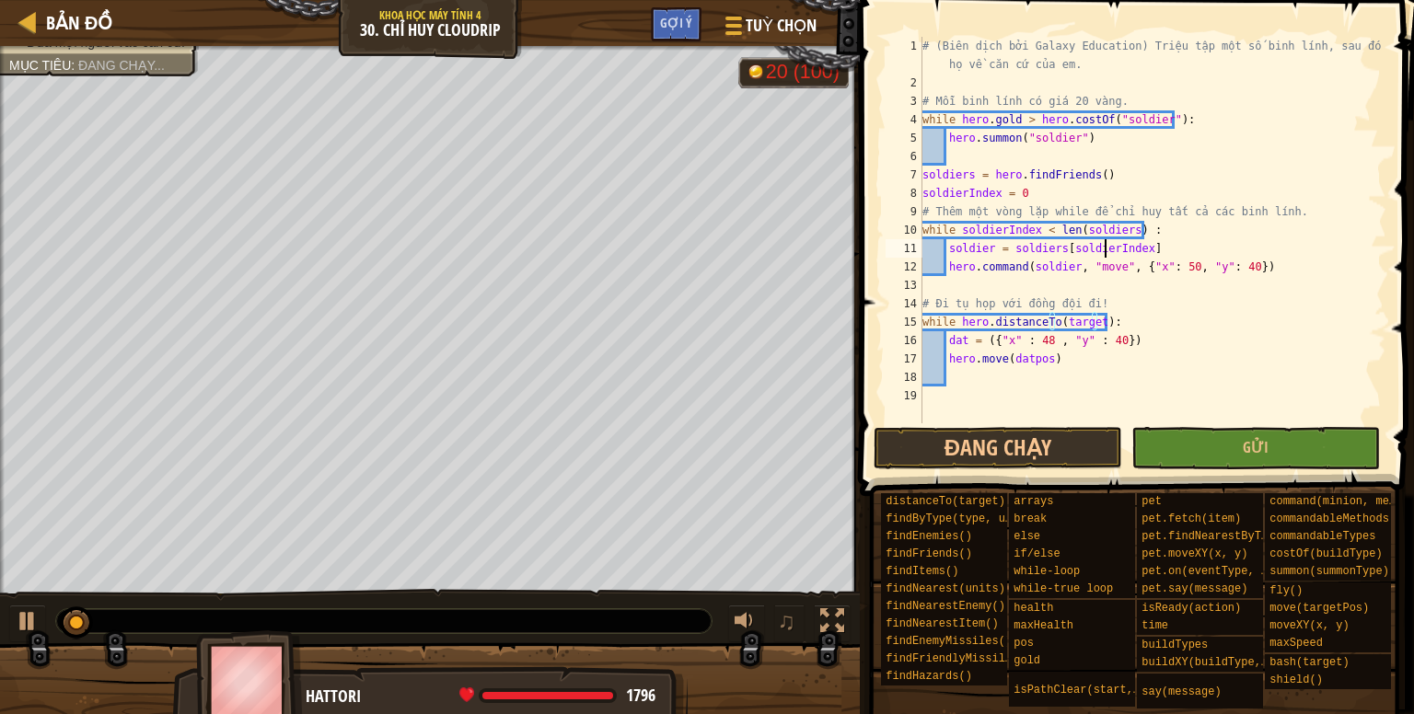
click at [1108, 255] on div "# (Biên dịch bởi Galaxy Education) Triệu tập một số binh lính, sau đó dẫn họ về…" at bounding box center [1152, 258] width 468 height 442
type textarea "soldier = soldiers[soldierIndex]"
click at [1163, 282] on div "# (Biên dịch bởi Galaxy Education) Triệu tập một số binh lính, sau đó dẫn họ về…" at bounding box center [1152, 258] width 468 height 442
click at [1045, 454] on button "Đang chạy" at bounding box center [997, 448] width 248 height 42
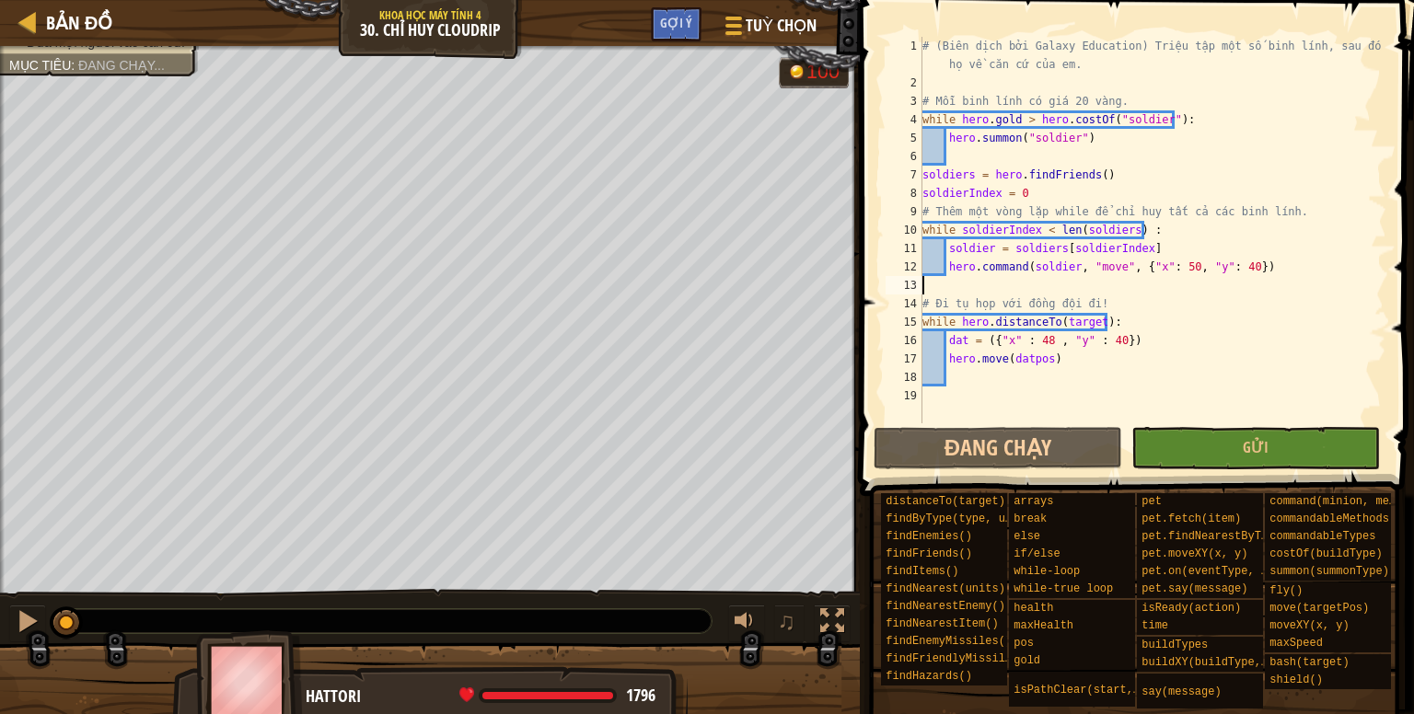
click at [1094, 308] on div "# (Biên dịch bởi Galaxy Education) Triệu tập một số binh lính, sau đó dẫn họ về…" at bounding box center [1152, 258] width 468 height 442
drag, startPoint x: 948, startPoint y: 346, endPoint x: 1125, endPoint y: 338, distance: 176.9
click at [1125, 338] on div "# (Biên dịch bởi Galaxy Education) Triệu tập một số binh lính, sau đó dẫn họ về…" at bounding box center [1152, 258] width 468 height 442
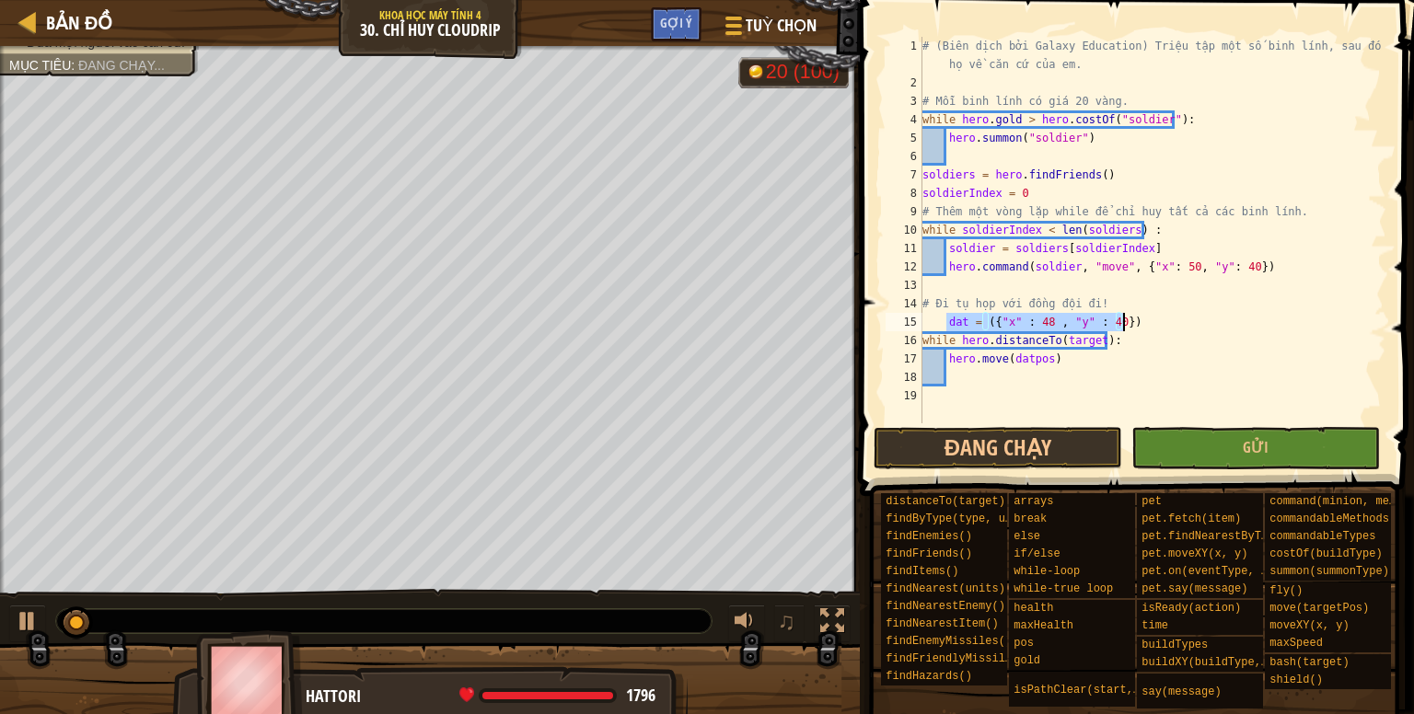
click at [954, 304] on div "# (Biên dịch bởi Galaxy Education) Triệu tập một số binh lính, sau đó dẫn họ về…" at bounding box center [1152, 258] width 468 height 442
click at [943, 321] on div "# (Biên dịch bởi Galaxy Education) Triệu tập một số binh lính, sau đó dẫn họ về…" at bounding box center [1152, 258] width 468 height 442
click at [949, 322] on div "# (Biên dịch bởi Galaxy Education) Triệu tập một số binh lính, sau đó dẫn họ về…" at bounding box center [1152, 258] width 468 height 442
click at [969, 255] on div "# (Biên dịch bởi Galaxy Education) Triệu tập một số binh lính, sau đó dẫn họ về…" at bounding box center [1152, 258] width 468 height 442
click at [1092, 340] on div "# (Biên dịch bởi Galaxy Education) Triệu tập một số binh lính, sau đó dẫn họ về…" at bounding box center [1152, 258] width 468 height 442
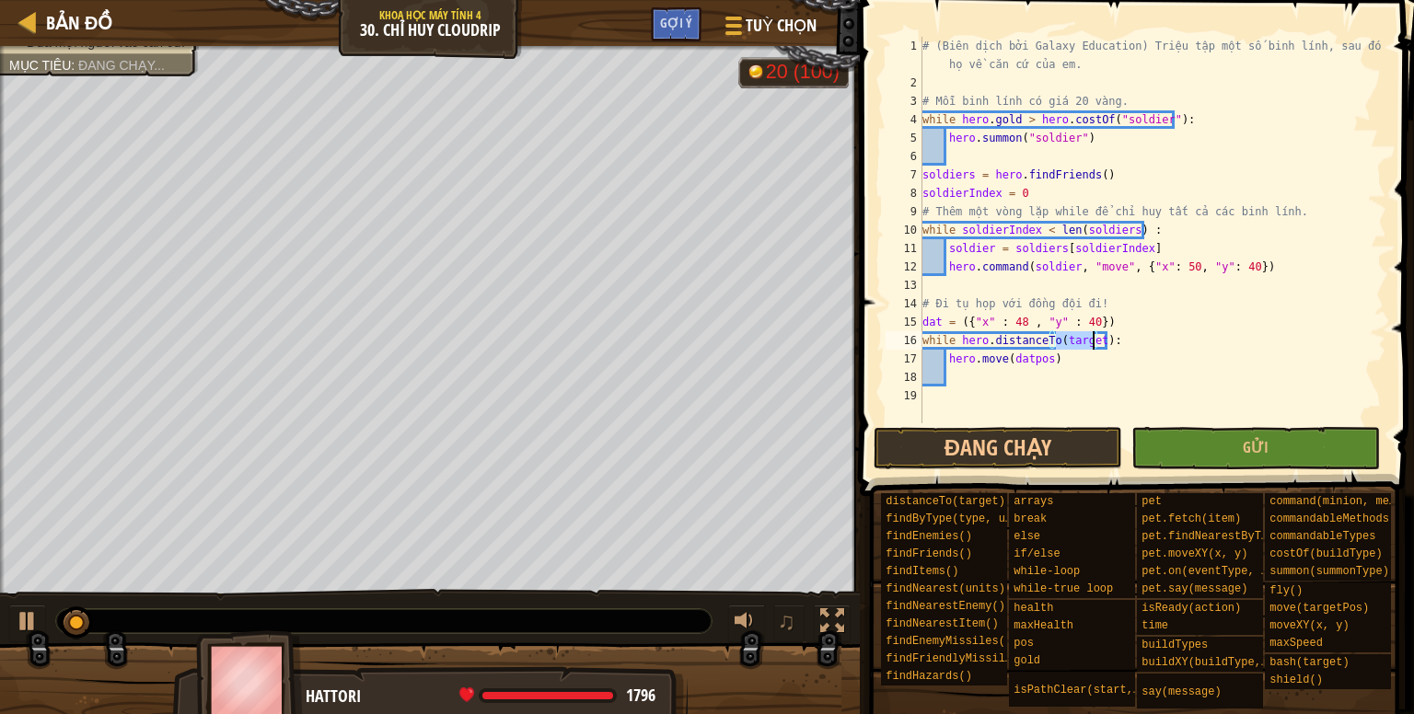
click at [1025, 345] on div "# (Biên dịch bởi Galaxy Education) Triệu tập một số binh lính, sau đó dẫn họ về…" at bounding box center [1152, 258] width 468 height 442
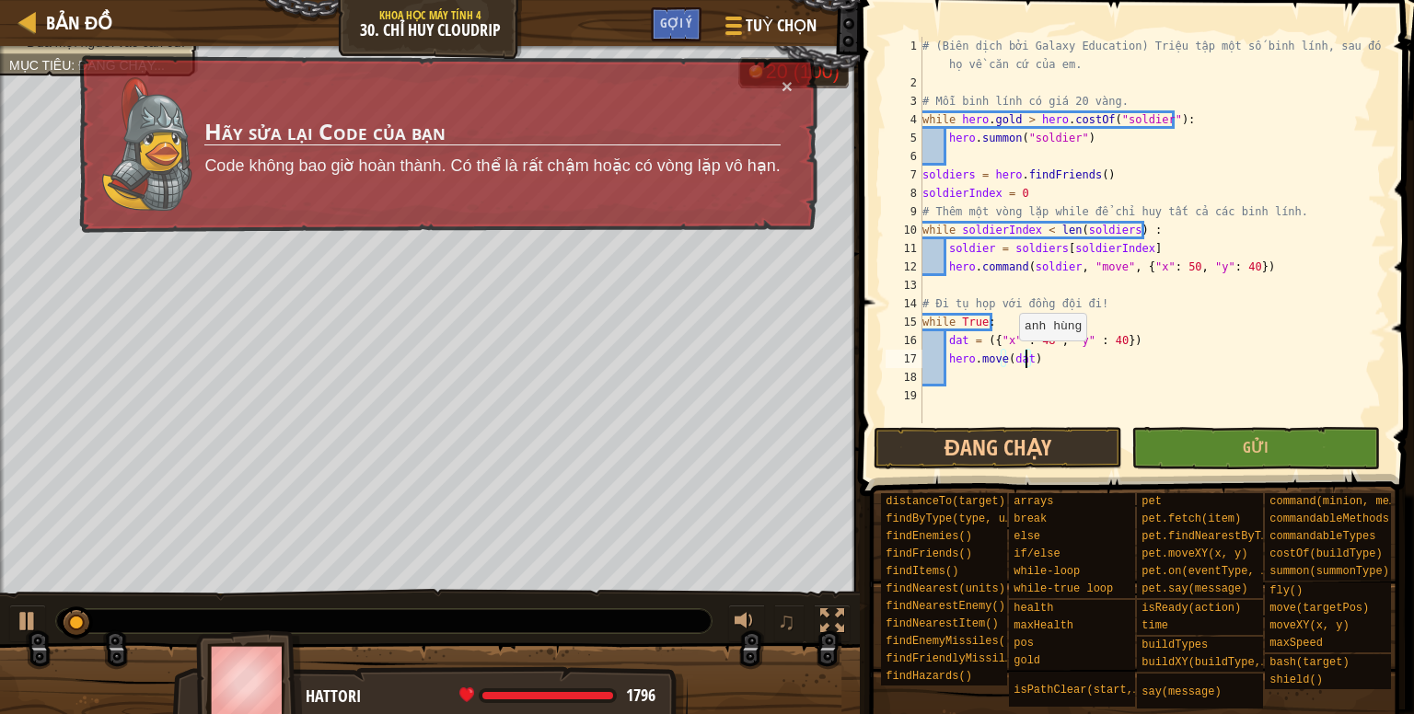
click at [1017, 358] on div "# (Biên dịch bởi Galaxy Education) Triệu tập một số binh lính, sau đó dẫn họ về…" at bounding box center [1152, 258] width 468 height 442
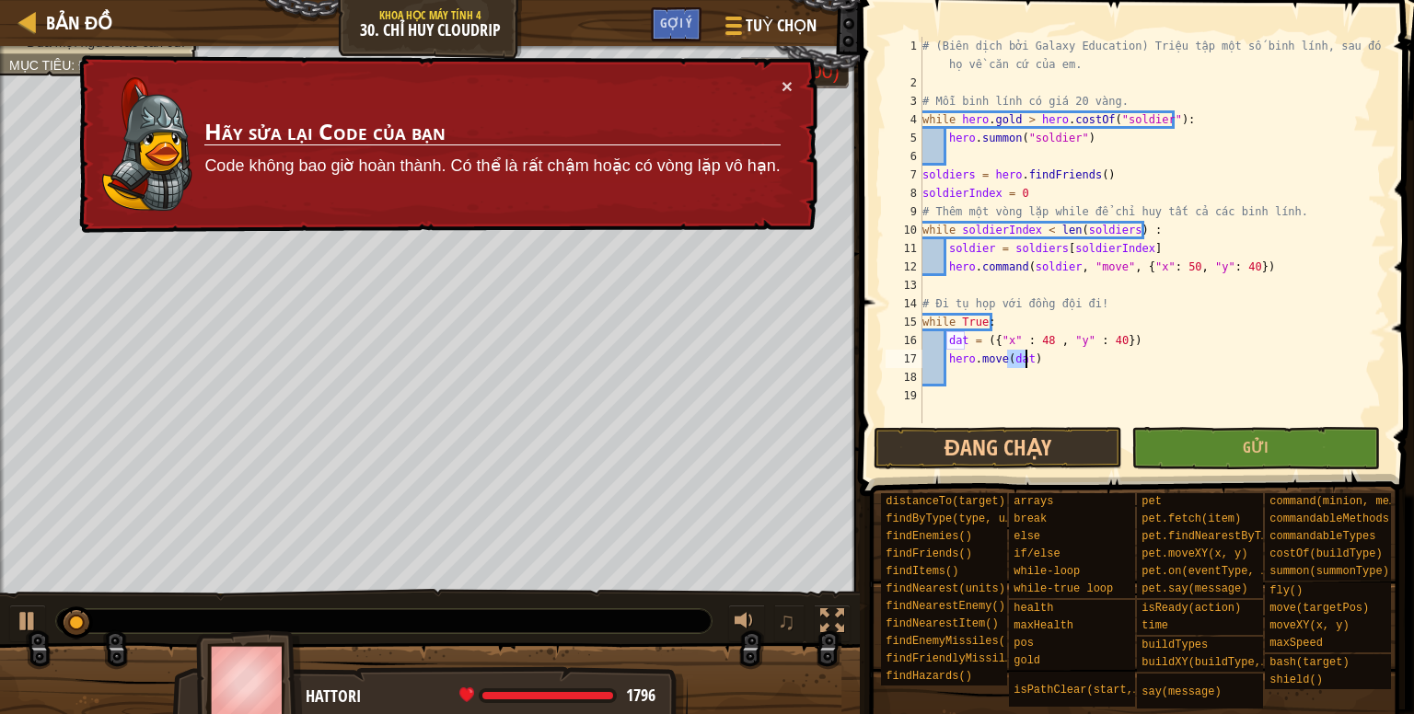
click at [1017, 358] on div "# (Biên dịch bởi Galaxy Education) Triệu tập một số binh lính, sau đó dẫn họ về…" at bounding box center [1152, 258] width 468 height 442
click at [788, 82] on button "×" at bounding box center [786, 86] width 11 height 19
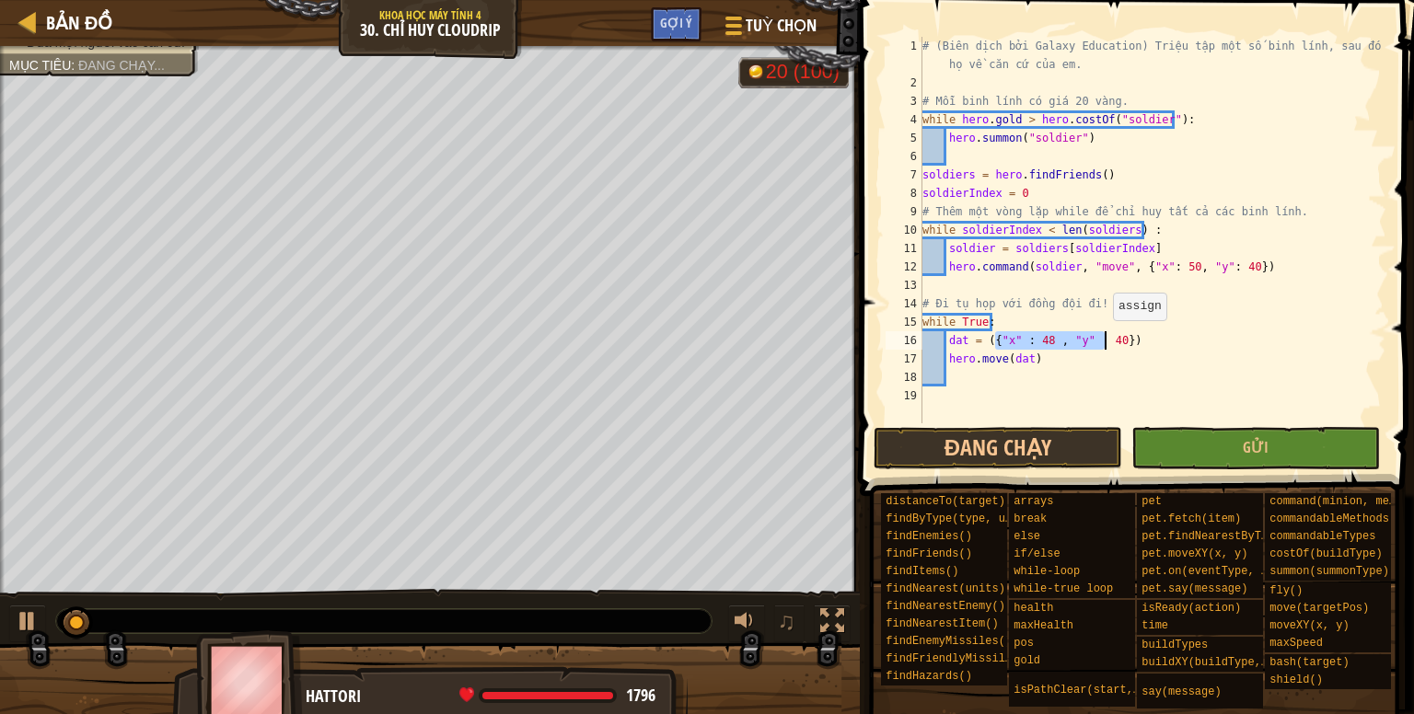
drag, startPoint x: 994, startPoint y: 340, endPoint x: 1075, endPoint y: 362, distance: 83.9
click at [1106, 339] on div "# (Biên dịch bởi Galaxy Education) Triệu tập một số binh lính, sau đó dẫn họ về…" at bounding box center [1152, 258] width 468 height 442
click at [1013, 445] on button "Đang chạy" at bounding box center [997, 448] width 248 height 42
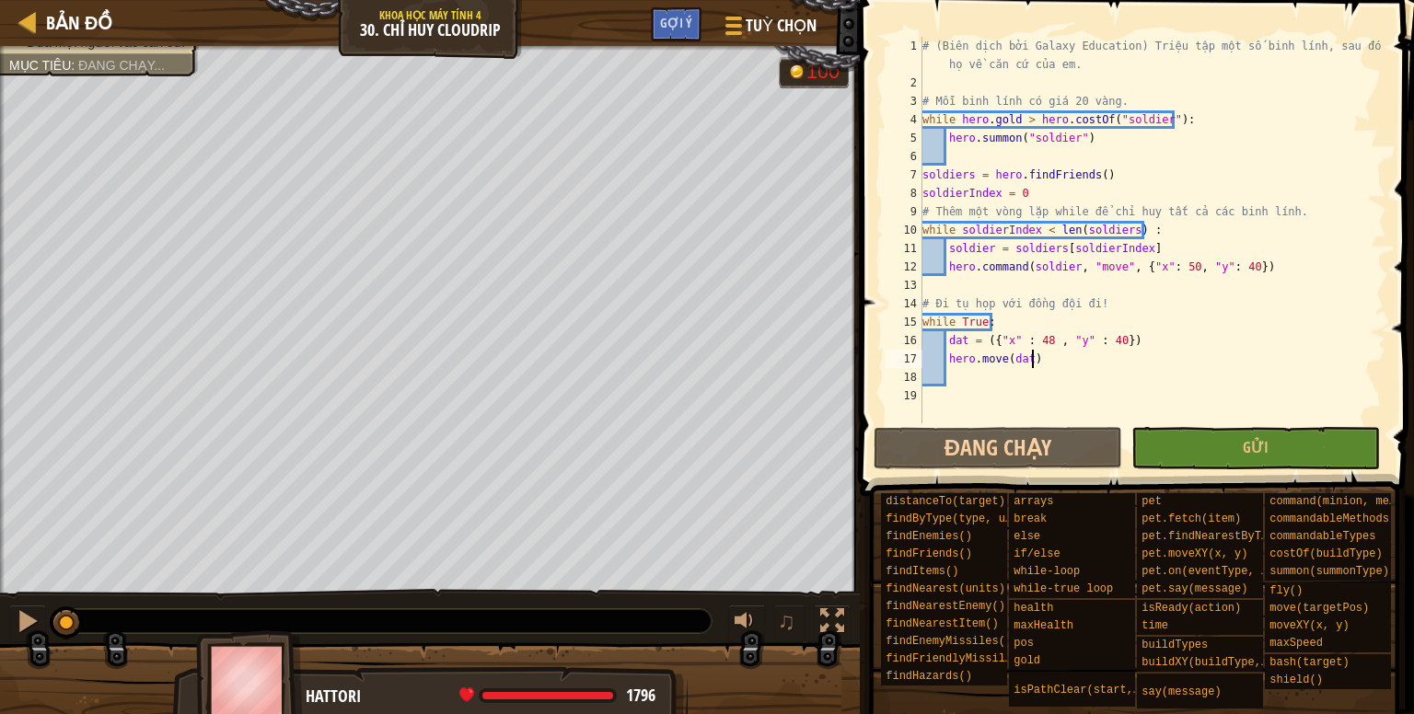
click at [1035, 352] on div "# (Biên dịch bởi Galaxy Education) Triệu tập một số binh lính, sau đó dẫn họ về…" at bounding box center [1152, 258] width 468 height 442
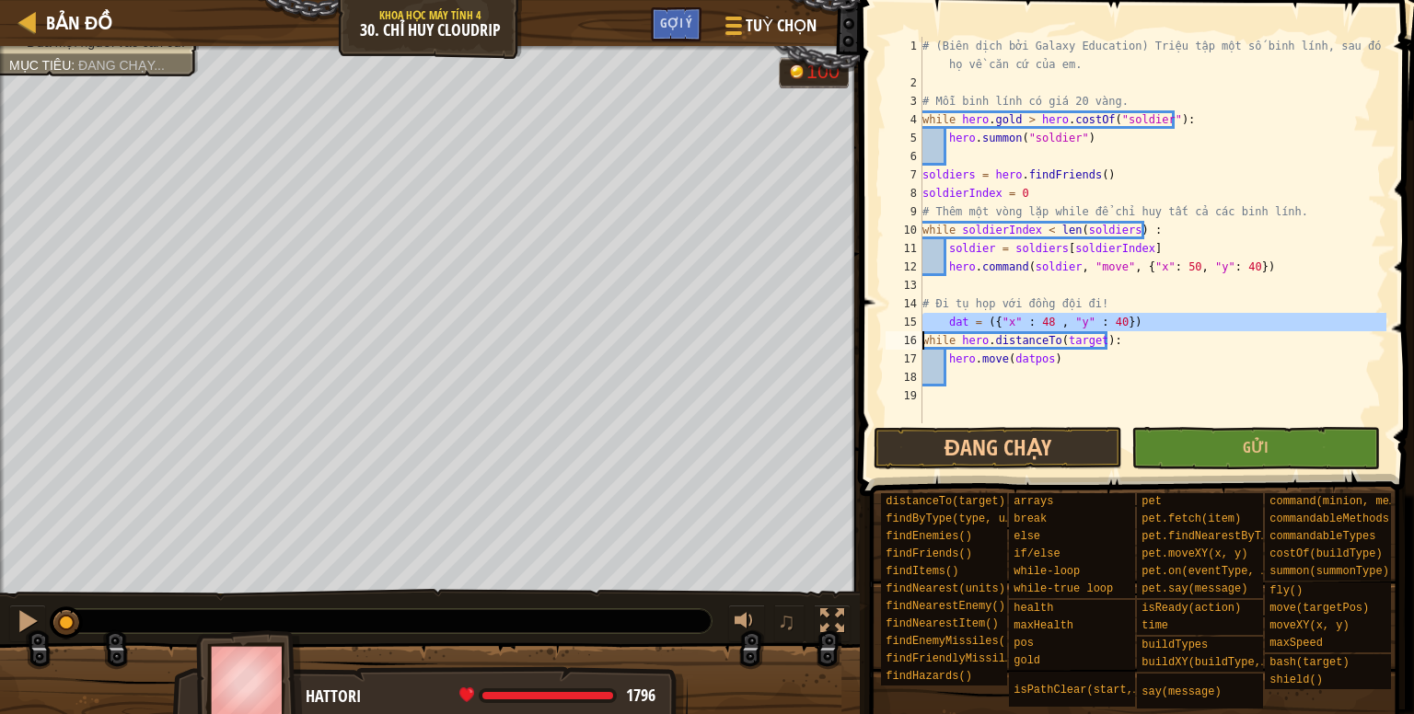
click at [939, 315] on div "# (Biên dịch bởi Galaxy Education) Triệu tập một số binh lính, sau đó dẫn họ về…" at bounding box center [1152, 230] width 468 height 387
click at [946, 321] on div "# (Biên dịch bởi Galaxy Education) Triệu tập một số binh lính, sau đó dẫn họ về…" at bounding box center [1152, 258] width 468 height 442
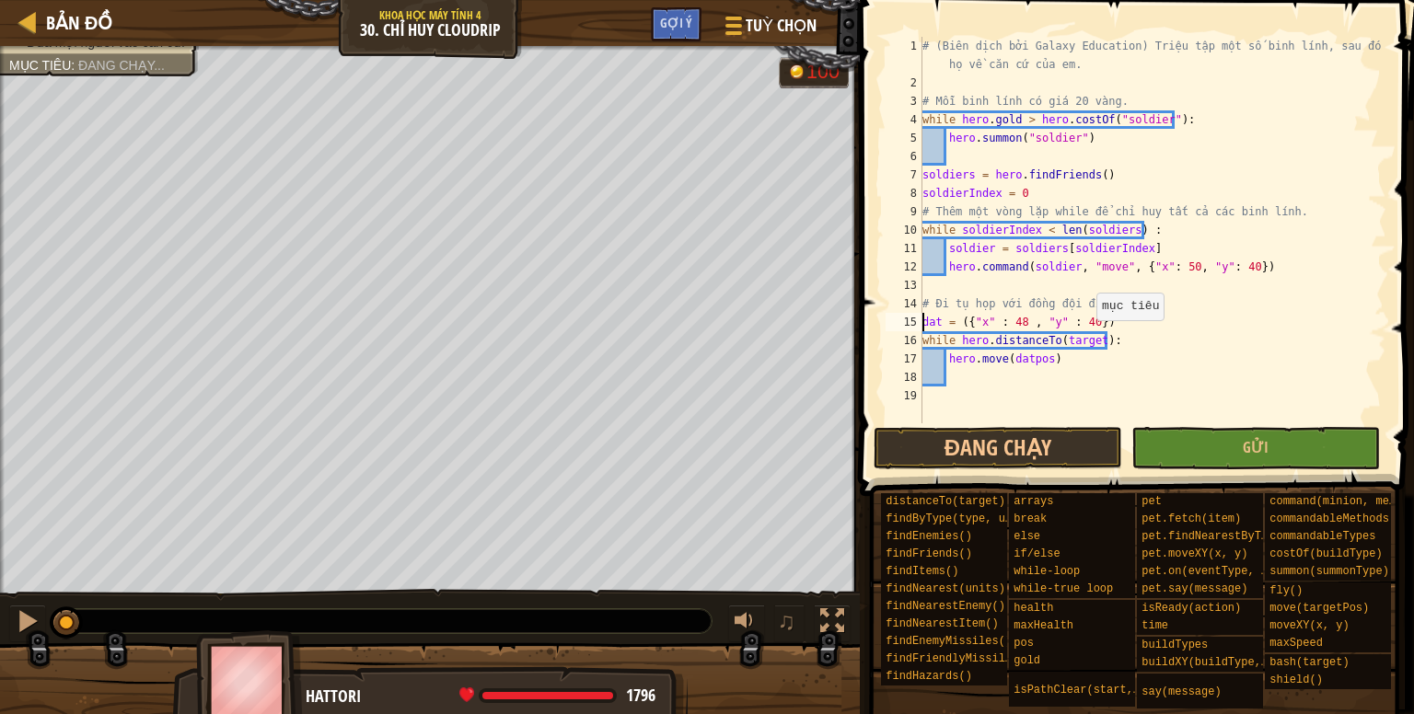
click at [1079, 339] on div "# (Biên dịch bởi Galaxy Education) Triệu tập một số binh lính, sau đó dẫn họ về…" at bounding box center [1152, 258] width 468 height 442
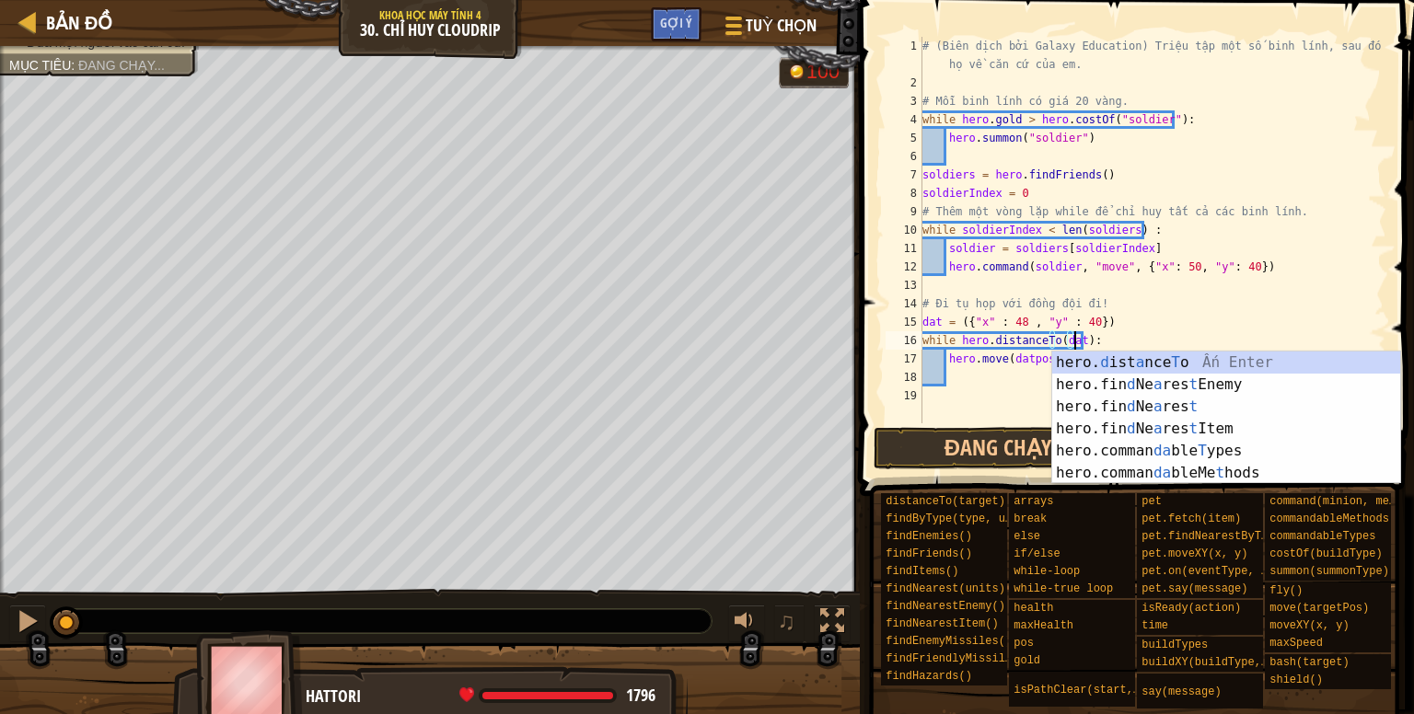
type textarea "while hero.distanceTo(dat):"
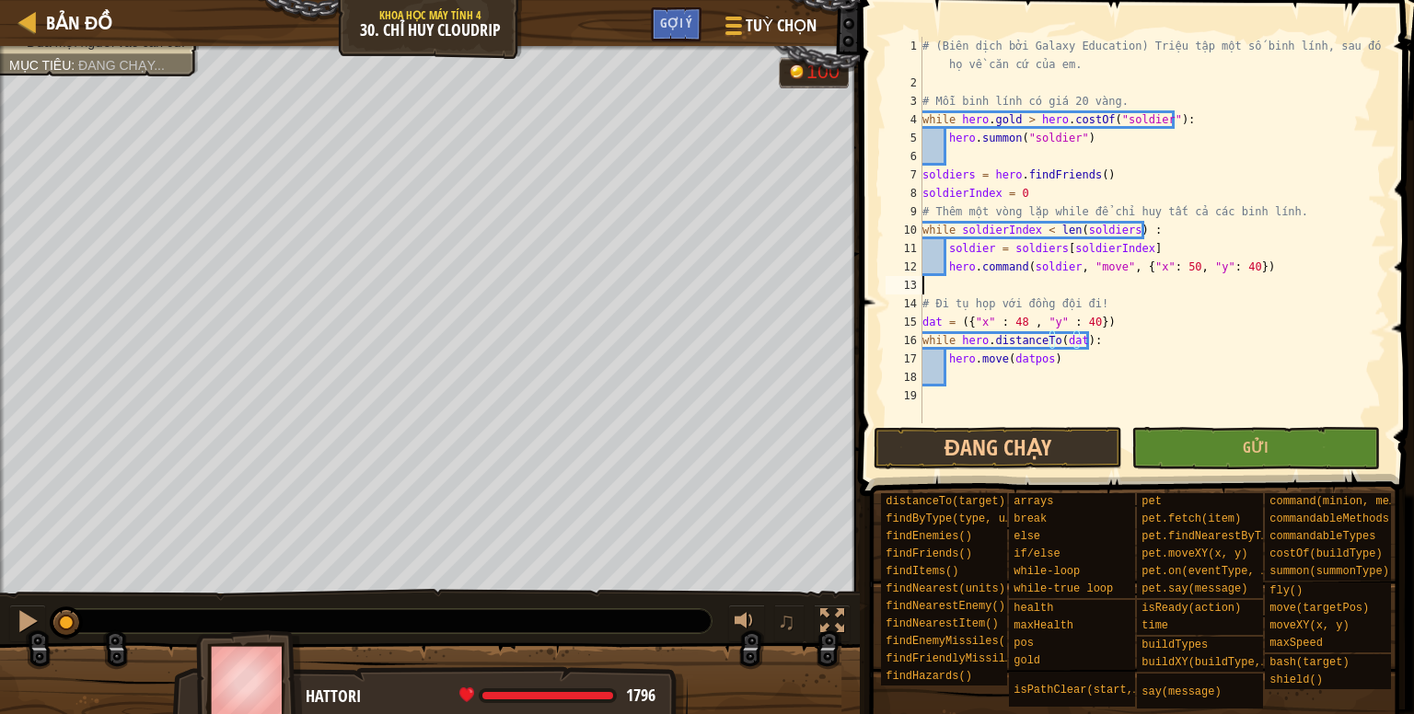
click at [1115, 284] on div "# (Biên dịch bởi Galaxy Education) Triệu tập một số binh lính, sau đó dẫn họ về…" at bounding box center [1152, 258] width 468 height 442
click at [1012, 453] on button "Đang chạy" at bounding box center [997, 448] width 248 height 42
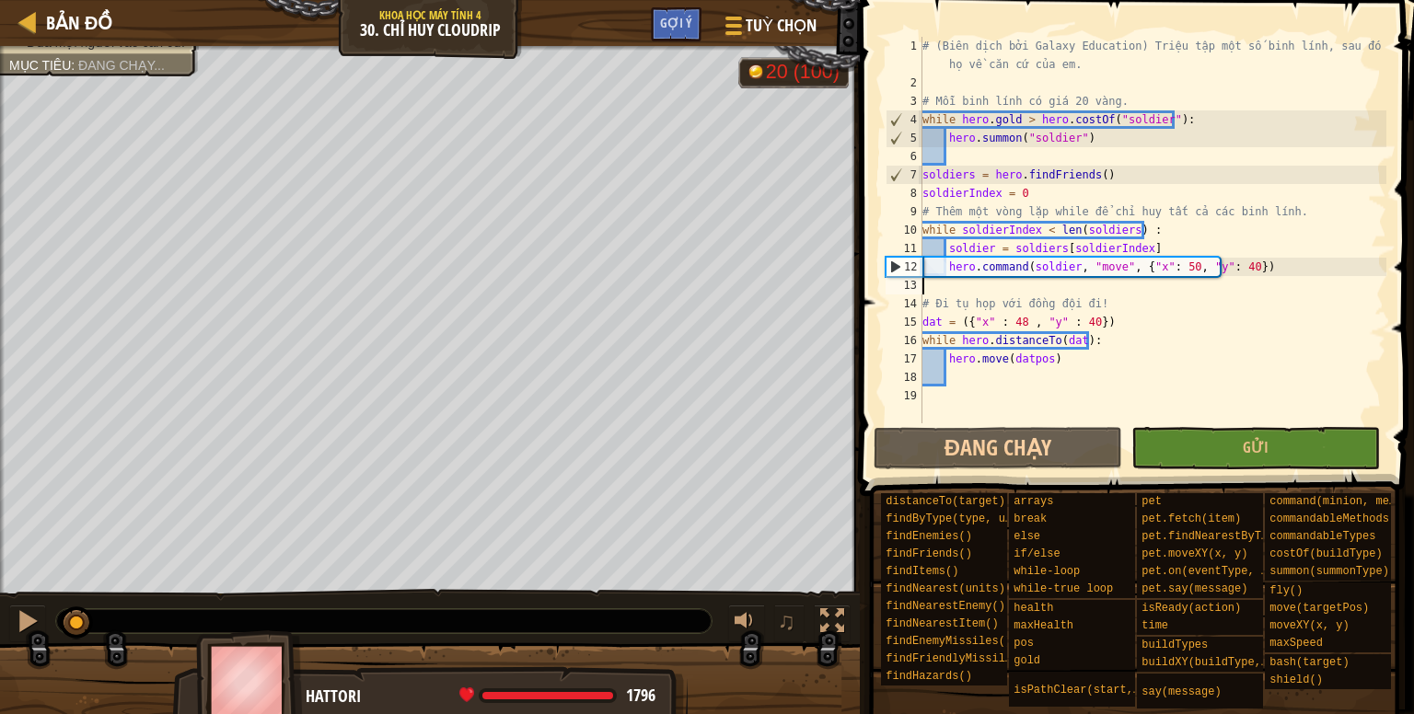
drag, startPoint x: 58, startPoint y: 619, endPoint x: 185, endPoint y: 601, distance: 128.3
click at [185, 601] on div "♫" at bounding box center [430, 616] width 860 height 55
click at [1042, 359] on div "# (Biên dịch bởi Galaxy Education) Triệu tập một số binh lính, sau đó dẫn họ về…" at bounding box center [1152, 258] width 468 height 442
click at [1042, 361] on div "# (Biên dịch bởi Galaxy Education) Triệu tập một số binh lính, sau đó dẫn họ về…" at bounding box center [1152, 258] width 468 height 442
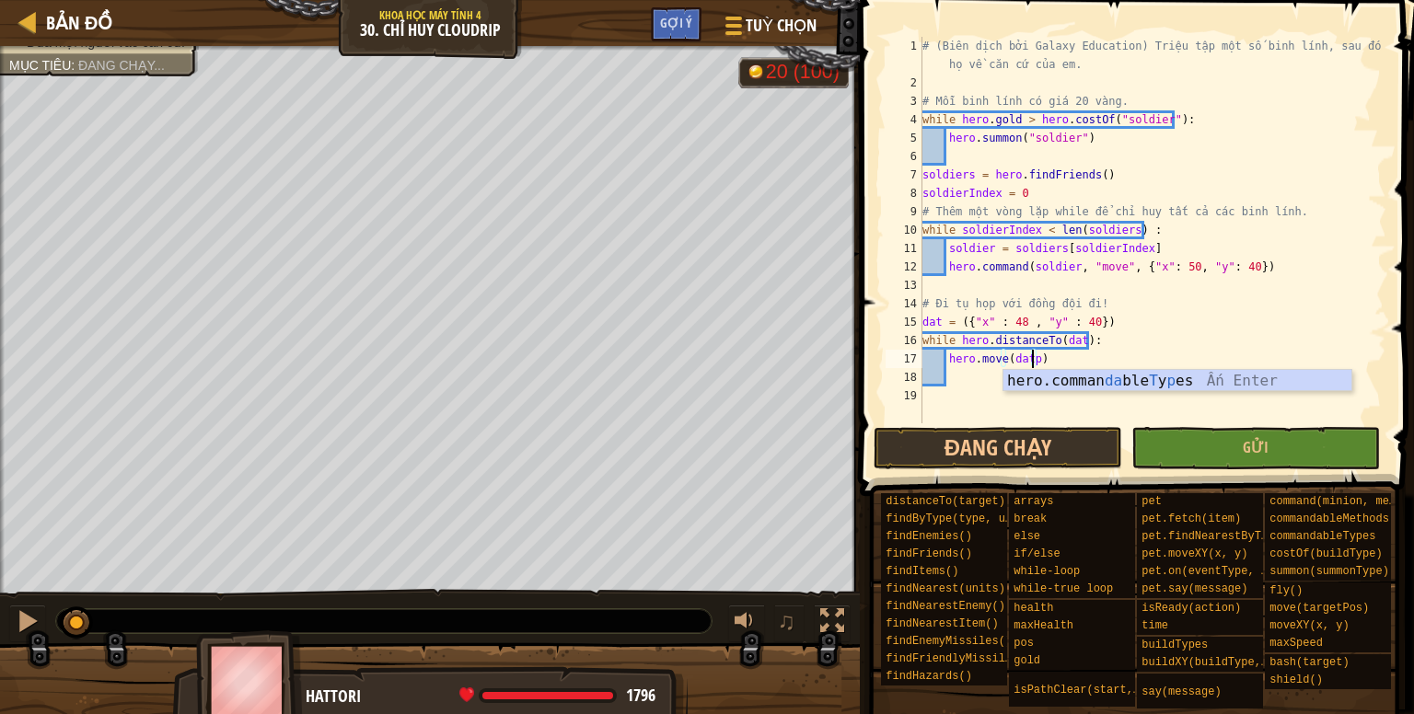
type textarea "hero.move(dat)"
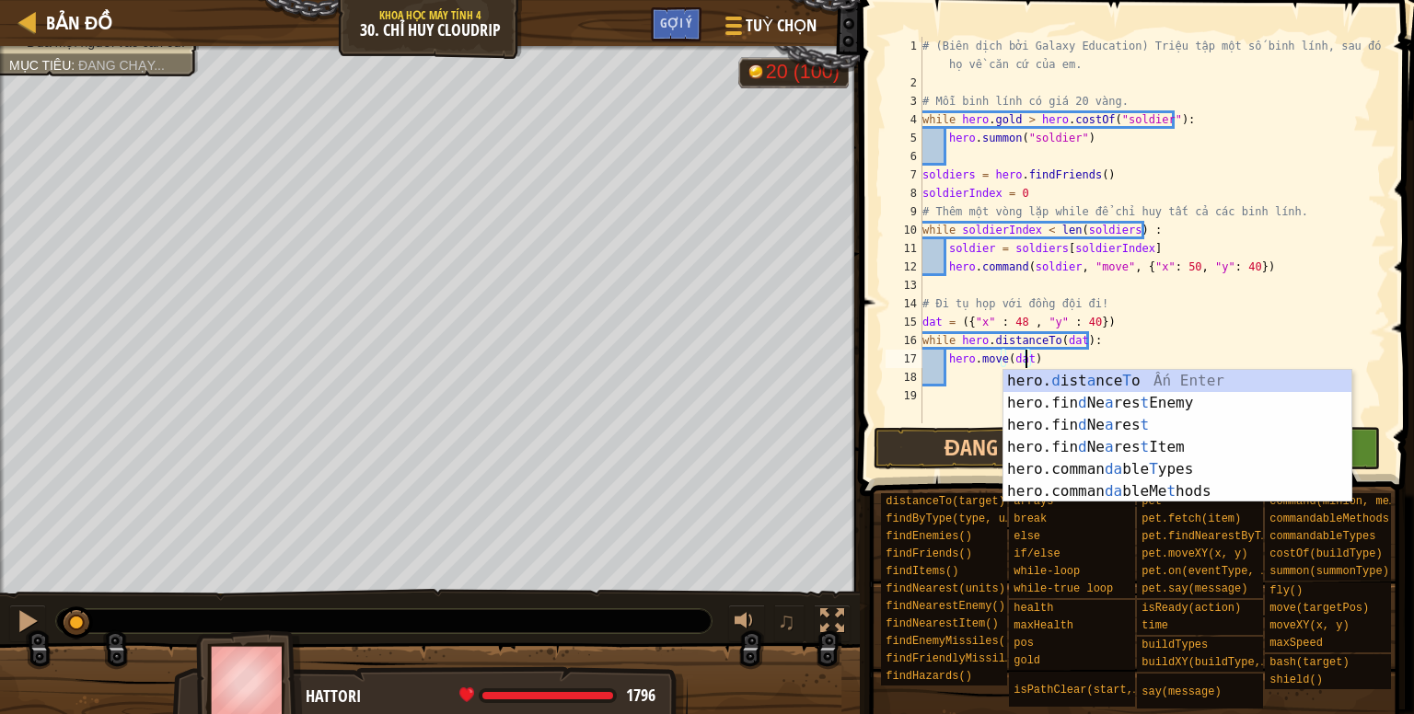
click at [952, 377] on div "# (Biên dịch bởi Galaxy Education) Triệu tập một số binh lính, sau đó dẫn họ về…" at bounding box center [1152, 258] width 468 height 442
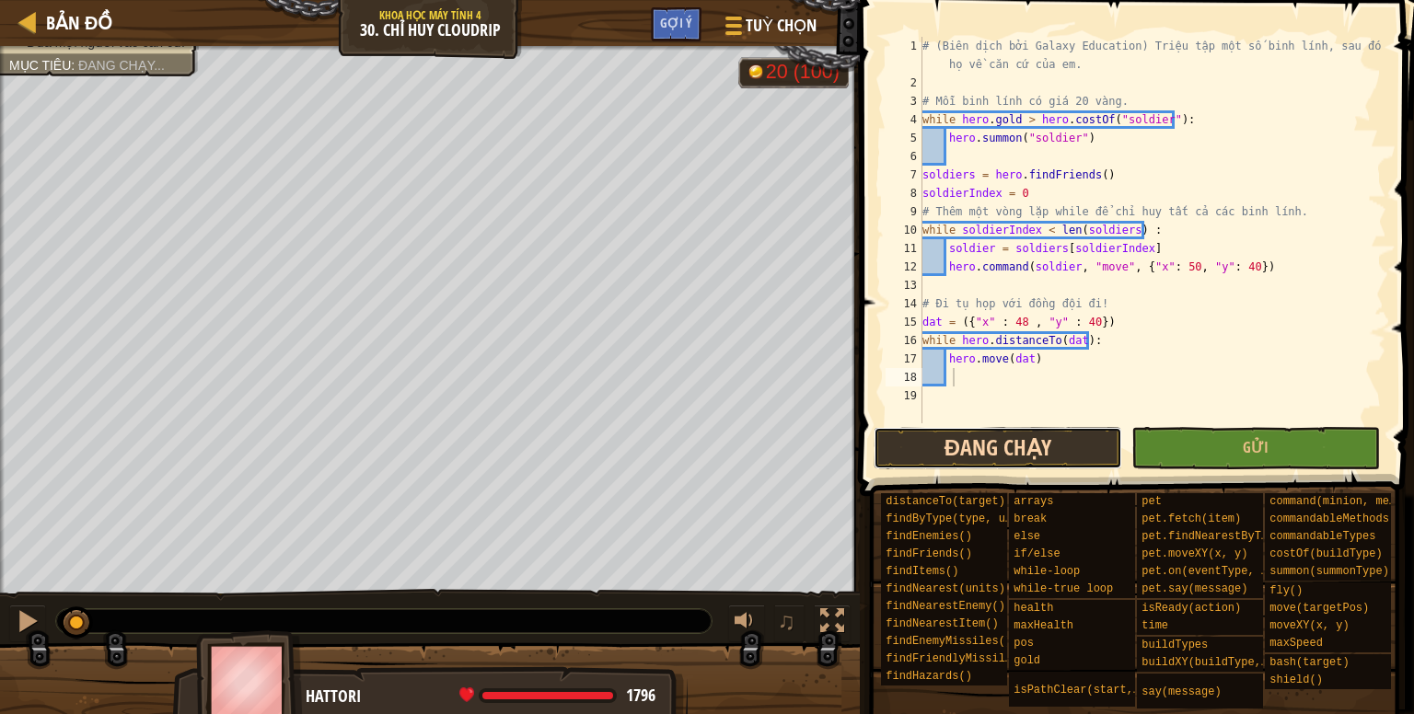
click at [988, 455] on button "Đang chạy" at bounding box center [997, 448] width 248 height 42
drag, startPoint x: 71, startPoint y: 625, endPoint x: 196, endPoint y: 657, distance: 129.2
click at [196, 657] on div "Đưa mọi người vào căn cứ. Mục tiêu : [PERSON_NAME] chạy... 20 (100) ♫ Hattori 1…" at bounding box center [707, 382] width 1414 height 672
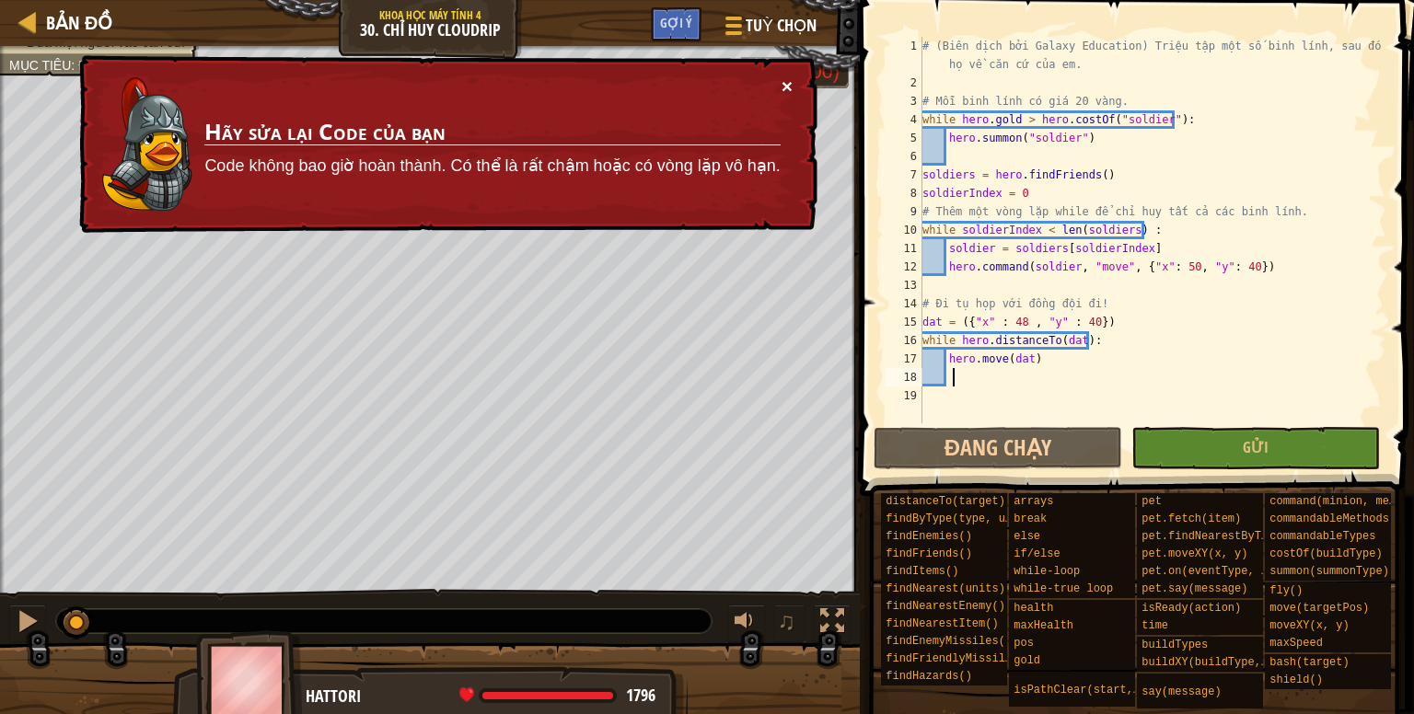
click at [785, 78] on button "×" at bounding box center [786, 80] width 12 height 19
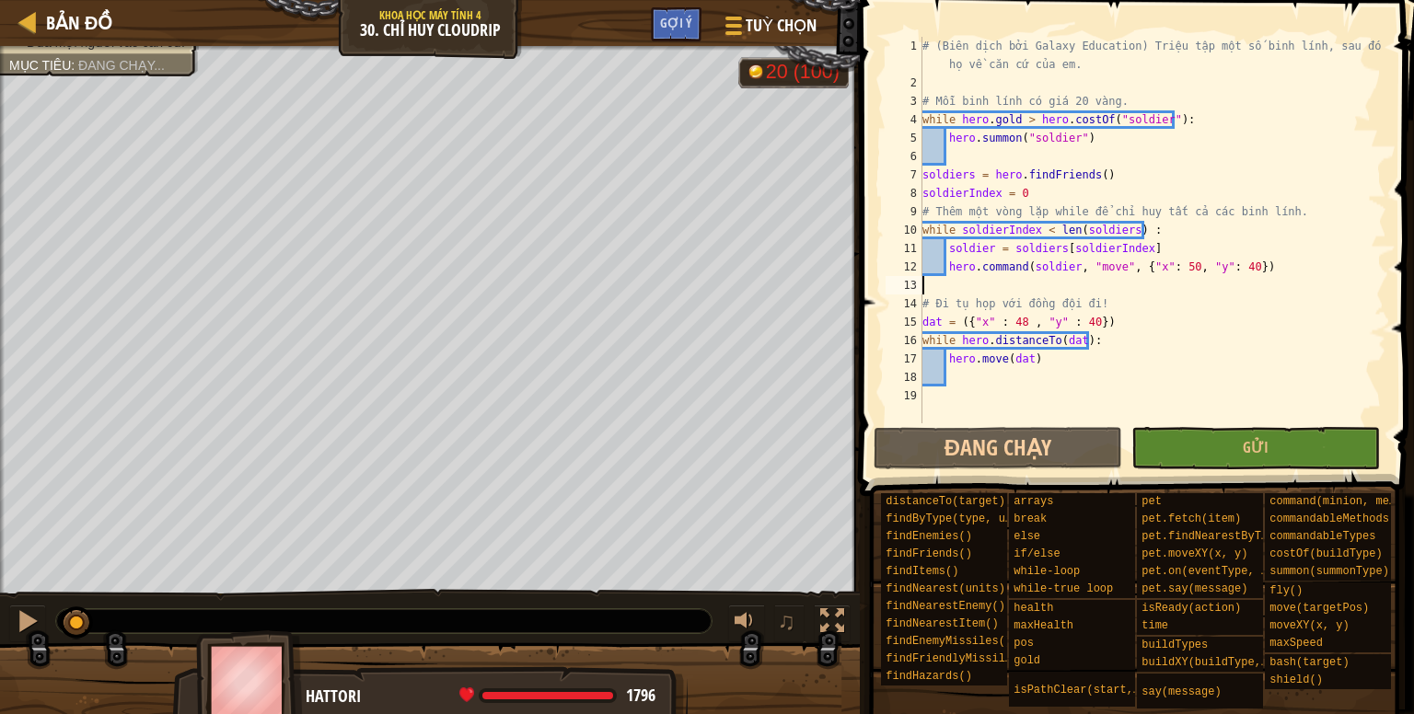
click at [1248, 277] on div "# (Biên dịch bởi Galaxy Education) Triệu tập một số binh lính, sau đó dẫn họ về…" at bounding box center [1152, 258] width 468 height 442
click at [1255, 268] on div "# (Biên dịch bởi Galaxy Education) Triệu tập một số binh lính, sau đó dẫn họ về…" at bounding box center [1152, 258] width 468 height 442
type textarea "hero.command(soldier, "move", {"x": 50, "y": 40})"
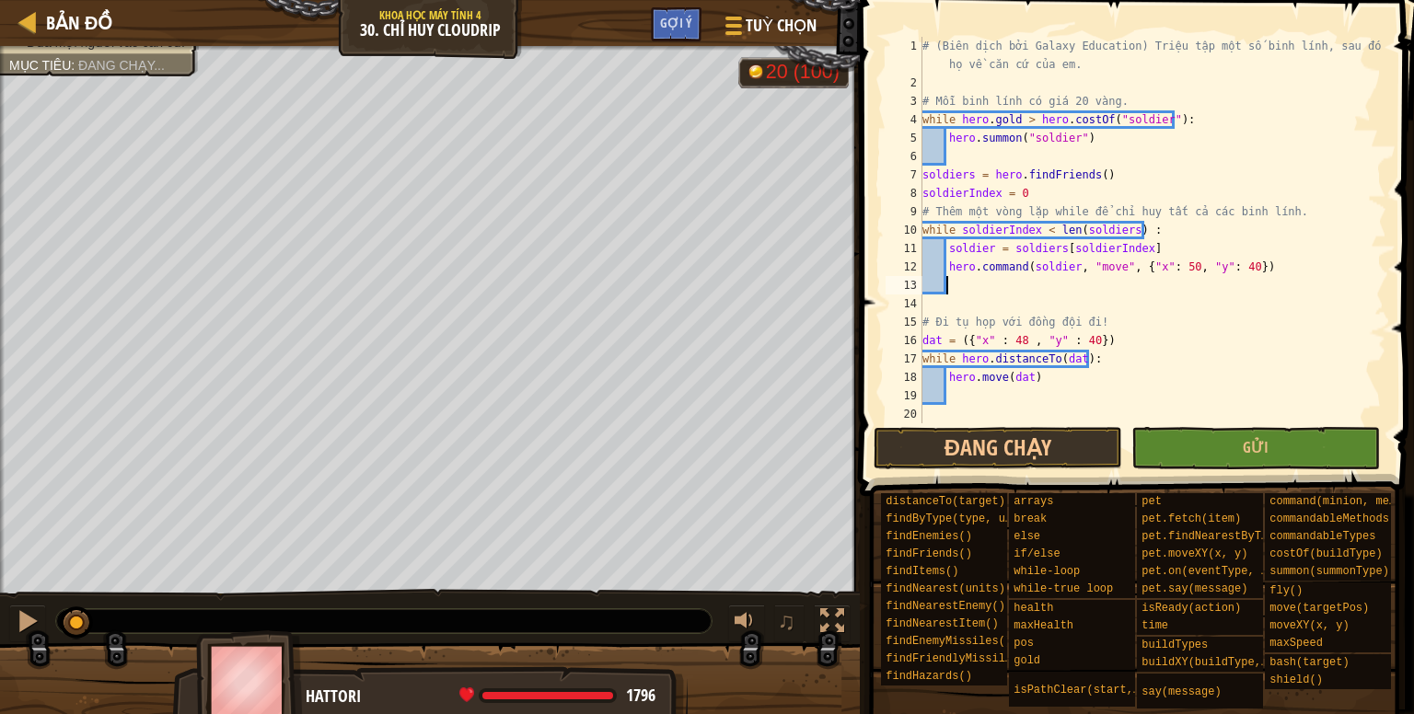
click at [1027, 384] on div "# (Biên dịch bởi Galaxy Education) Triệu tập một số binh lính, sau đó dẫn họ về…" at bounding box center [1152, 258] width 468 height 442
click at [1032, 382] on div "# (Biên dịch bởi Galaxy Education) Triệu tập một số binh lính, sau đó dẫn họ về…" at bounding box center [1152, 258] width 468 height 442
click at [1044, 374] on div "# (Biên dịch bởi Galaxy Education) Triệu tập một số binh lính, sau đó dẫn họ về…" at bounding box center [1152, 258] width 468 height 442
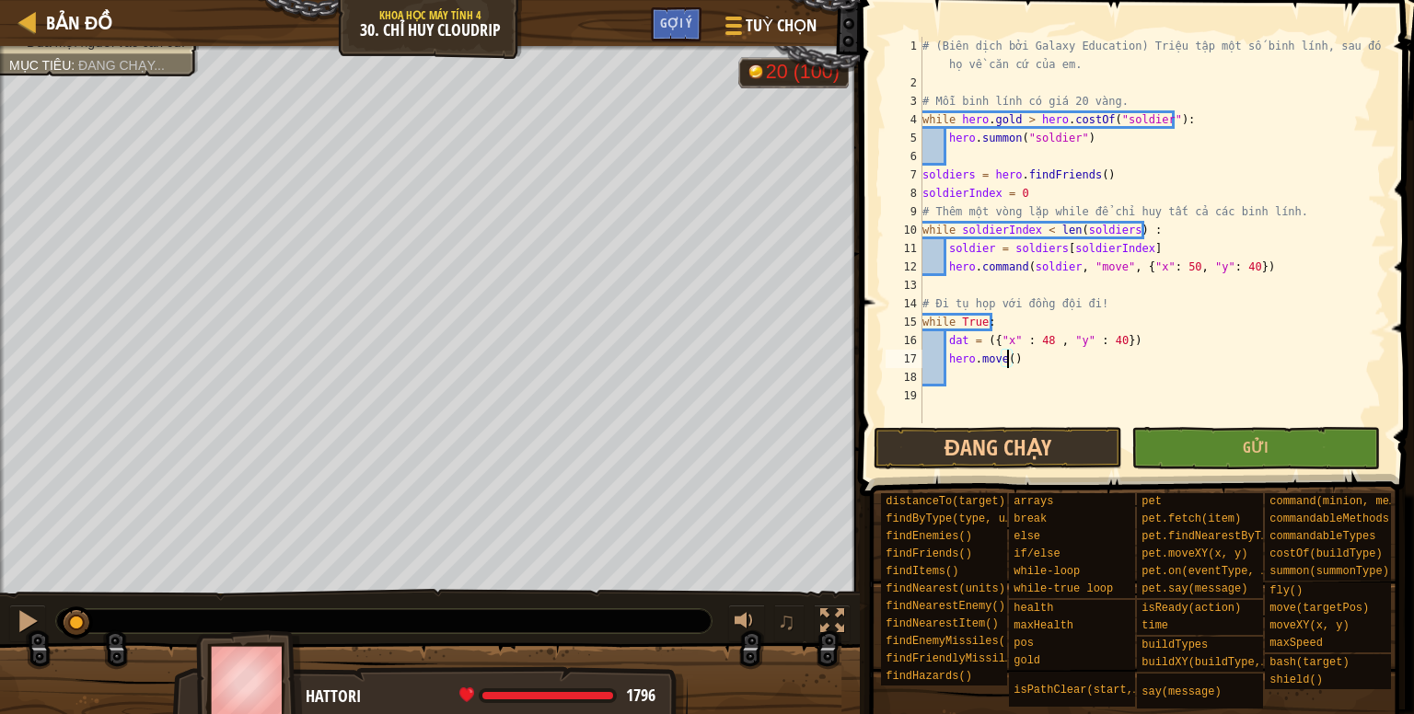
type textarea "hero.move(dat)"
click at [1000, 280] on div "# (Biên dịch bởi Galaxy Education) Triệu tập một số binh lính, sau đó dẫn họ về…" at bounding box center [1152, 258] width 468 height 442
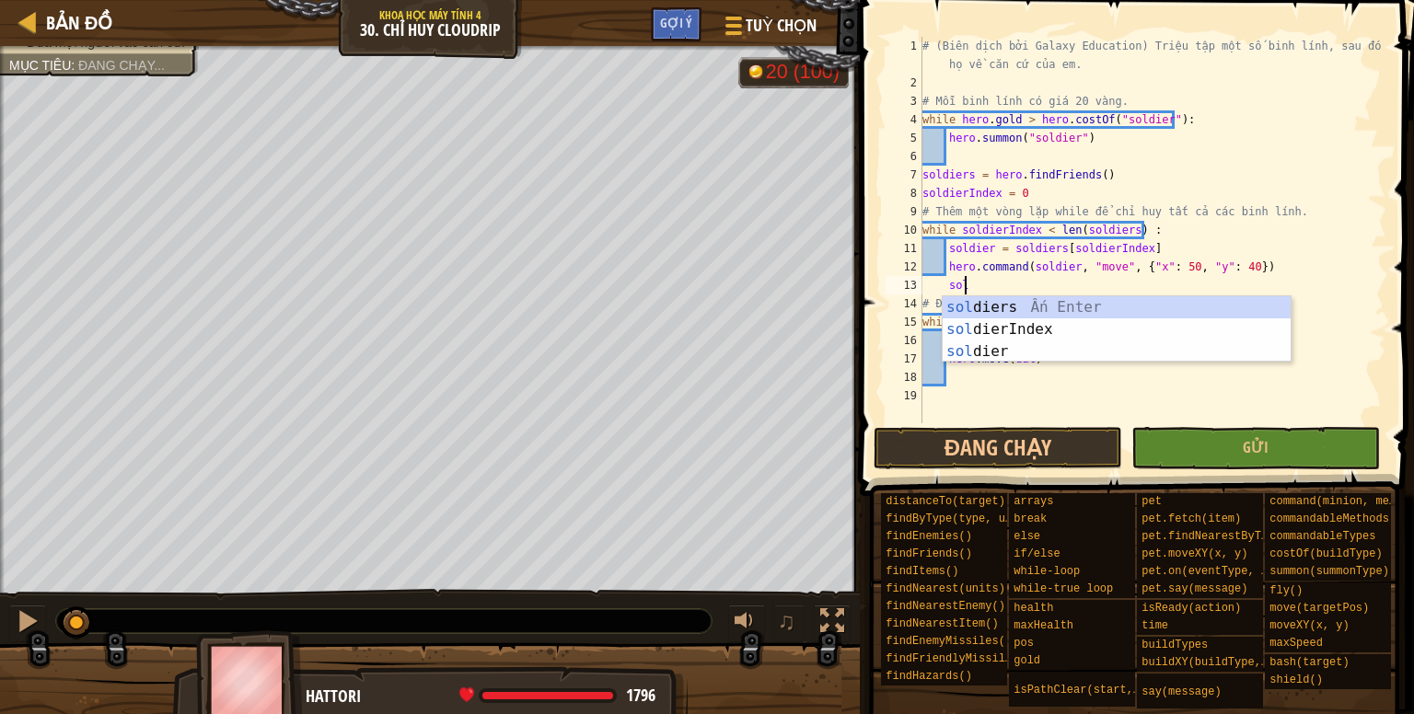
scroll to position [8, 3]
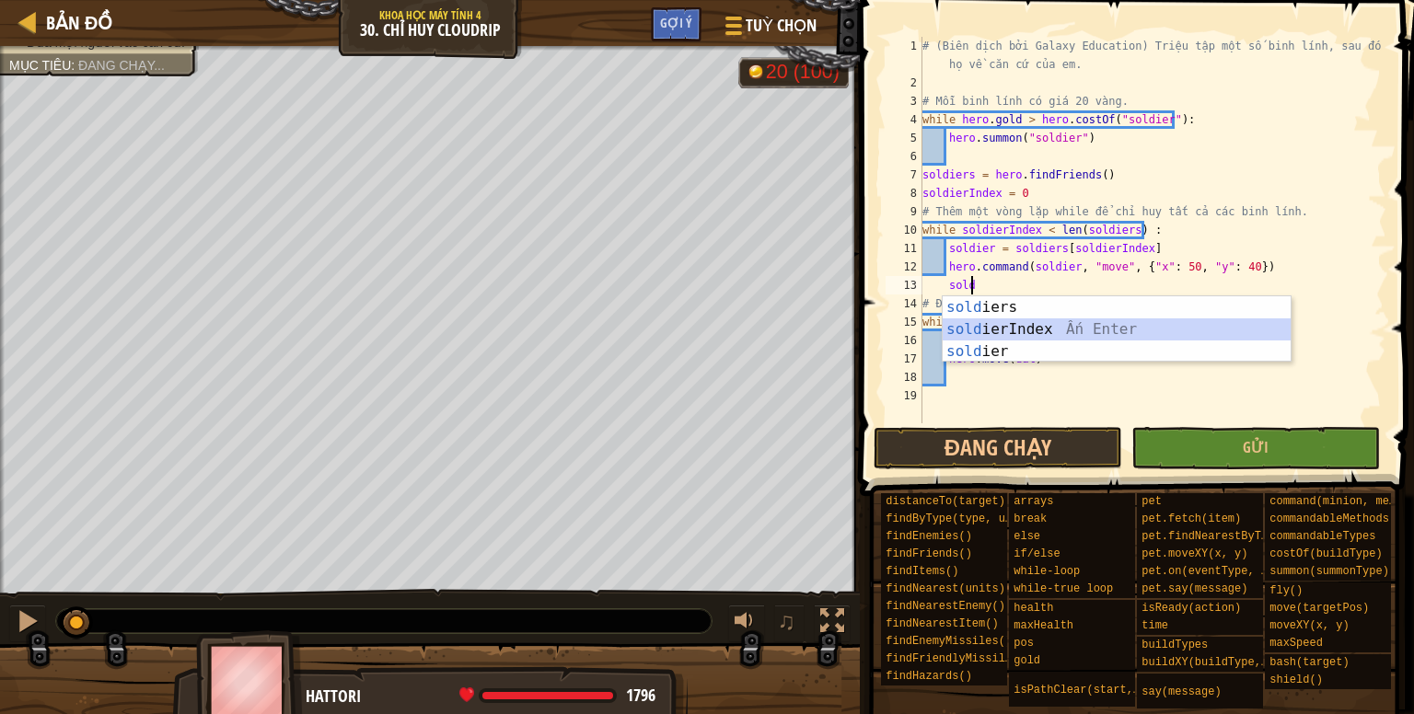
click at [1050, 329] on div "sold iers Ấn Enter sold ierIndex Ấn Enter sold ier Ấn Enter" at bounding box center [1116, 351] width 348 height 110
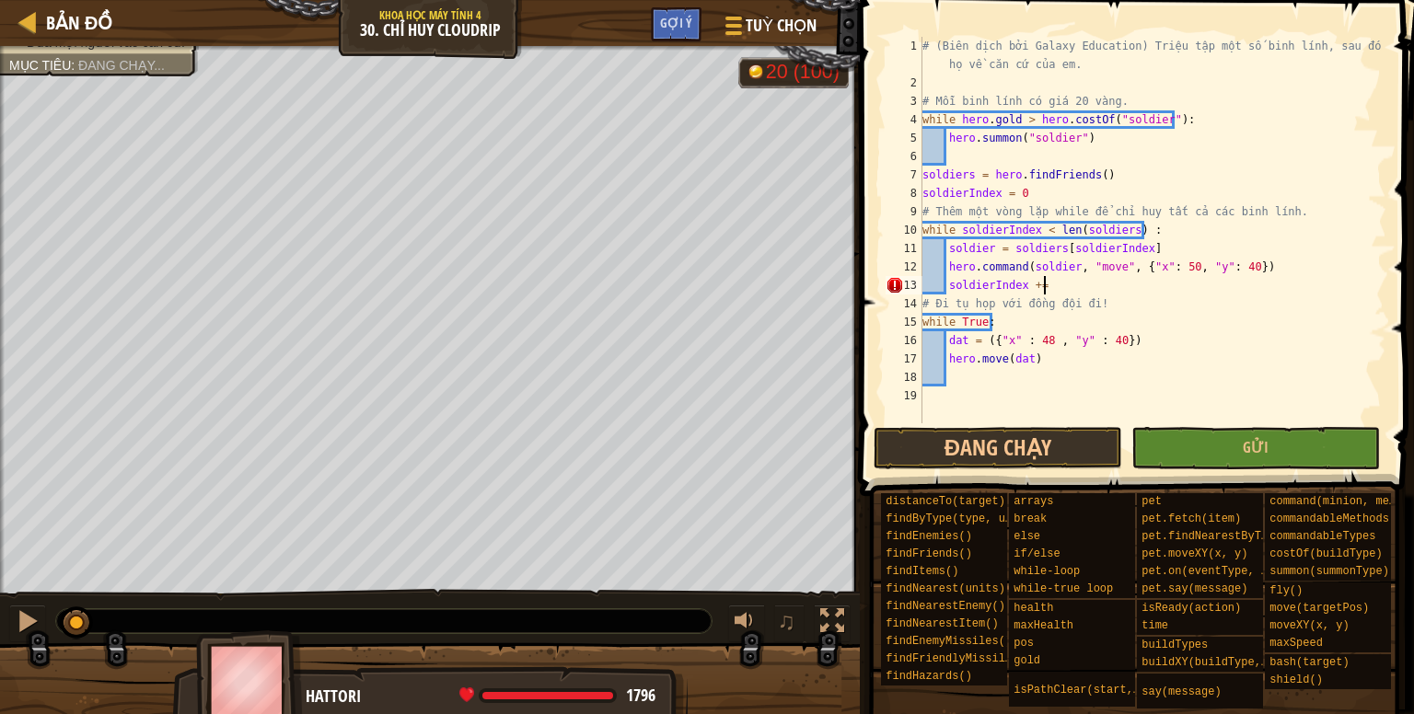
scroll to position [8, 9]
type textarea "soldierIndex += 1"
click at [1074, 437] on button "Đang chạy" at bounding box center [997, 448] width 248 height 42
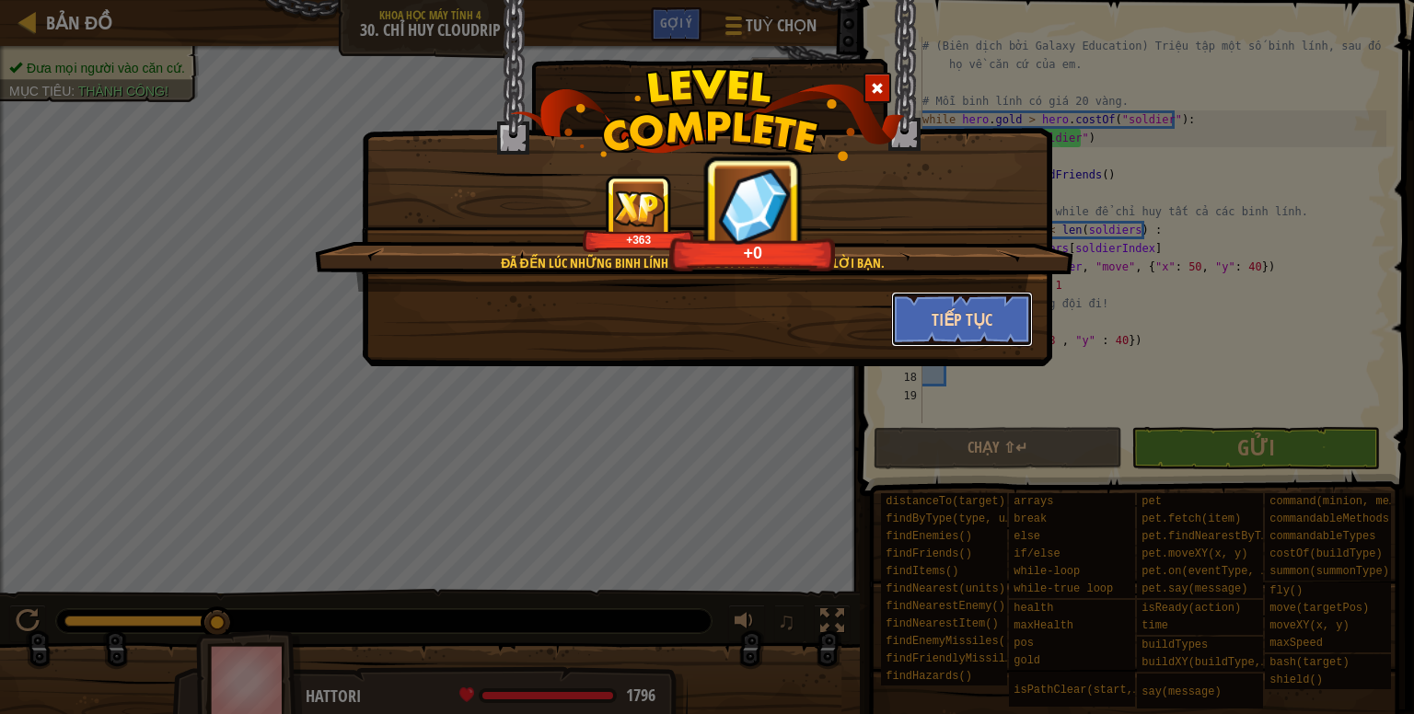
click at [999, 292] on button "Tiếp tục" at bounding box center [962, 319] width 143 height 55
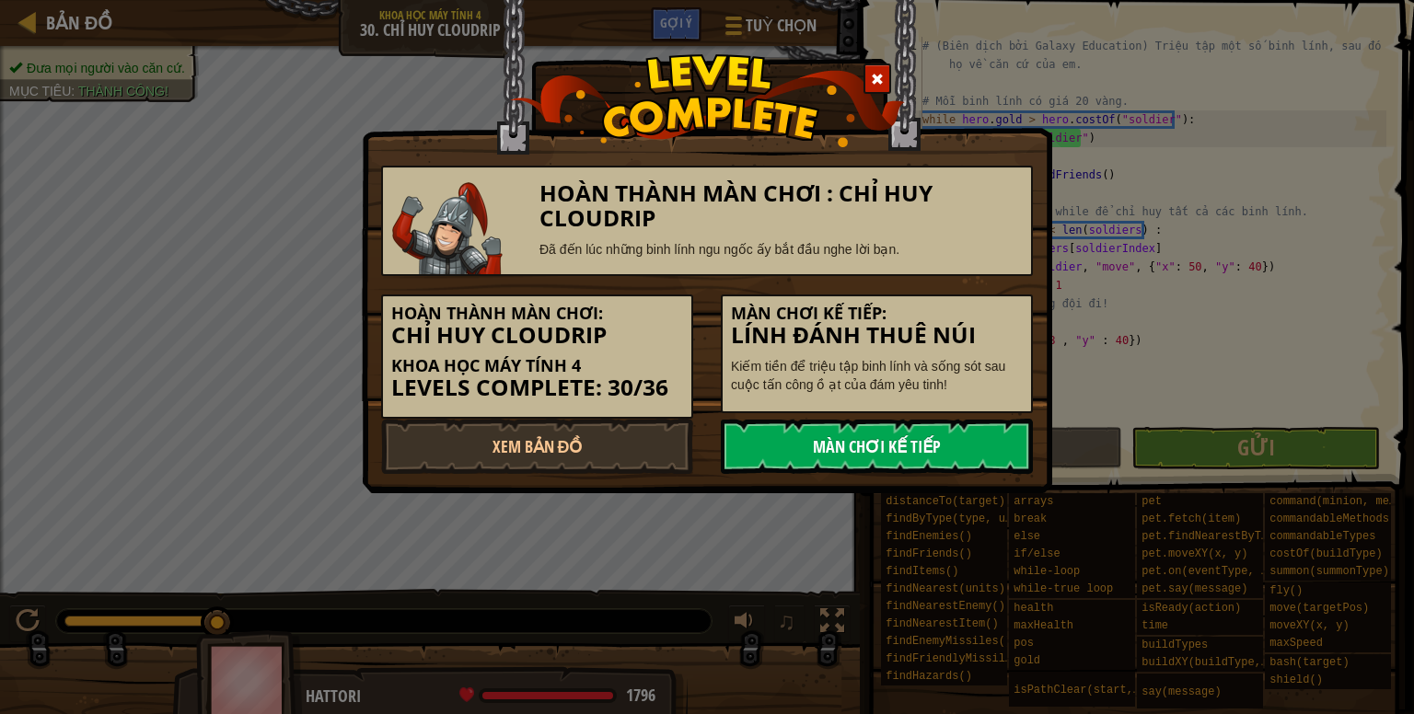
click at [919, 443] on link "Màn chơi kế tiếp" at bounding box center [877, 446] width 312 height 55
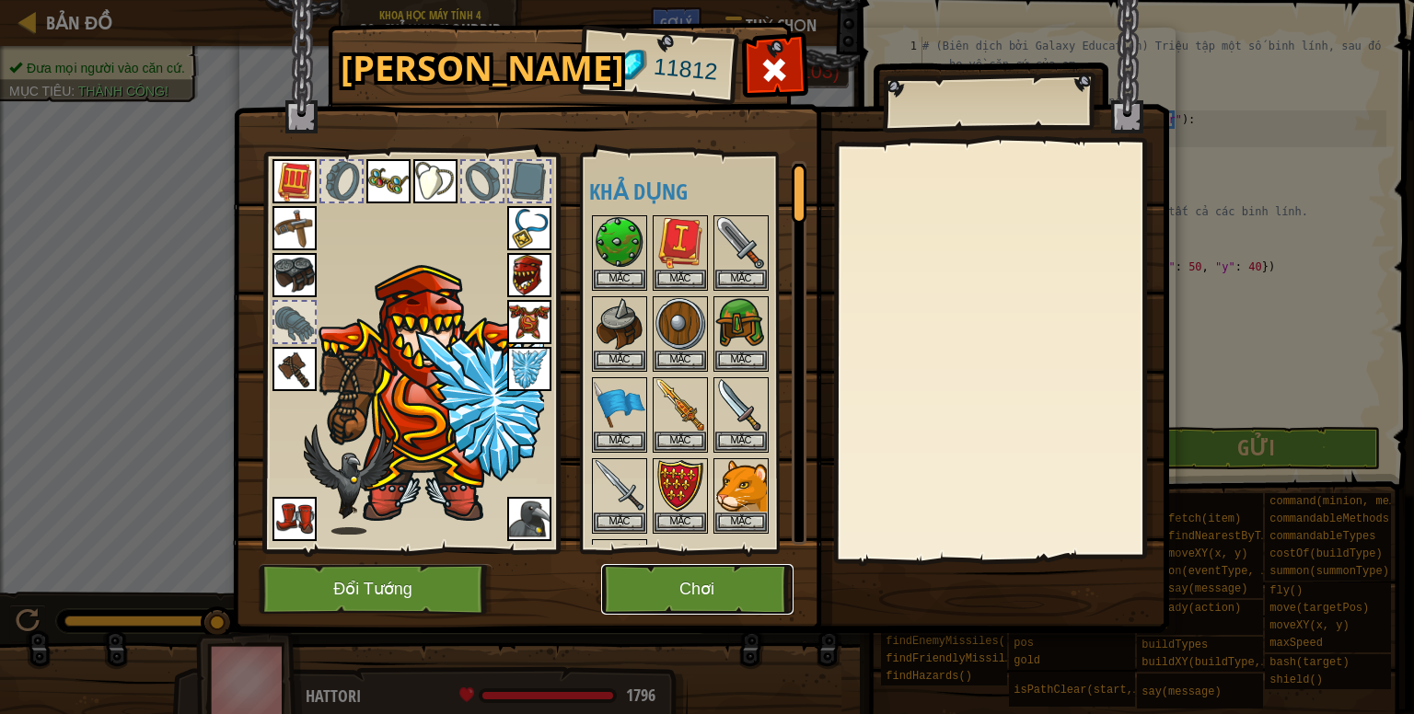
click at [739, 580] on button "Chơi" at bounding box center [697, 589] width 192 height 51
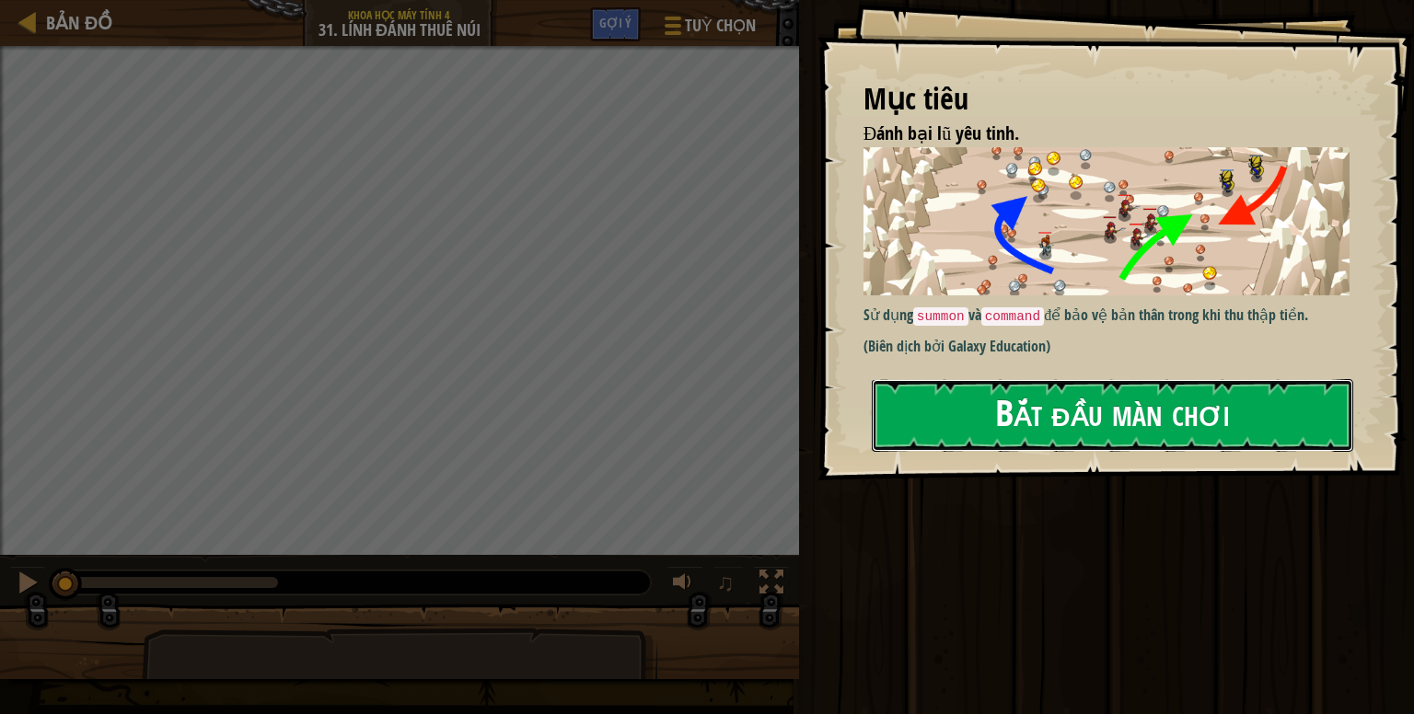
click at [998, 430] on button "Bắt đầu màn chơi" at bounding box center [1112, 415] width 481 height 73
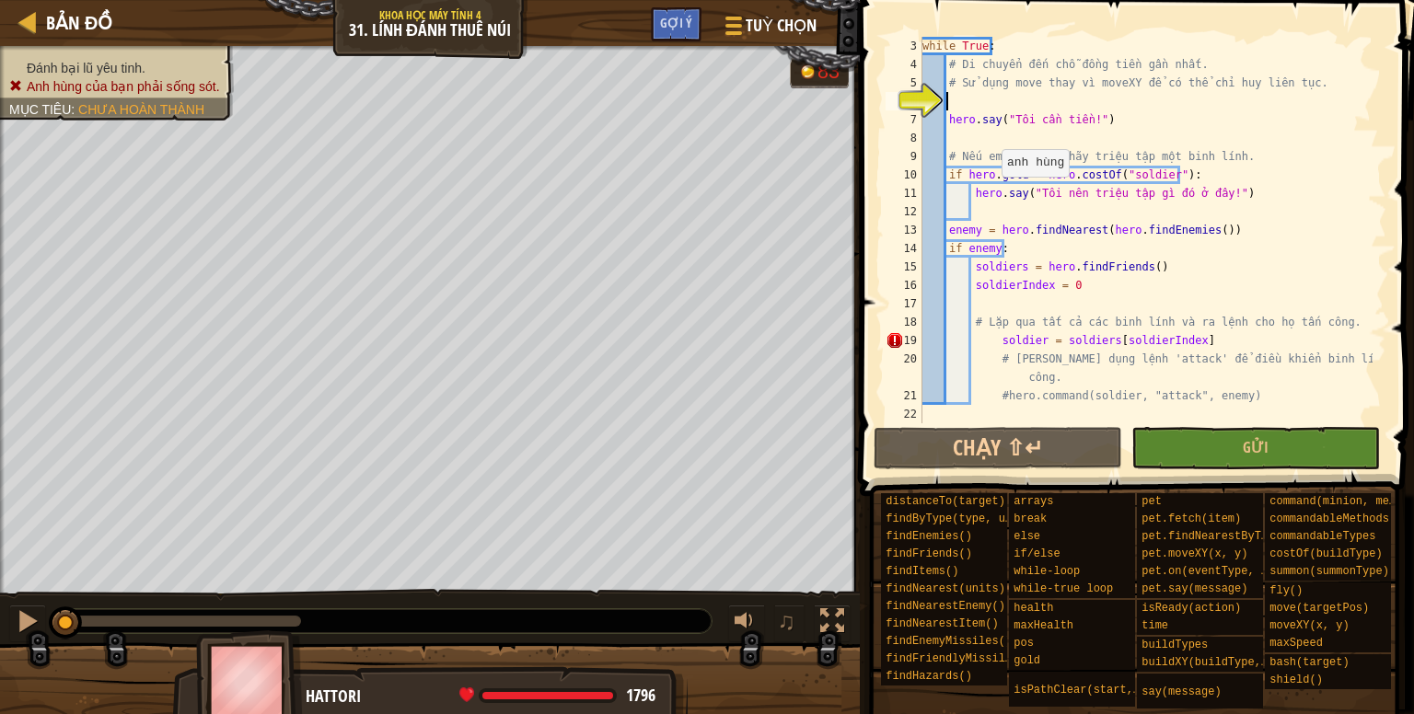
scroll to position [55, 0]
drag, startPoint x: 948, startPoint y: 121, endPoint x: 1138, endPoint y: 111, distance: 189.9
click at [1138, 111] on div "while True : # Di chuyển đến chỗ đồng tiền gần nhất. # Sử dụng move thay vì mov…" at bounding box center [1145, 248] width 454 height 423
type textarea "hero.say("Tôi cần tiền!")"
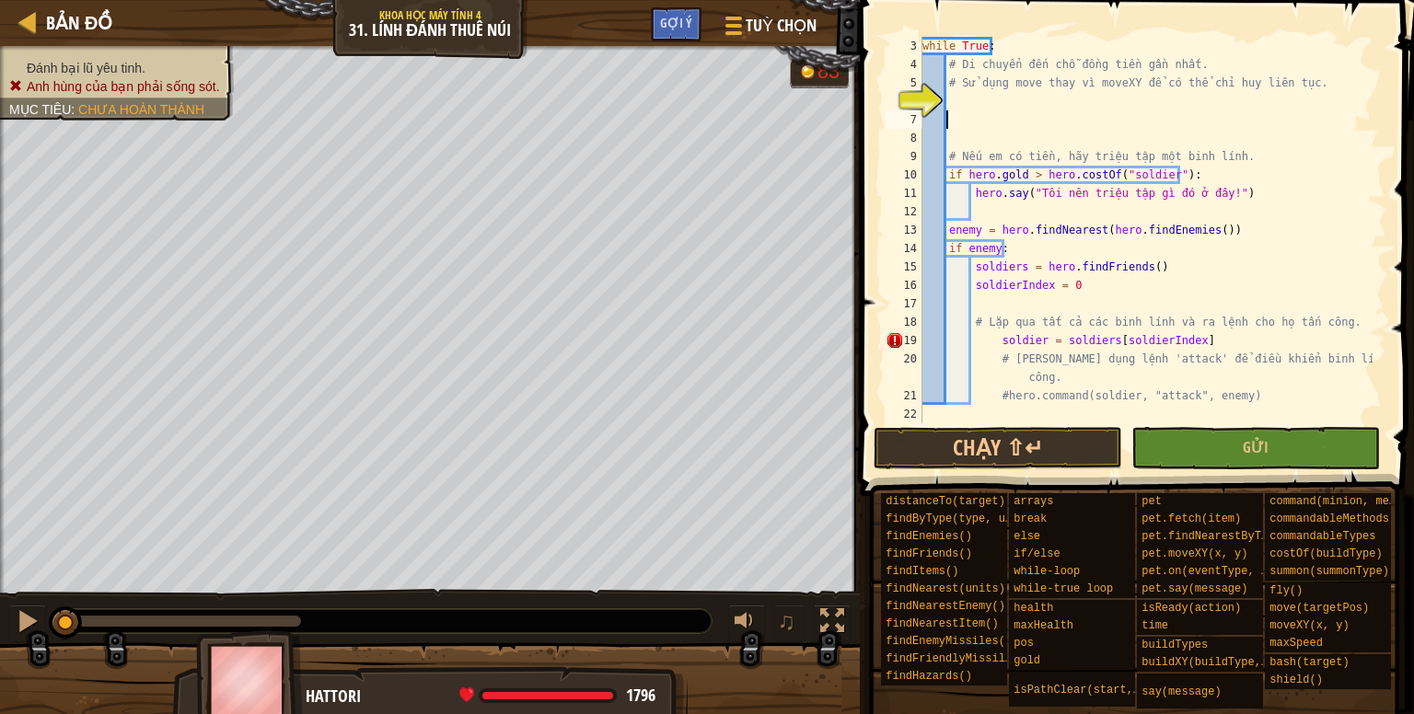
click at [974, 94] on div "while True : # Di chuyển đến chỗ đồng tiền gần nhất. # Sử dụng move thay vì mov…" at bounding box center [1145, 248] width 454 height 423
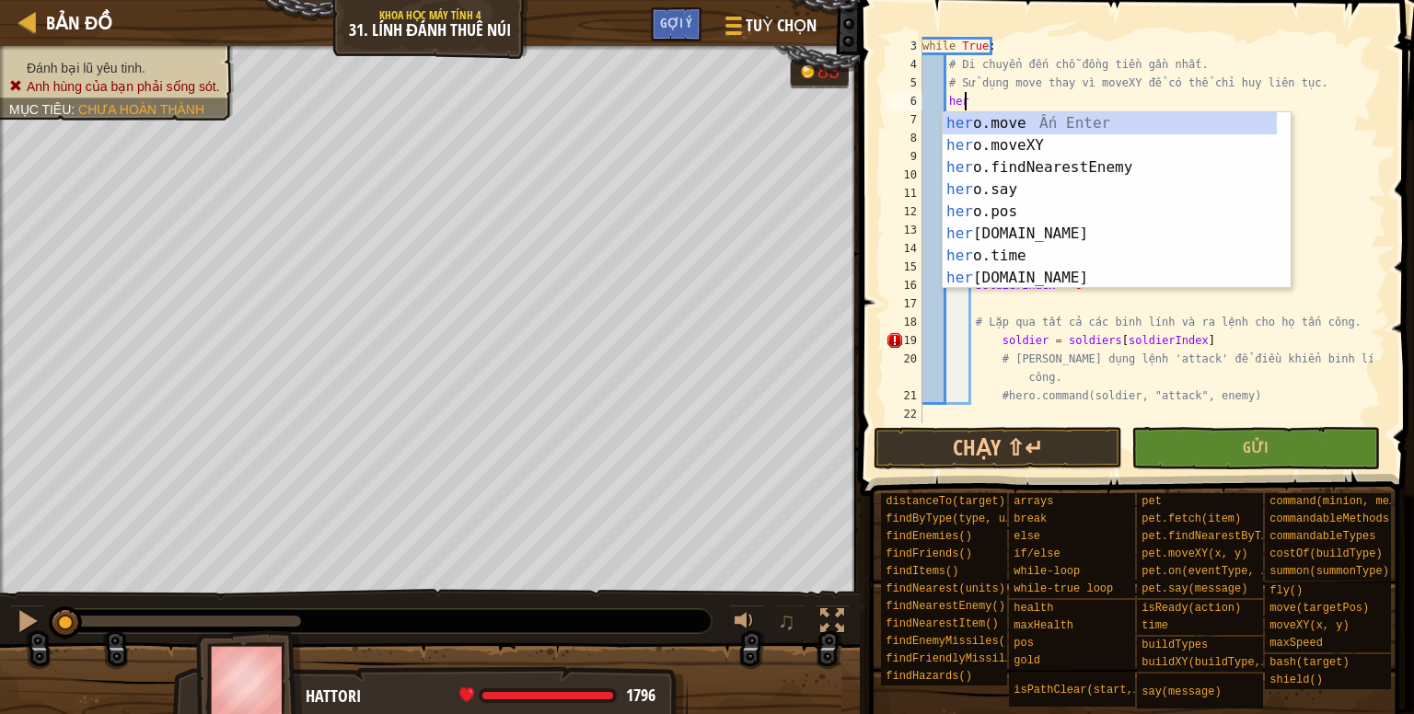
scroll to position [8, 3]
type textarea "hero.f"
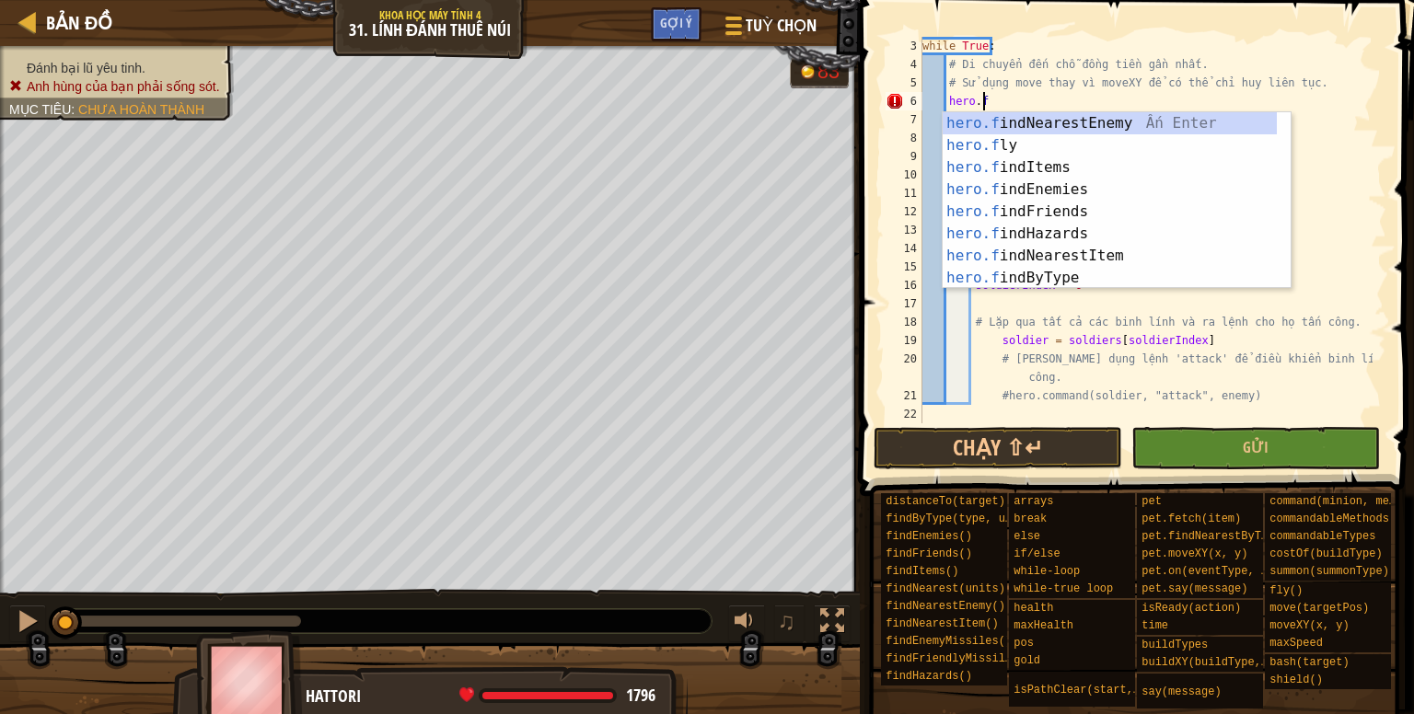
scroll to position [8, 4]
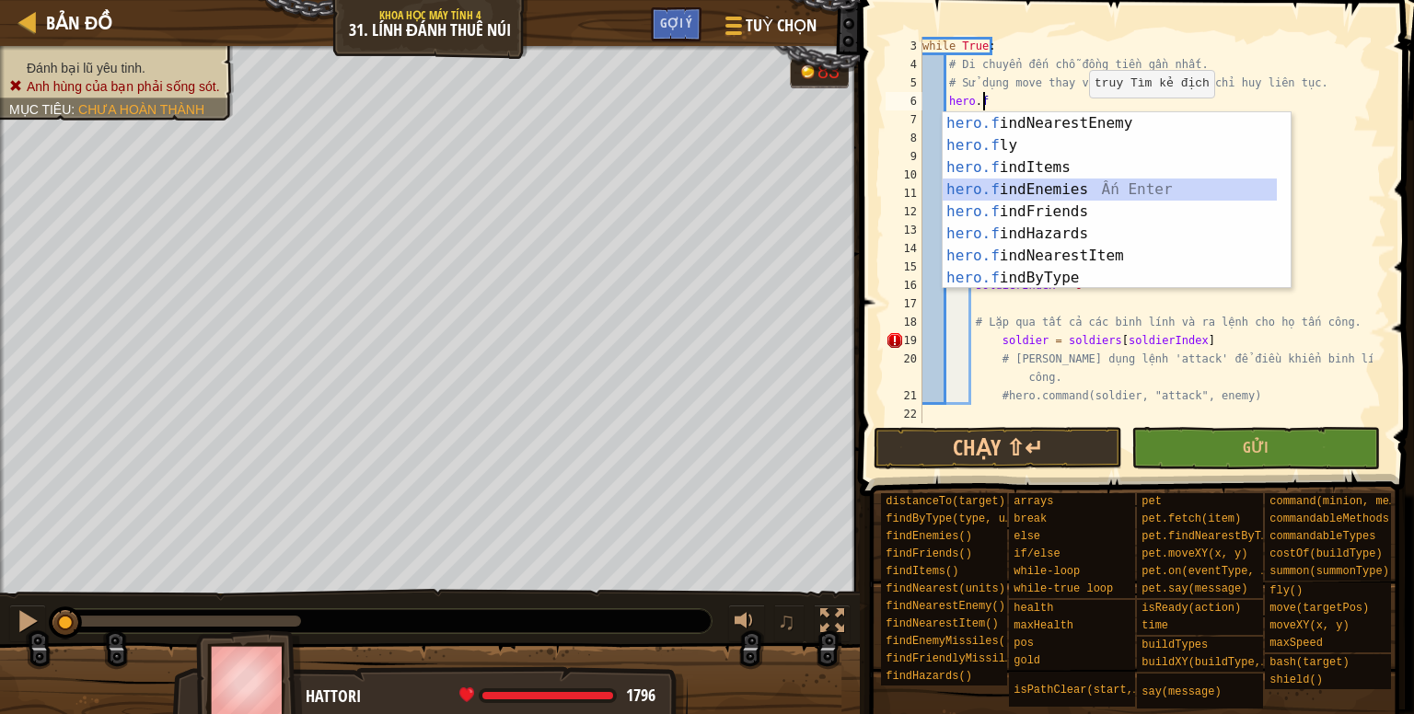
click at [1053, 191] on div "hero.f indNearestEnemy Ấn Enter hero.f ly Ấn Enter hero.f indItems Ấn Enter her…" at bounding box center [1109, 222] width 334 height 221
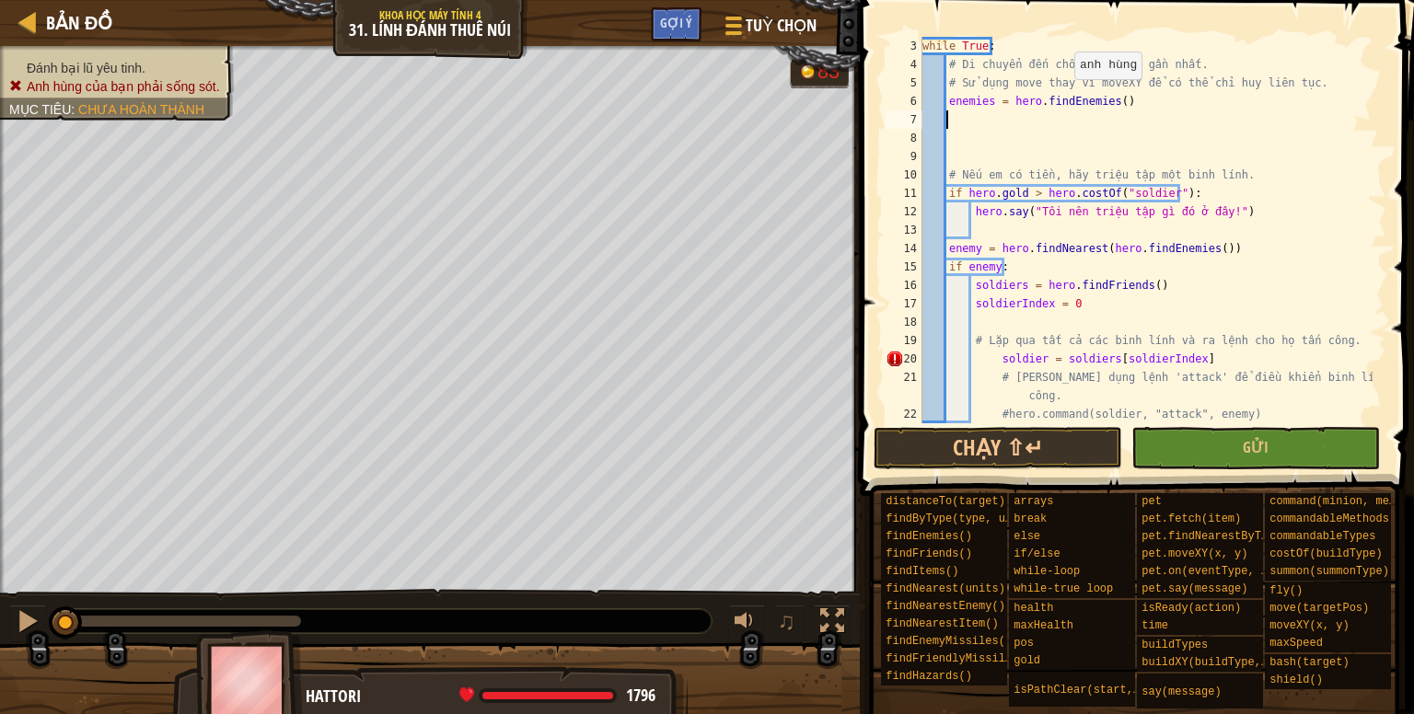
click at [1063, 97] on div "while True : # Di chuyển đến chỗ đồng tiền gần nhất. # Sử dụng move thay vì mov…" at bounding box center [1145, 248] width 454 height 423
type textarea "enemies = hero.findEnemies()"
drag, startPoint x: 1123, startPoint y: 99, endPoint x: 947, endPoint y: 100, distance: 175.8
click at [947, 100] on div "while True : # Di chuyển đến chỗ đồng tiền gần nhất. # Sử dụng move thay vì mov…" at bounding box center [1145, 248] width 454 height 423
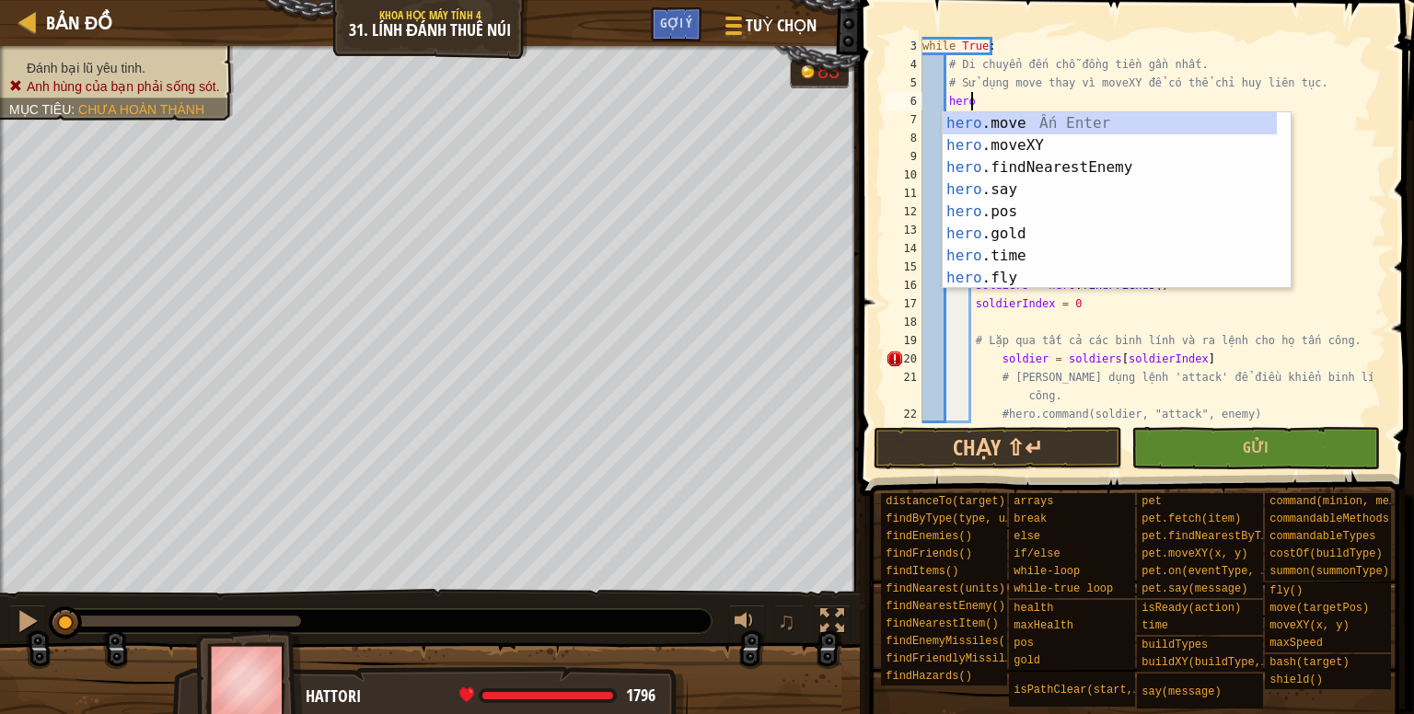
scroll to position [8, 3]
type textarea "hero.f"
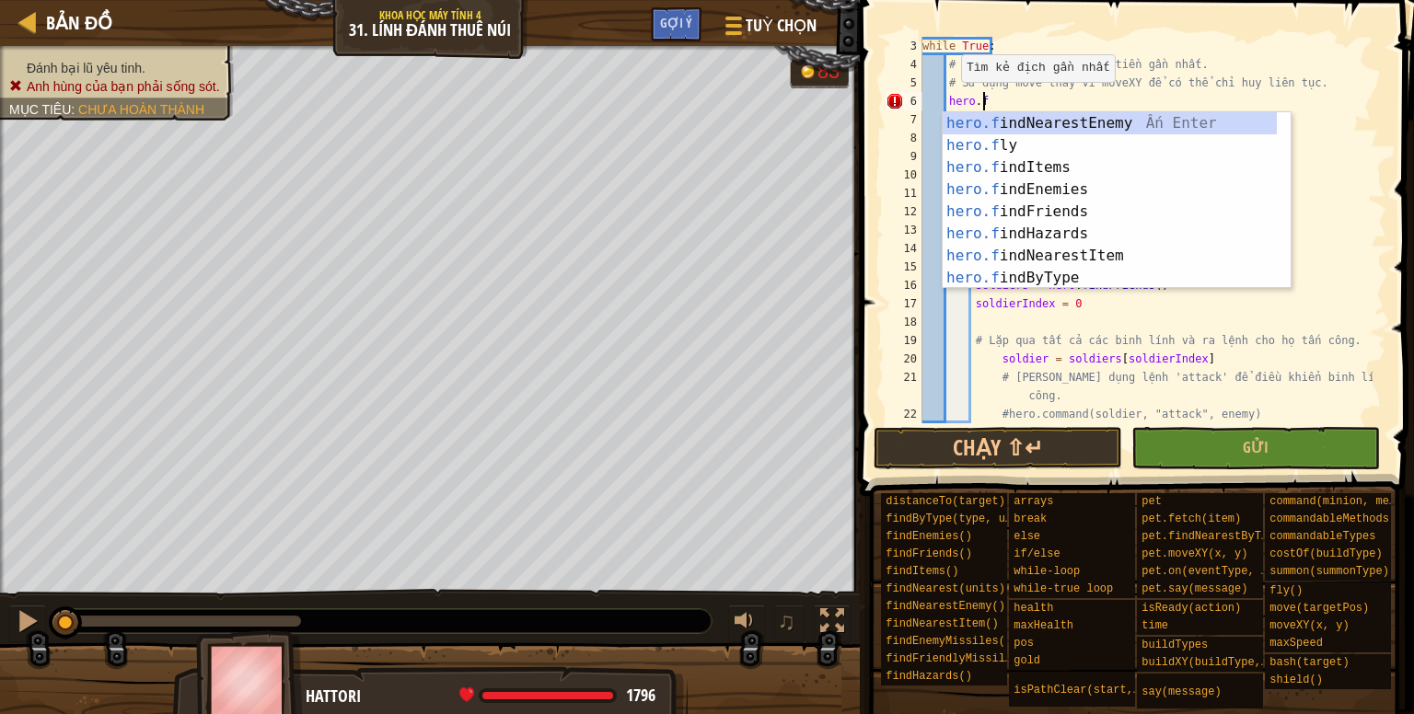
scroll to position [8, 4]
click at [1068, 252] on div "hero.f indNearestEnemy Ấn Enter hero.f ly Ấn Enter hero.f indItems Ấn Enter her…" at bounding box center [1109, 222] width 334 height 221
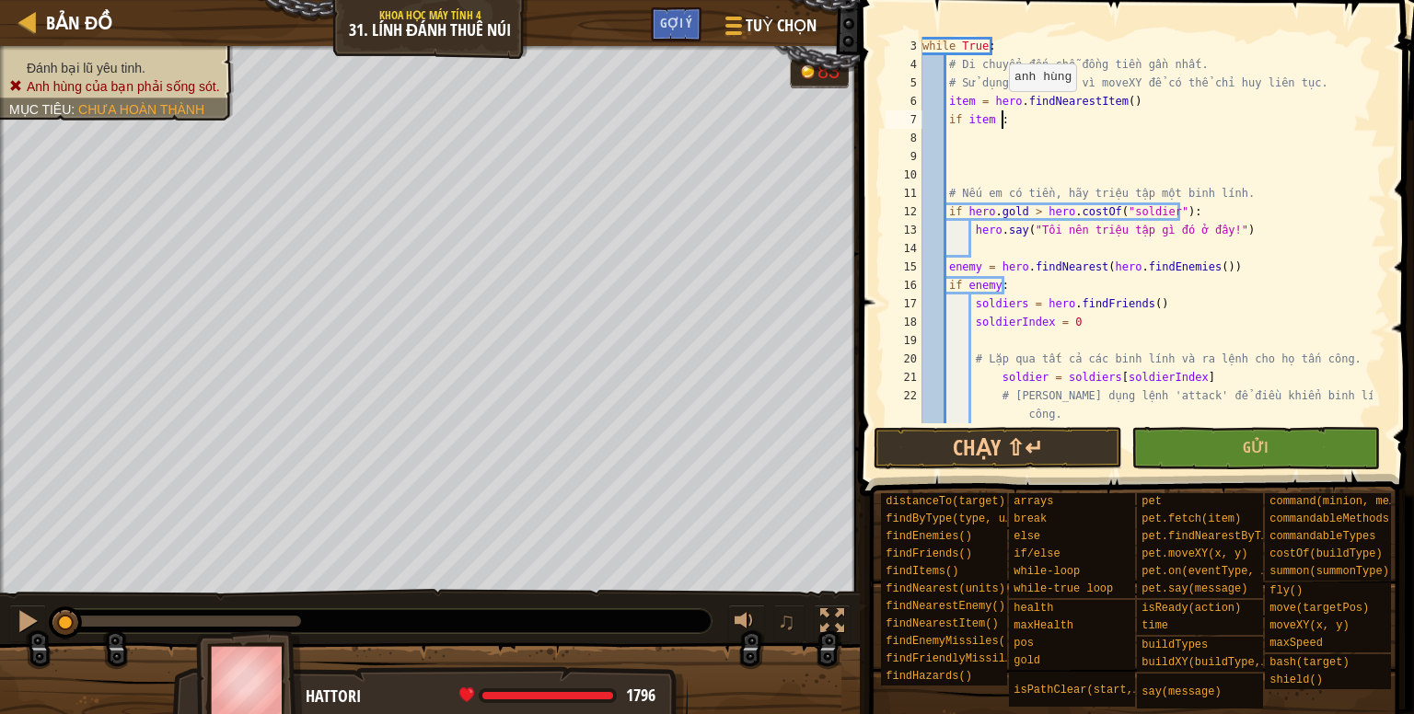
scroll to position [8, 5]
type textarea "if item :"
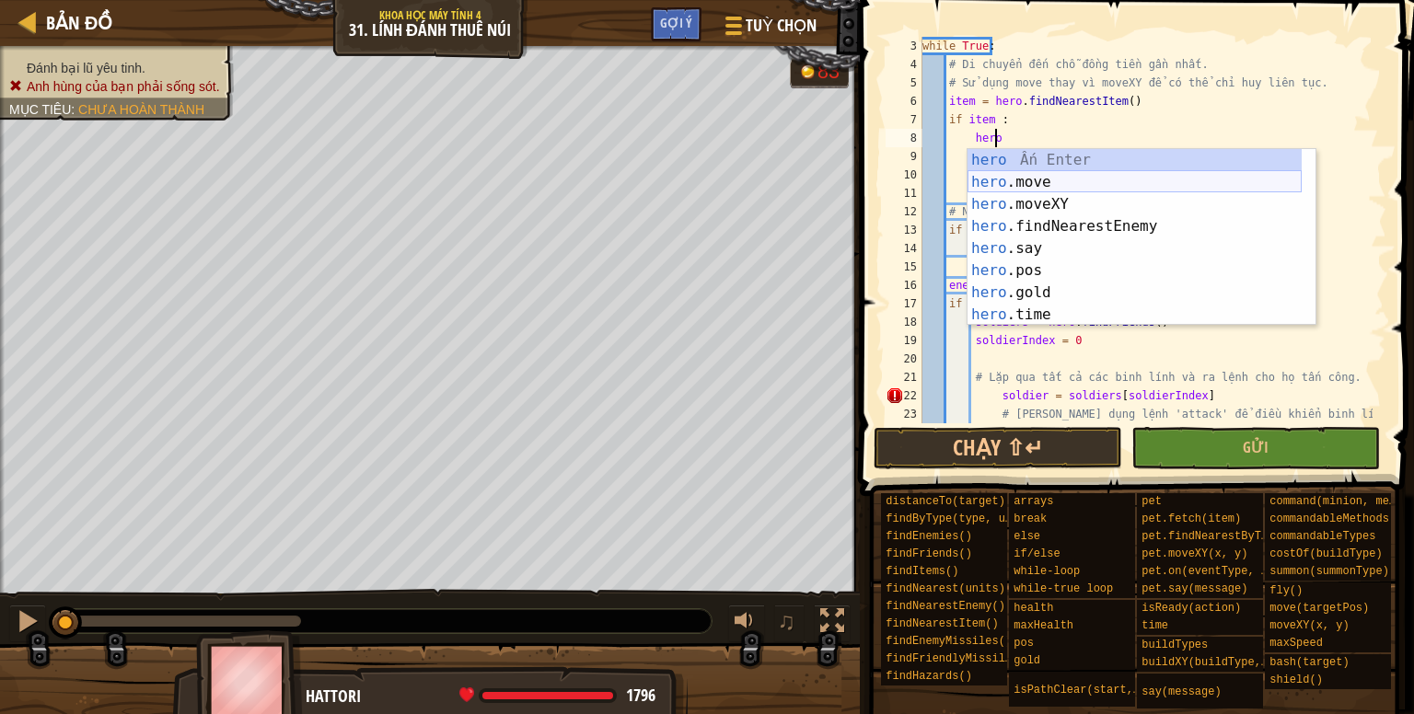
click at [1030, 184] on div "hero Ấn Enter hero .move Ấn Enter hero .moveXY Ấn Enter hero .findNearestEnemy …" at bounding box center [1134, 259] width 334 height 221
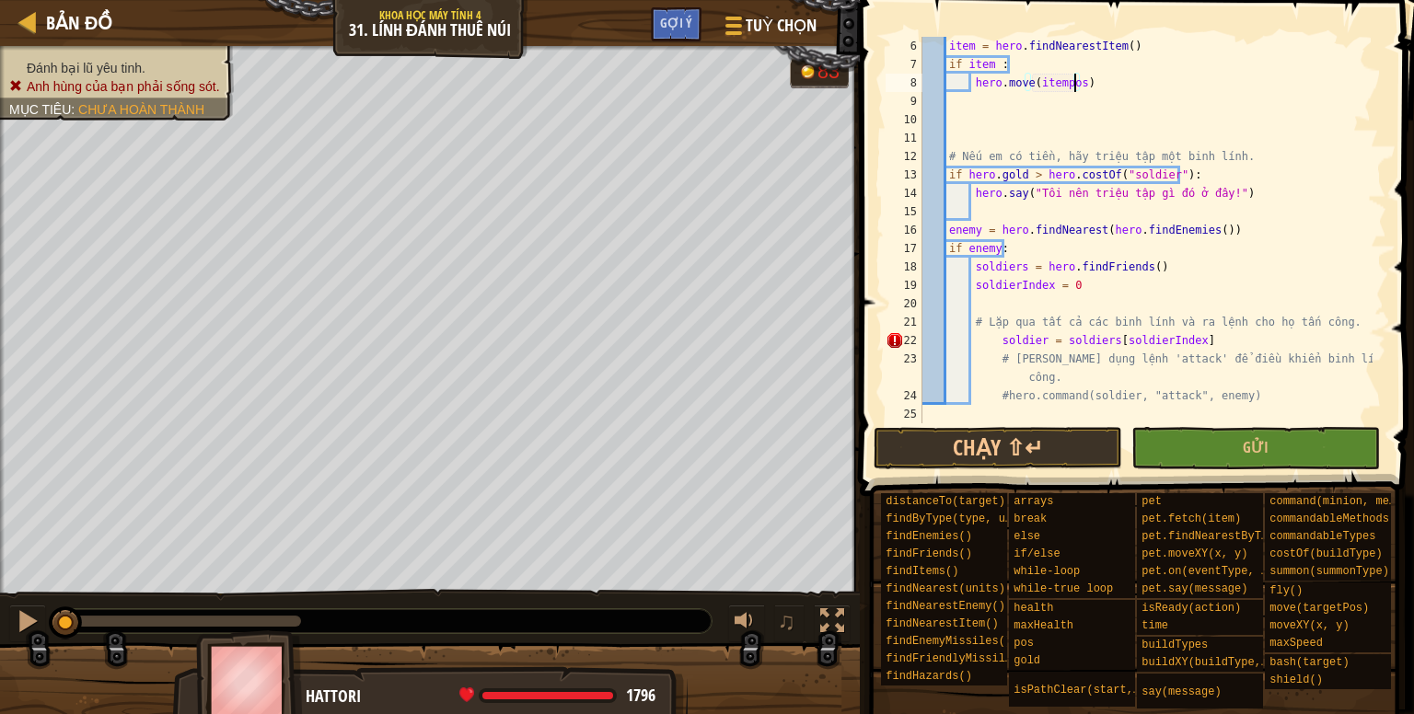
scroll to position [110, 0]
click at [997, 366] on div "item = hero . findNearestItem ( ) if item : hero . move ( itempos ) # Nếu em có…" at bounding box center [1145, 248] width 454 height 423
type textarea "# Sử dụng lệnh 'attack' để điều khiển binh lính của em tấn công."
